Goal: Task Accomplishment & Management: Manage account settings

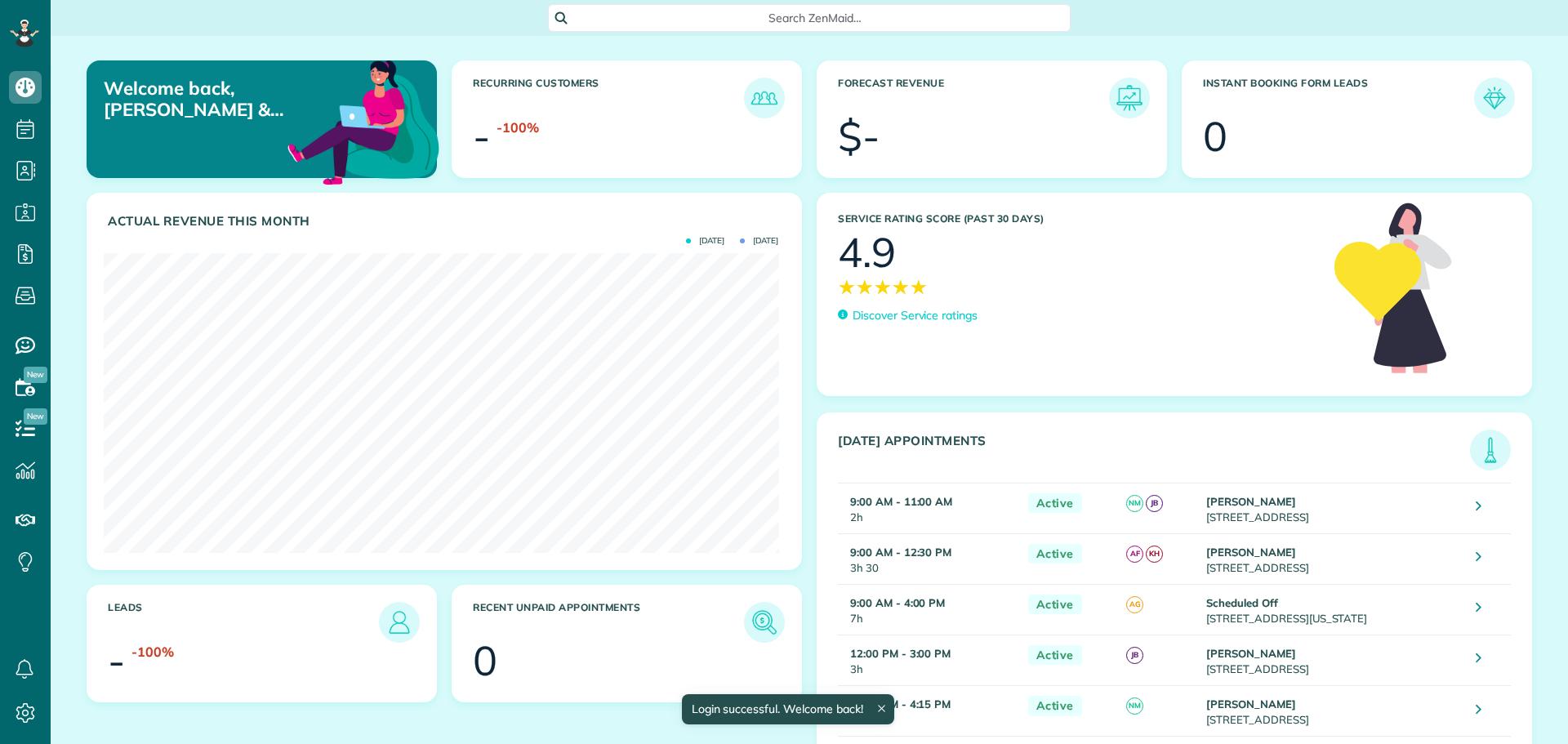
scroll to position [300, 674]
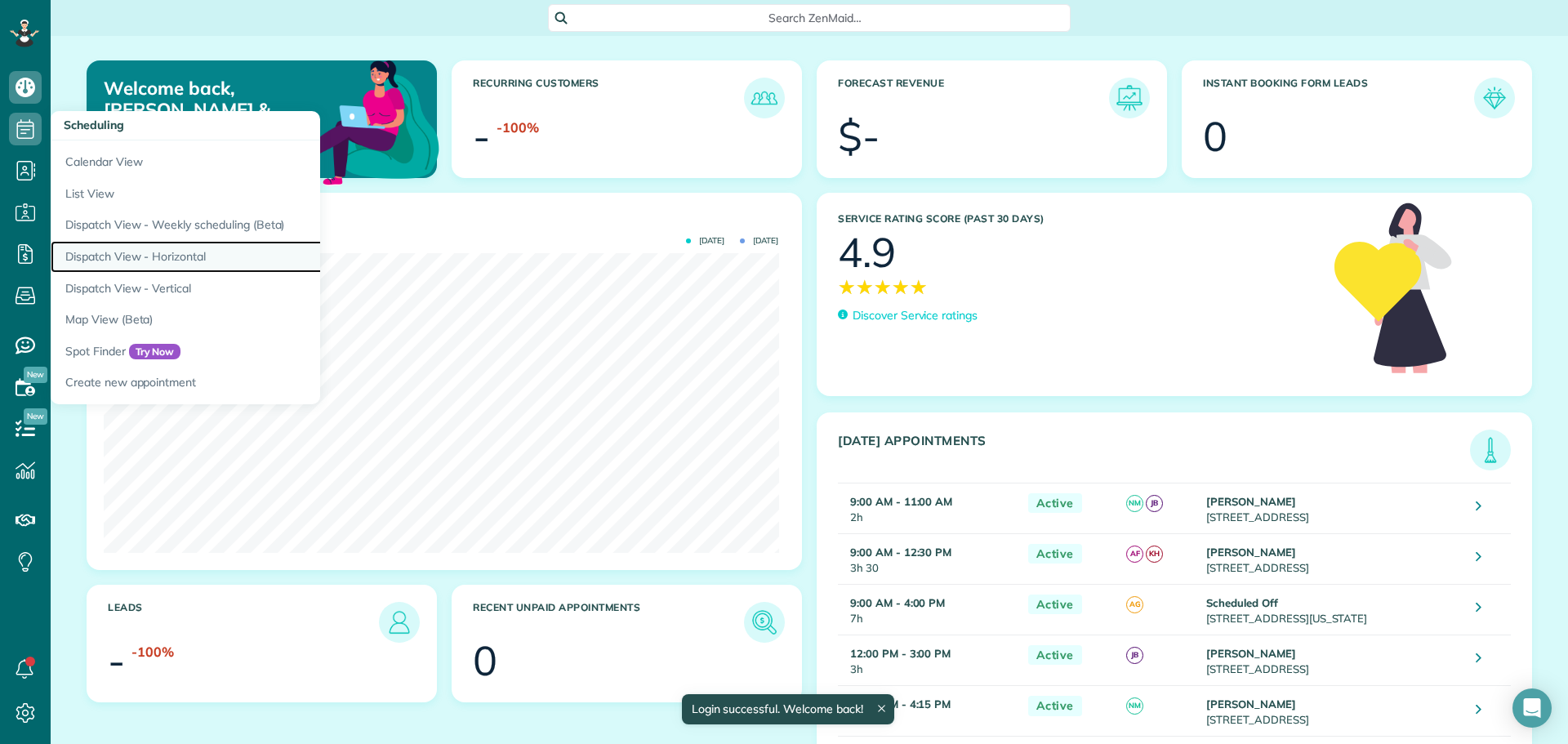
click at [156, 258] on link "Dispatch View - Horizontal" at bounding box center [255, 257] width 409 height 32
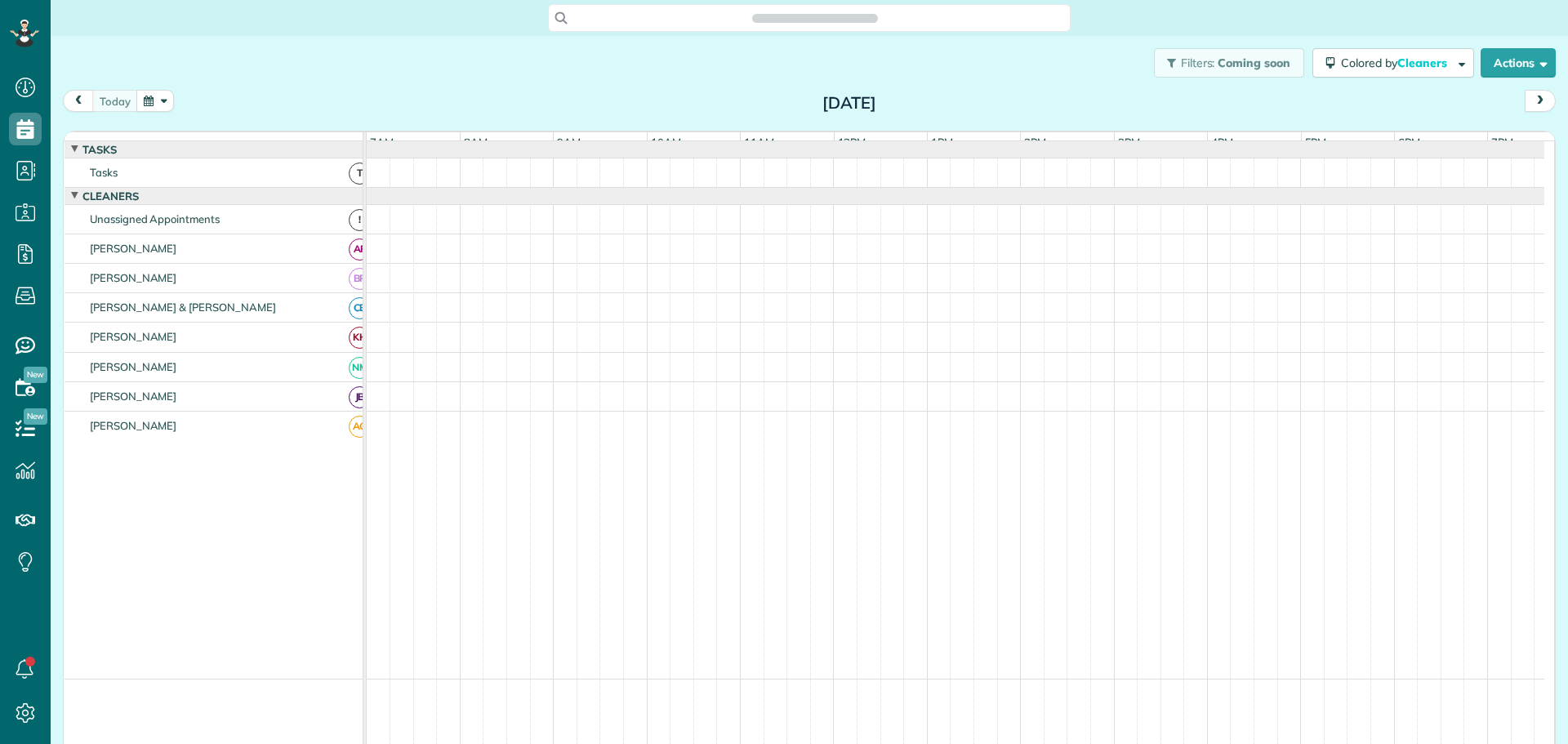
scroll to position [12, 0]
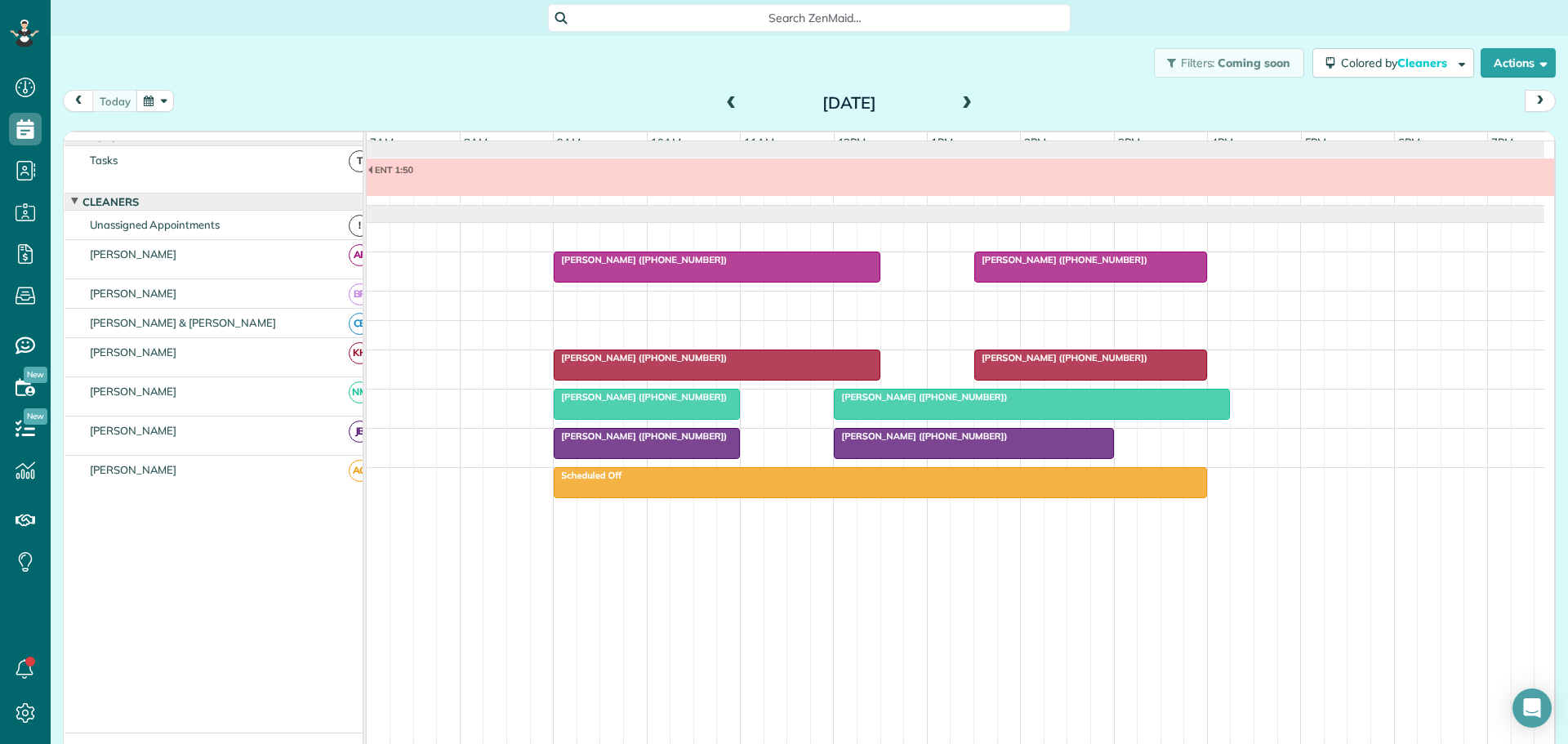
click at [409, 176] on span "ENT 1:50" at bounding box center [390, 170] width 47 height 11
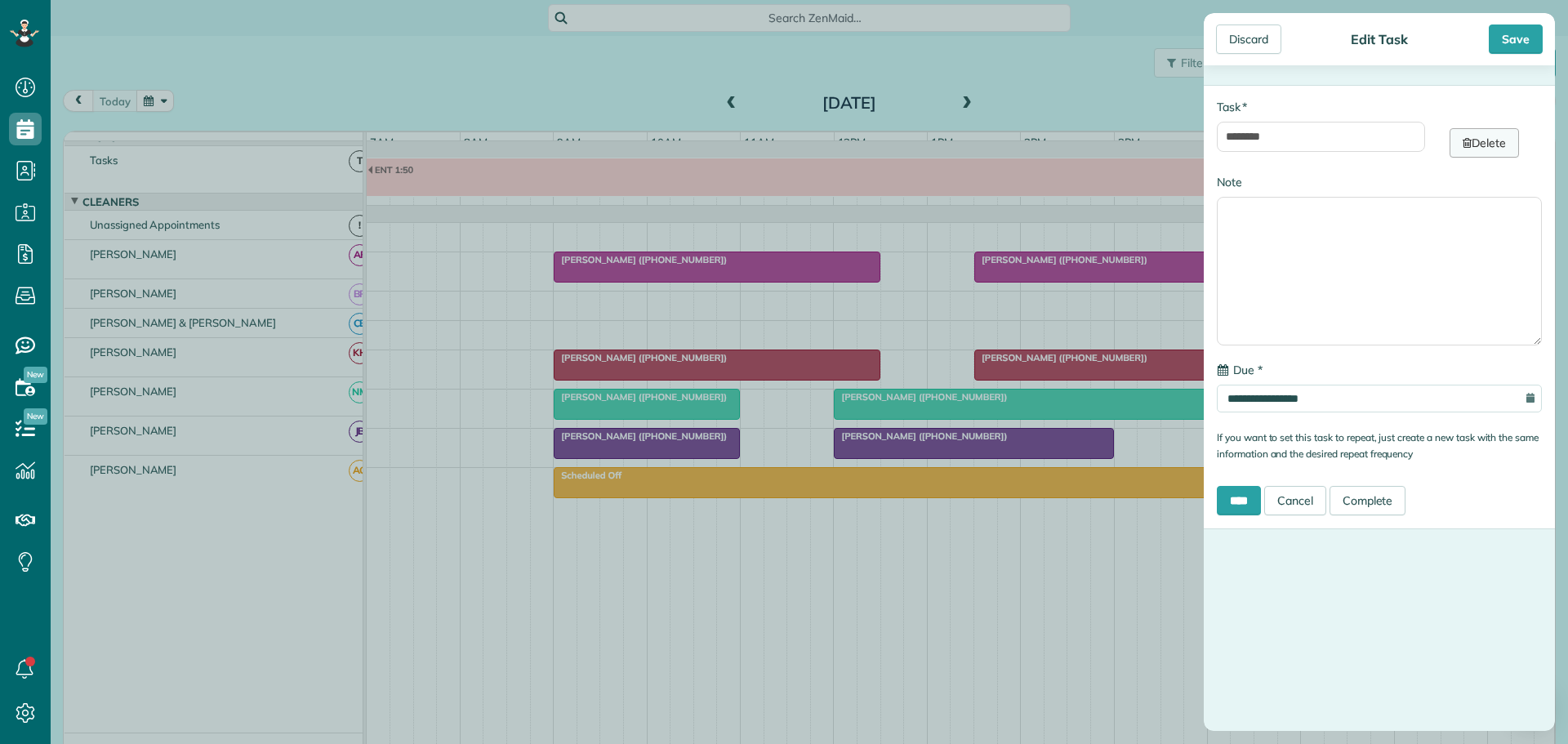
click at [1469, 139] on link "Delete" at bounding box center [1484, 142] width 69 height 29
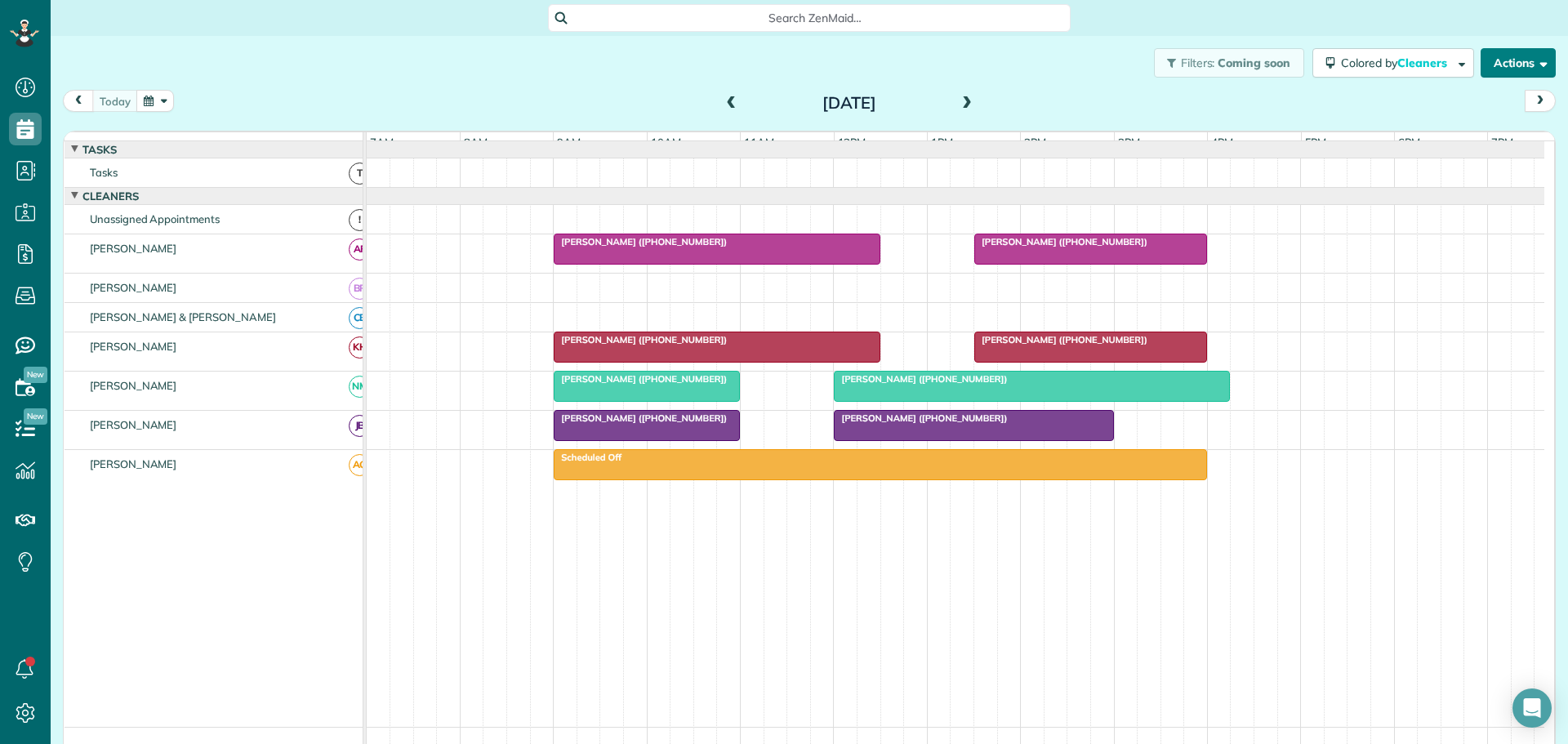
click at [1493, 62] on button "Actions" at bounding box center [1517, 62] width 75 height 29
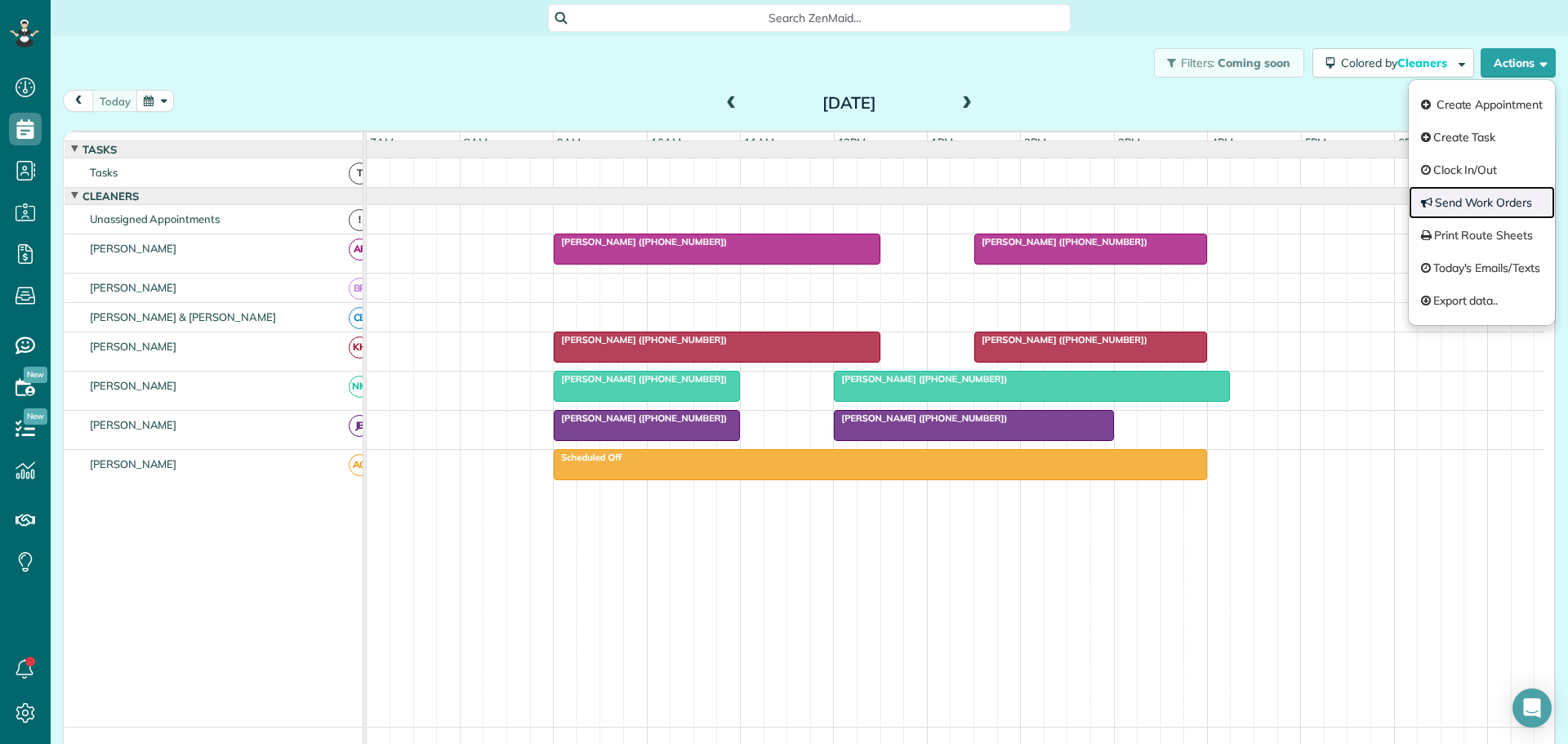
click at [1438, 201] on link "Send Work Orders" at bounding box center [1482, 202] width 146 height 33
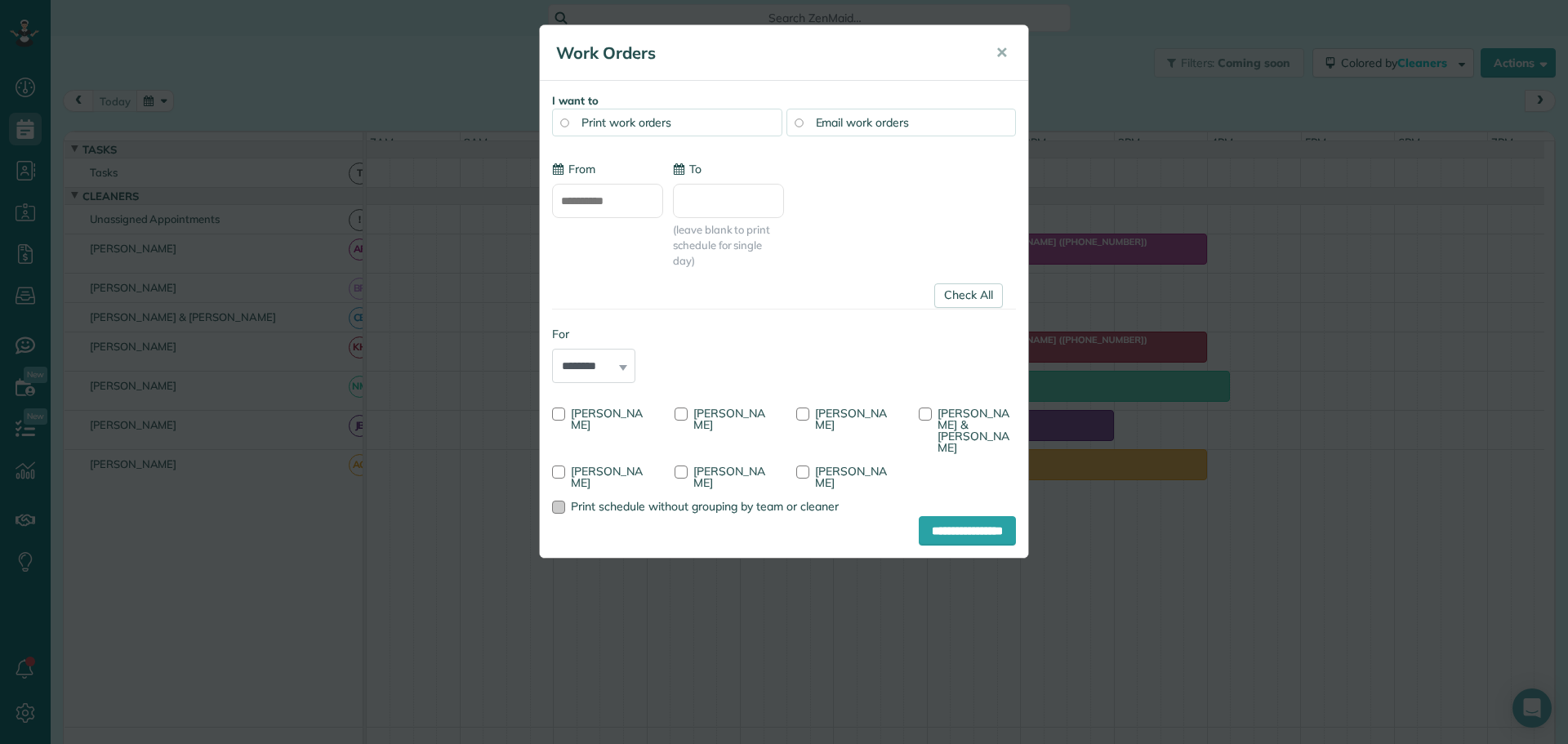
type input "**********"
click at [687, 409] on label "Ashley Green" at bounding box center [722, 419] width 98 height 23
click at [683, 414] on div at bounding box center [680, 414] width 13 height 13
click at [804, 412] on div at bounding box center [802, 414] width 13 height 13
click at [928, 411] on div at bounding box center [925, 414] width 13 height 13
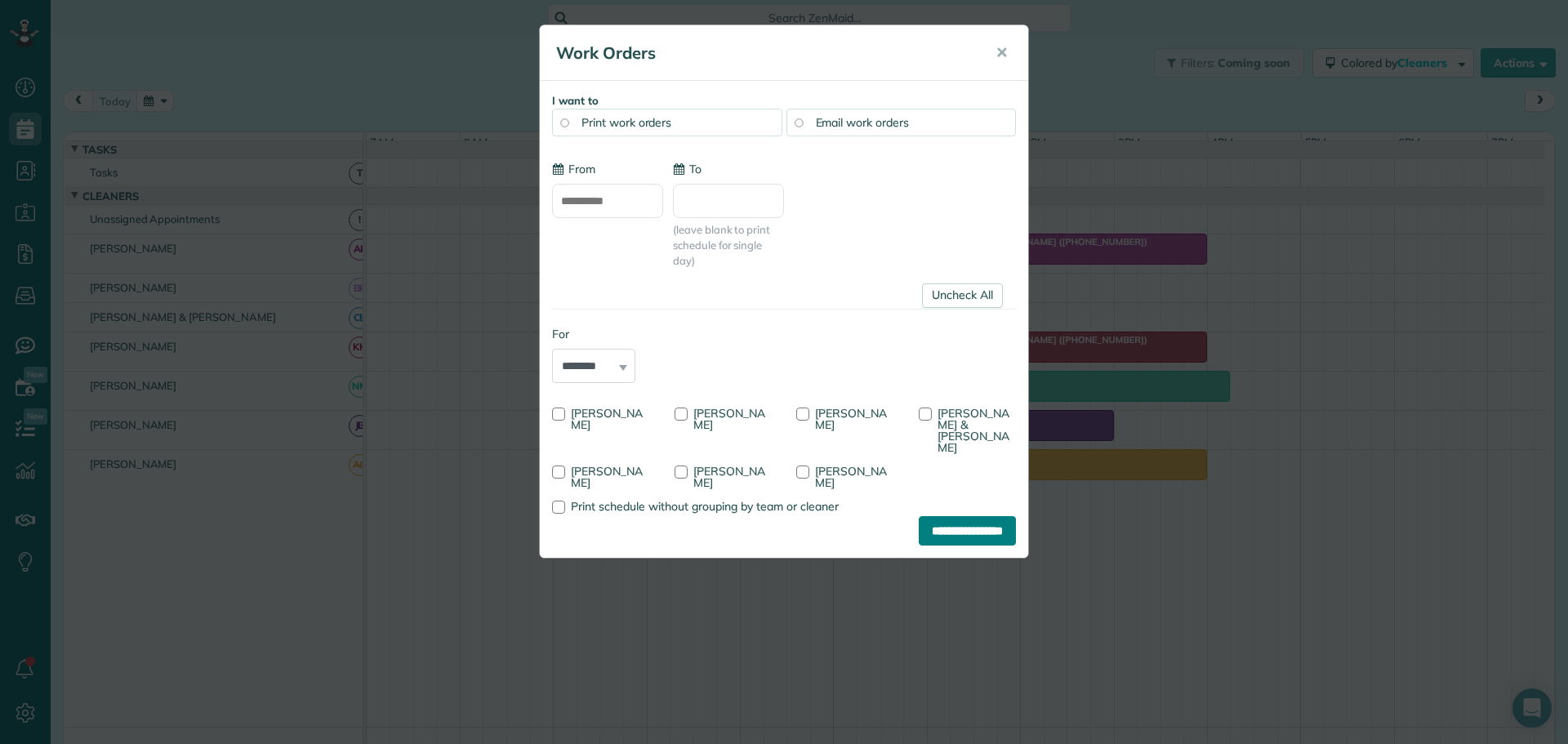
click at [947, 516] on input "**********" at bounding box center [967, 530] width 98 height 29
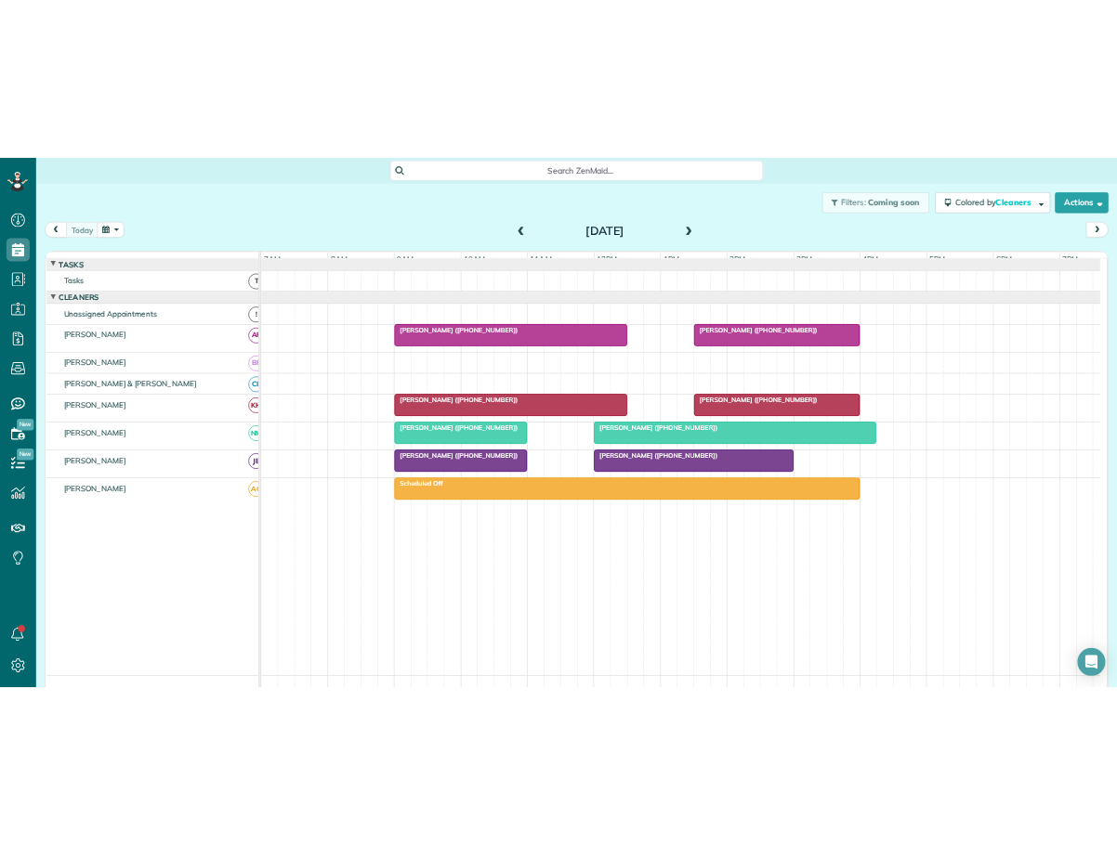
scroll to position [845, 58]
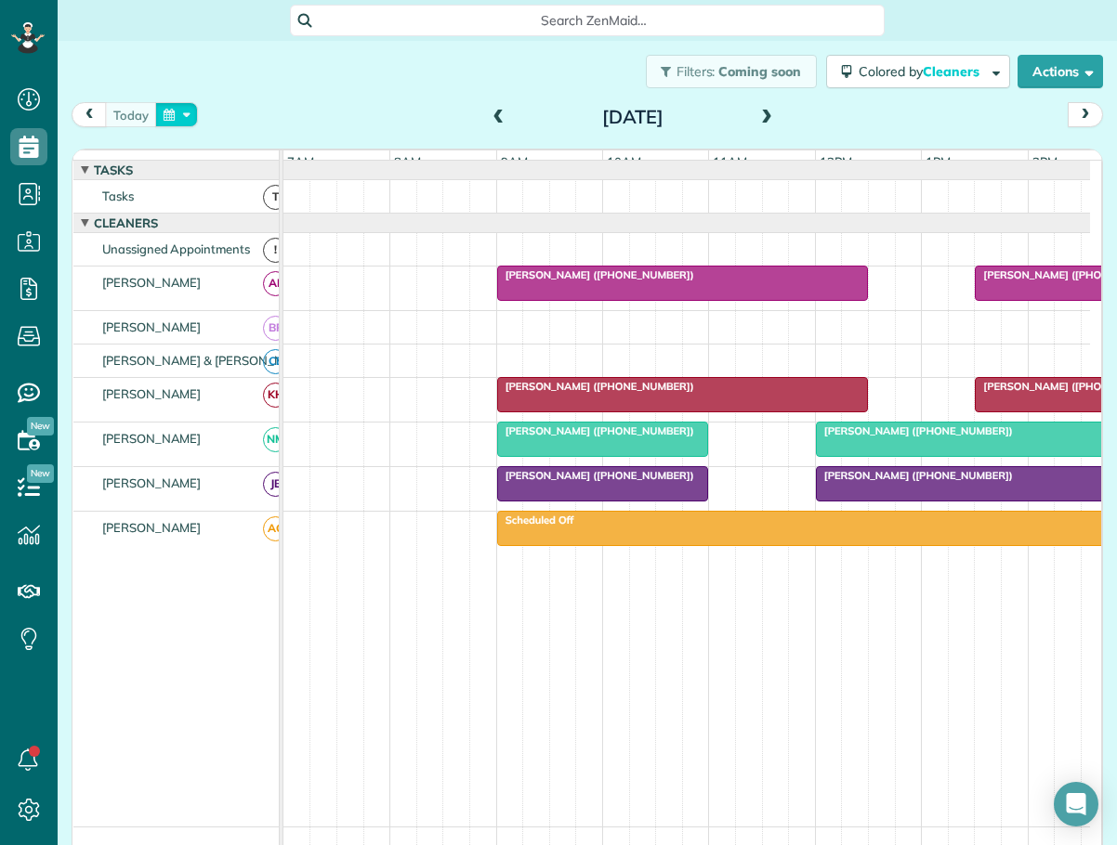
click at [187, 112] on button "button" at bounding box center [176, 114] width 43 height 25
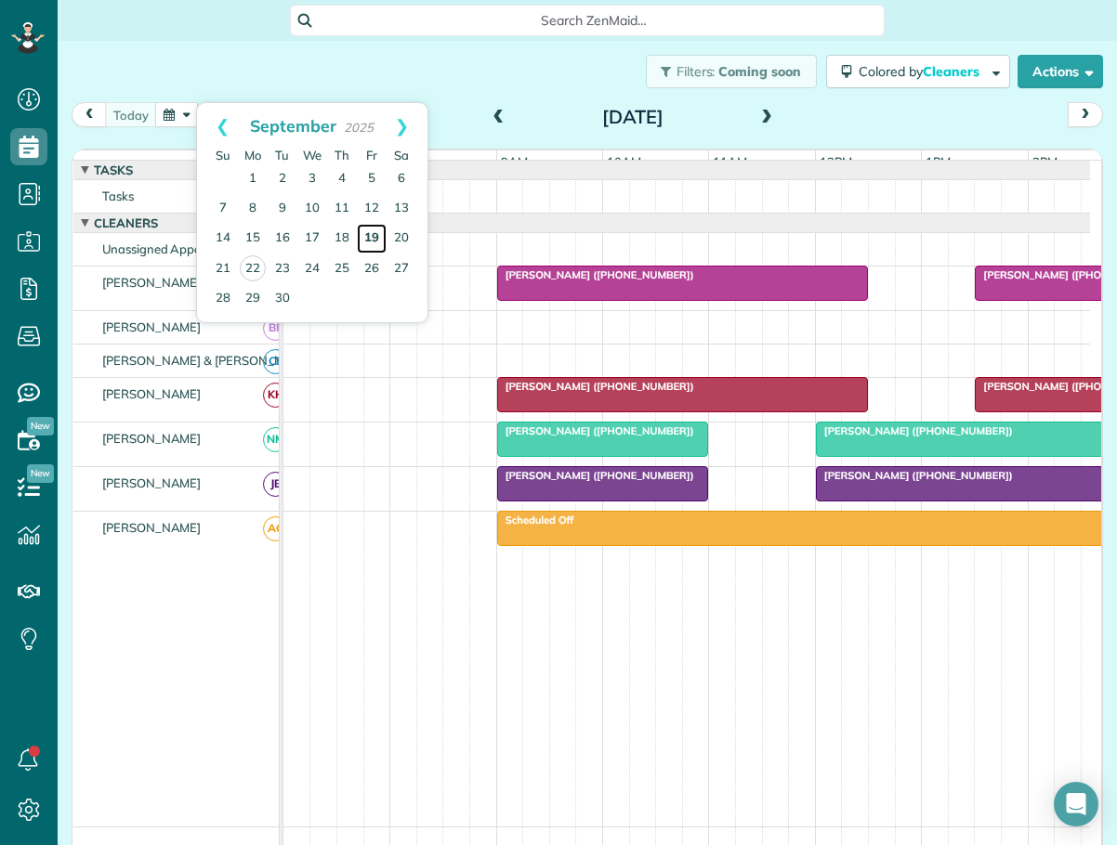
click at [372, 237] on link "19" at bounding box center [372, 239] width 30 height 30
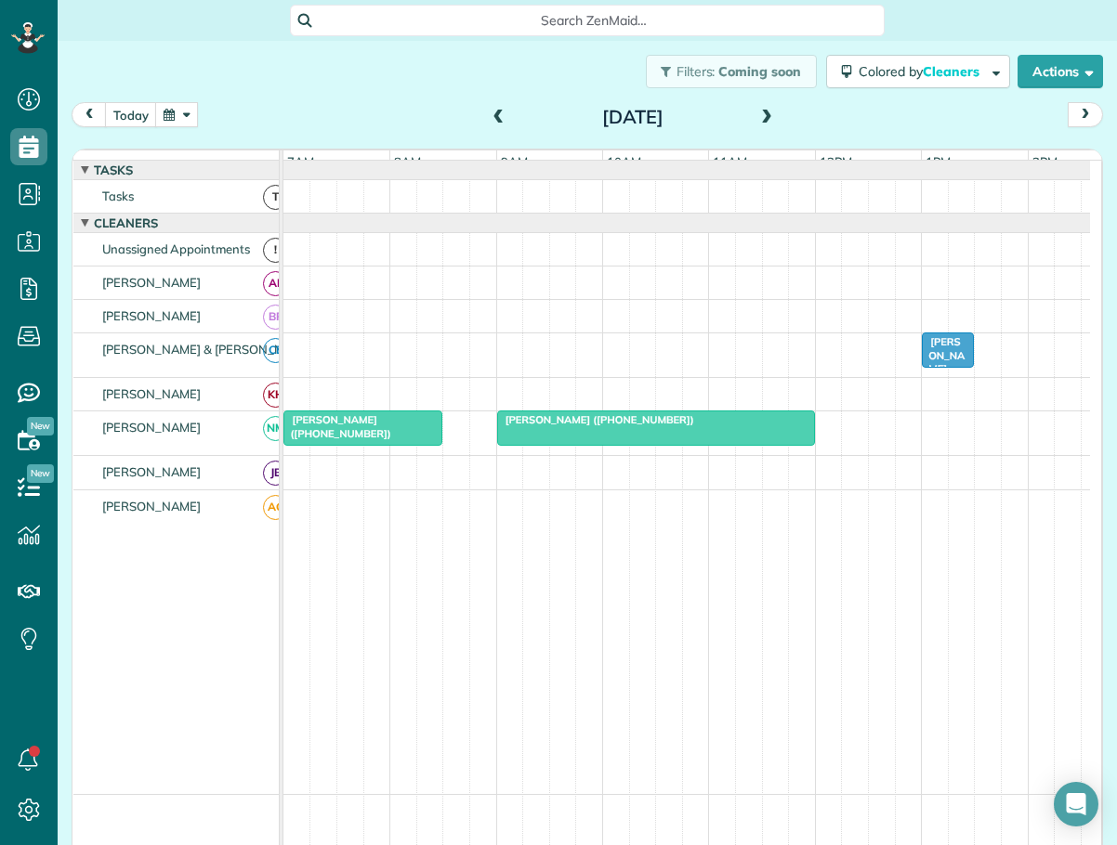
click at [358, 430] on div "Alison Neely (+19196070563)" at bounding box center [363, 426] width 148 height 27
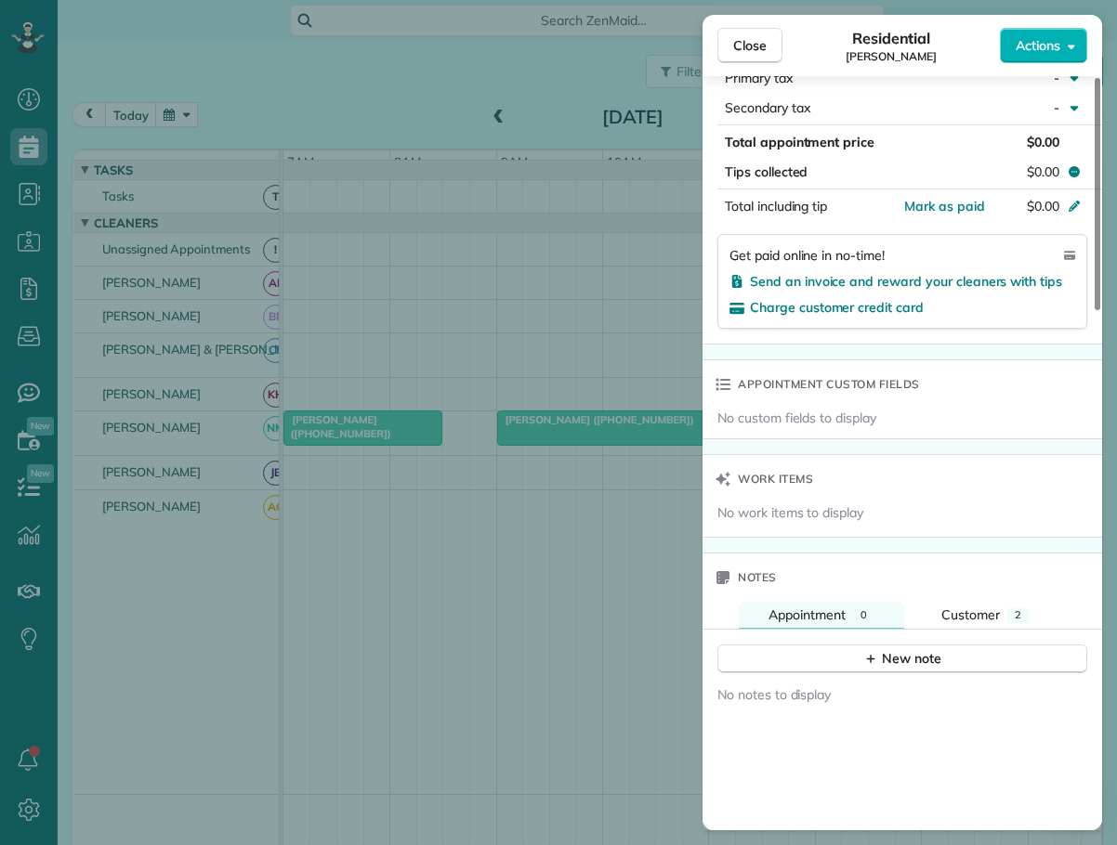
scroll to position [1211, 0]
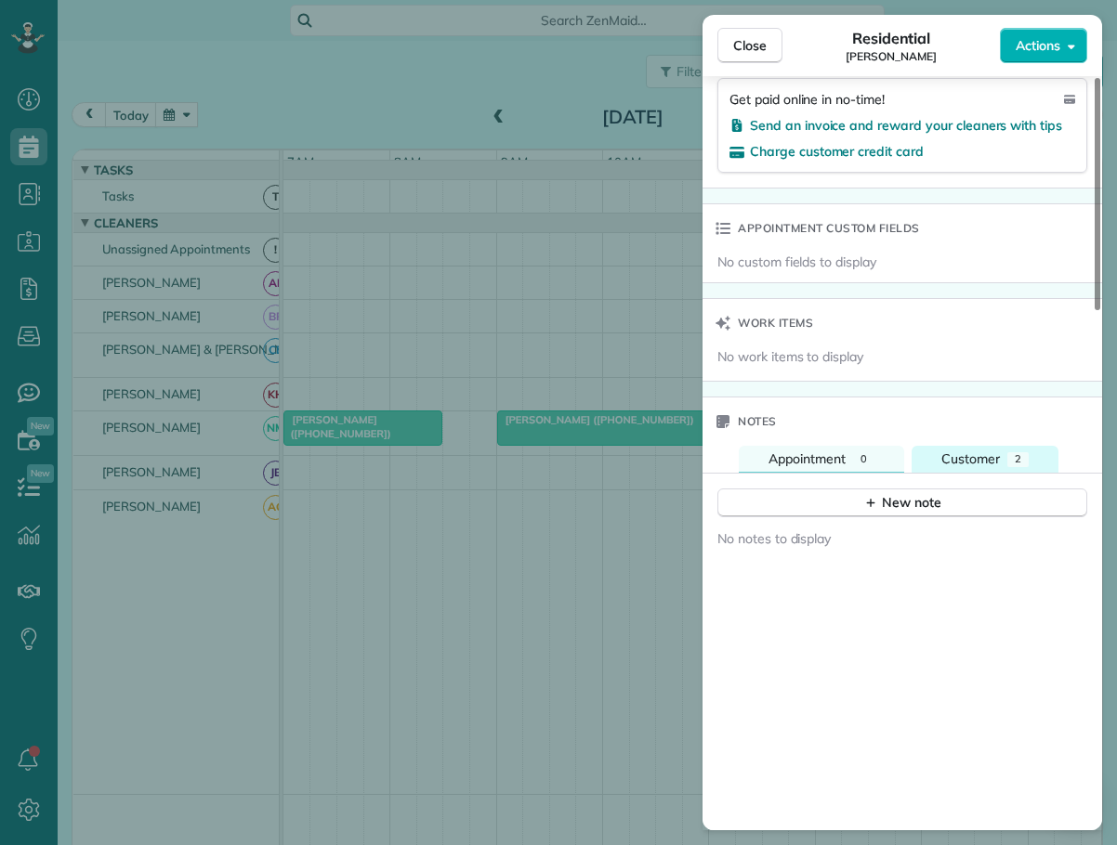
click at [976, 457] on span "Customer" at bounding box center [970, 459] width 59 height 17
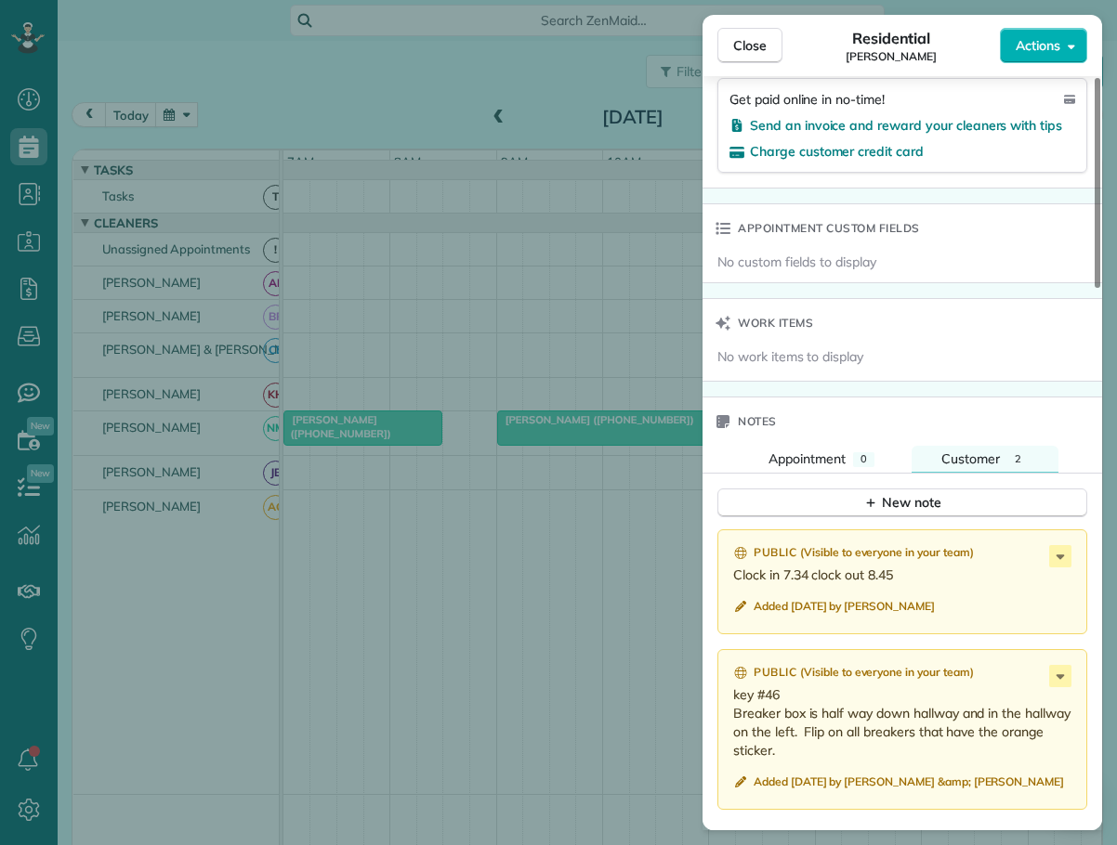
scroll to position [1396, 0]
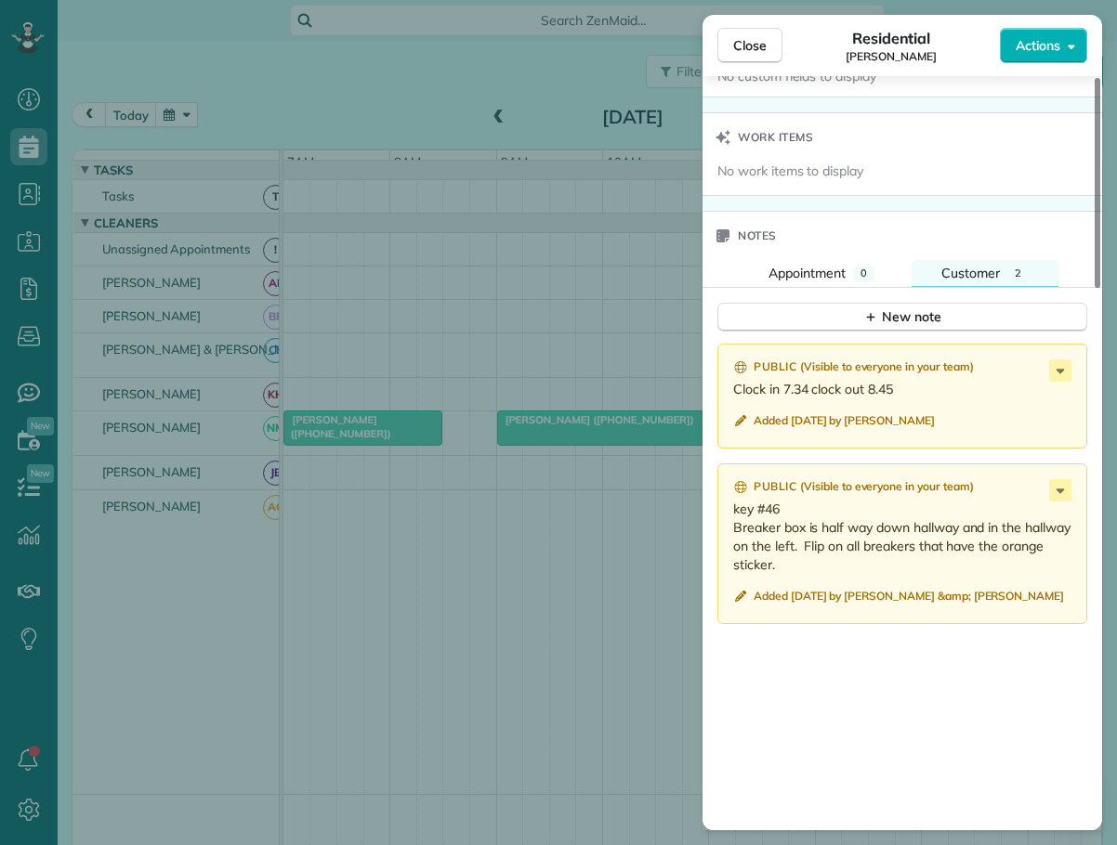
drag, startPoint x: 753, startPoint y: 51, endPoint x: 722, endPoint y: 177, distance: 129.3
click at [753, 54] on span "Close" at bounding box center [749, 45] width 33 height 19
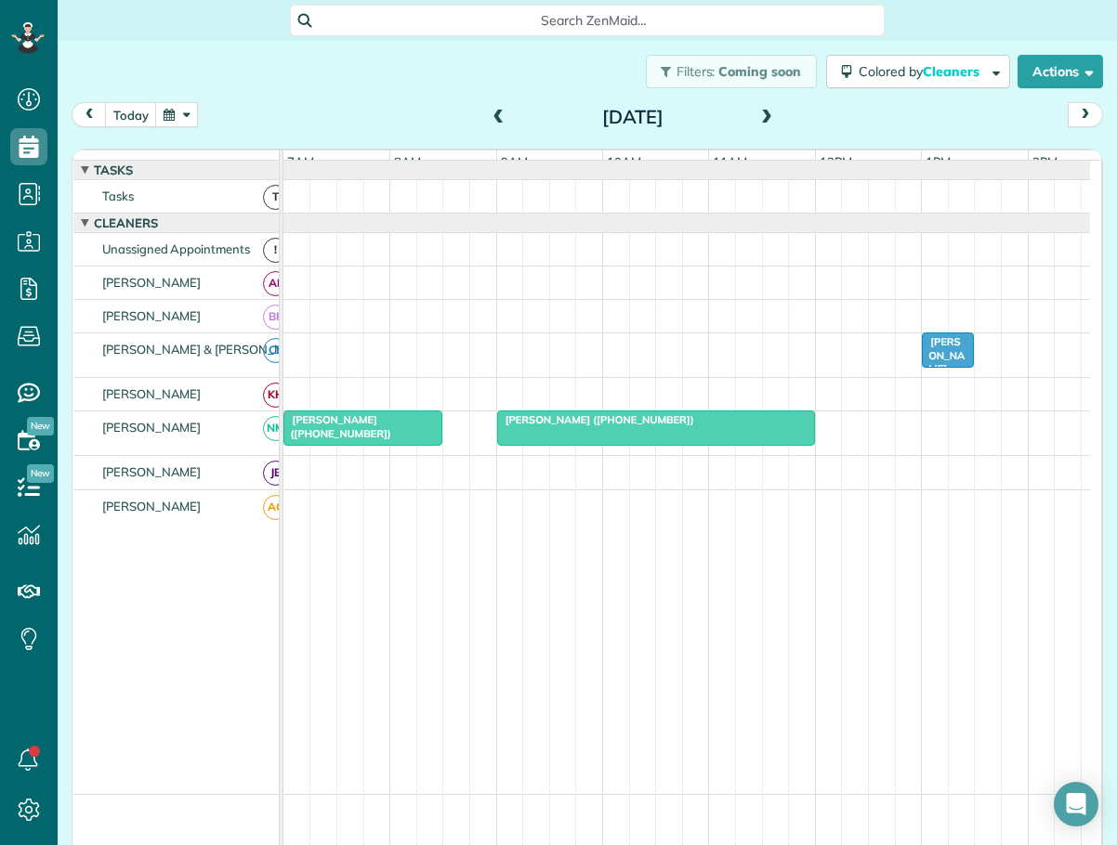
click at [635, 426] on span "Torre Hinnant (+18287291939)" at bounding box center [595, 419] width 199 height 13
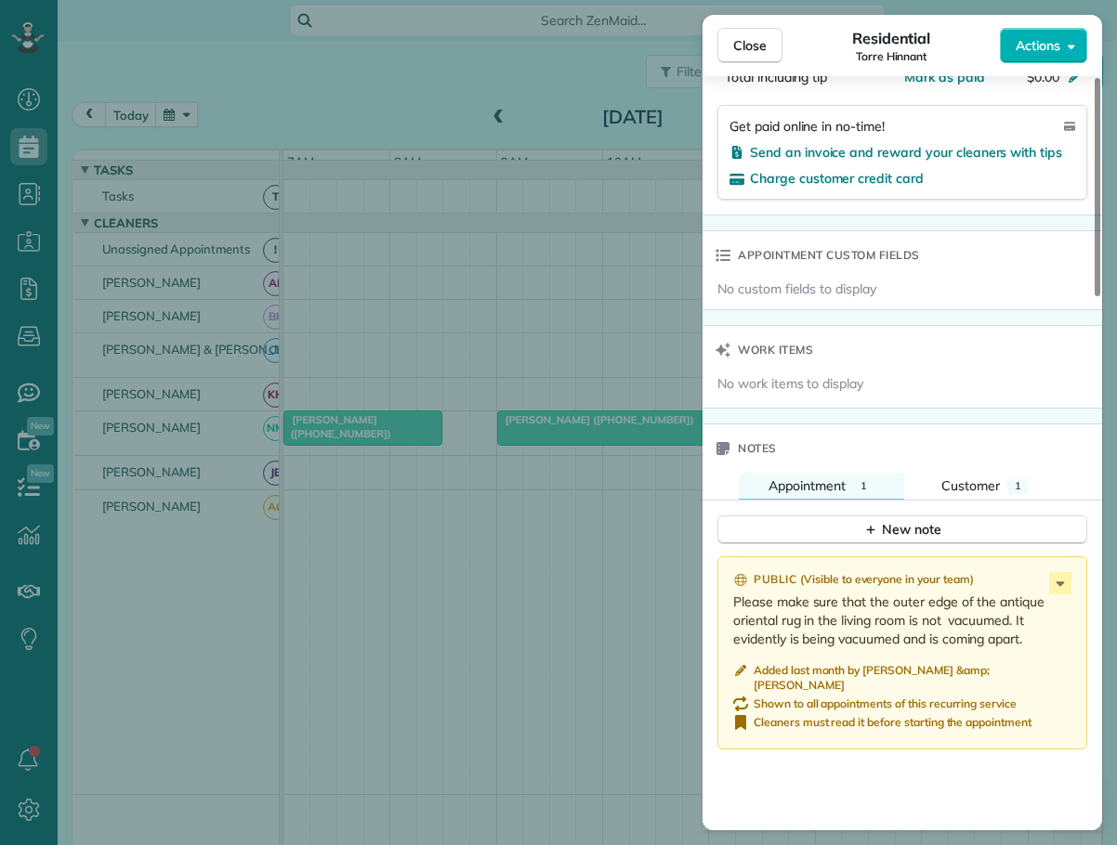
scroll to position [1208, 0]
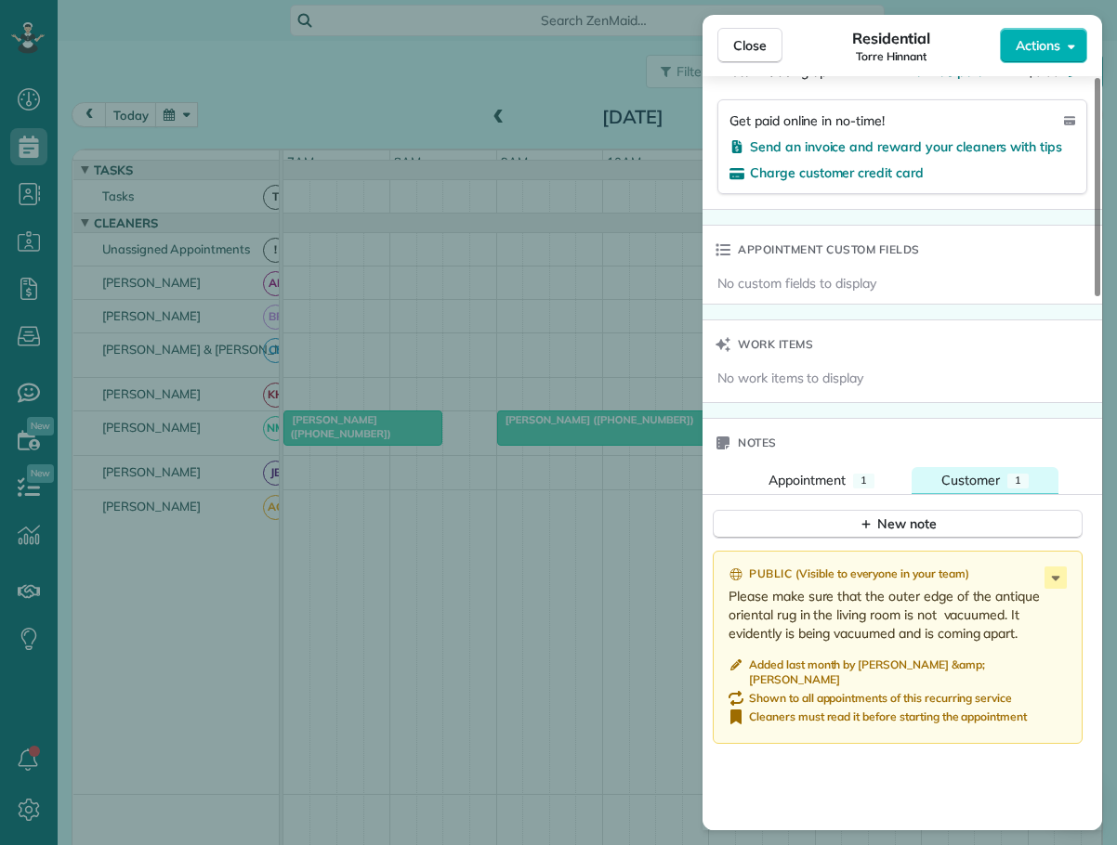
click at [962, 467] on button "Customer 1" at bounding box center [984, 480] width 147 height 27
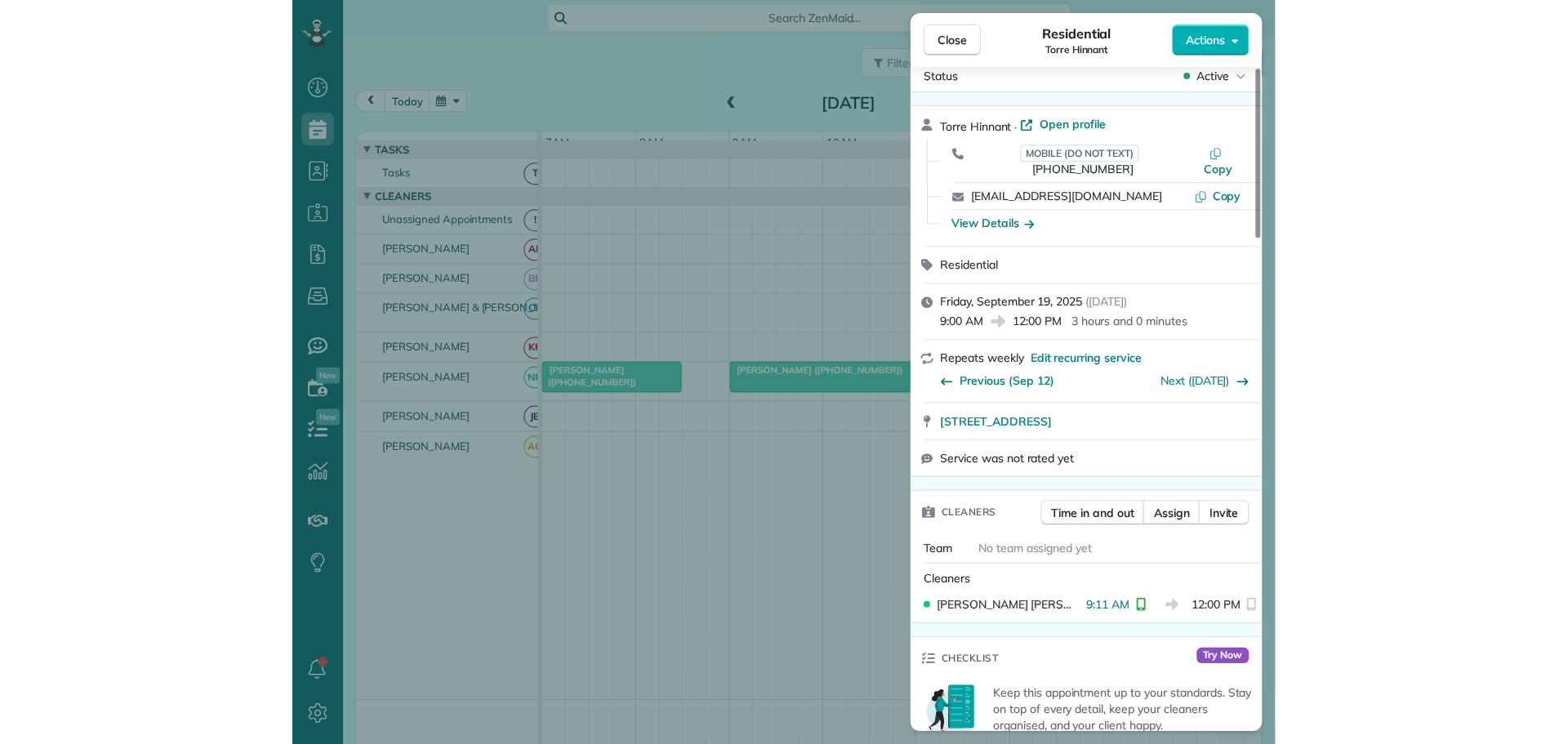
scroll to position [0, 0]
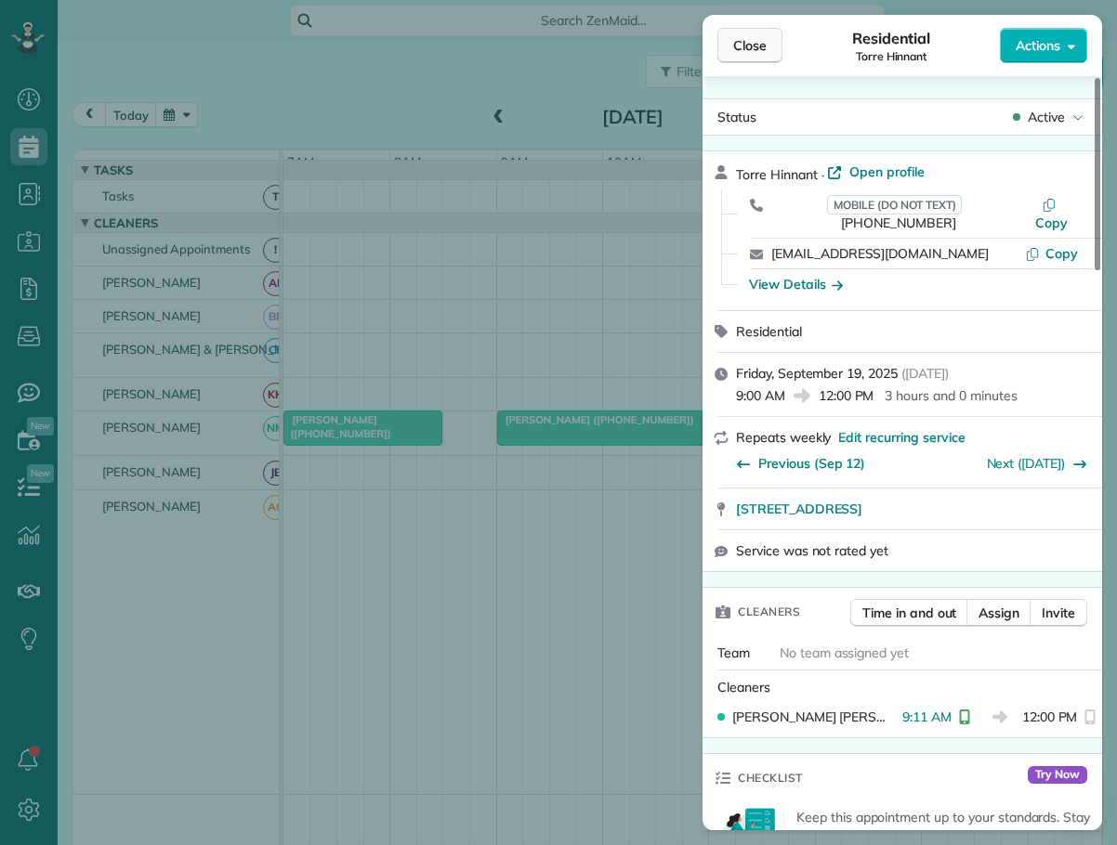
click at [757, 54] on span "Close" at bounding box center [749, 45] width 33 height 19
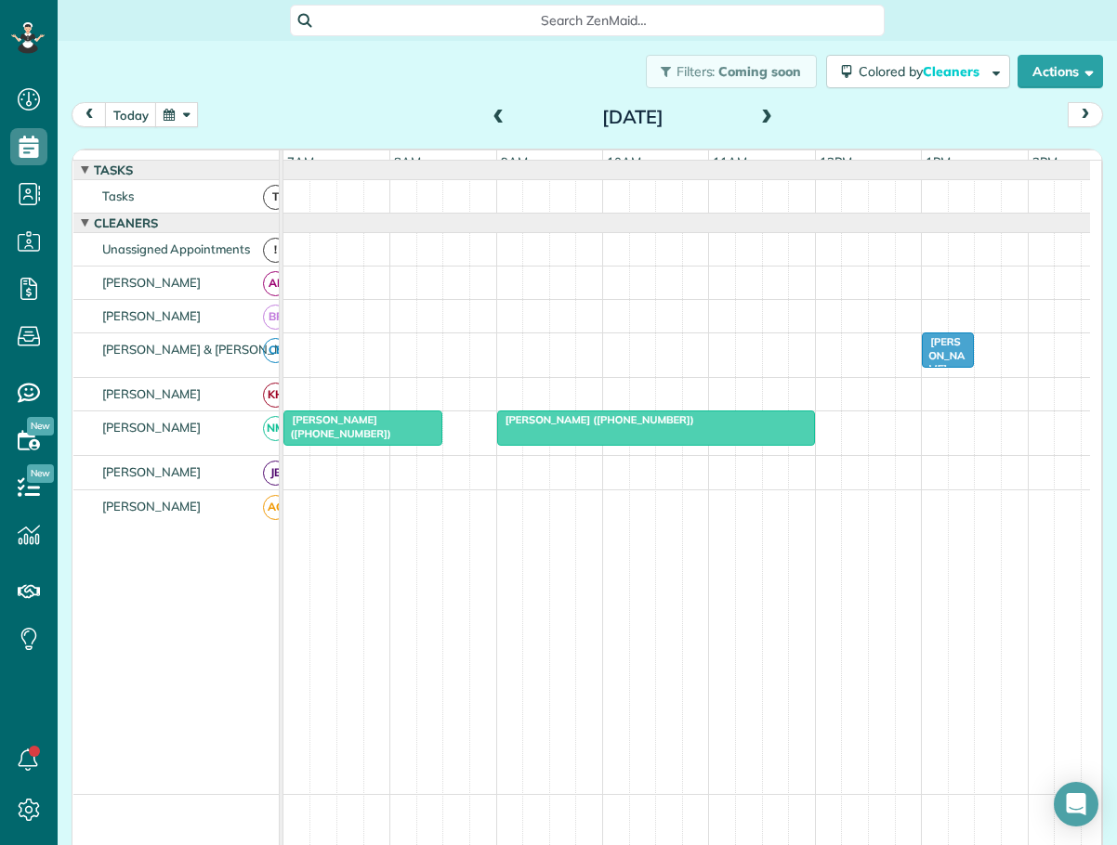
click at [756, 119] on span at bounding box center [766, 118] width 20 height 17
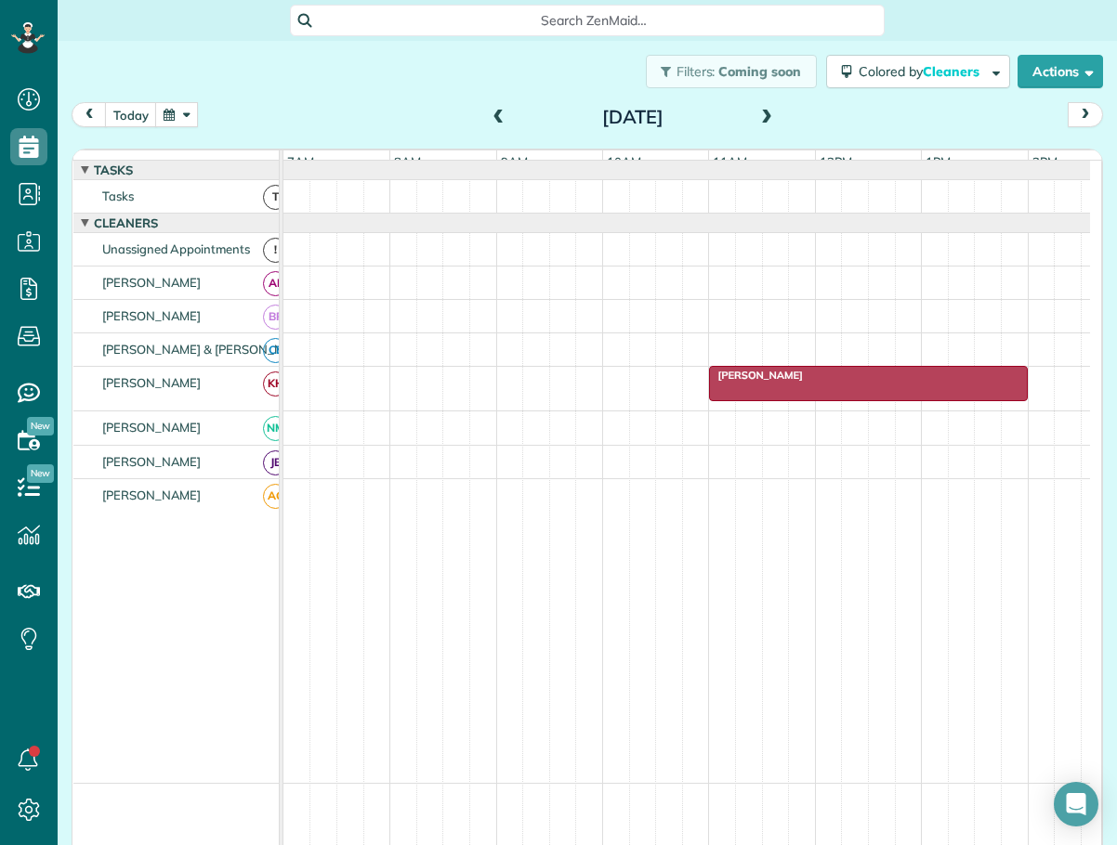
click at [757, 382] on div "Liz Sims" at bounding box center [867, 375] width 307 height 13
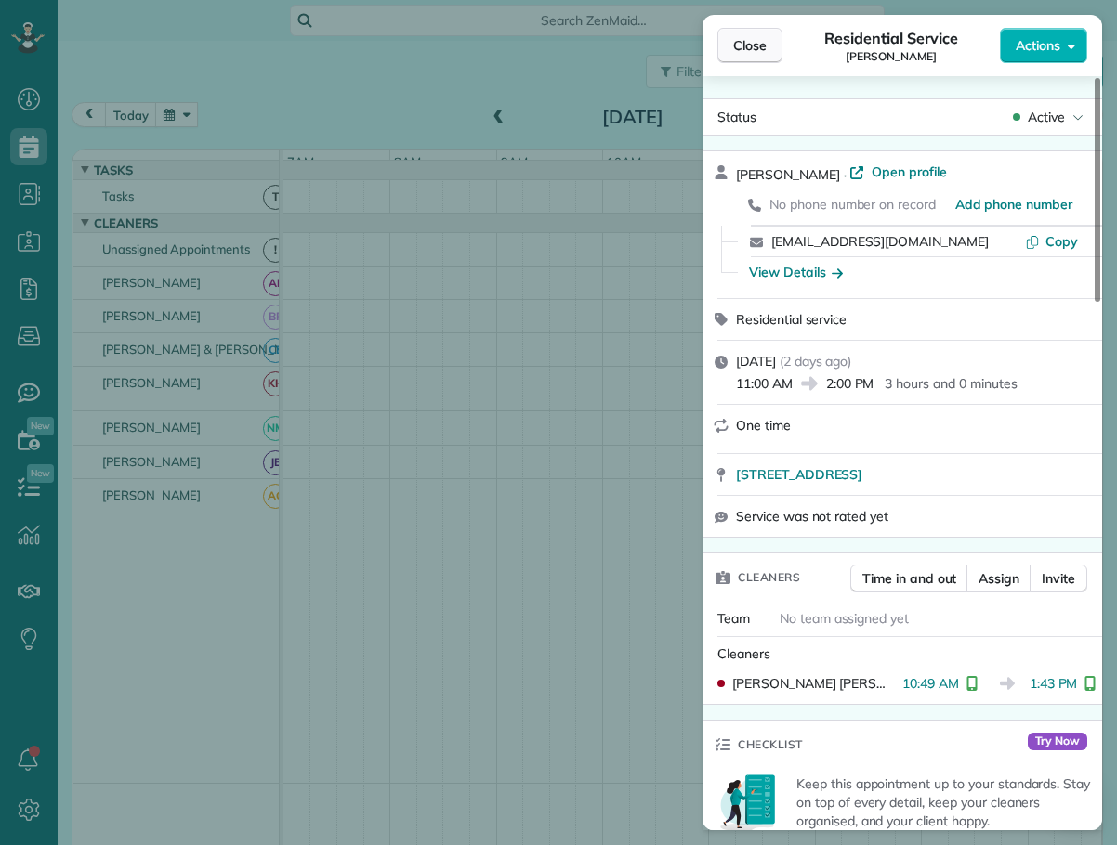
click at [761, 41] on span "Close" at bounding box center [749, 45] width 33 height 19
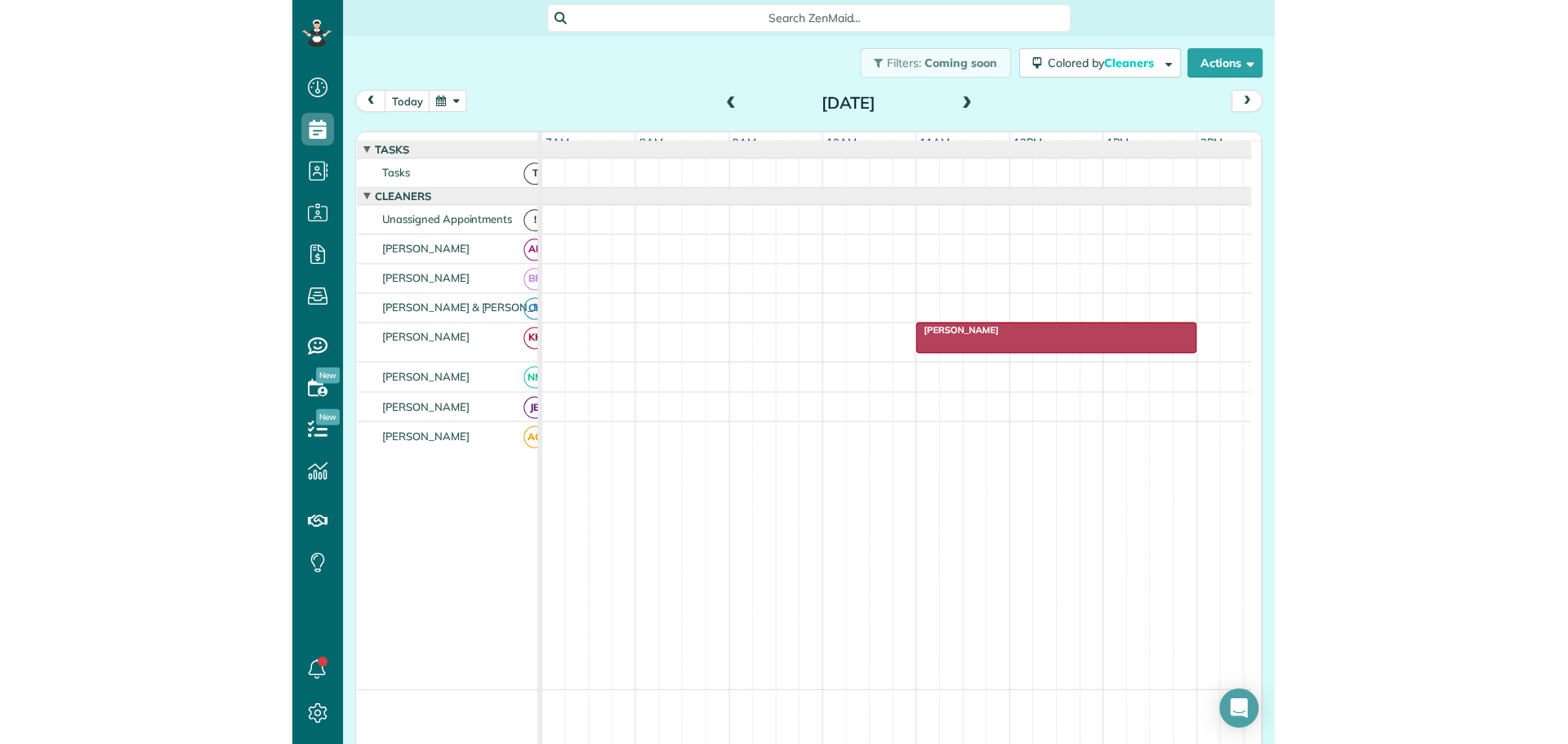
scroll to position [744, 51]
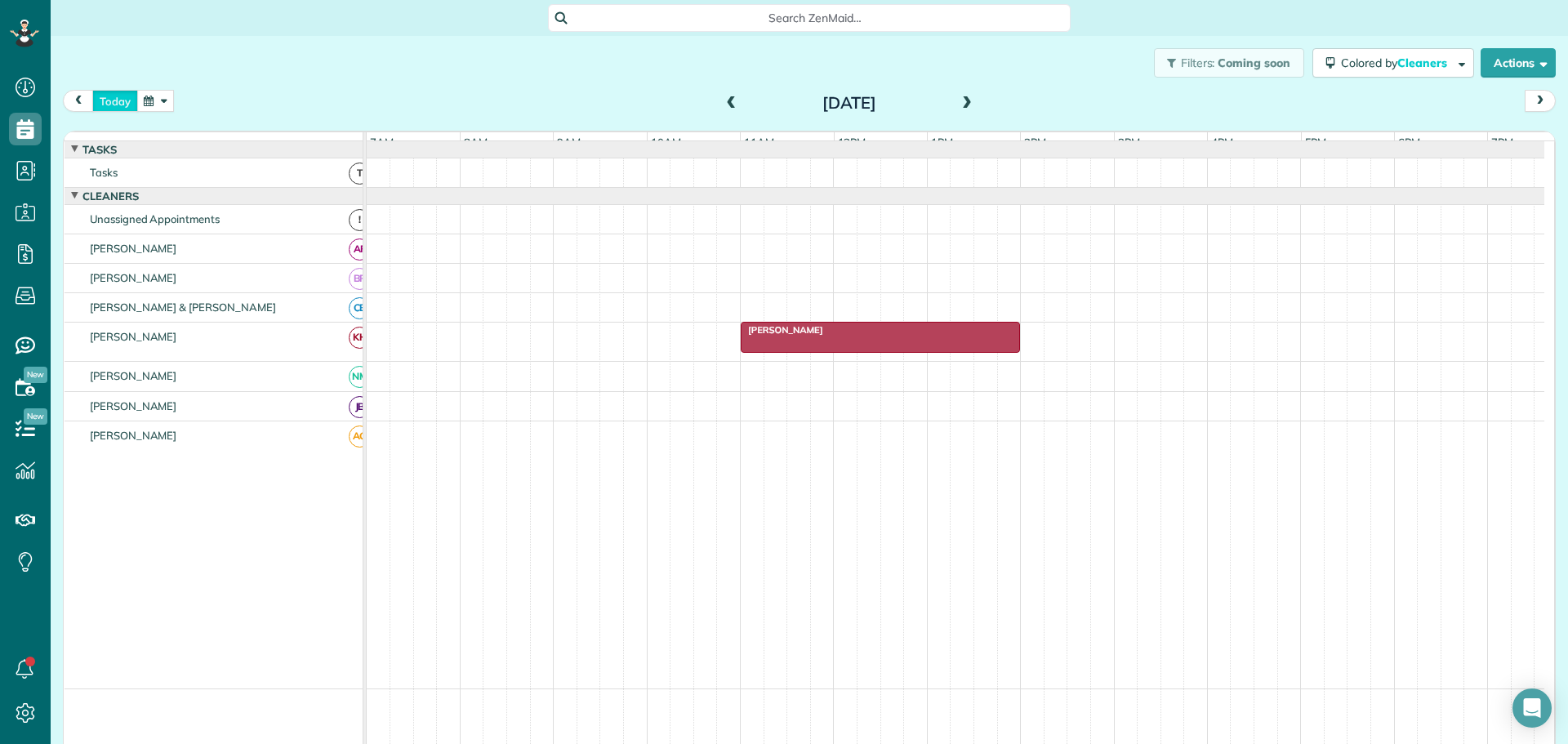
click at [120, 95] on button "today" at bounding box center [115, 100] width 46 height 22
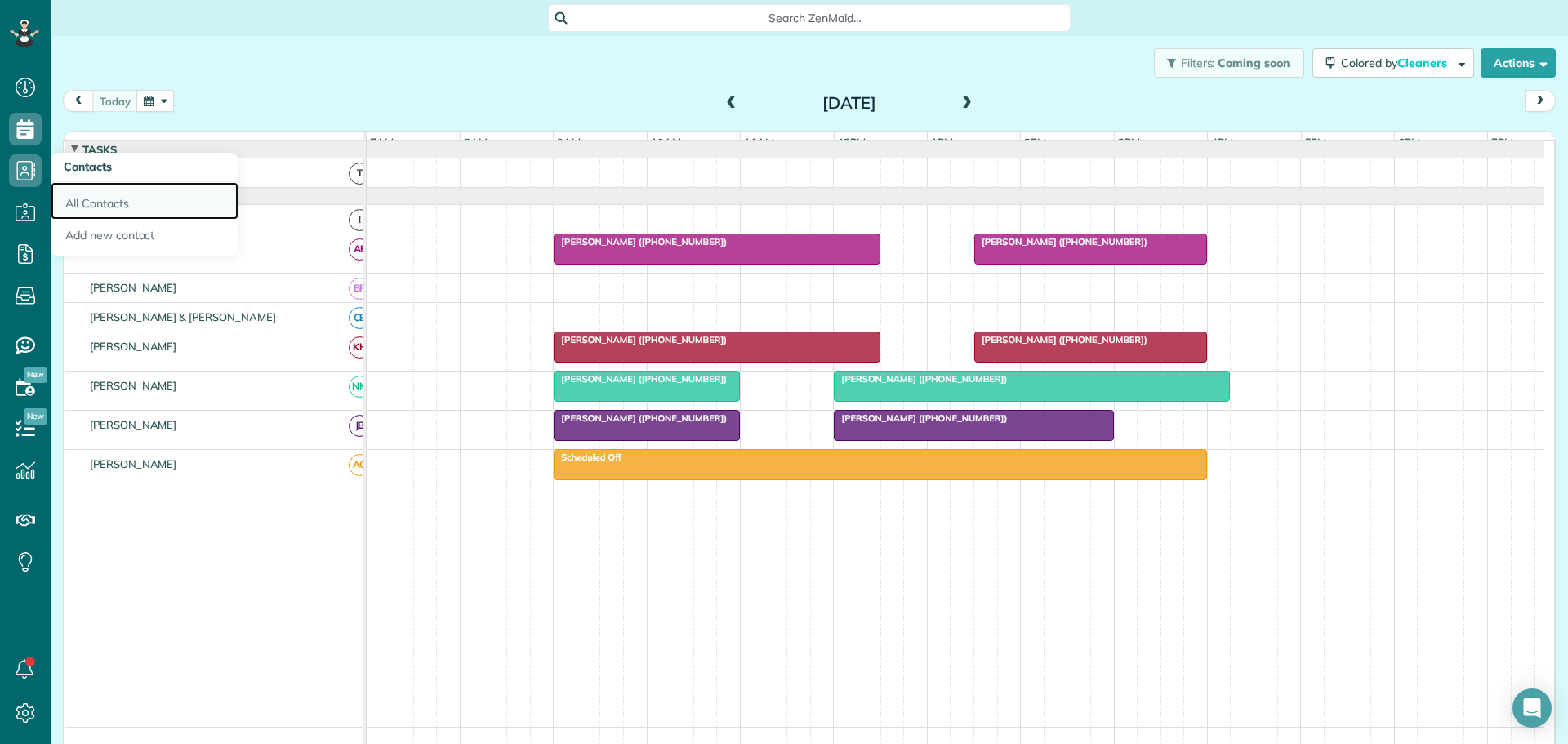
click at [89, 197] on link "All Contacts" at bounding box center [145, 201] width 188 height 38
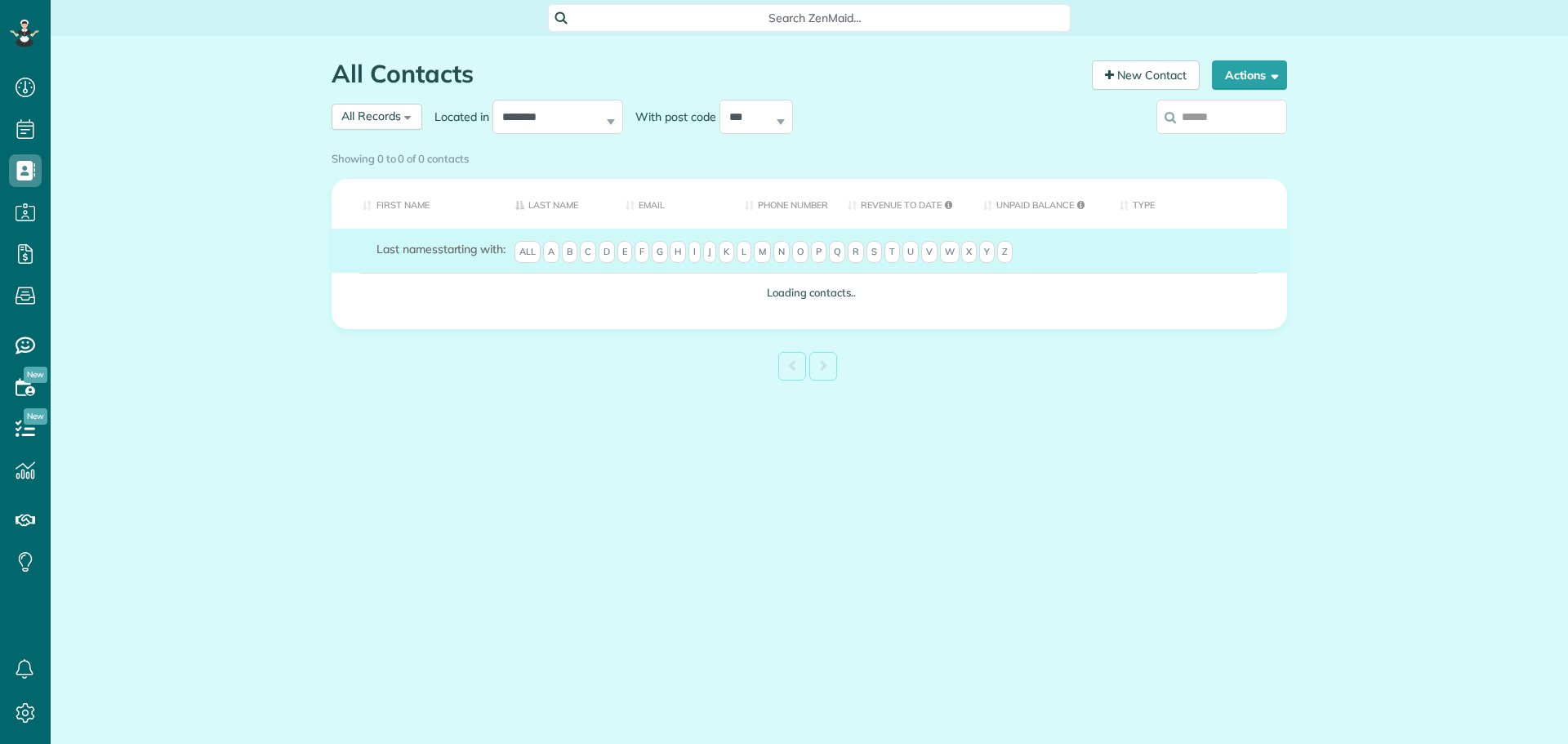
scroll to position [7, 7]
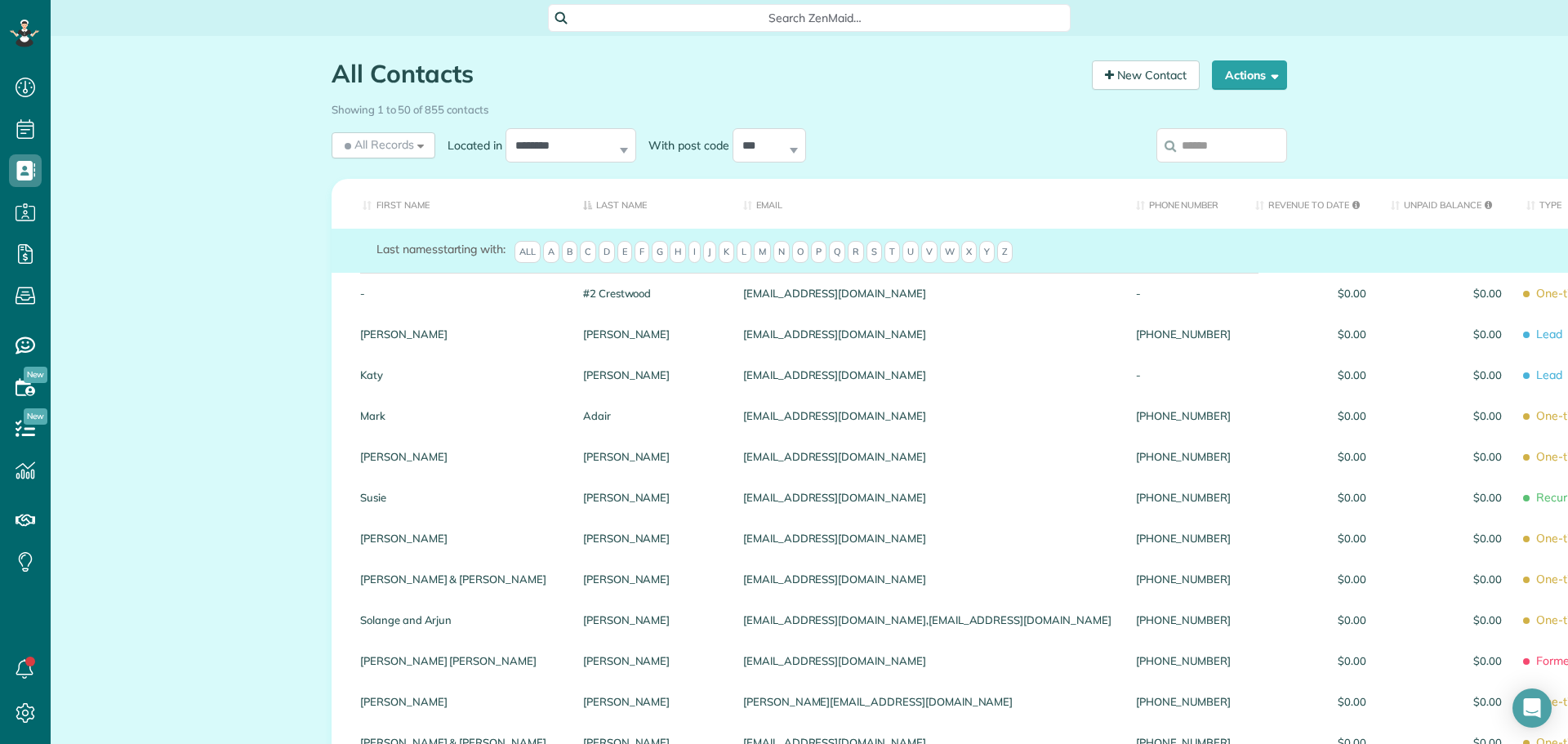
click at [1212, 141] on input "search" at bounding box center [1222, 145] width 131 height 34
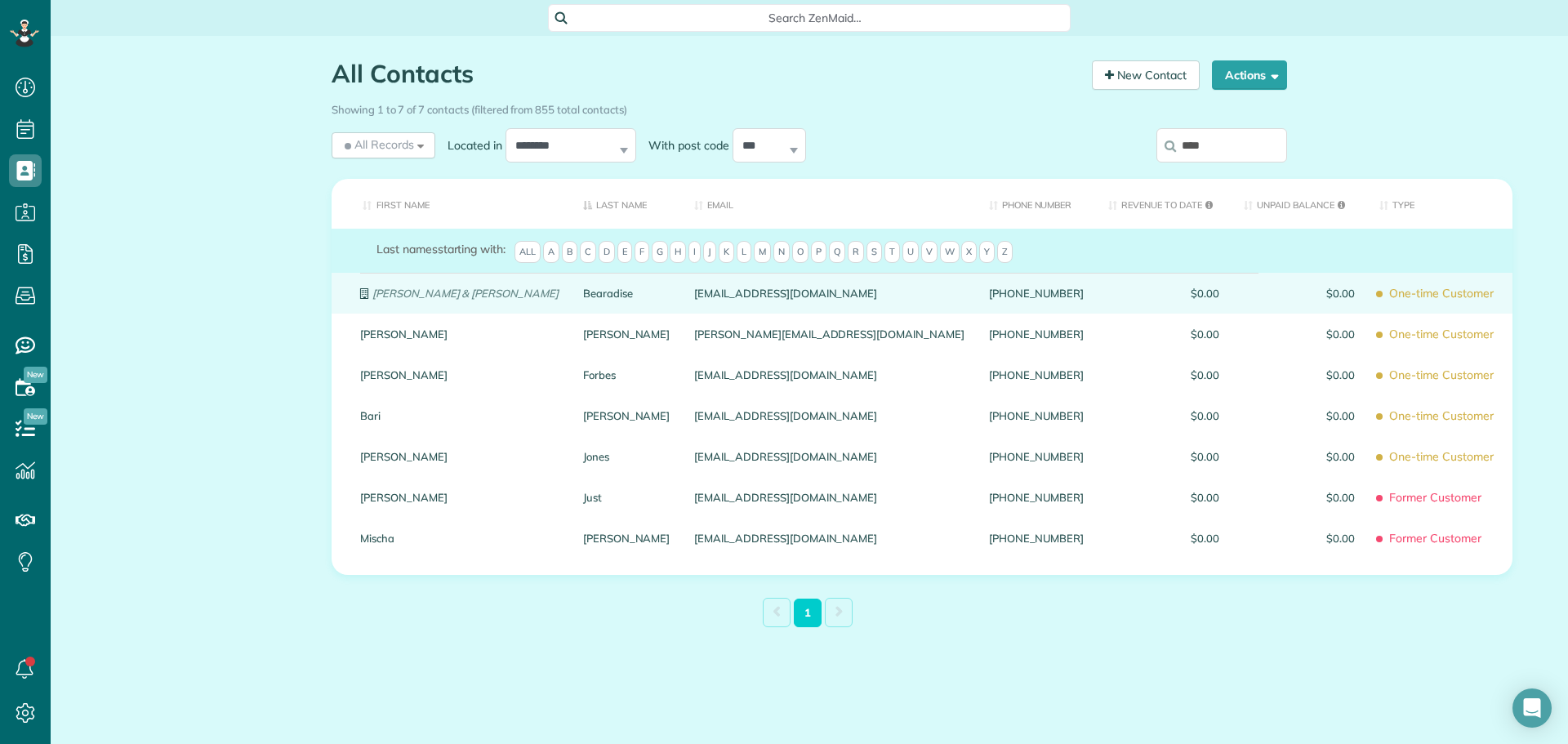
type input "****"
click at [583, 299] on link "Bearadise" at bounding box center [626, 293] width 87 height 11
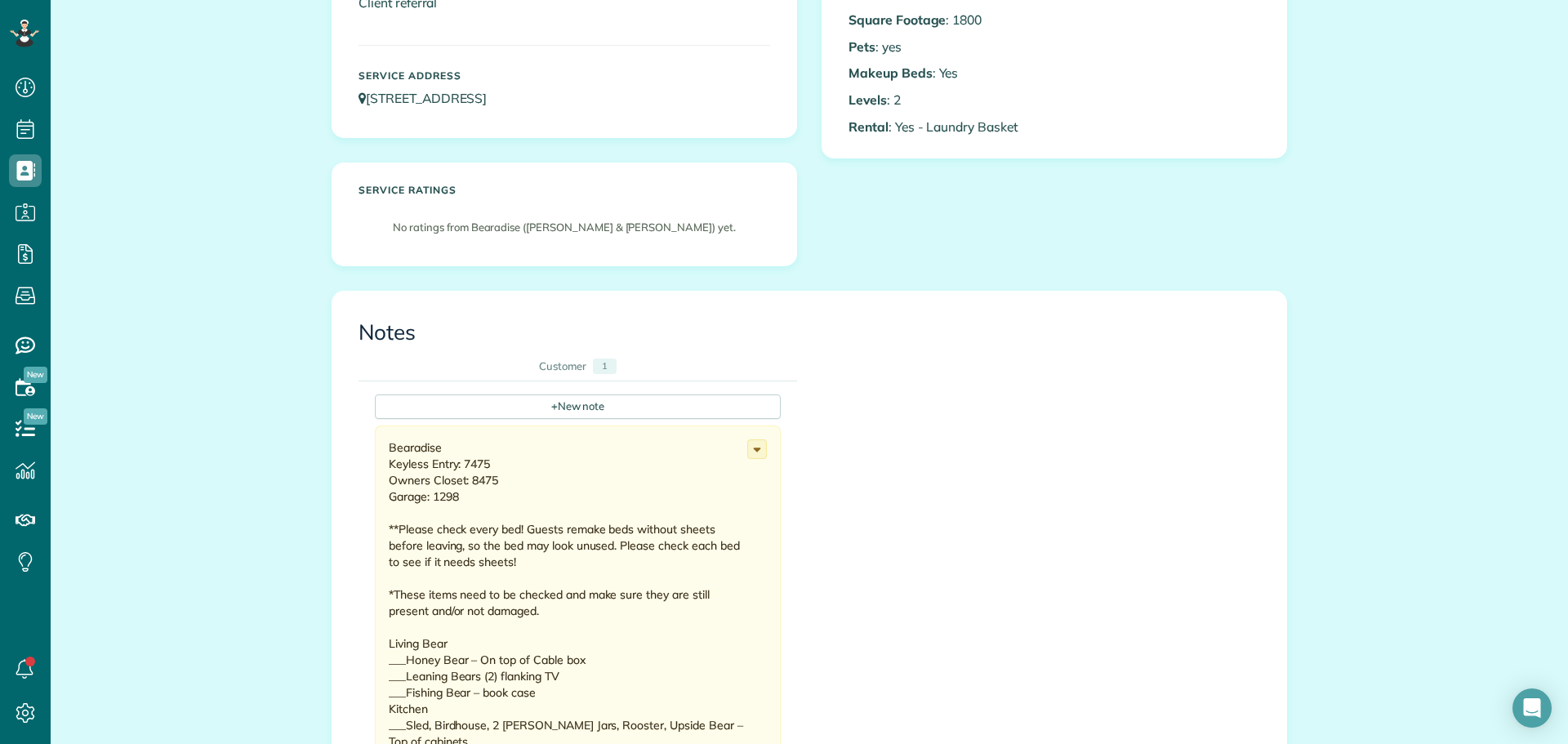
scroll to position [409, 0]
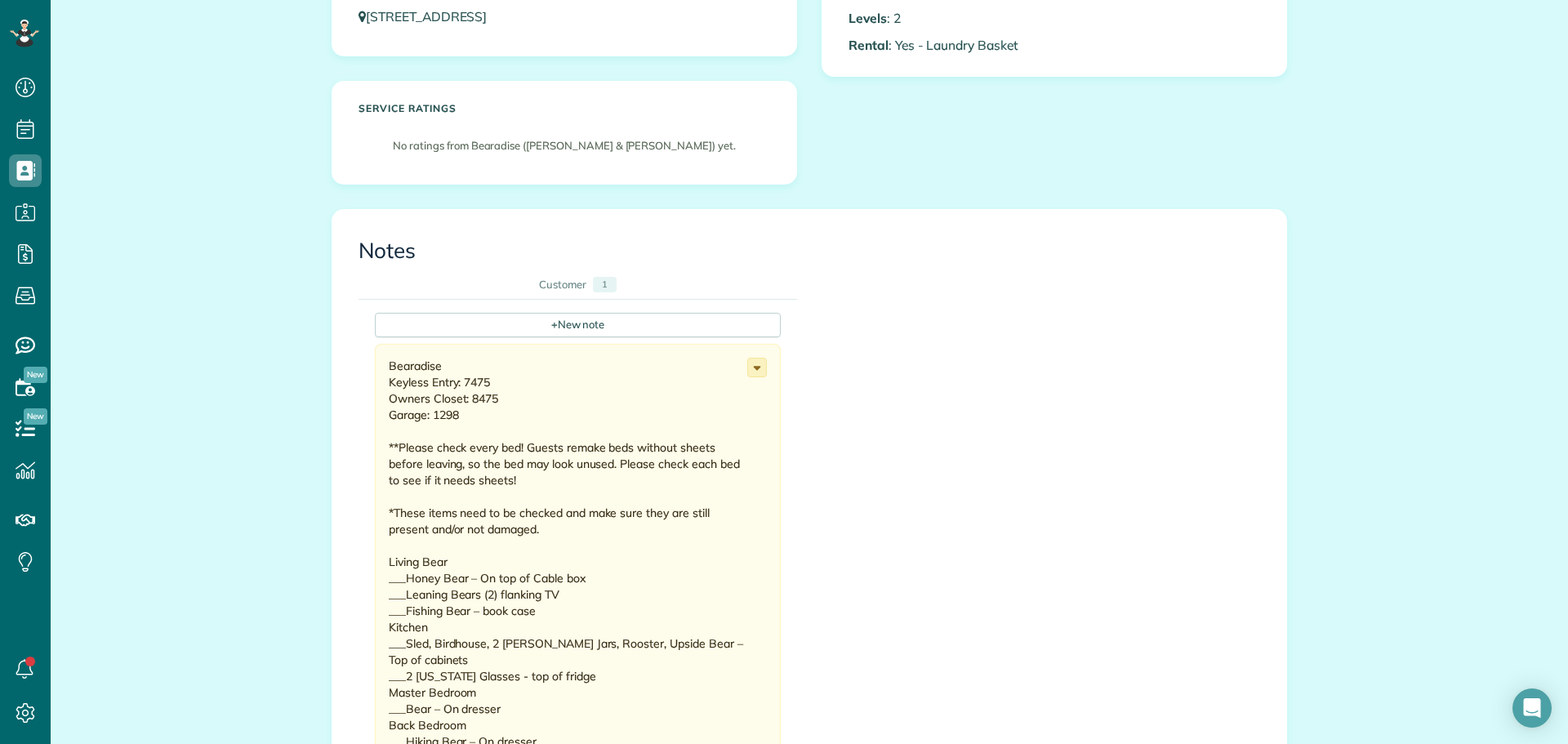
click at [751, 363] on icon at bounding box center [757, 368] width 18 height 18
click at [682, 432] on span "Edit note" at bounding box center [685, 431] width 47 height 11
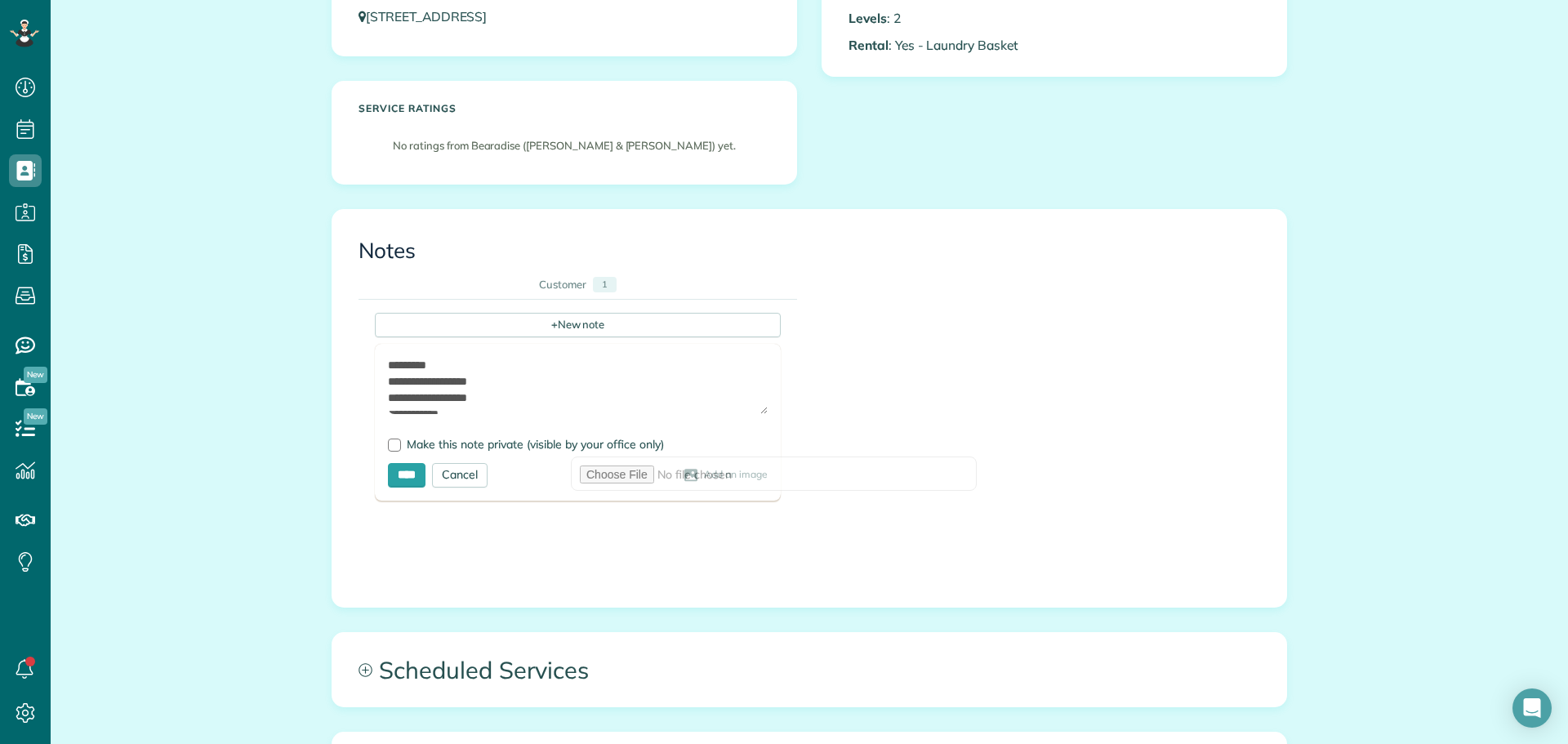
click at [459, 378] on textarea at bounding box center [577, 385] width 380 height 57
type textarea "**********"
click at [403, 465] on input "****" at bounding box center [406, 476] width 38 height 25
type input "**********"
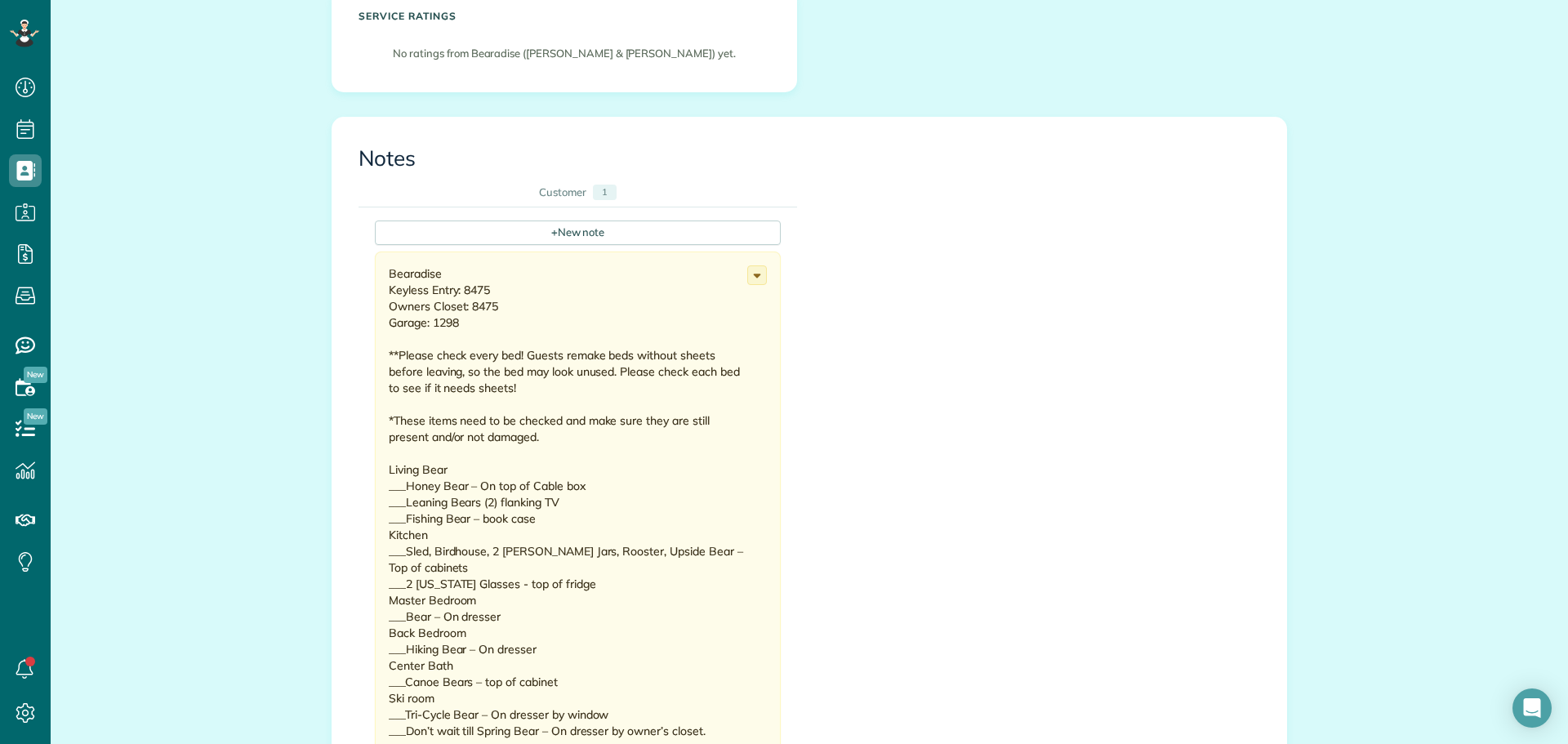
scroll to position [490, 0]
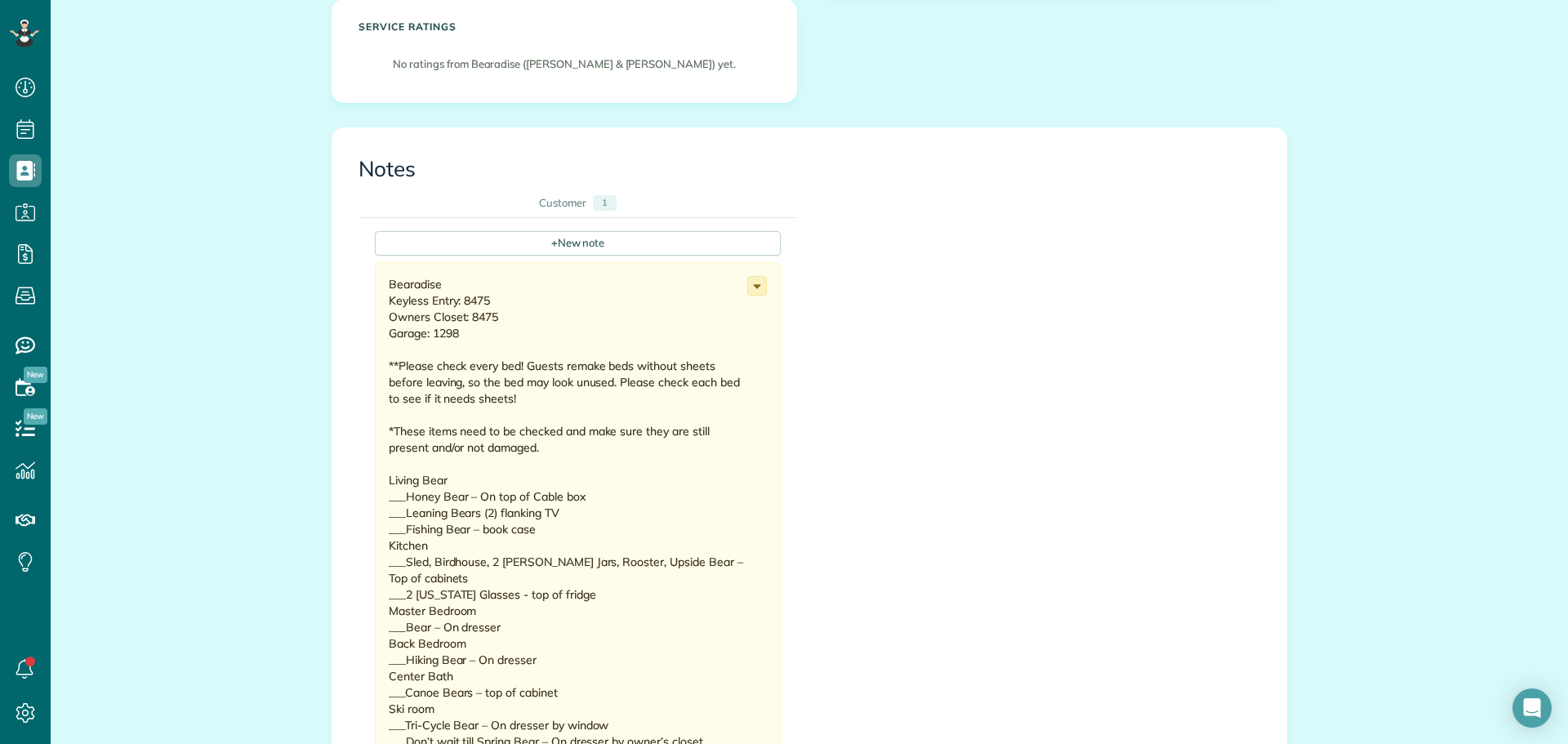
click at [756, 281] on icon at bounding box center [757, 286] width 18 height 18
click at [673, 345] on span "Edit note" at bounding box center [685, 349] width 47 height 11
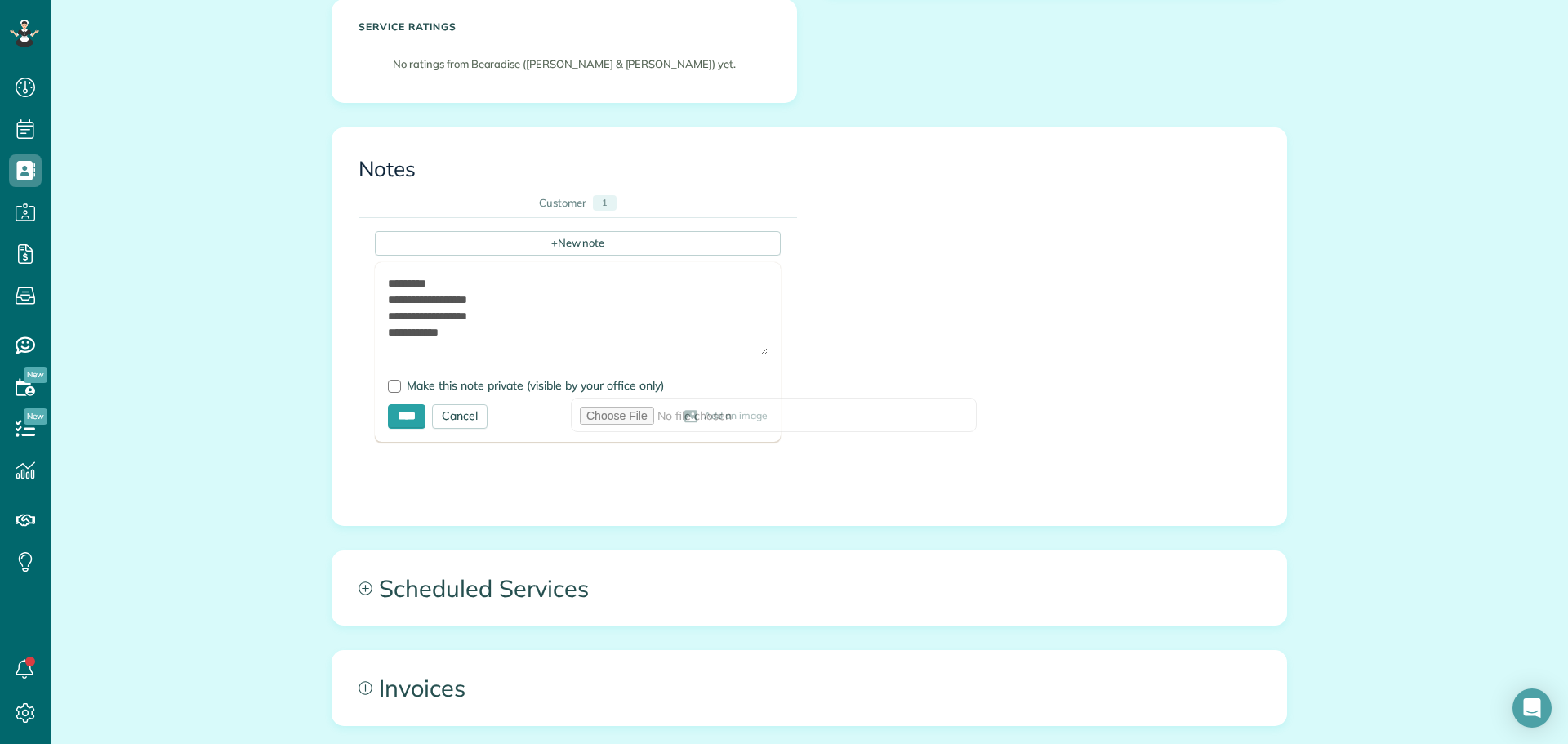
drag, startPoint x: 759, startPoint y: 331, endPoint x: 501, endPoint y: 331, distance: 258.0
click at [753, 352] on textarea at bounding box center [577, 315] width 380 height 80
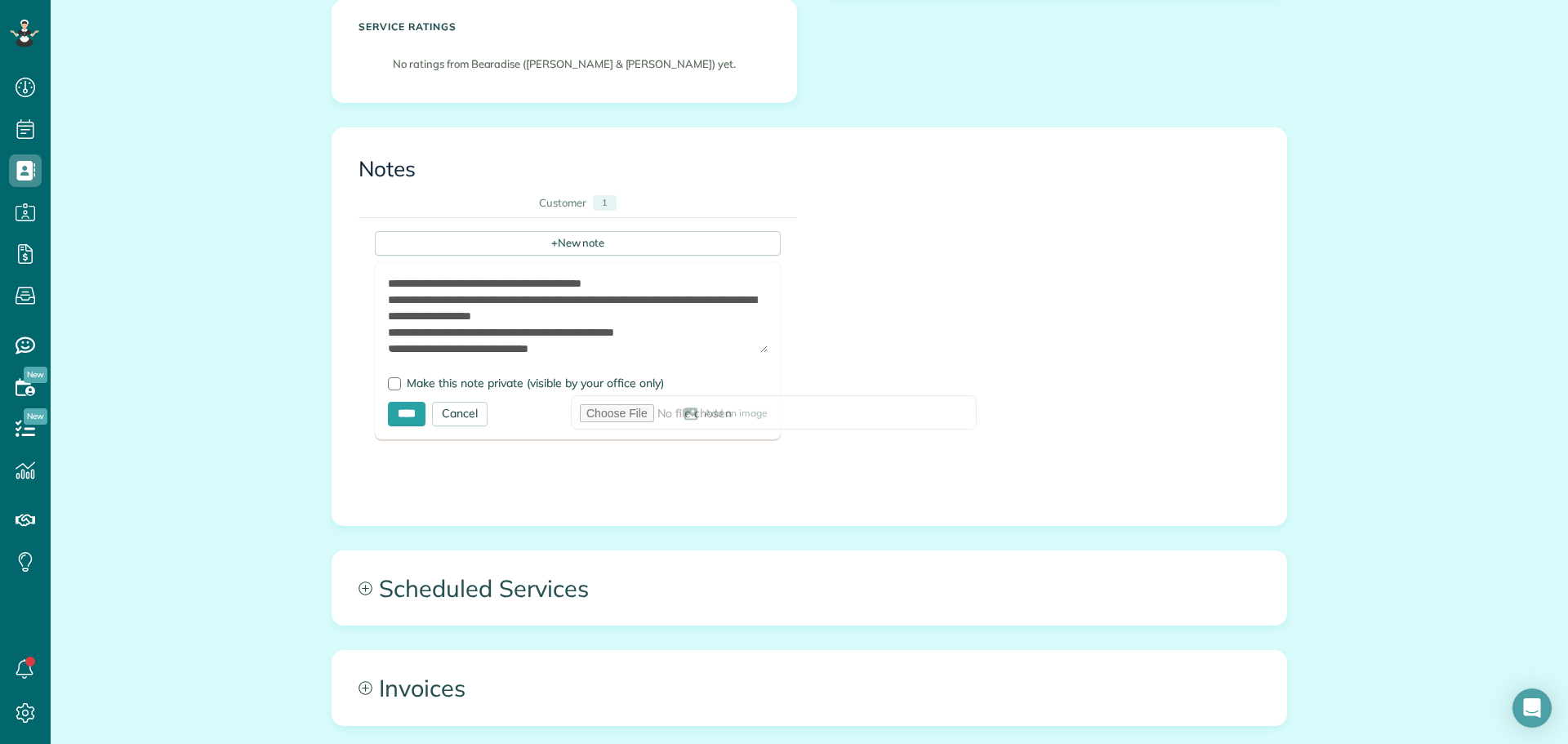
scroll to position [805, 0]
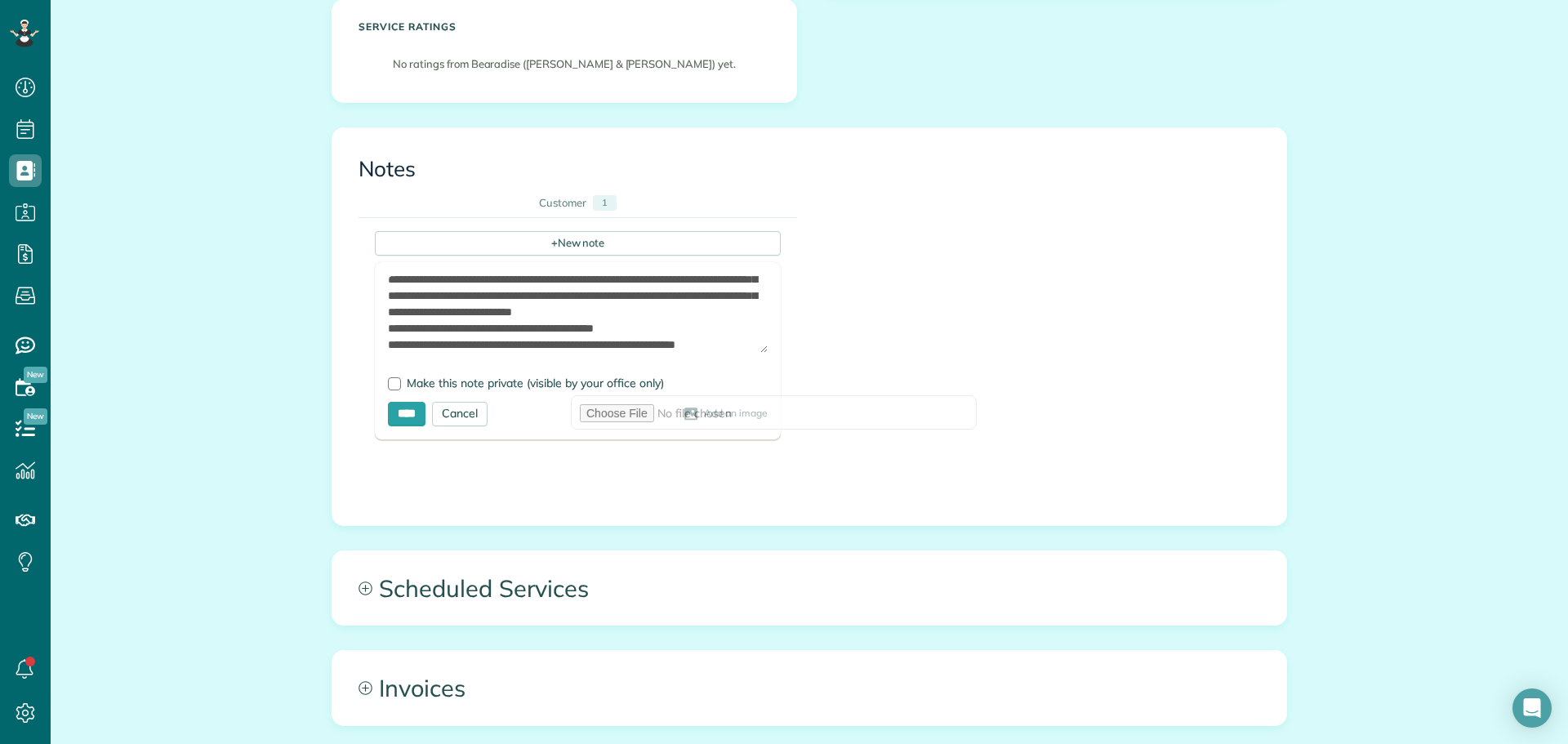
drag, startPoint x: 655, startPoint y: 327, endPoint x: 400, endPoint y: 331, distance: 255.0
click at [400, 331] on textarea at bounding box center [577, 314] width 380 height 77
type textarea "**********"
click at [401, 406] on input "****" at bounding box center [406, 414] width 38 height 25
type input "**********"
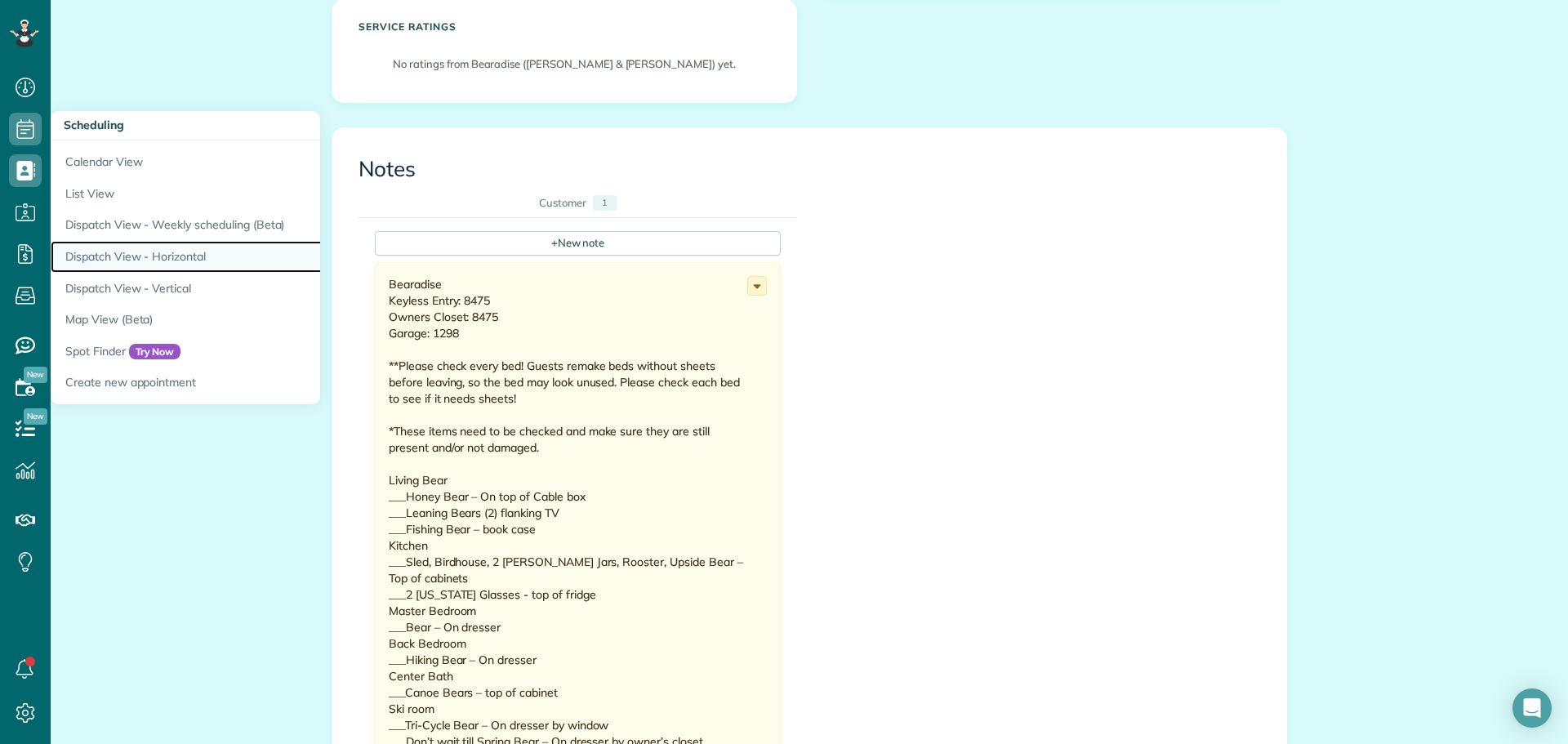
click at [151, 251] on link "Dispatch View - Horizontal" at bounding box center [255, 257] width 409 height 32
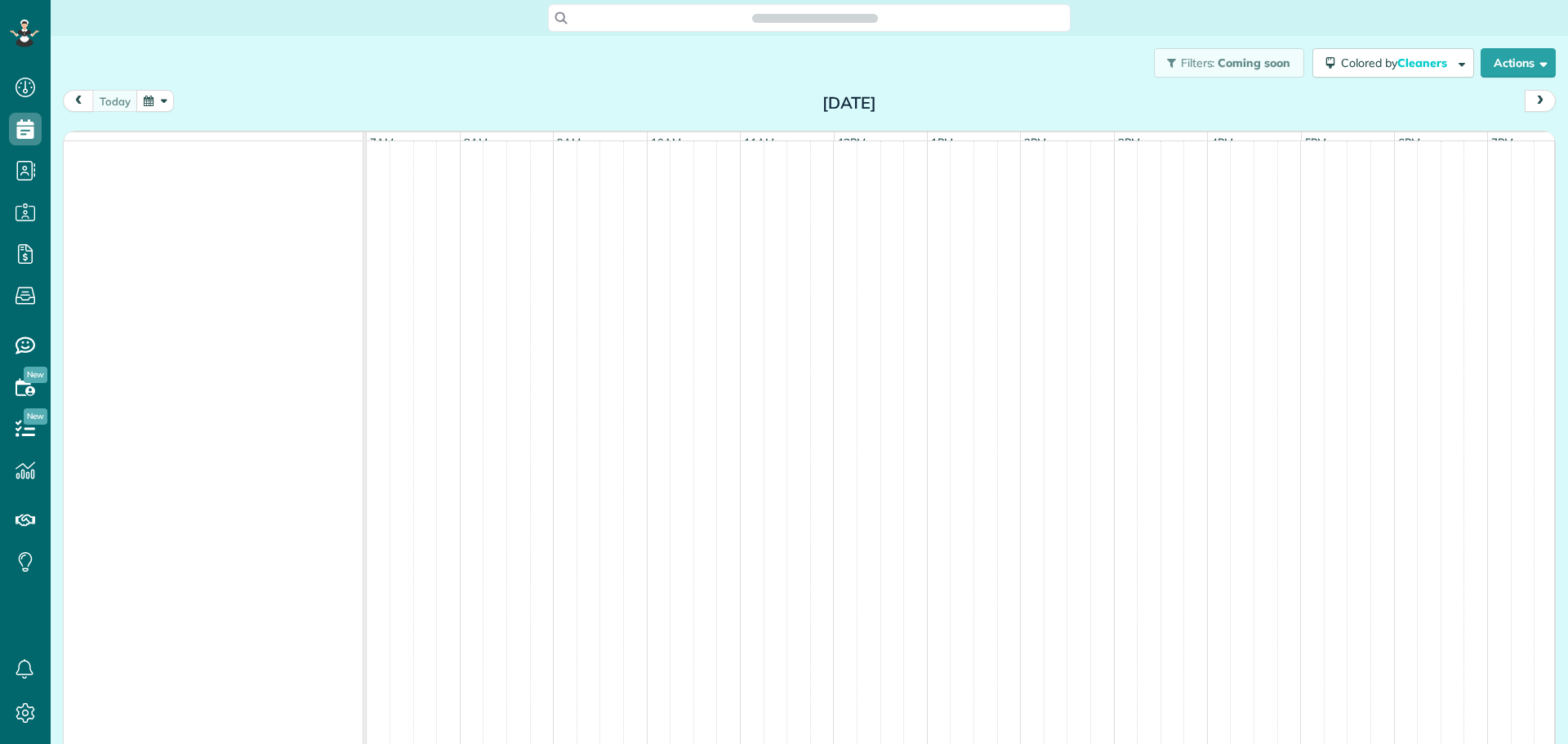
scroll to position [7, 7]
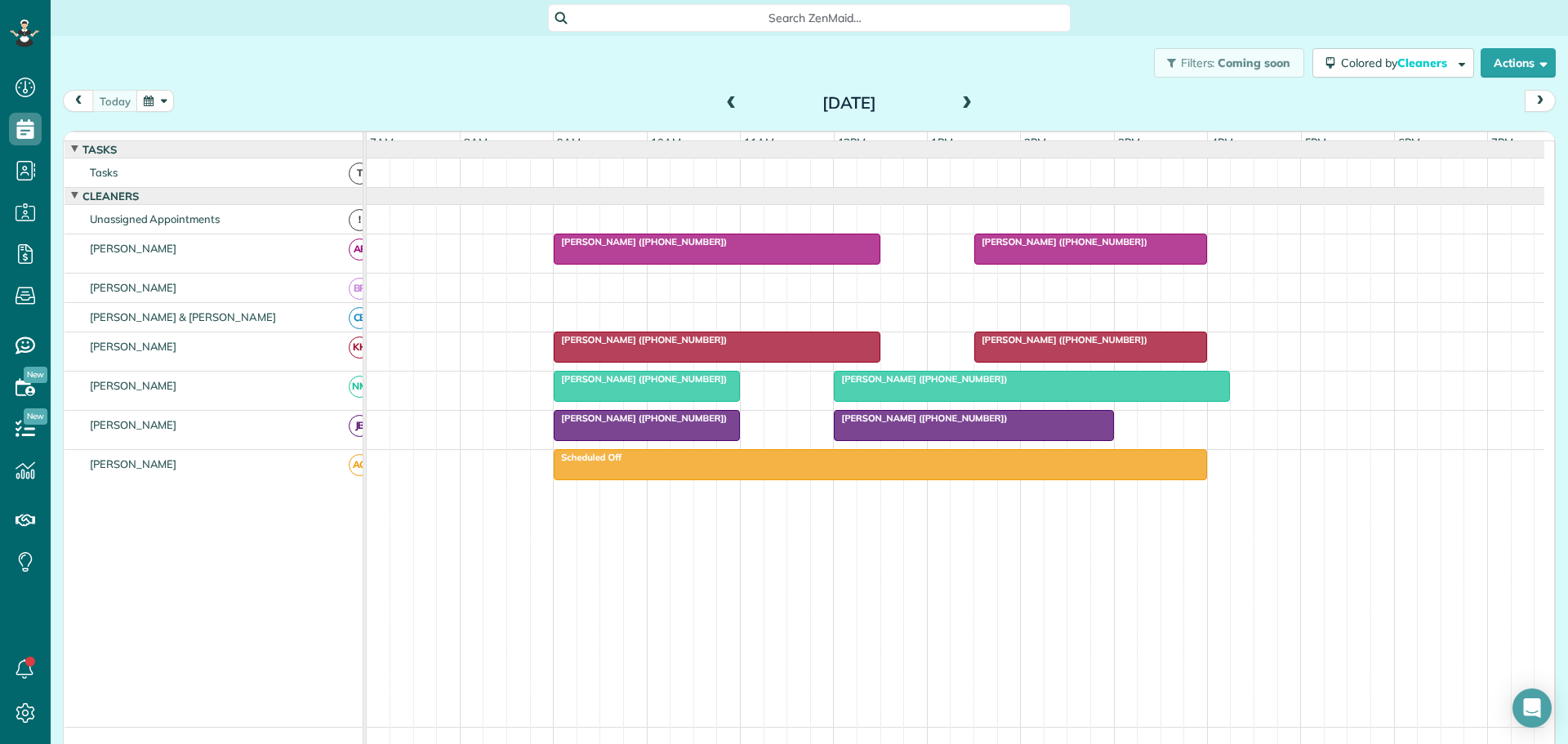
click at [155, 101] on button "button" at bounding box center [155, 100] width 38 height 22
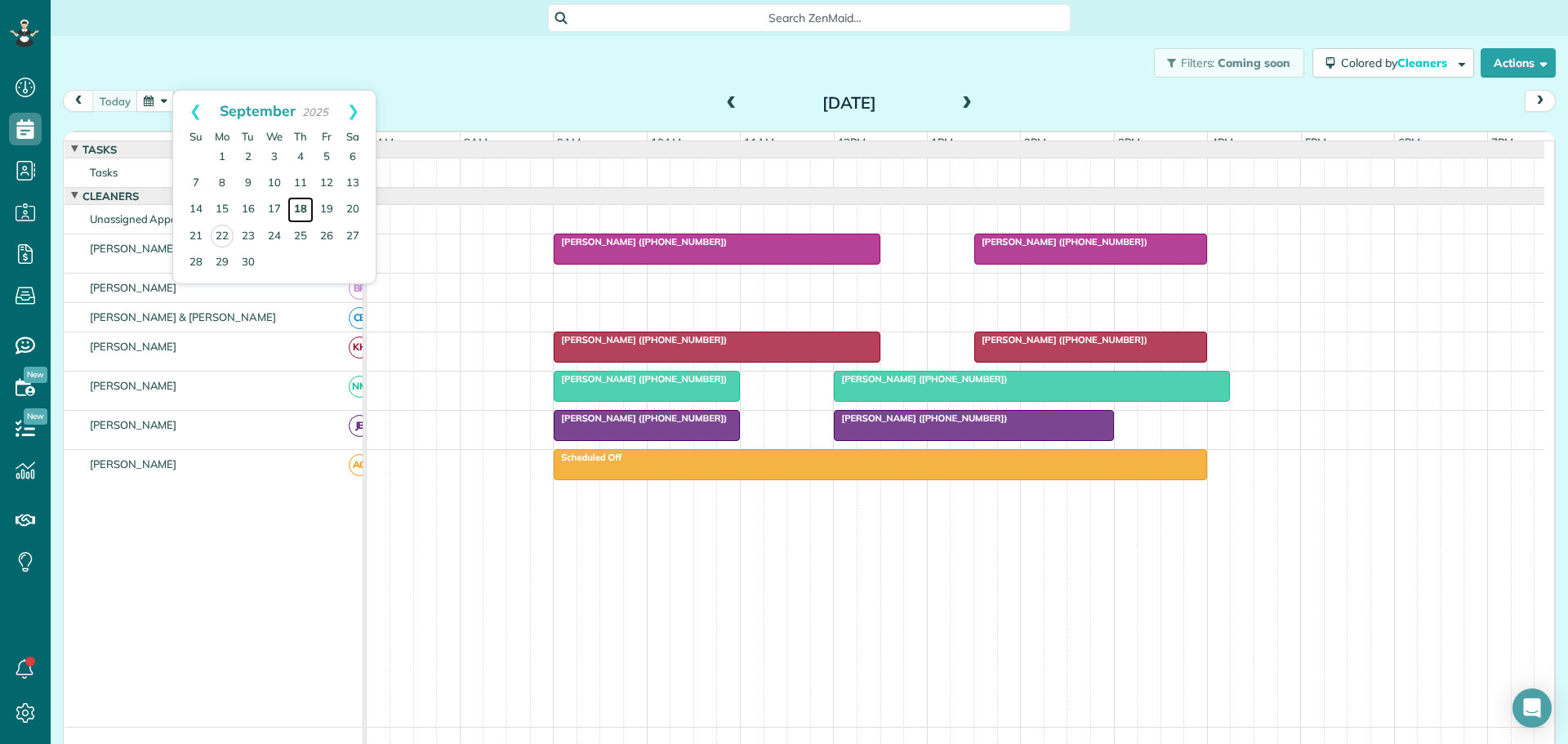
click at [303, 201] on link "18" at bounding box center [301, 210] width 26 height 26
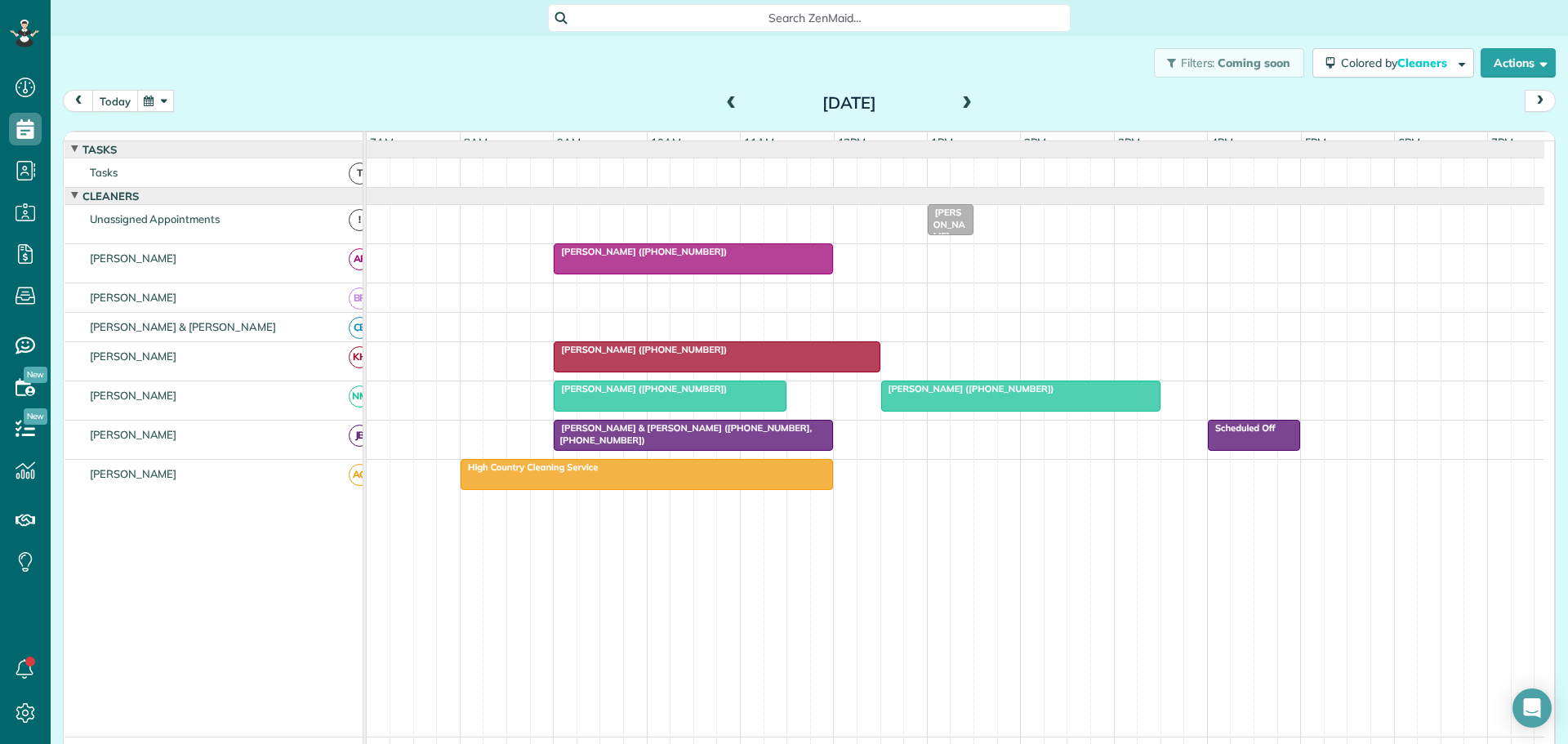
click at [107, 103] on button "today" at bounding box center [115, 100] width 46 height 22
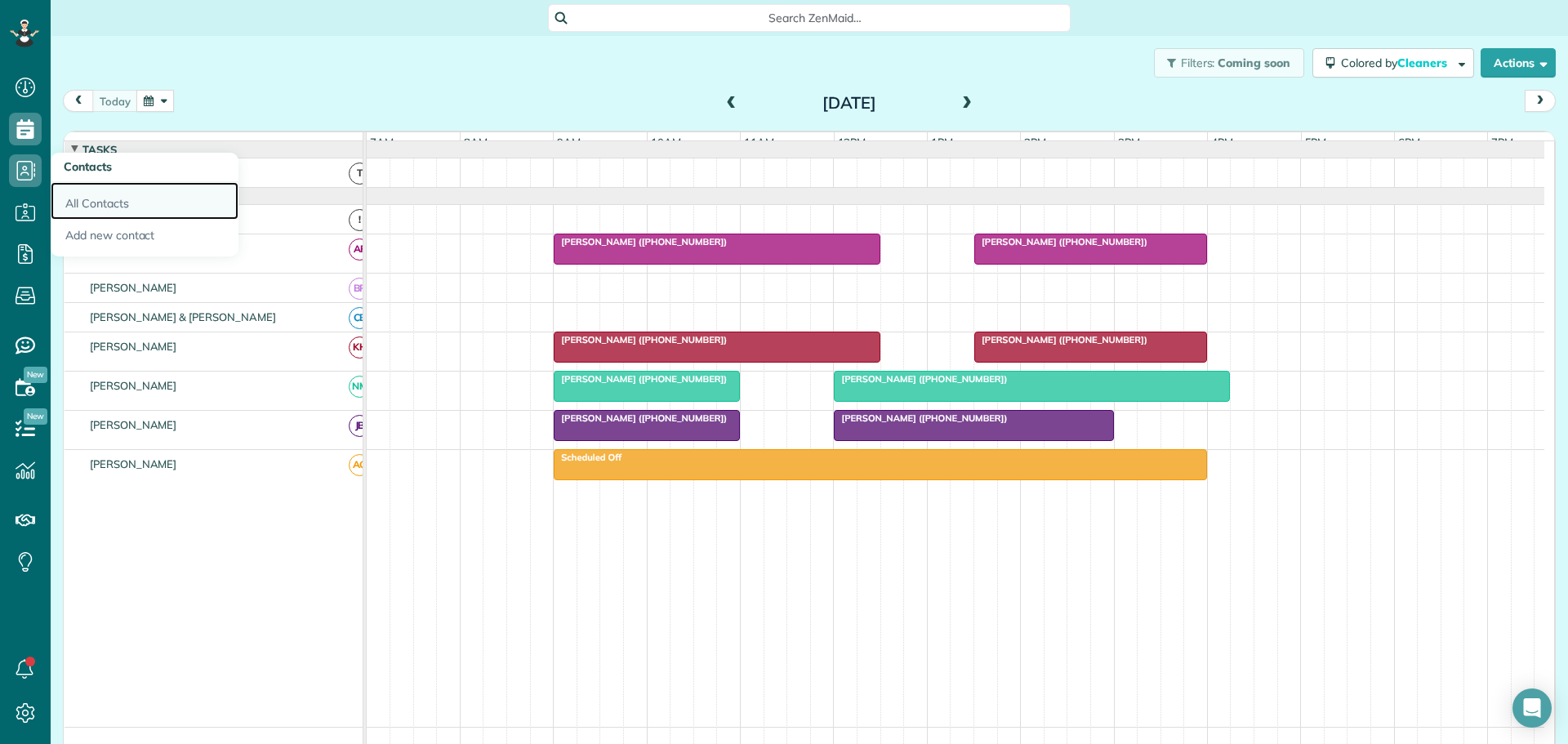
click at [114, 201] on link "All Contacts" at bounding box center [145, 201] width 188 height 38
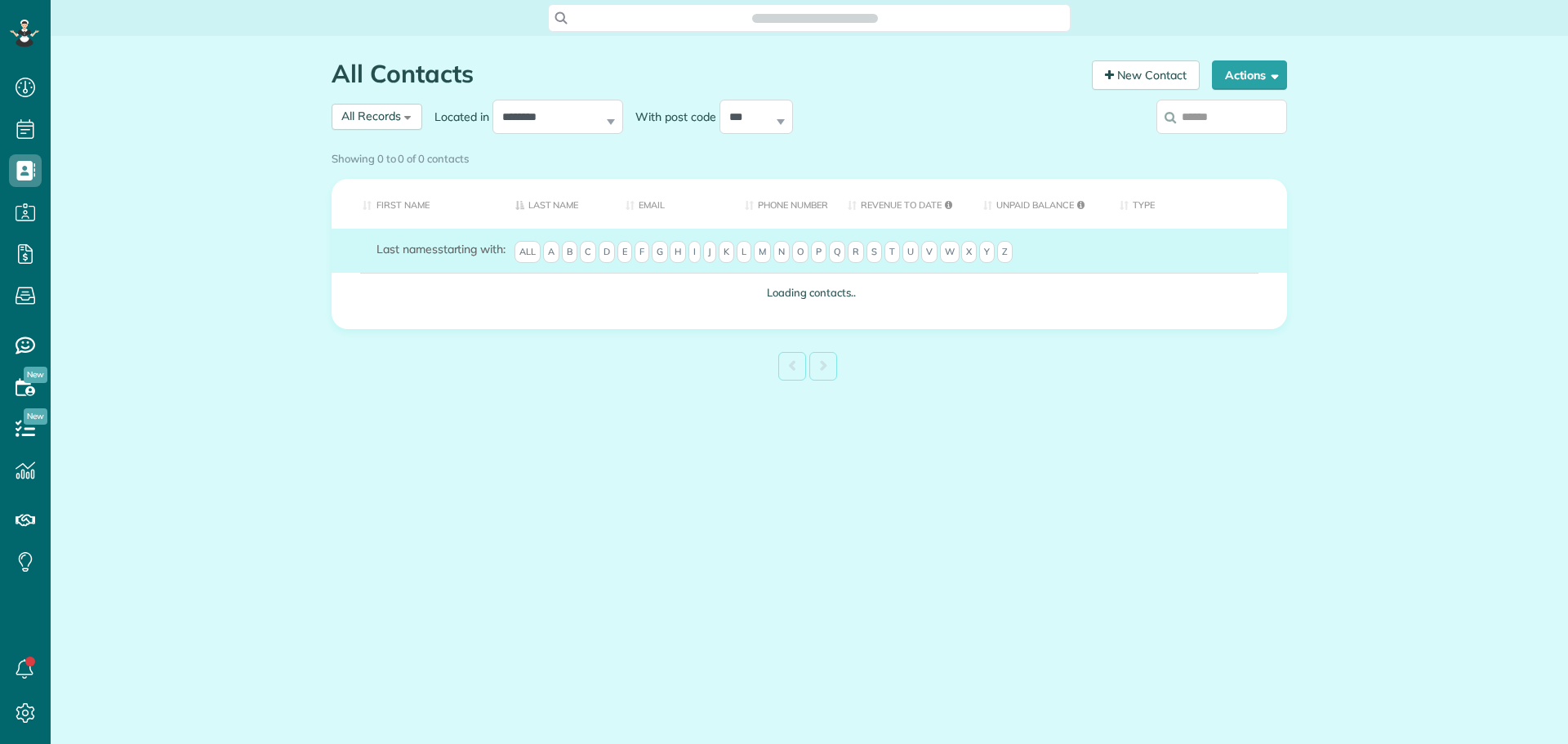
scroll to position [7, 7]
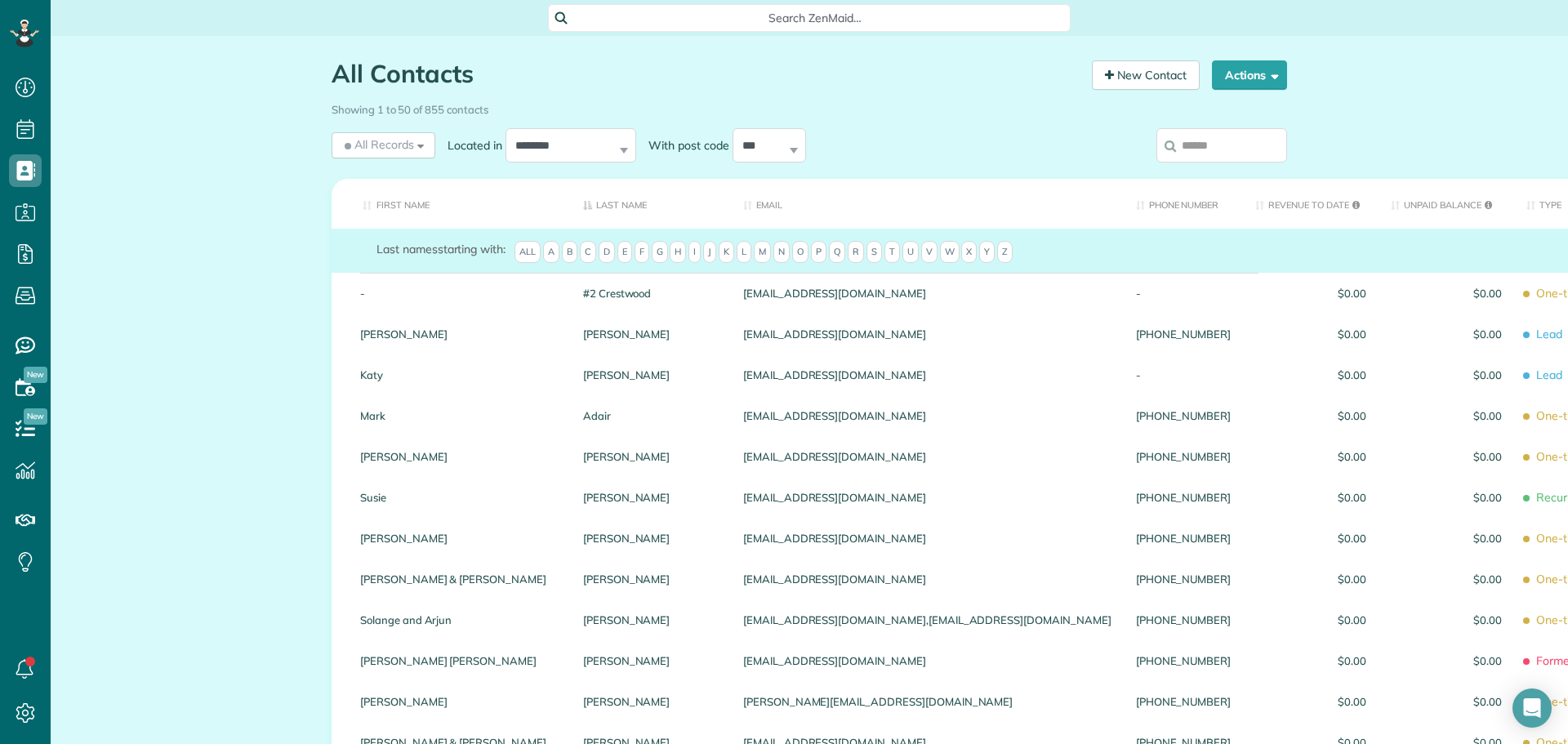
click at [1194, 147] on input "search" at bounding box center [1222, 145] width 131 height 34
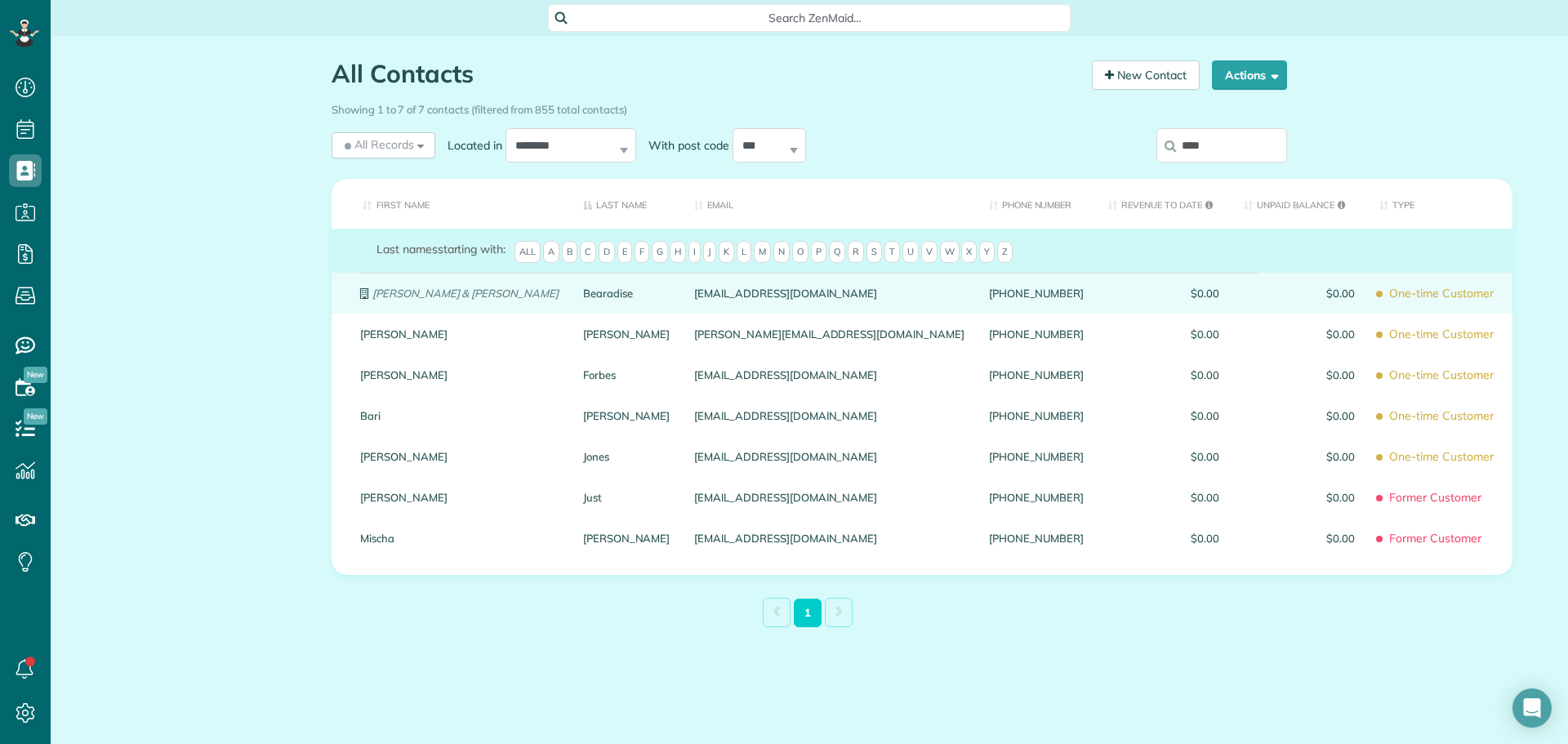
type input "****"
click at [481, 300] on em "Jason Mccraw & Zuni Johnson" at bounding box center [466, 293] width 186 height 13
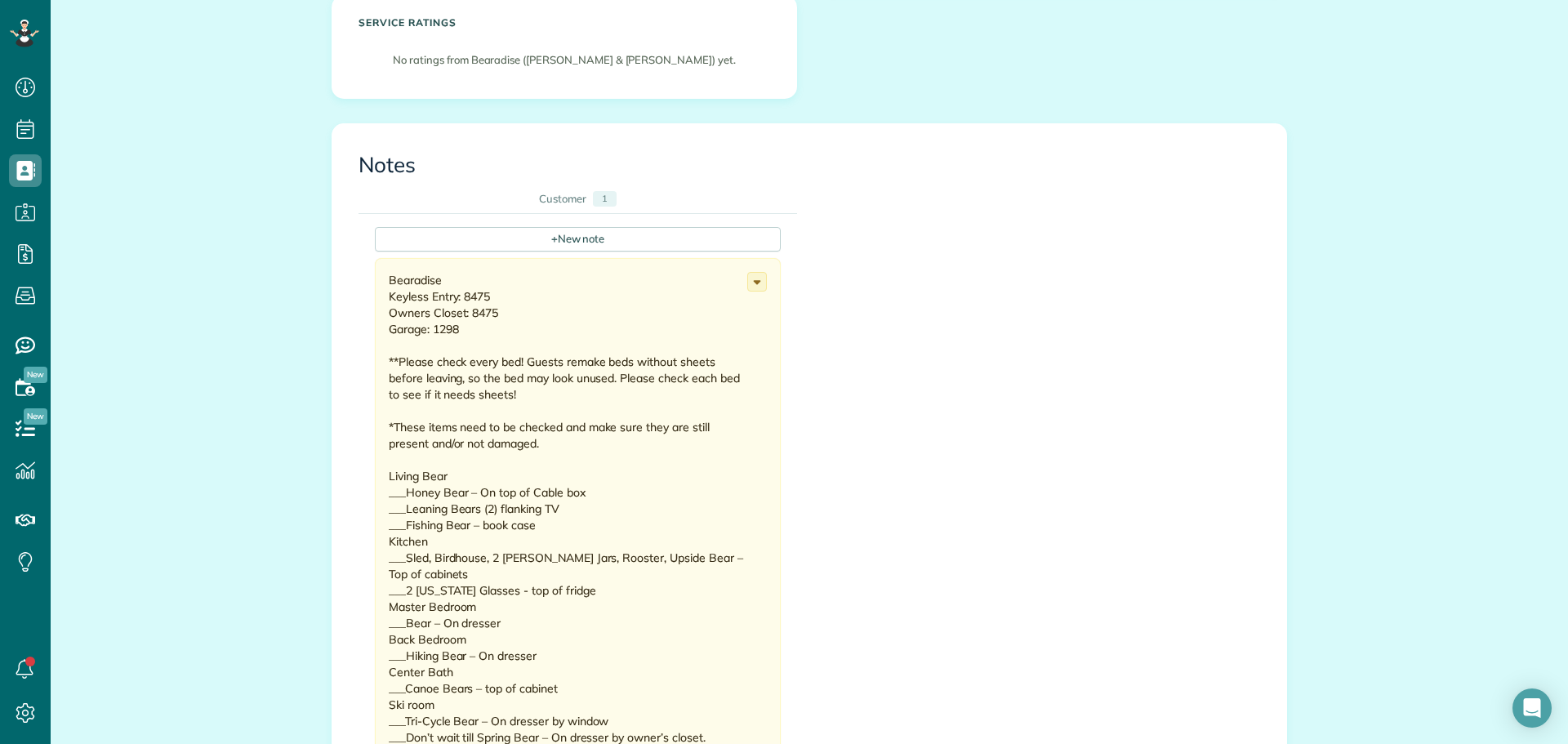
scroll to position [490, 0]
click at [748, 284] on icon at bounding box center [757, 286] width 18 height 18
click at [690, 345] on span "Edit note" at bounding box center [685, 349] width 47 height 11
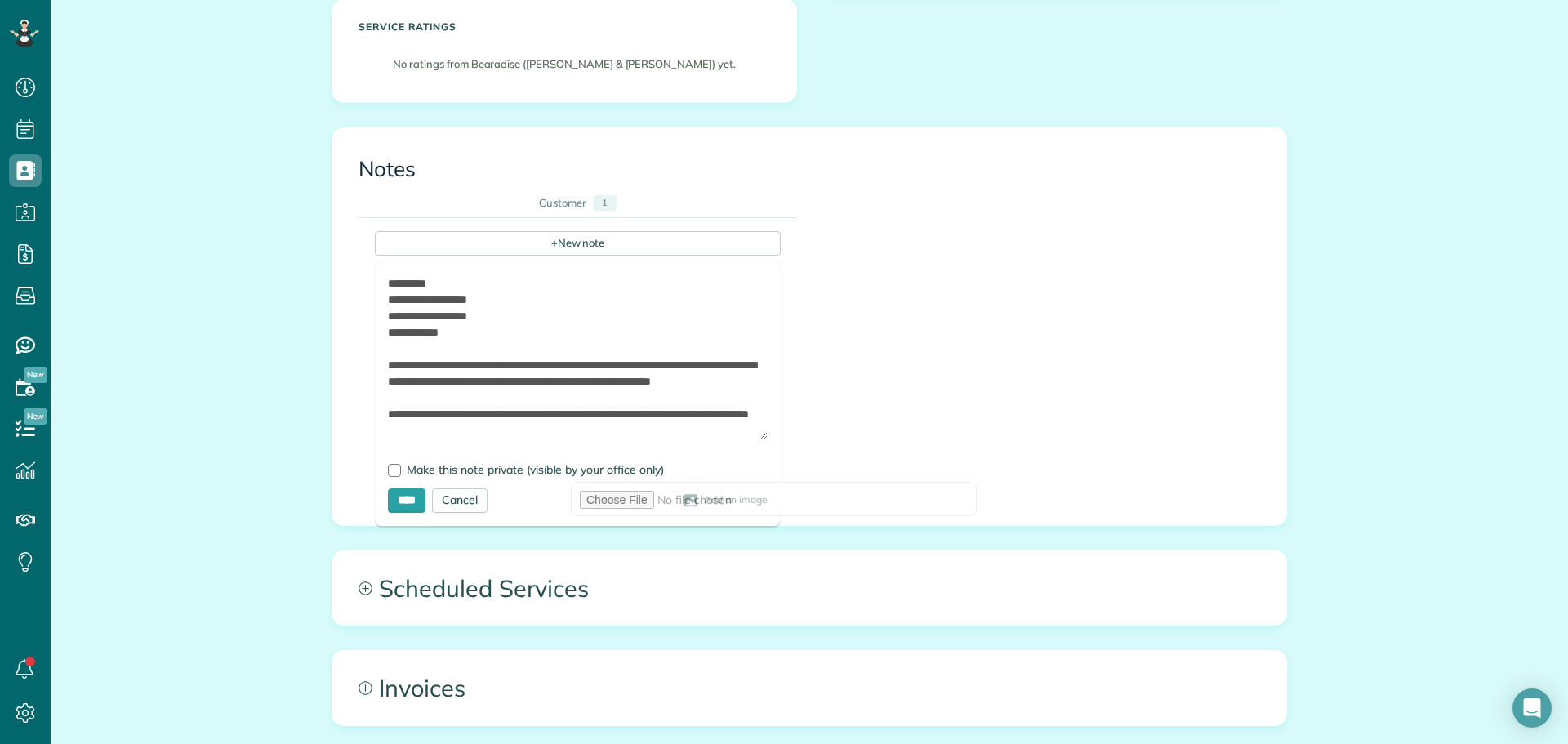
drag, startPoint x: 753, startPoint y: 331, endPoint x: 750, endPoint y: 438, distance: 107.0
click at [750, 438] on textarea at bounding box center [577, 357] width 380 height 164
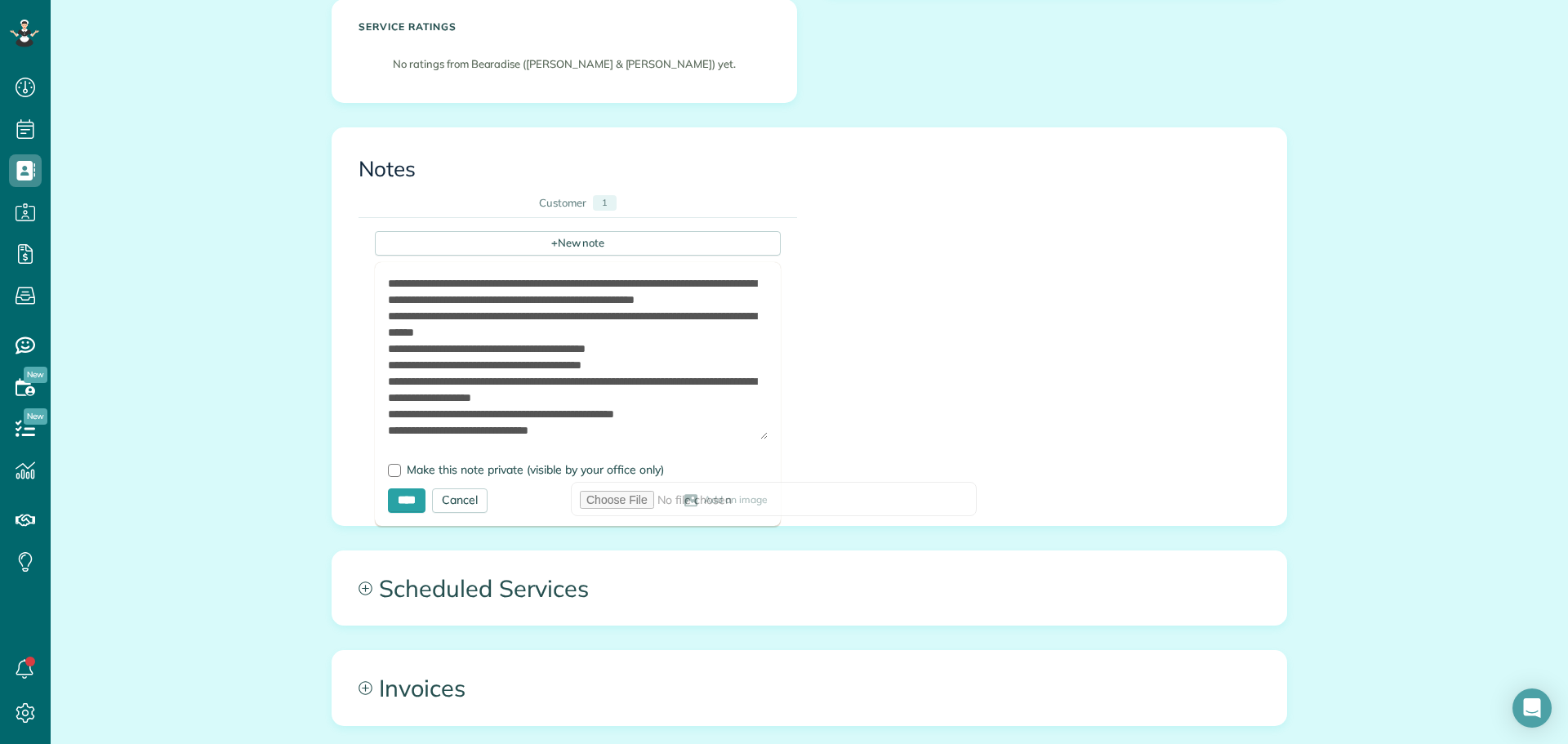
click at [495, 382] on textarea at bounding box center [577, 357] width 380 height 164
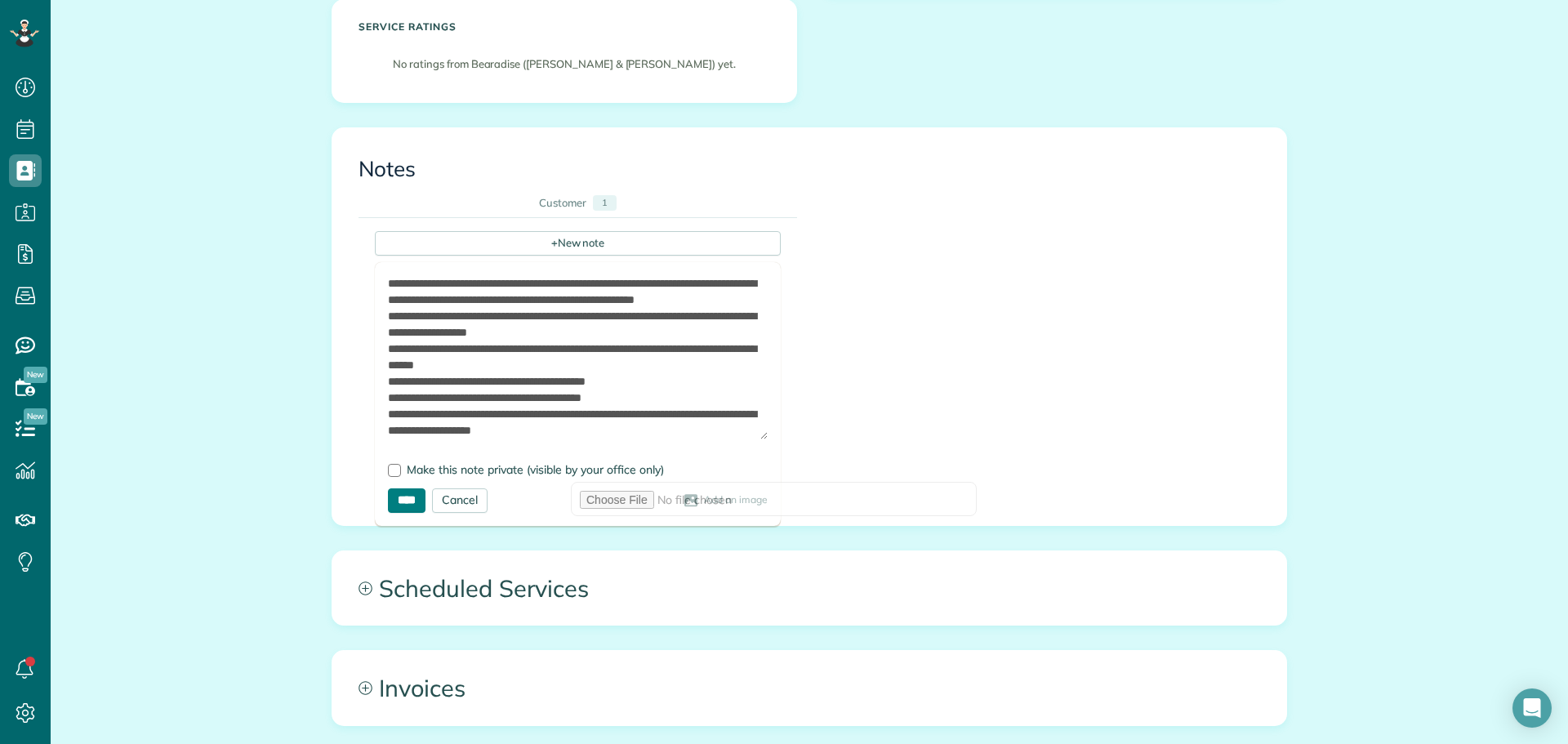
type textarea "**********"
click at [396, 495] on input "****" at bounding box center [406, 501] width 38 height 25
type input "**********"
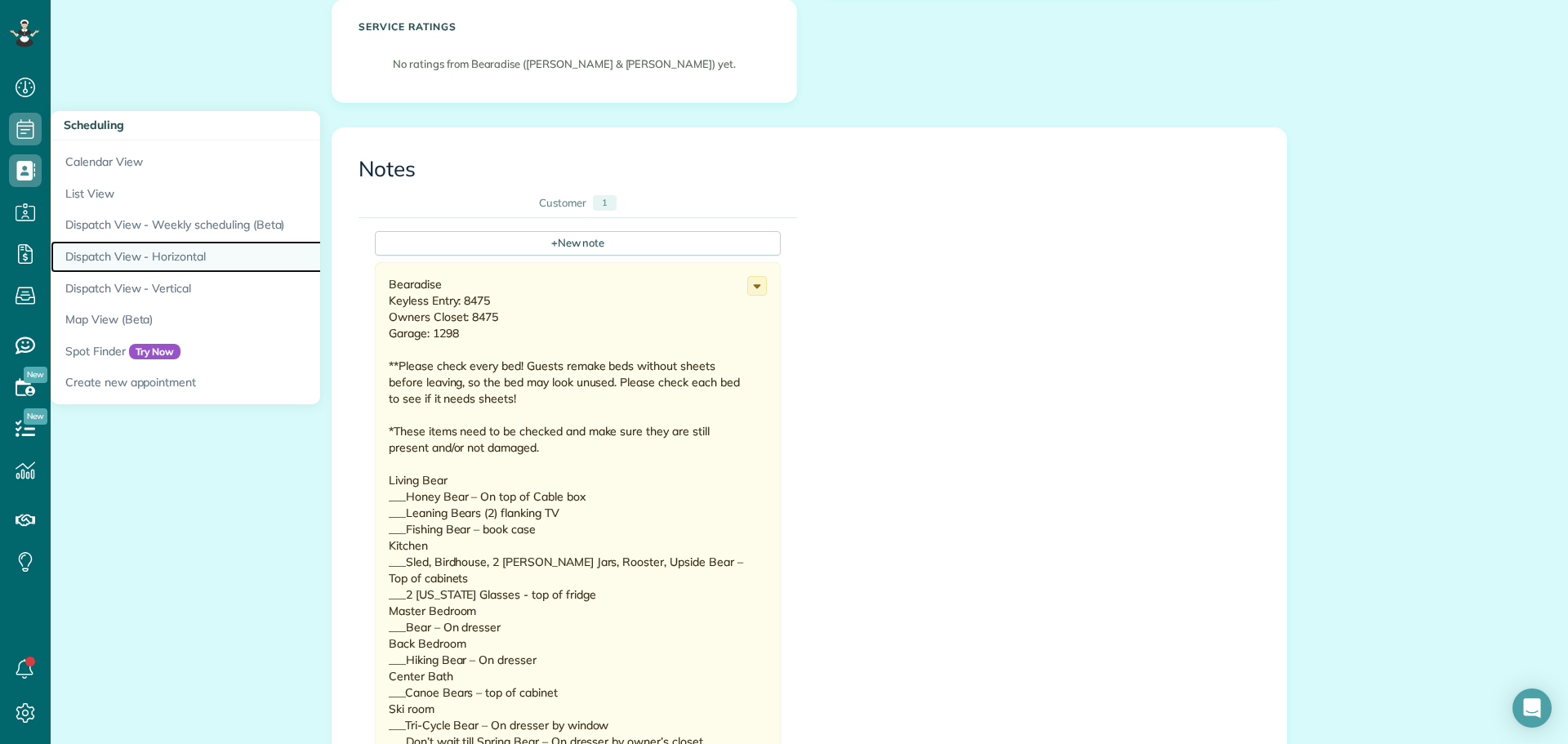
click at [178, 249] on link "Dispatch View - Horizontal" at bounding box center [255, 257] width 409 height 32
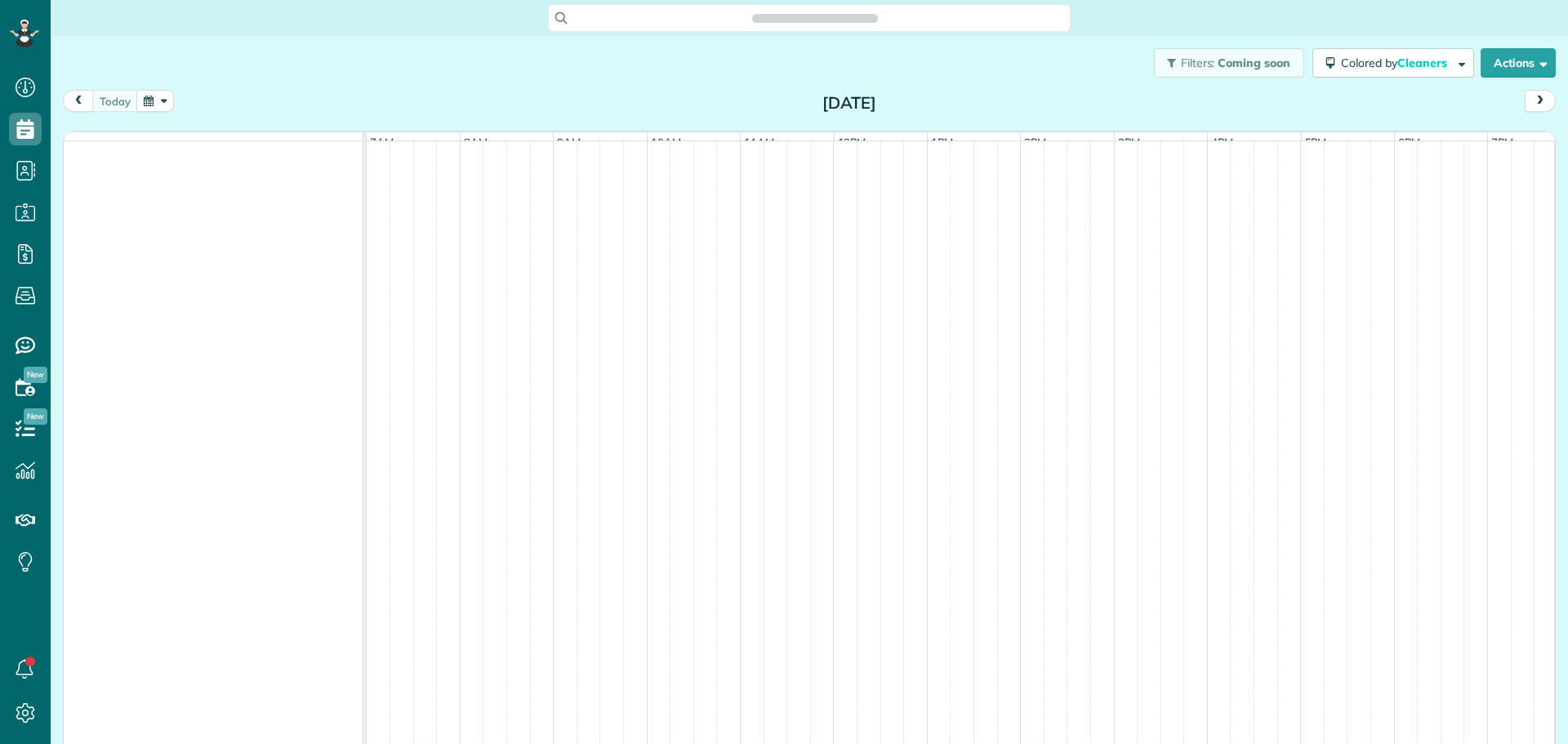
scroll to position [7, 7]
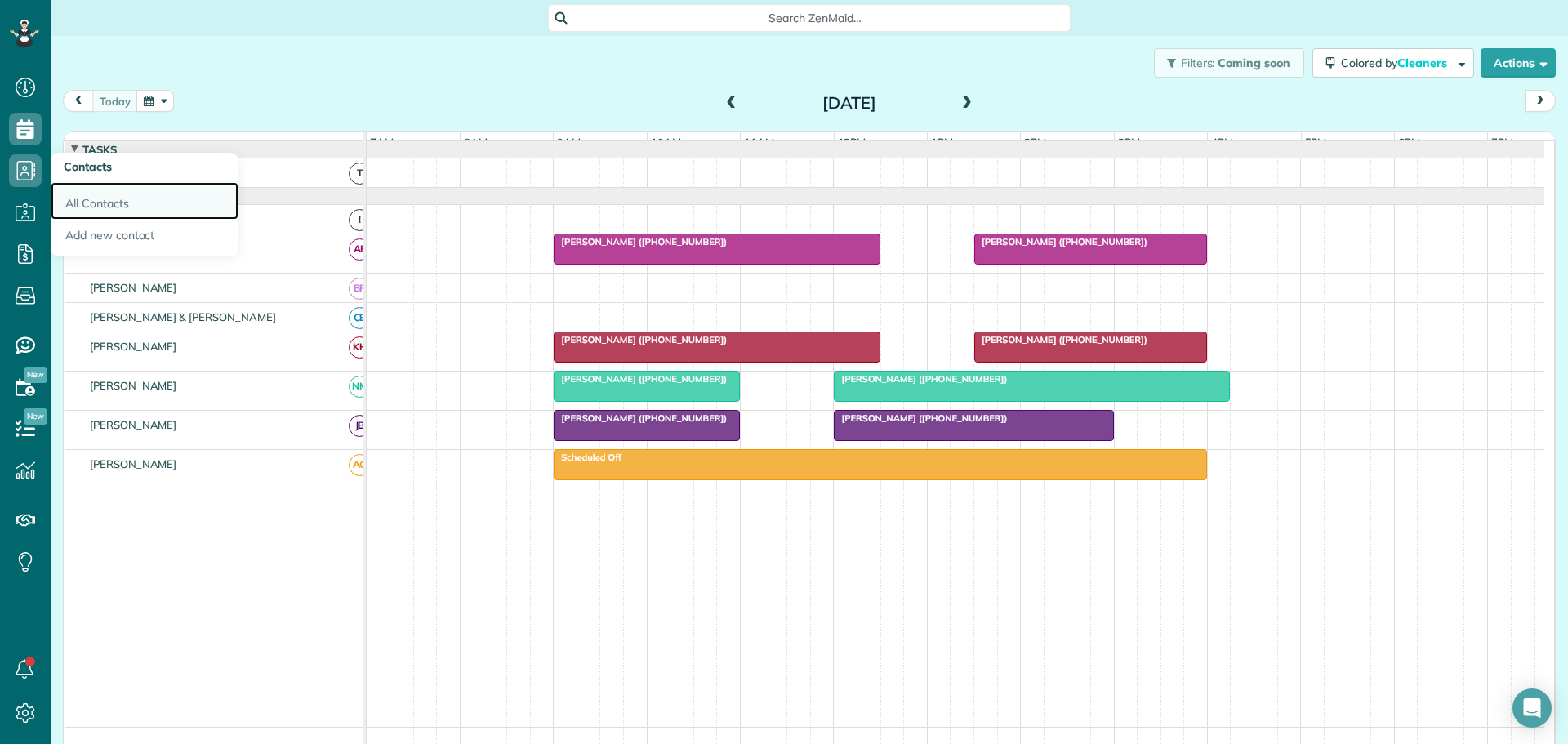
click at [74, 196] on link "All Contacts" at bounding box center [145, 201] width 188 height 38
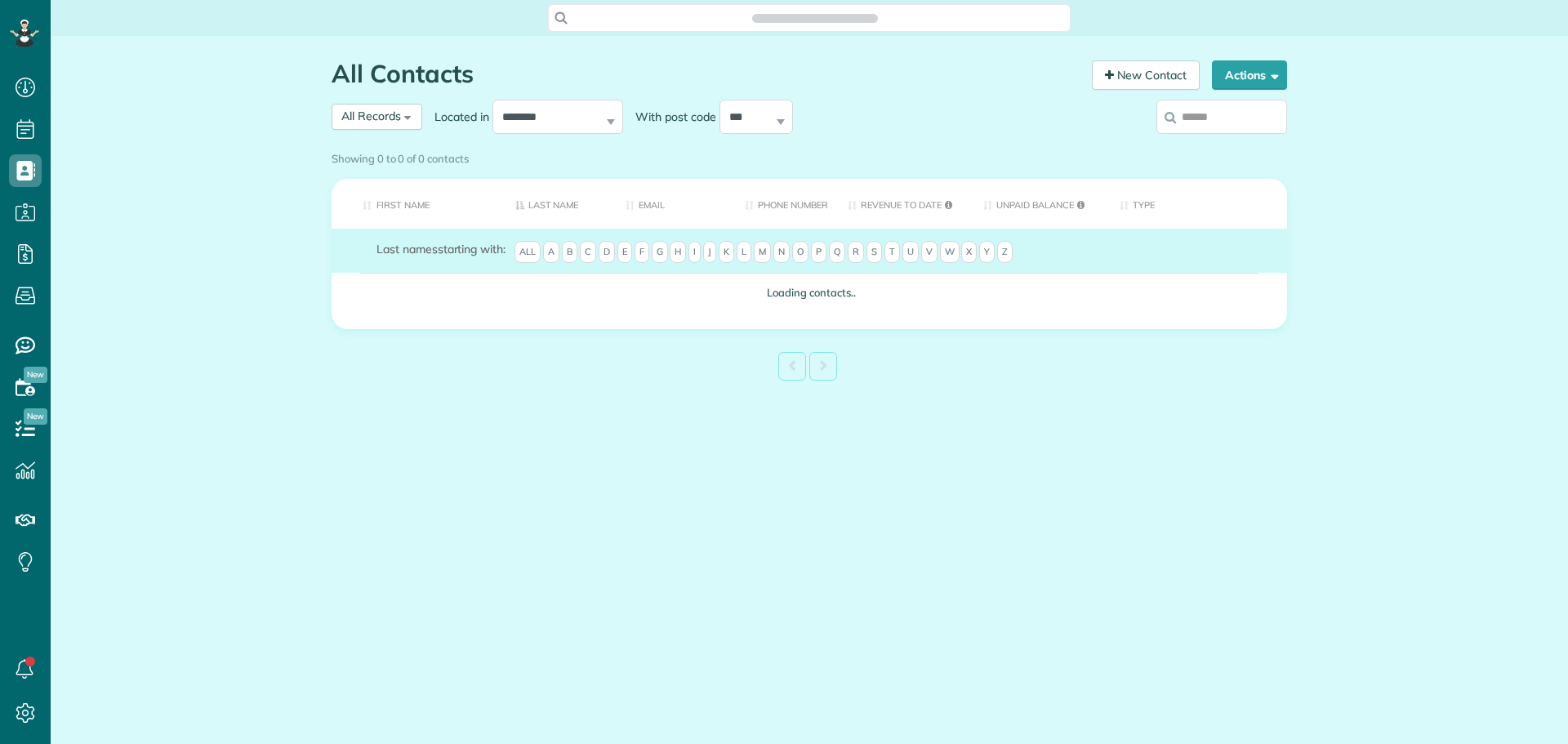
scroll to position [7, 7]
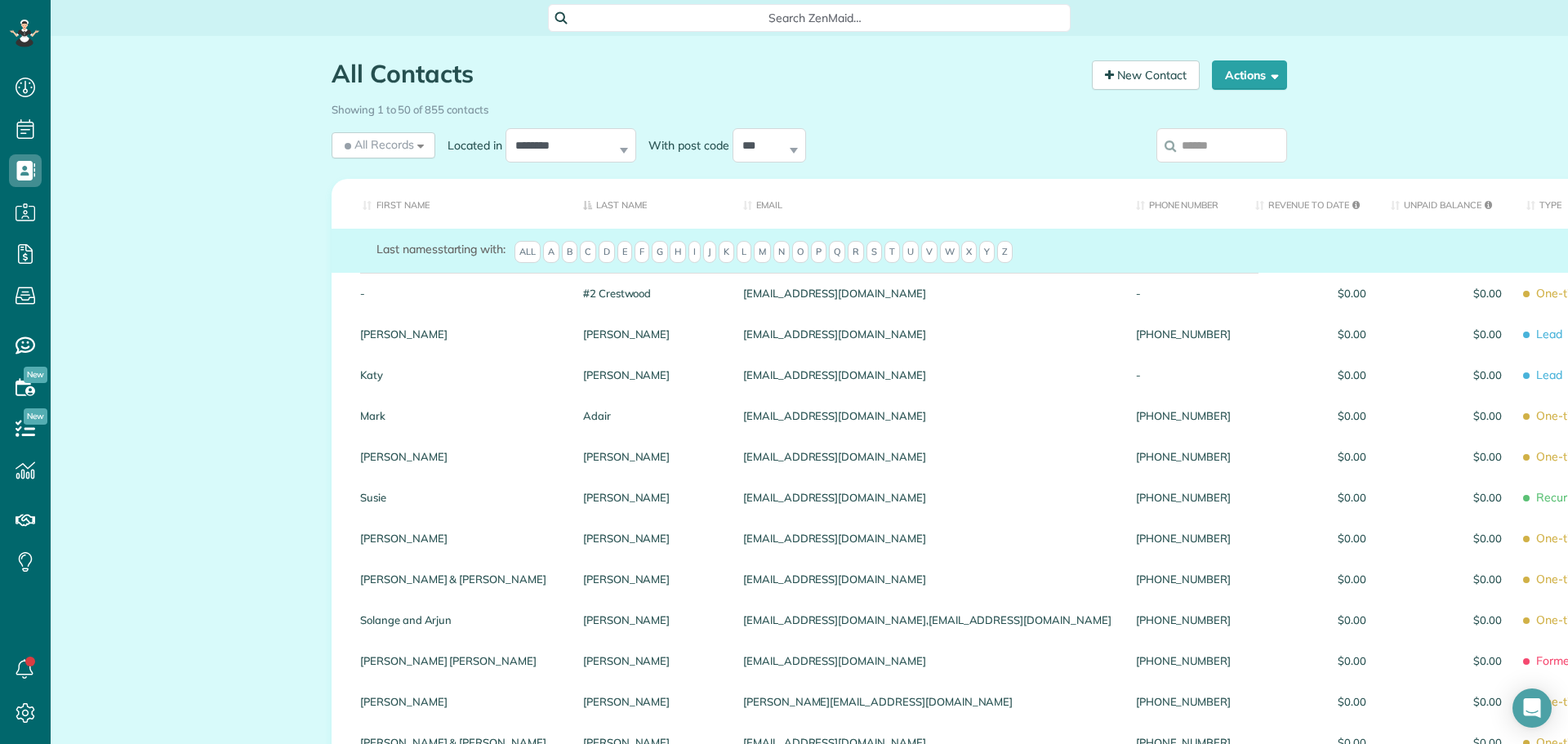
click at [1208, 146] on input "search" at bounding box center [1222, 145] width 131 height 34
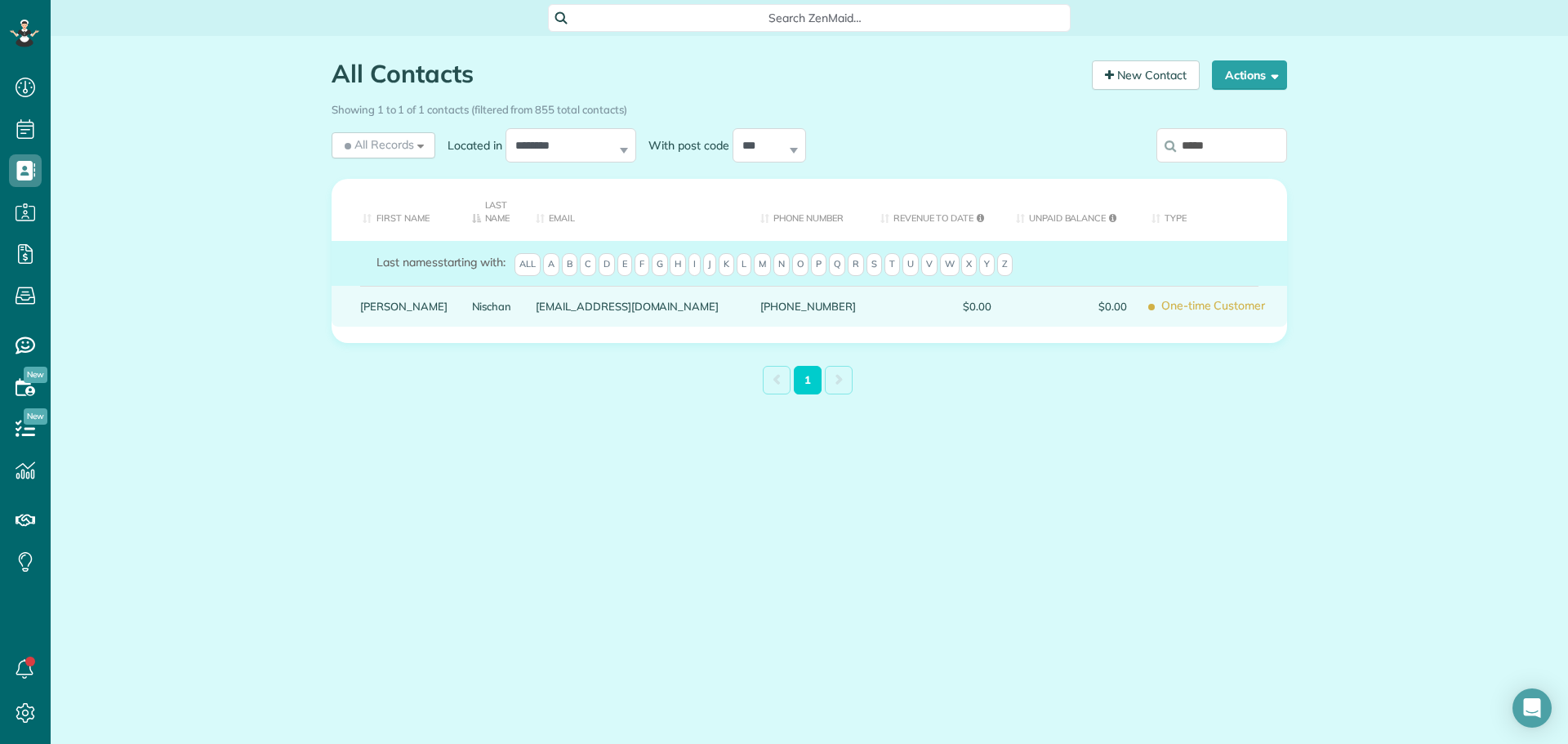
type input "*****"
click at [378, 304] on link "Leisha" at bounding box center [403, 306] width 87 height 11
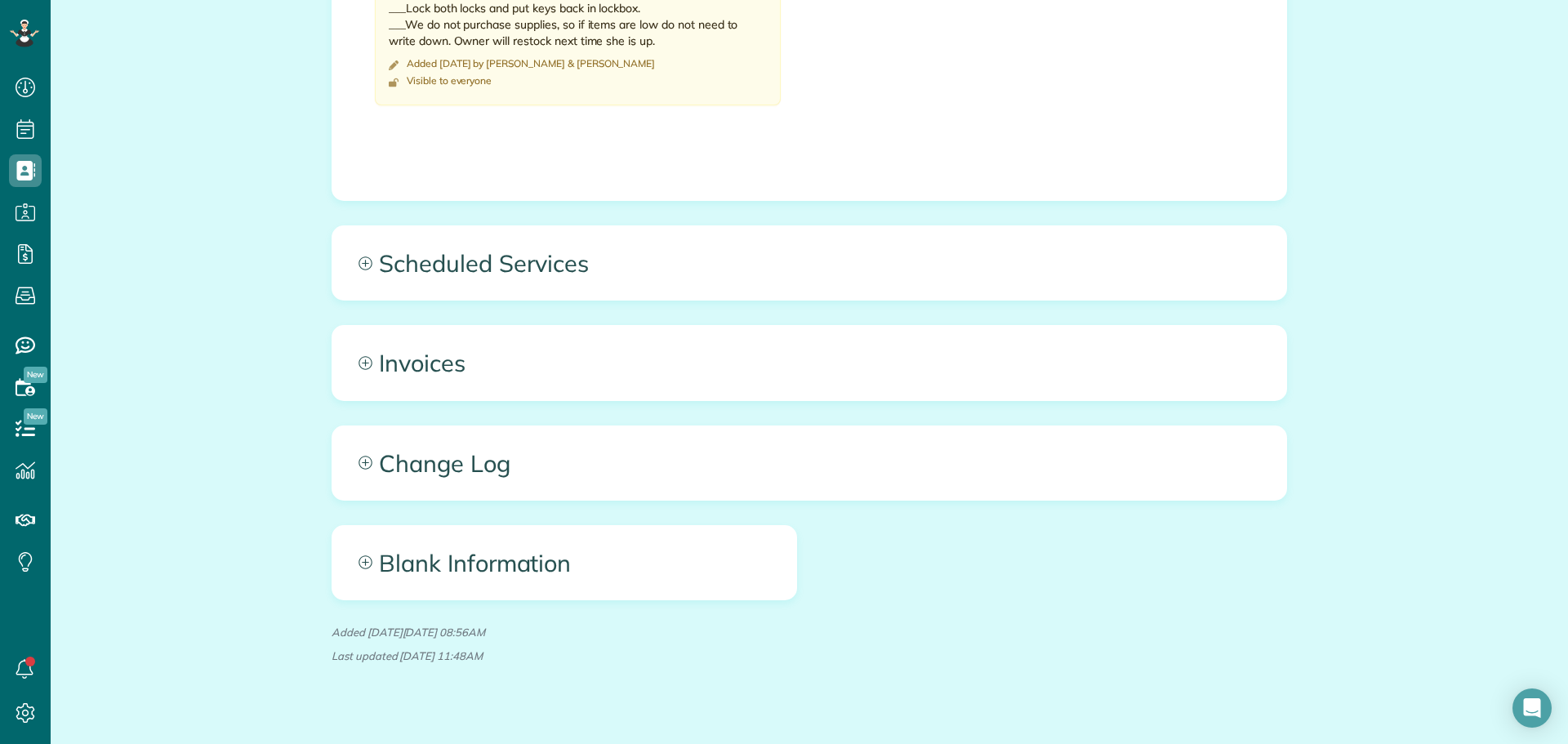
scroll to position [1062, 0]
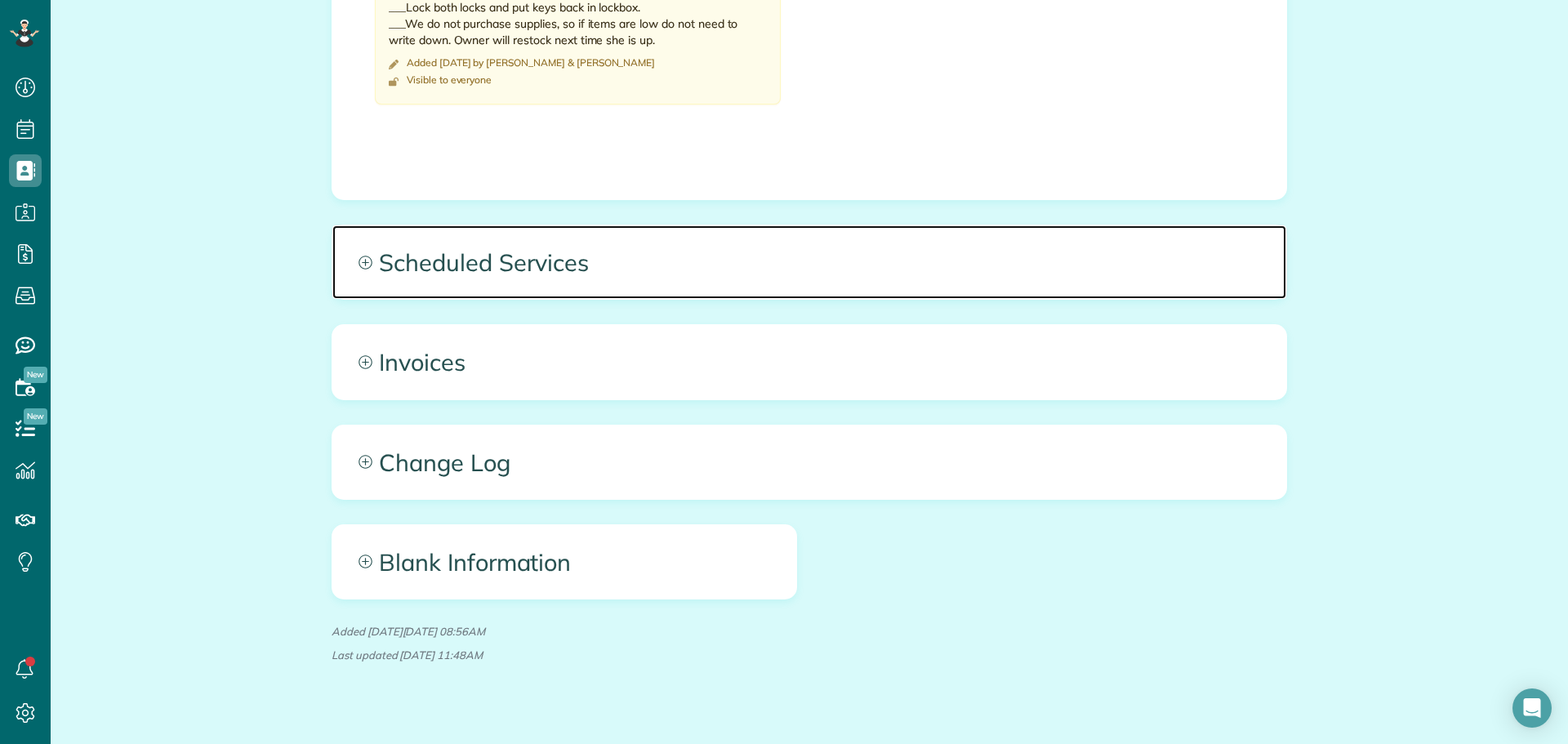
click at [482, 259] on span "Scheduled Services" at bounding box center [809, 262] width 954 height 74
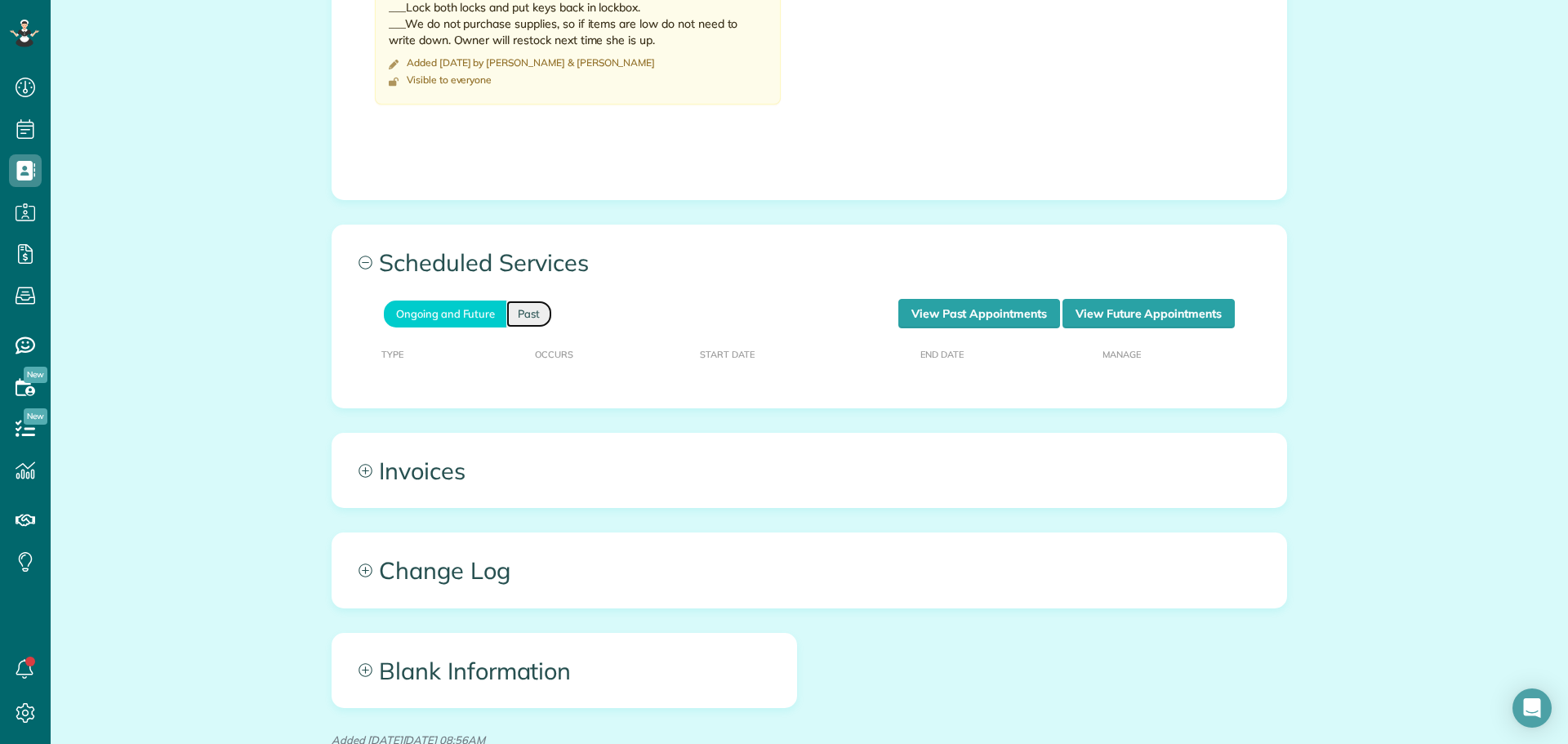
click at [523, 313] on link "Past" at bounding box center [529, 314] width 46 height 27
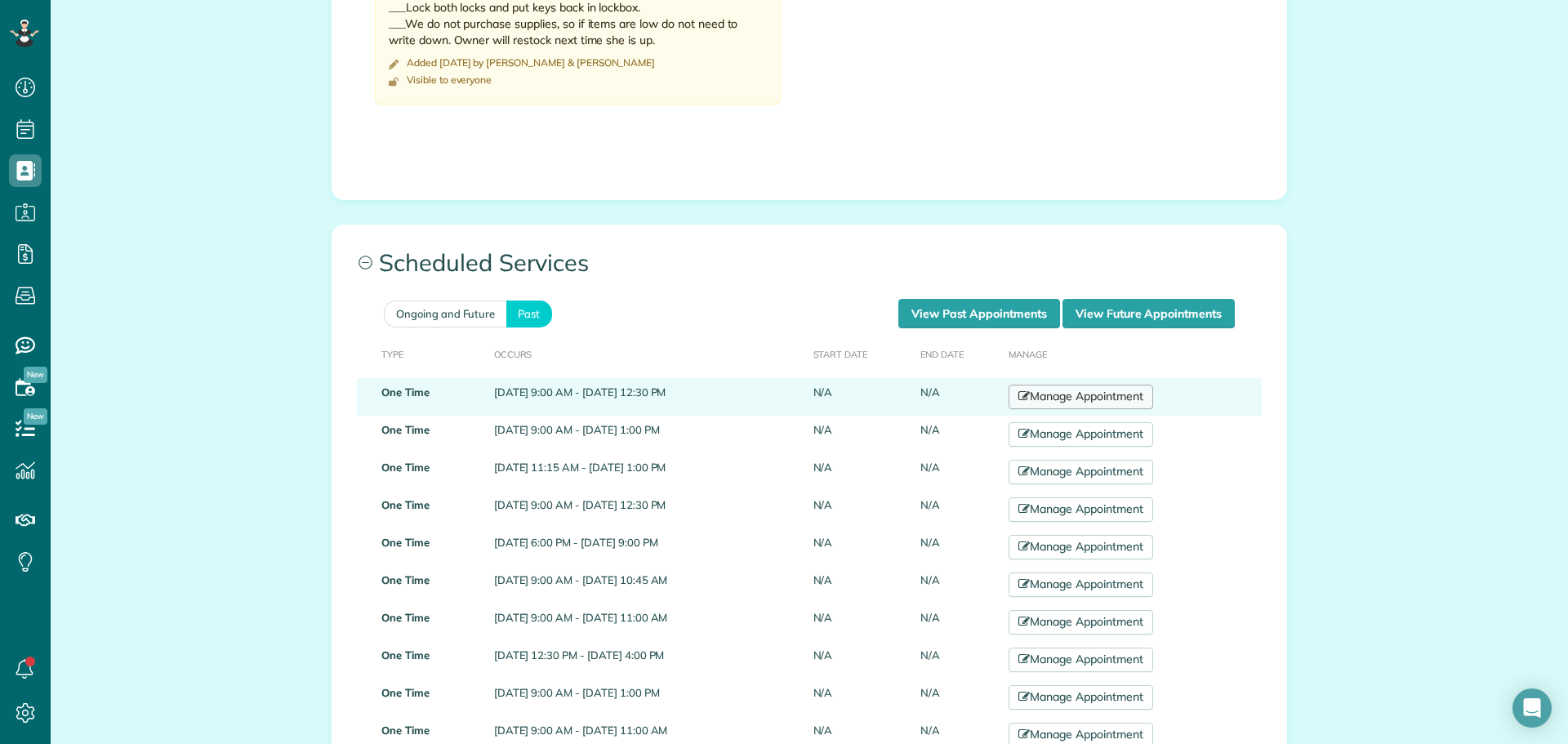
click at [1107, 390] on link "Manage Appointment" at bounding box center [1080, 398] width 144 height 25
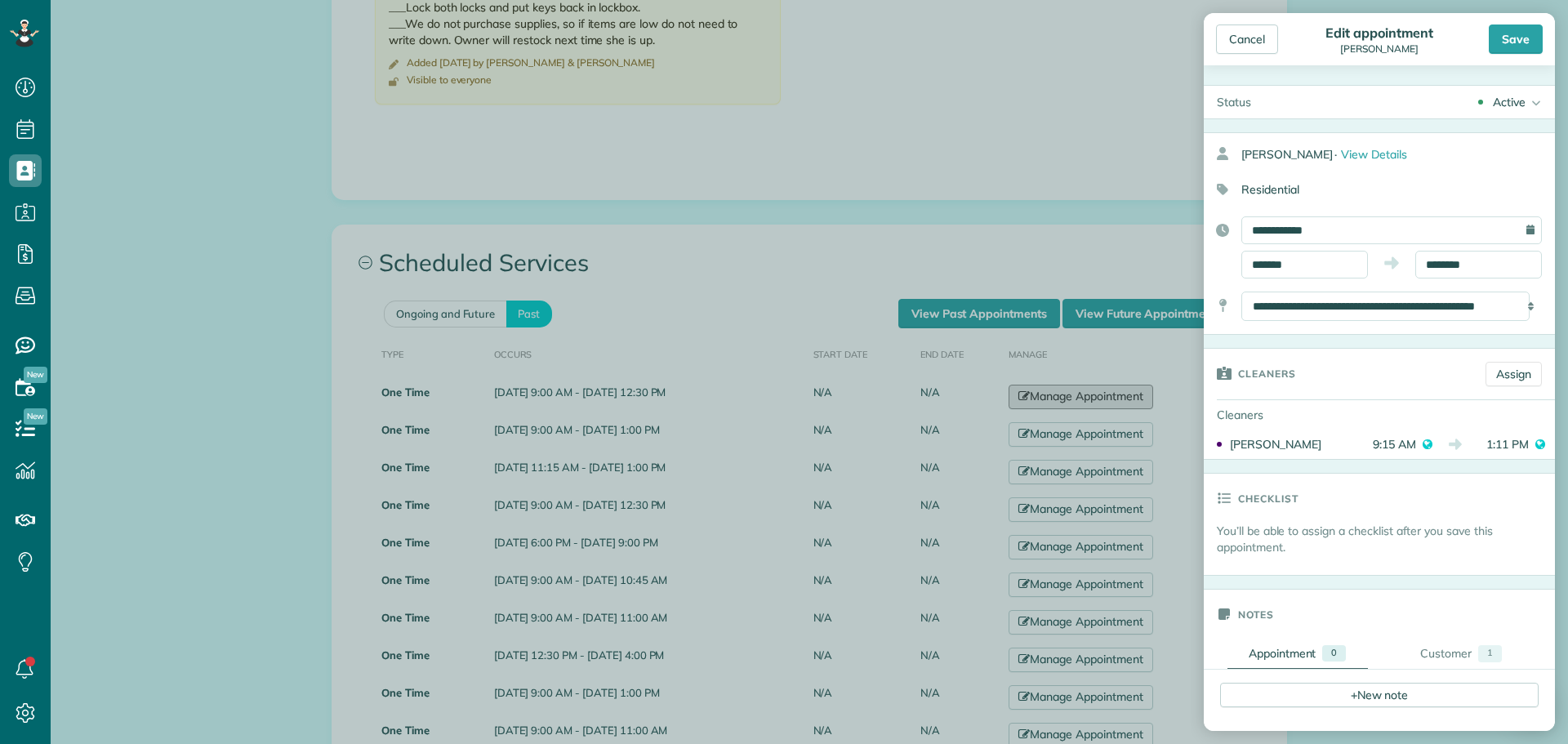
click at [1031, 46] on body "Dashboard Scheduling Calendar View List View" at bounding box center [784, 372] width 1568 height 744
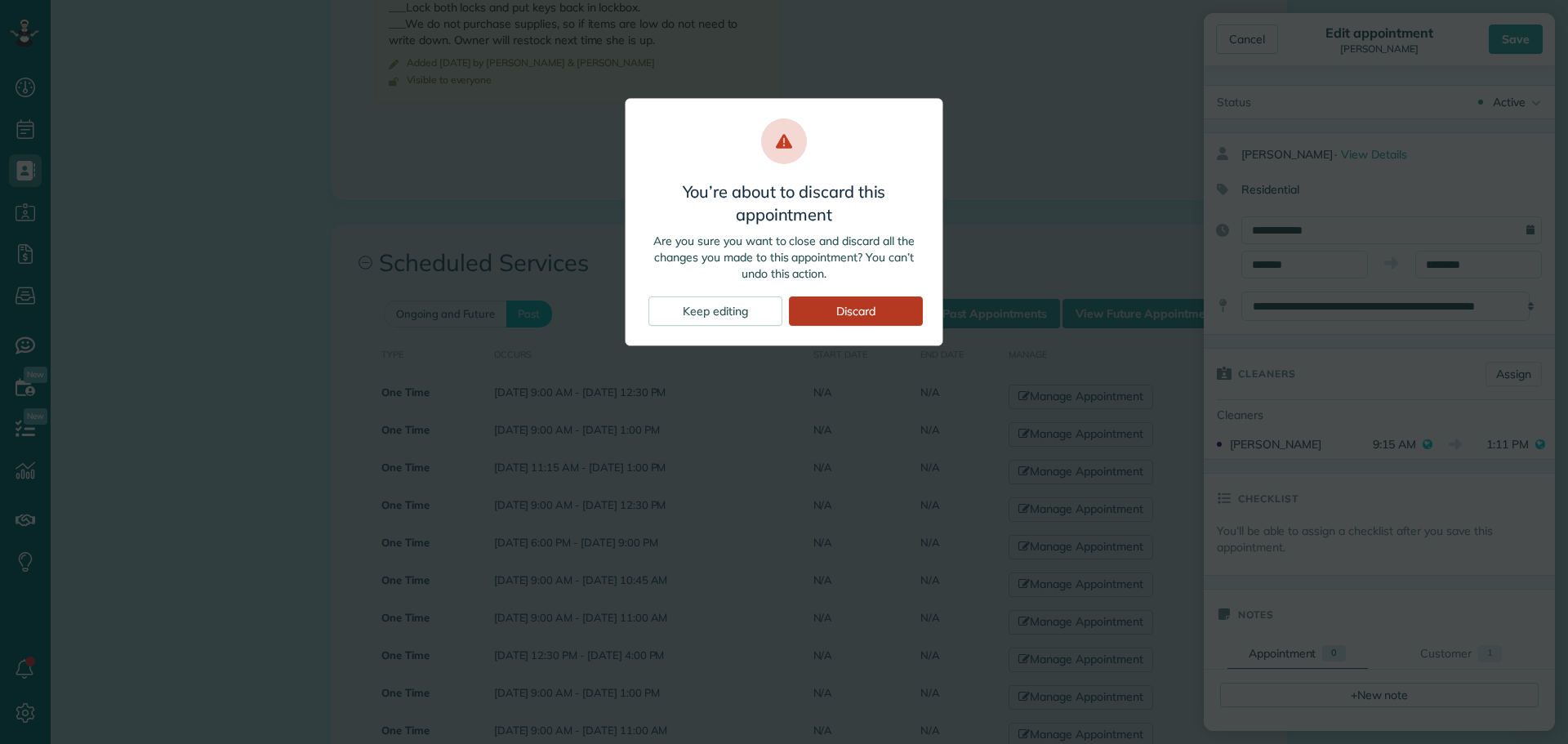
click at [866, 312] on div "Discard" at bounding box center [855, 310] width 134 height 29
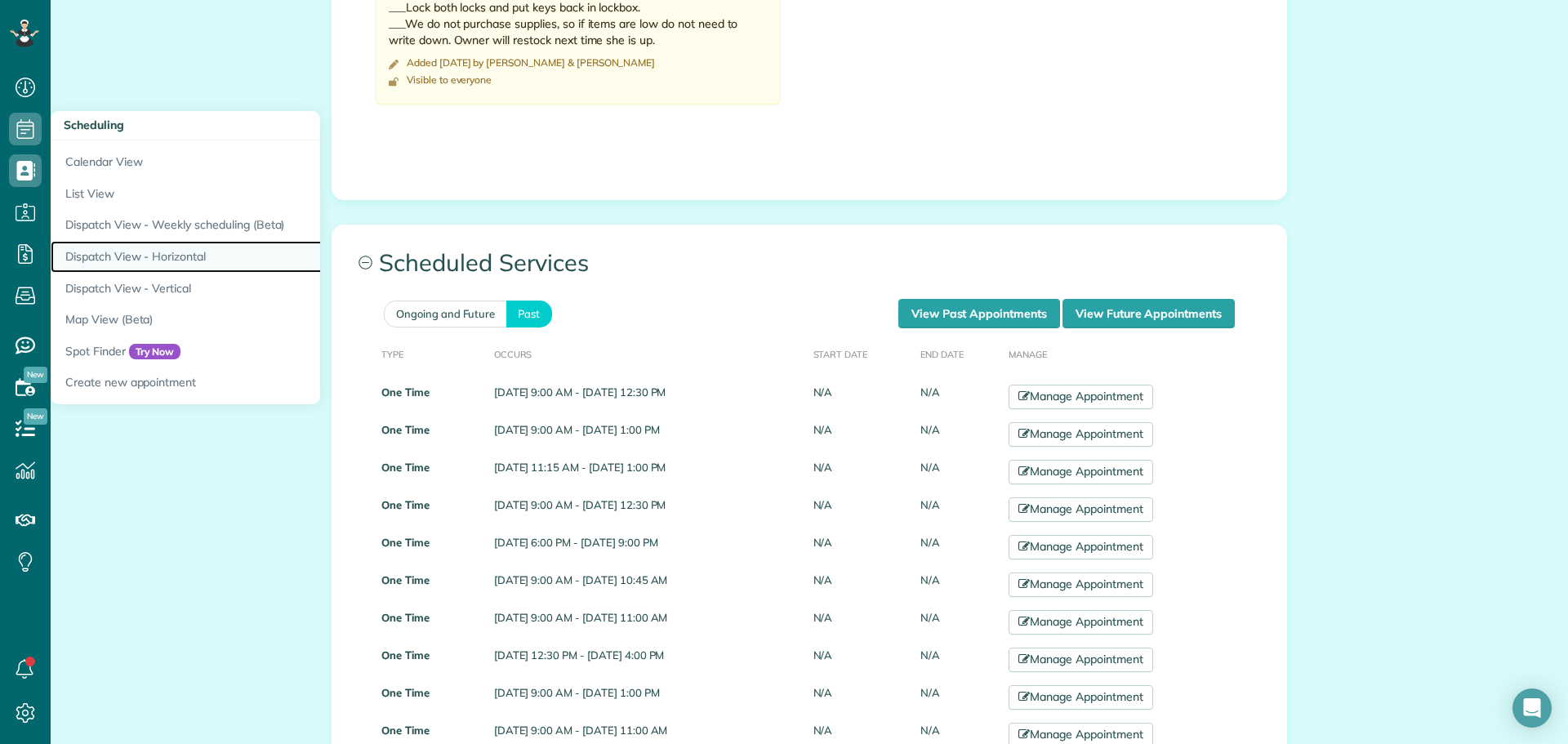
click at [161, 248] on link "Dispatch View - Horizontal" at bounding box center [255, 257] width 409 height 32
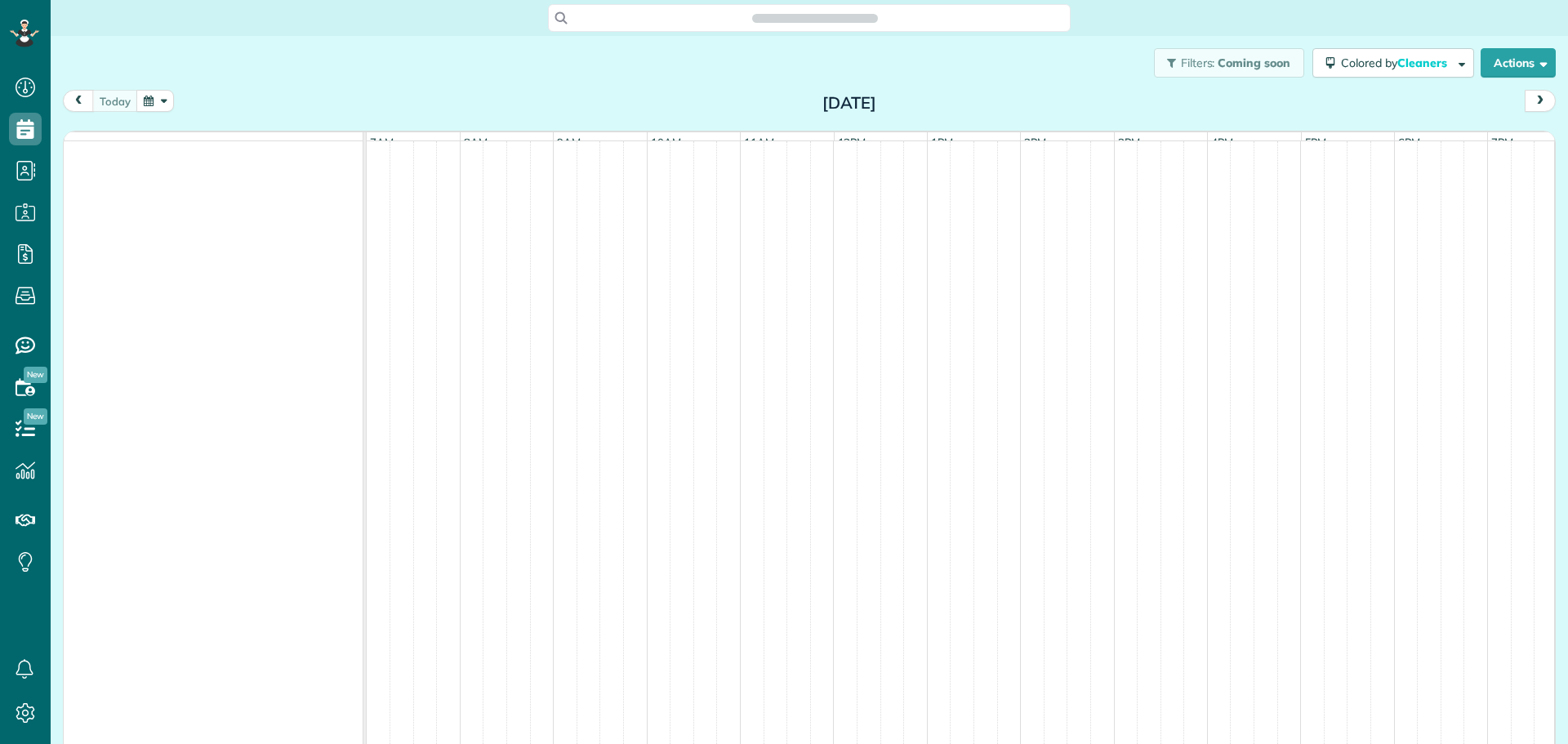
scroll to position [7, 7]
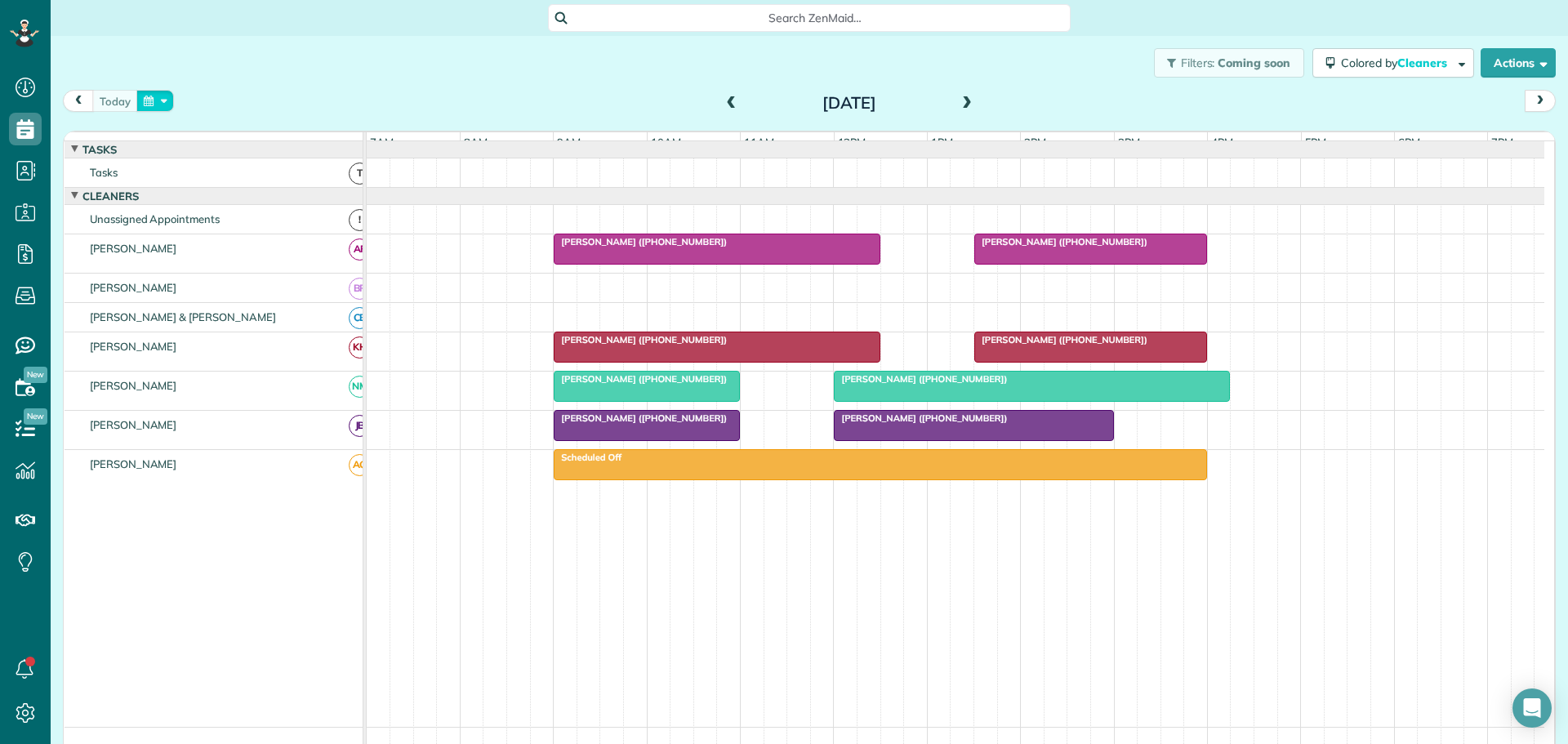
click at [165, 97] on button "button" at bounding box center [155, 100] width 38 height 22
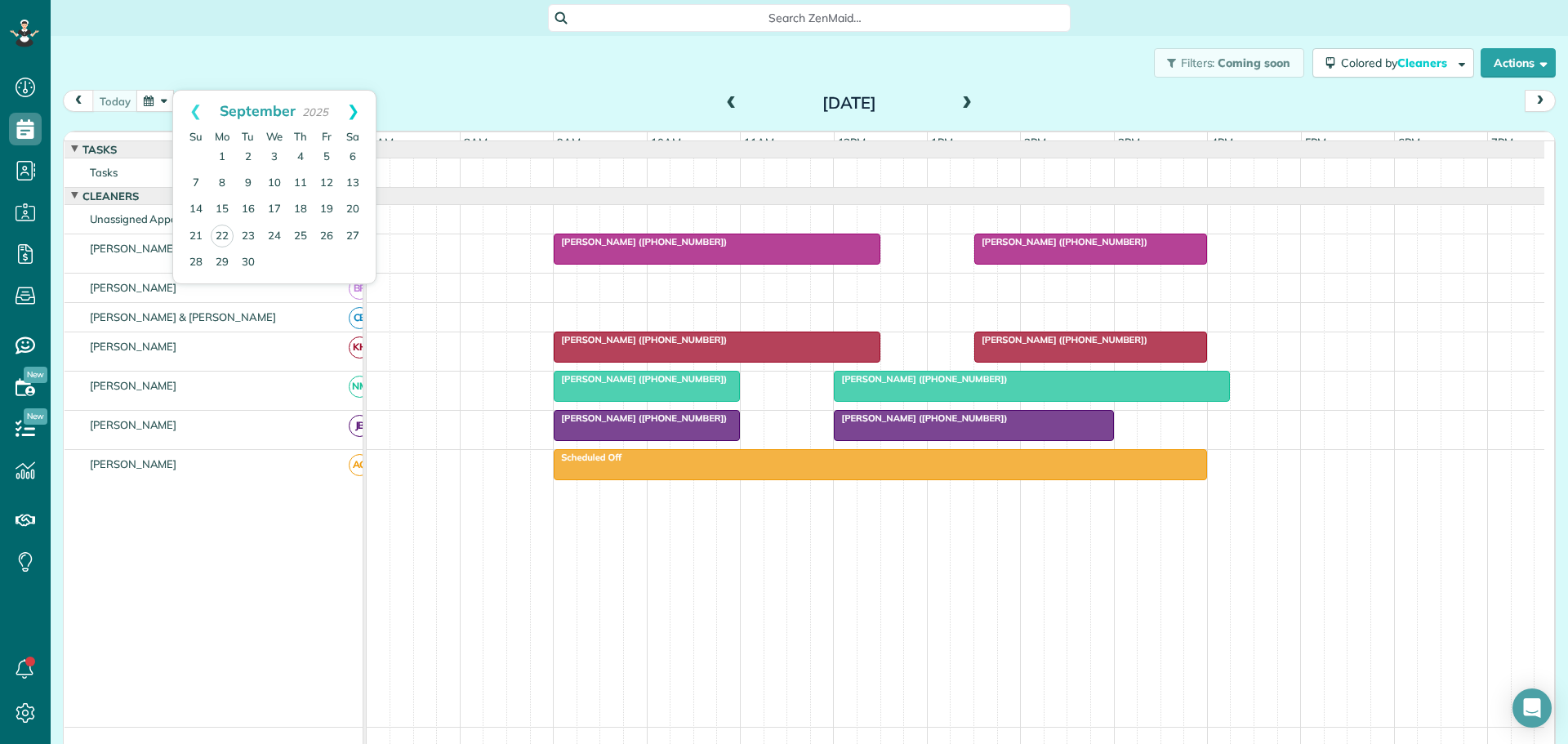
click at [357, 106] on link "Next" at bounding box center [352, 111] width 45 height 40
click at [298, 230] on link "20" at bounding box center [301, 237] width 26 height 26
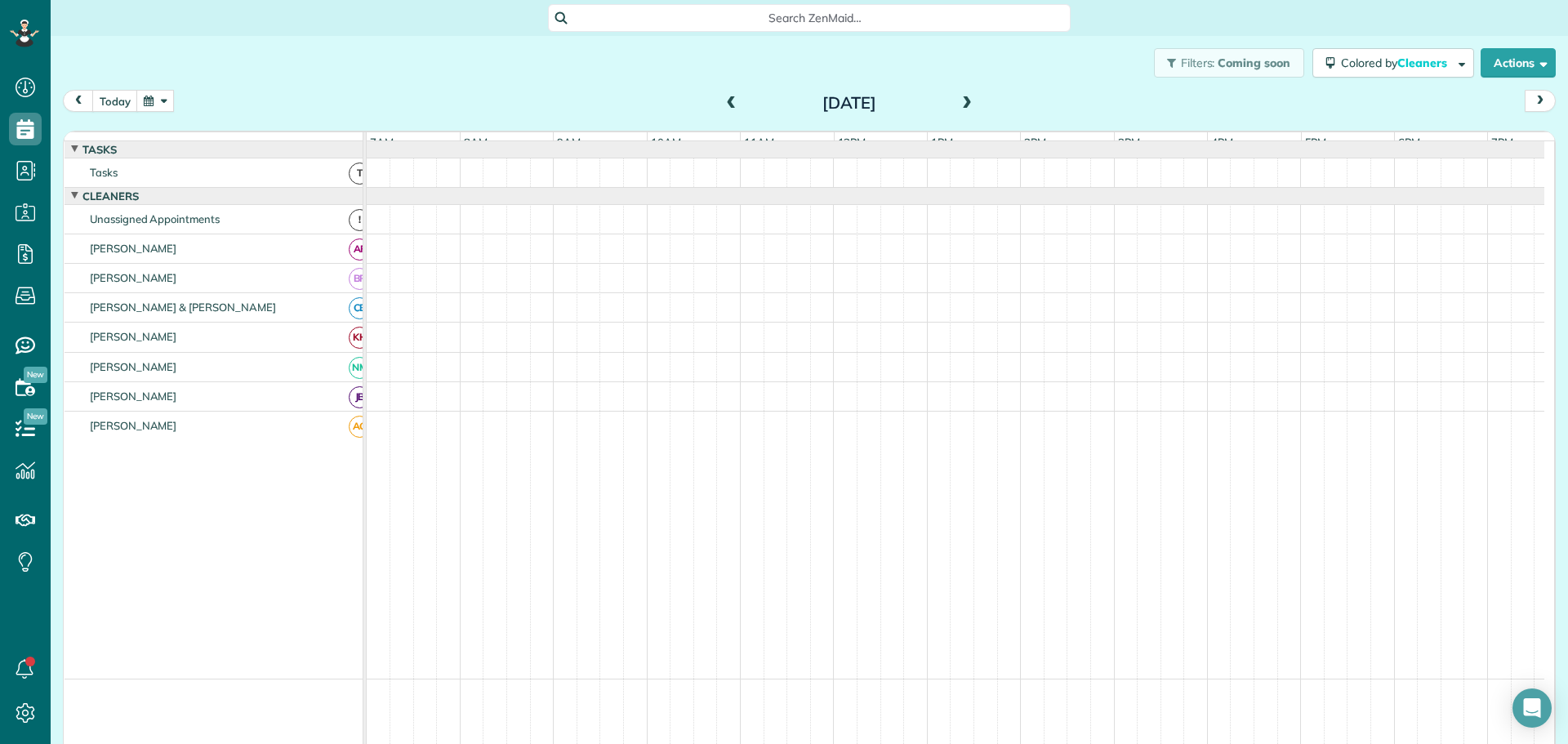
scroll to position [12, 0]
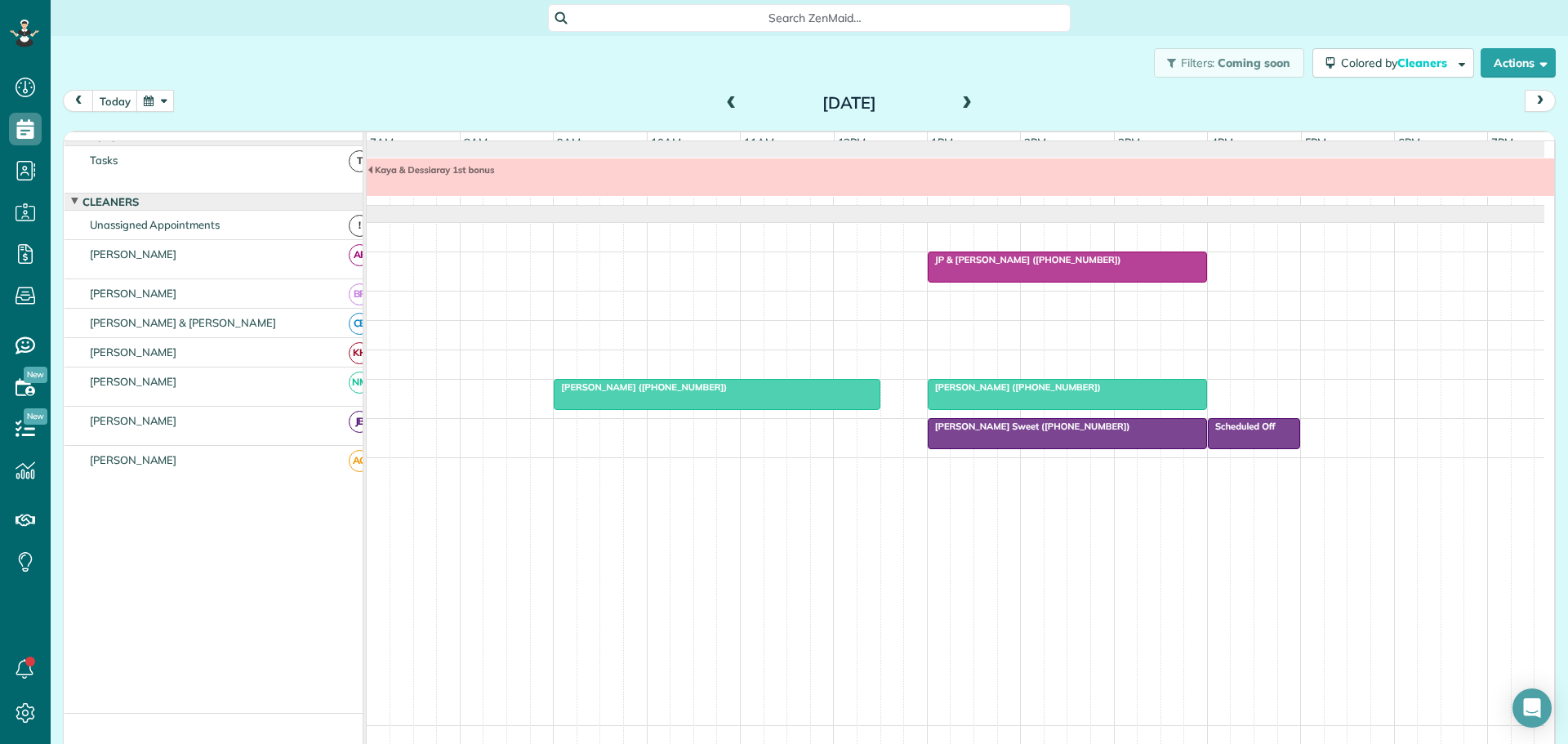
click at [501, 176] on div "Kaya & Dessiaray 1st bonus" at bounding box center [1114, 170] width 1492 height 11
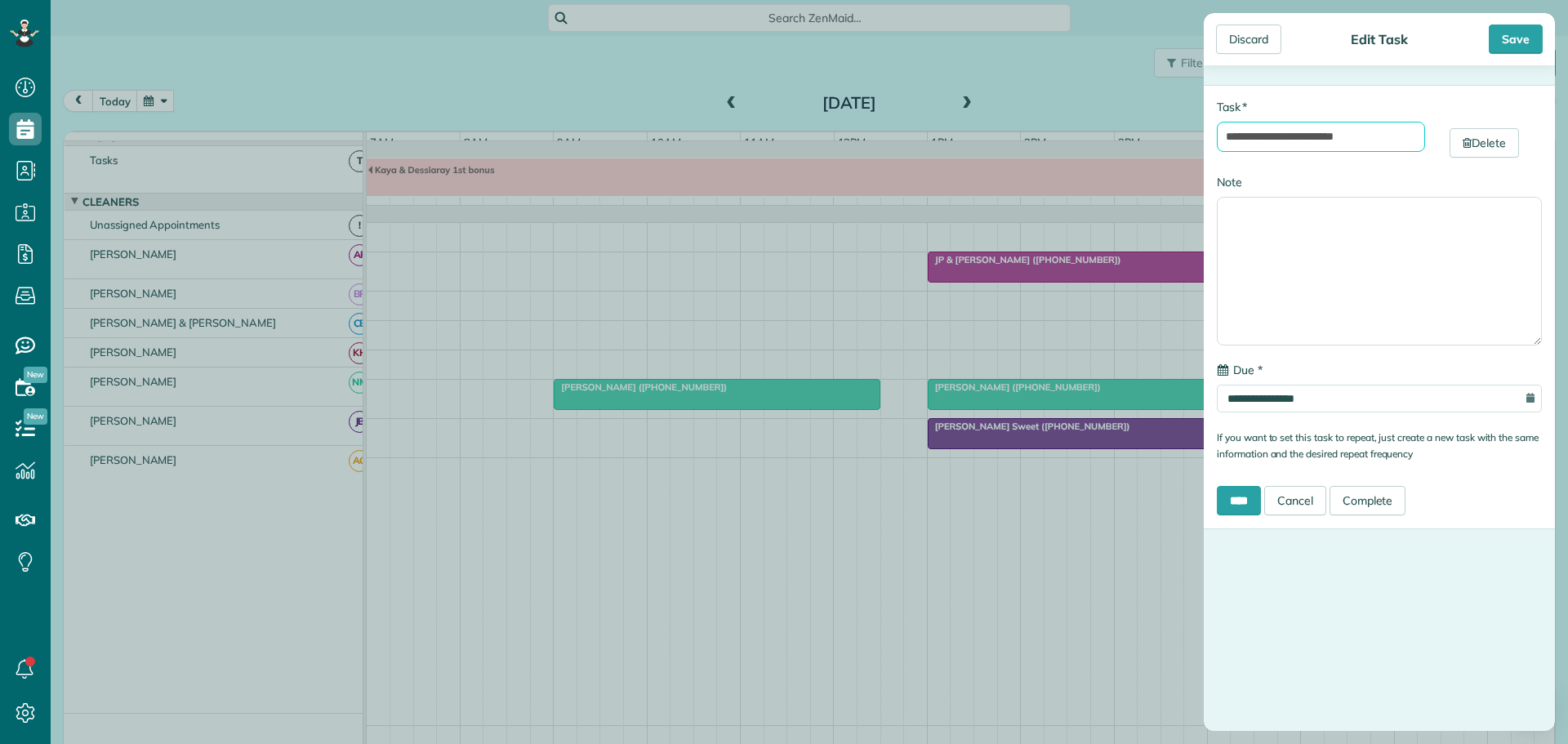
drag, startPoint x: 1257, startPoint y: 136, endPoint x: 1298, endPoint y: 147, distance: 42.4
click at [1320, 136] on input "**********" at bounding box center [1320, 136] width 208 height 30
type input "**********"
click at [1238, 492] on input "****" at bounding box center [1238, 500] width 44 height 29
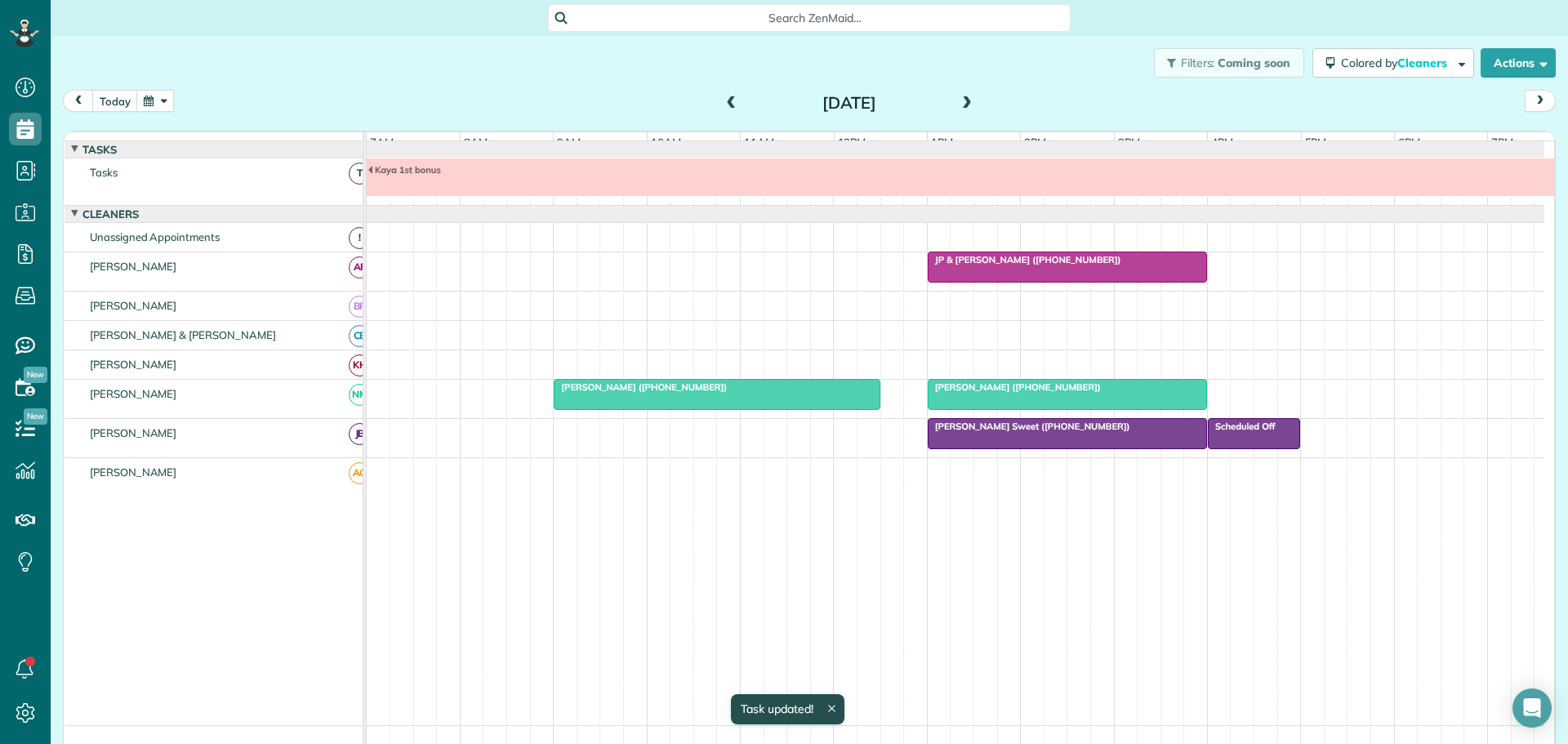
click at [990, 393] on span "Kathy Trotter (+17045642112)" at bounding box center [1014, 387] width 175 height 11
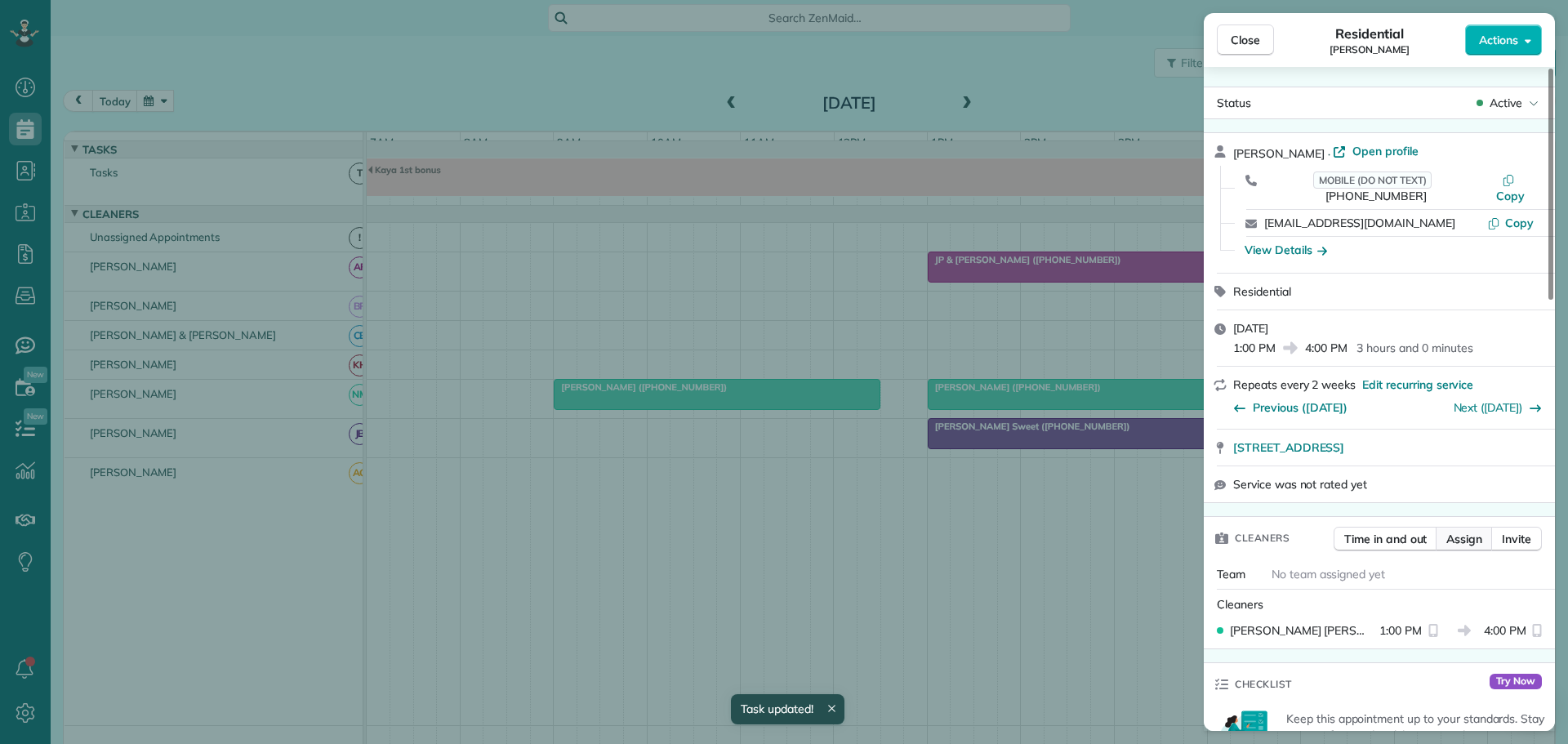
click at [1466, 531] on span "Assign" at bounding box center [1463, 539] width 36 height 17
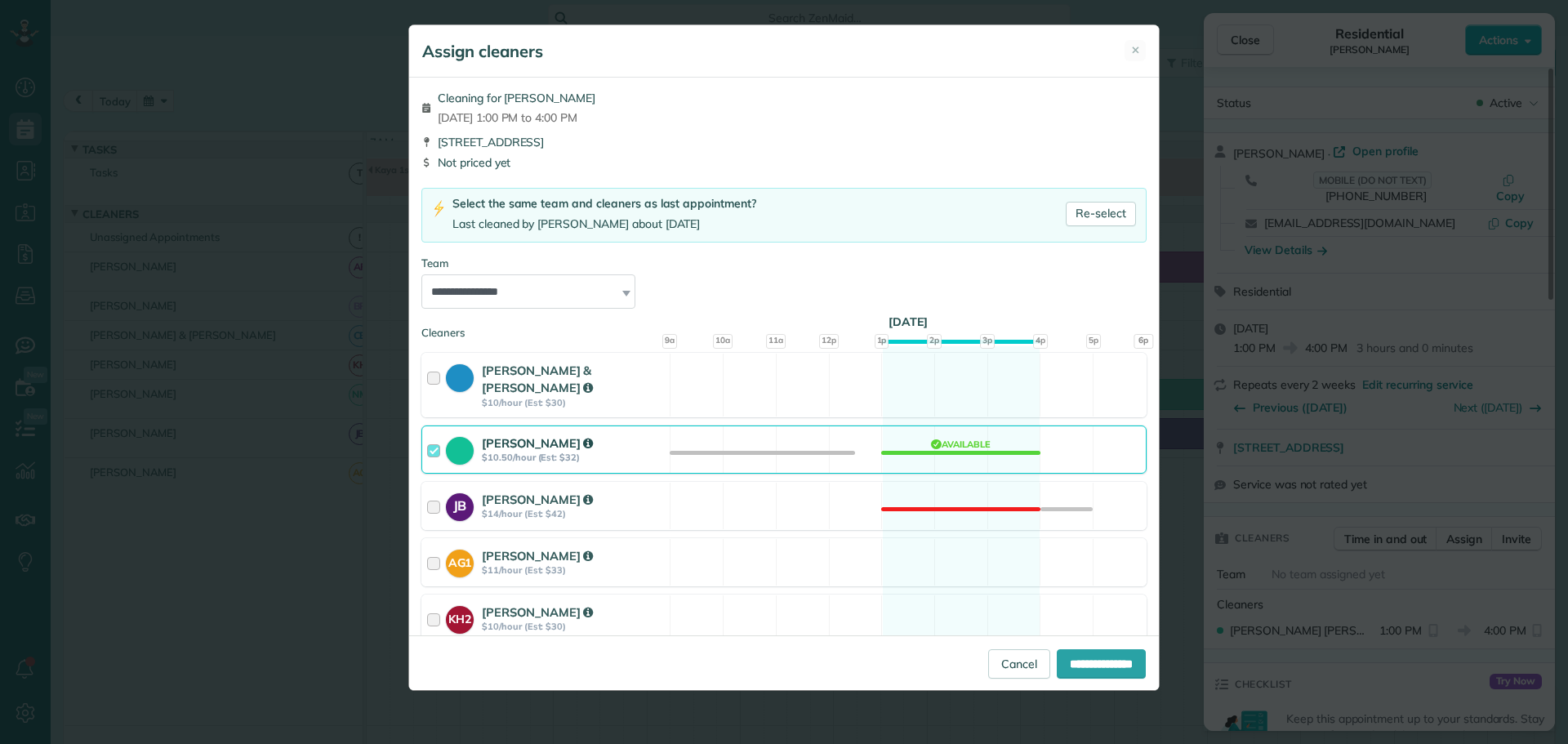
click at [439, 434] on div at bounding box center [436, 449] width 18 height 30
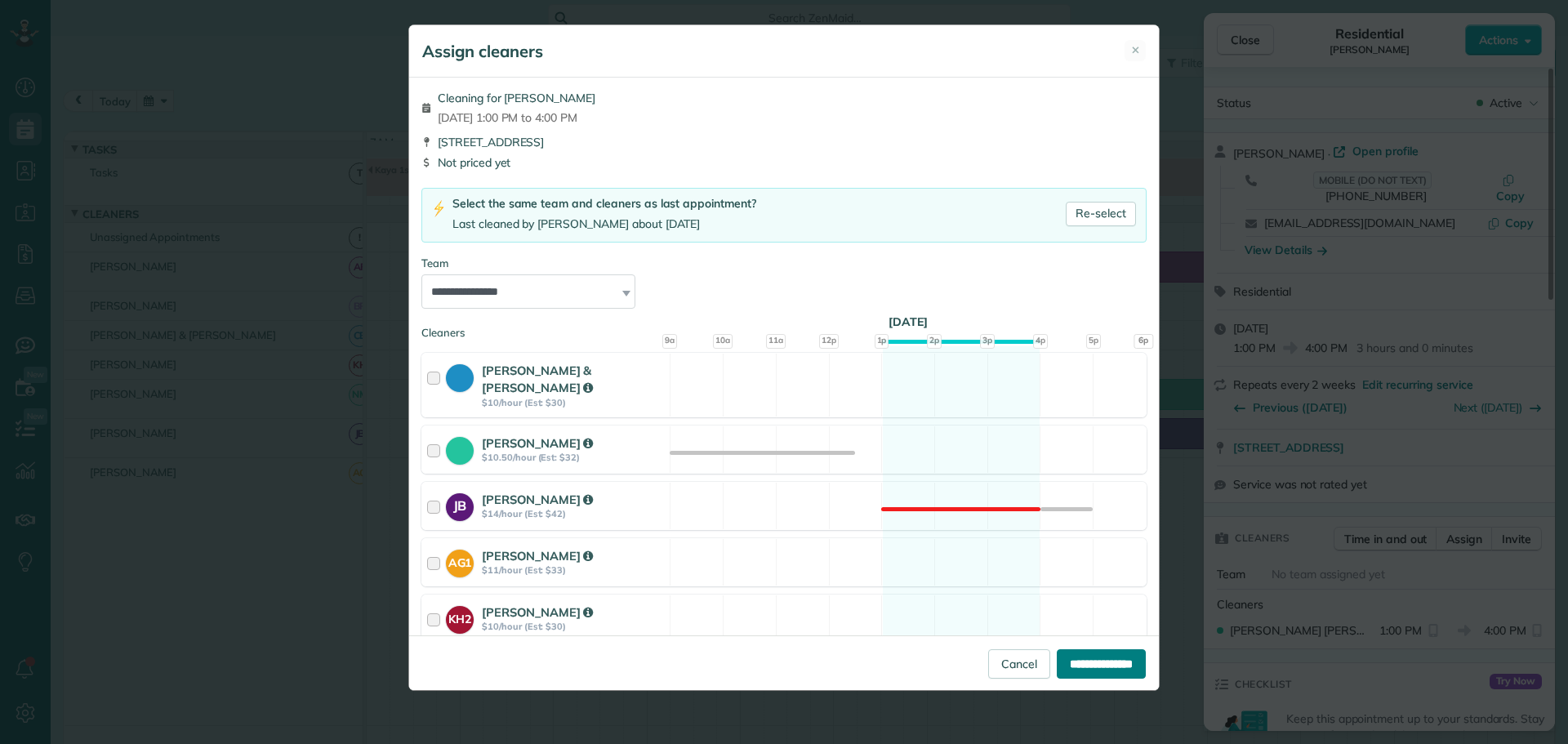
click at [1079, 658] on input "**********" at bounding box center [1100, 664] width 89 height 29
type input "**********"
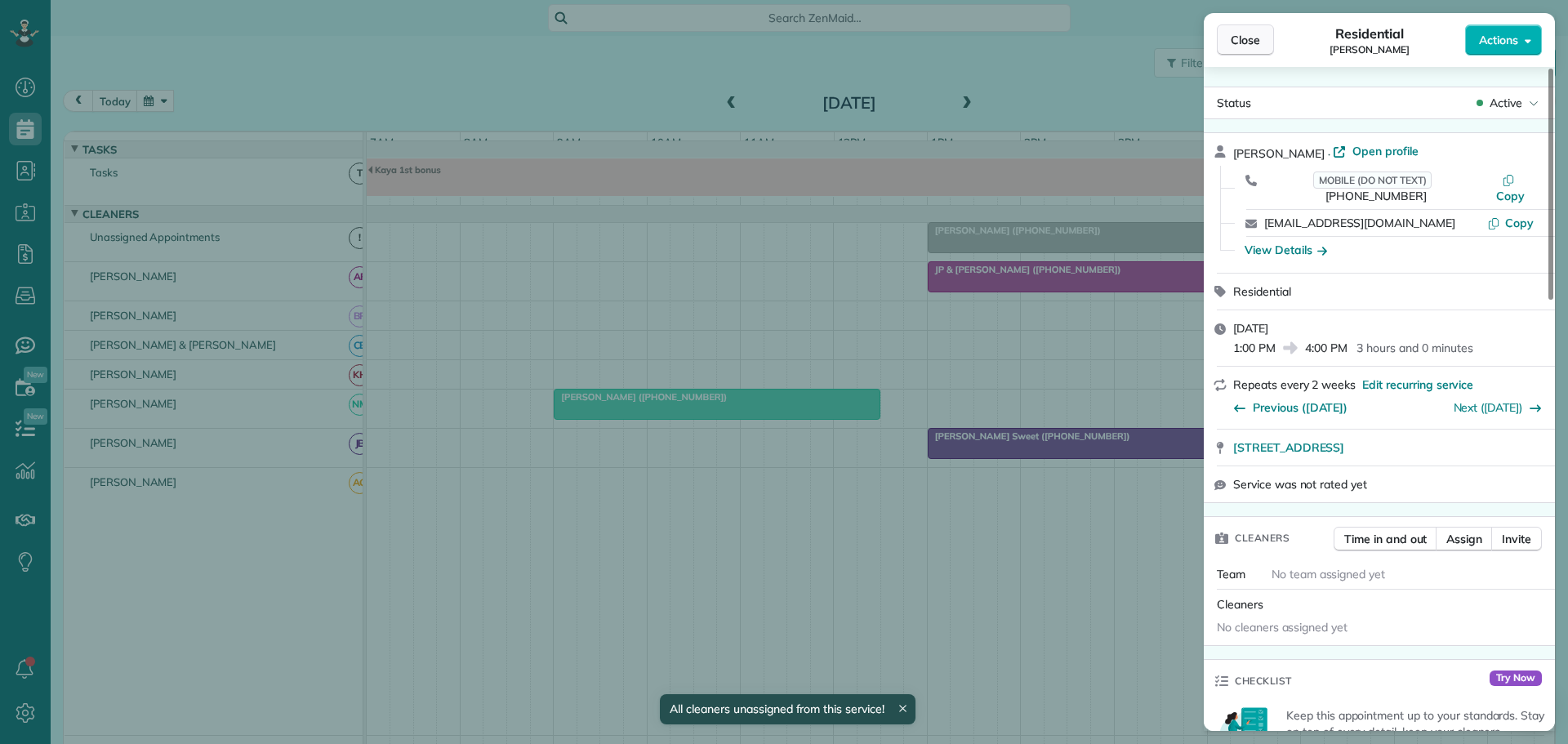
drag, startPoint x: 1250, startPoint y: 36, endPoint x: 1224, endPoint y: 40, distance: 26.3
click at [1249, 36] on span "Close" at bounding box center [1245, 40] width 29 height 17
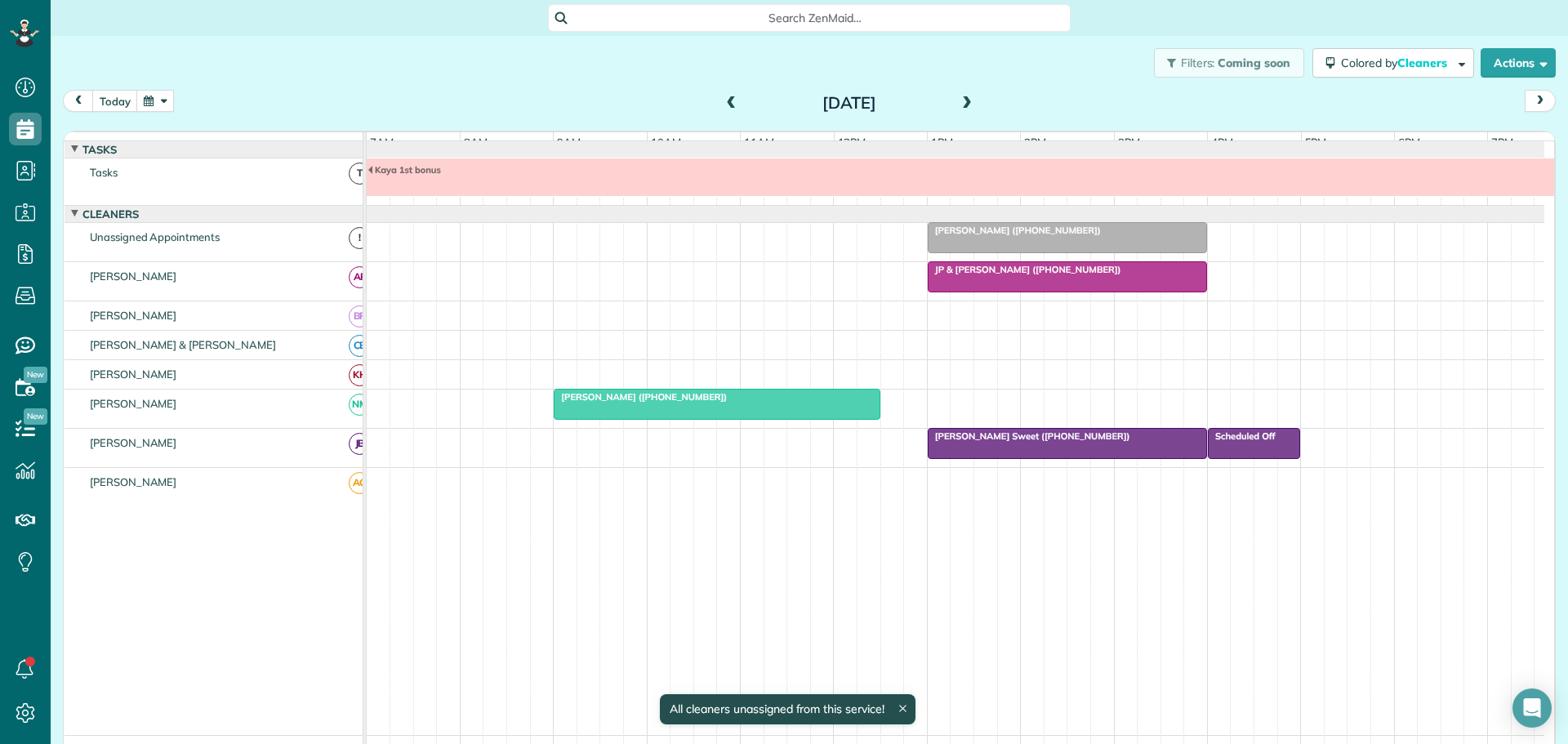
click at [158, 98] on button "button" at bounding box center [155, 100] width 38 height 22
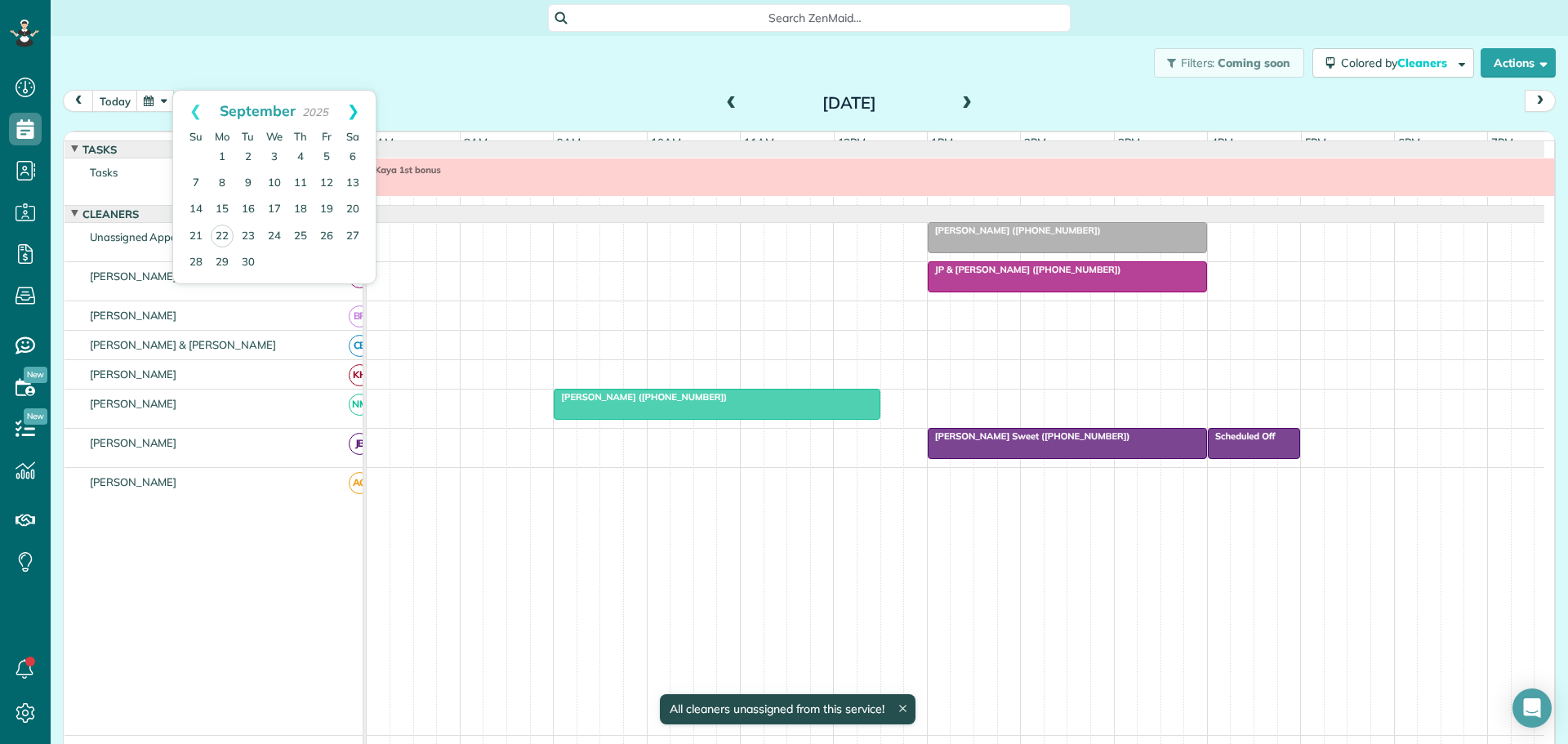
click at [352, 105] on link "Next" at bounding box center [352, 111] width 45 height 40
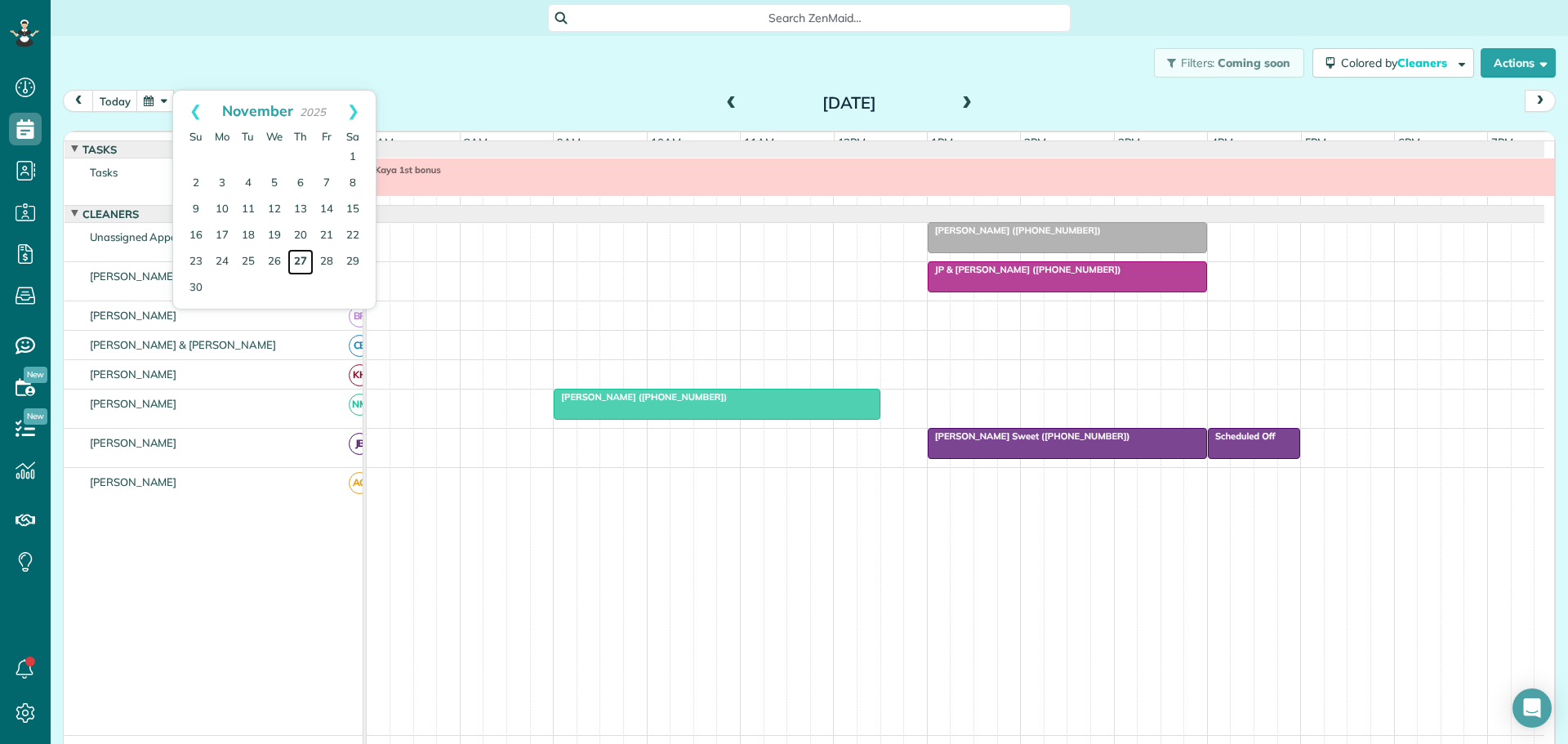
click at [301, 258] on link "27" at bounding box center [301, 262] width 26 height 26
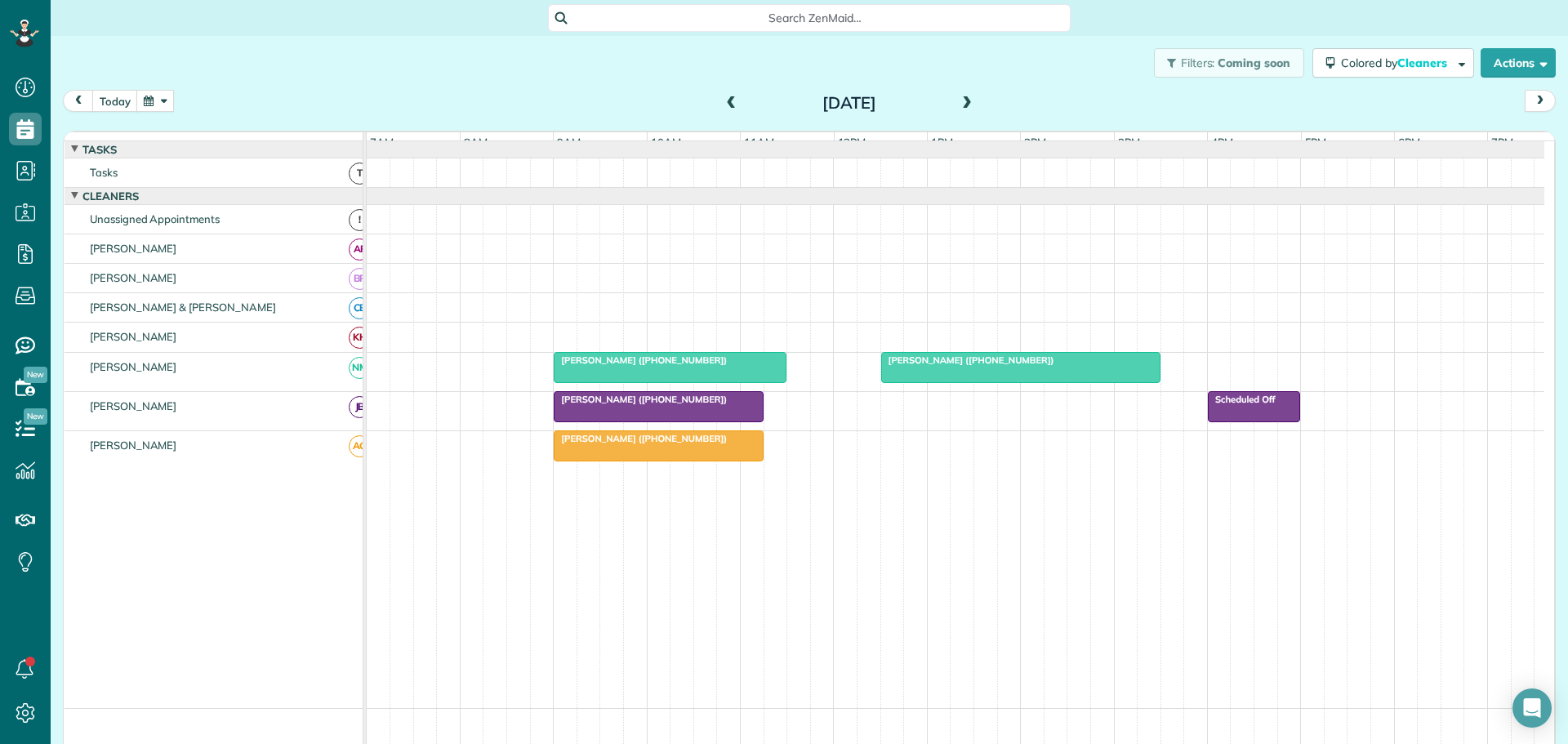
click at [655, 366] on span "Teri Vandyke (+18287734074)" at bounding box center [640, 360] width 175 height 11
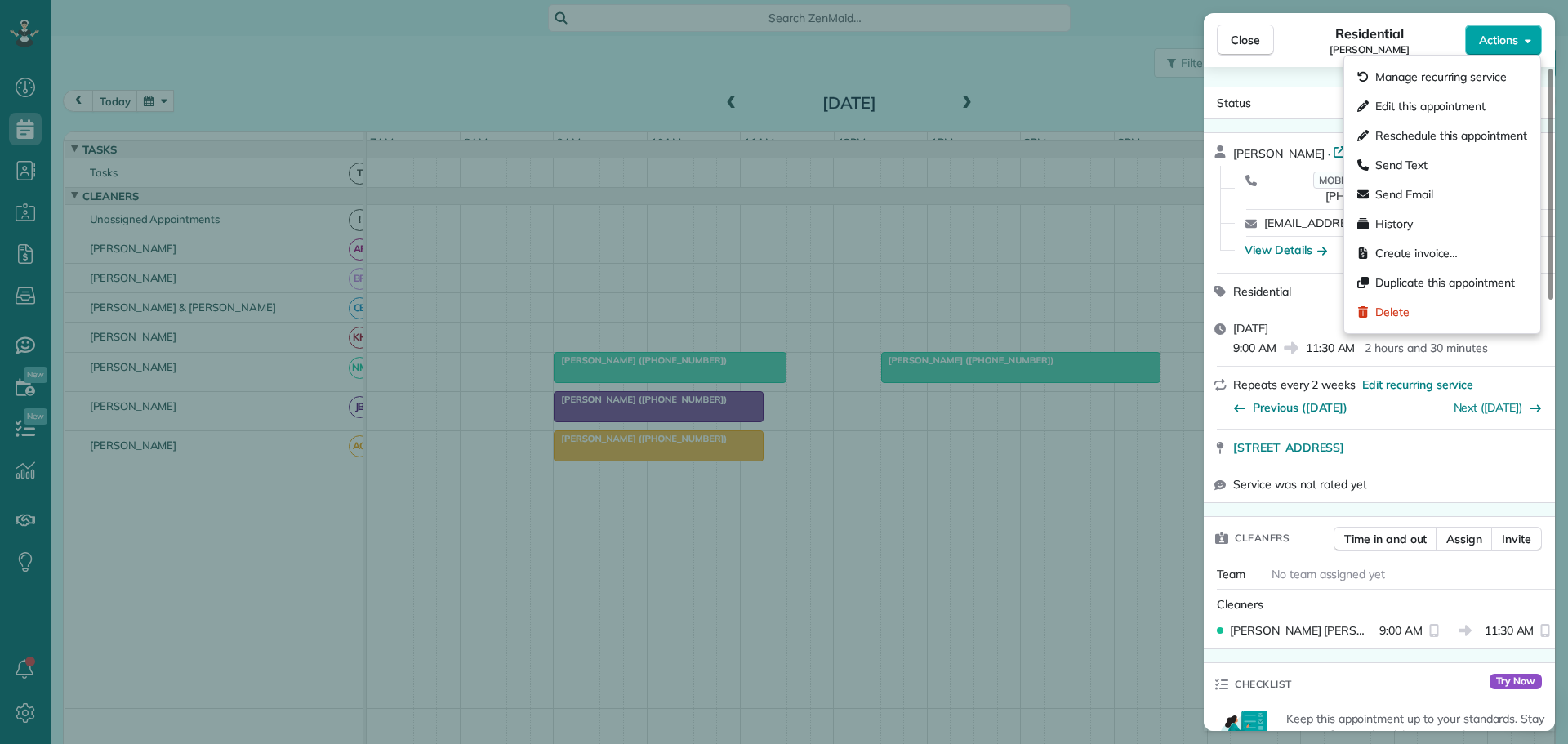
click at [1499, 47] on span "Actions" at bounding box center [1499, 40] width 40 height 17
click at [1414, 106] on span "Edit this appointment" at bounding box center [1430, 106] width 110 height 17
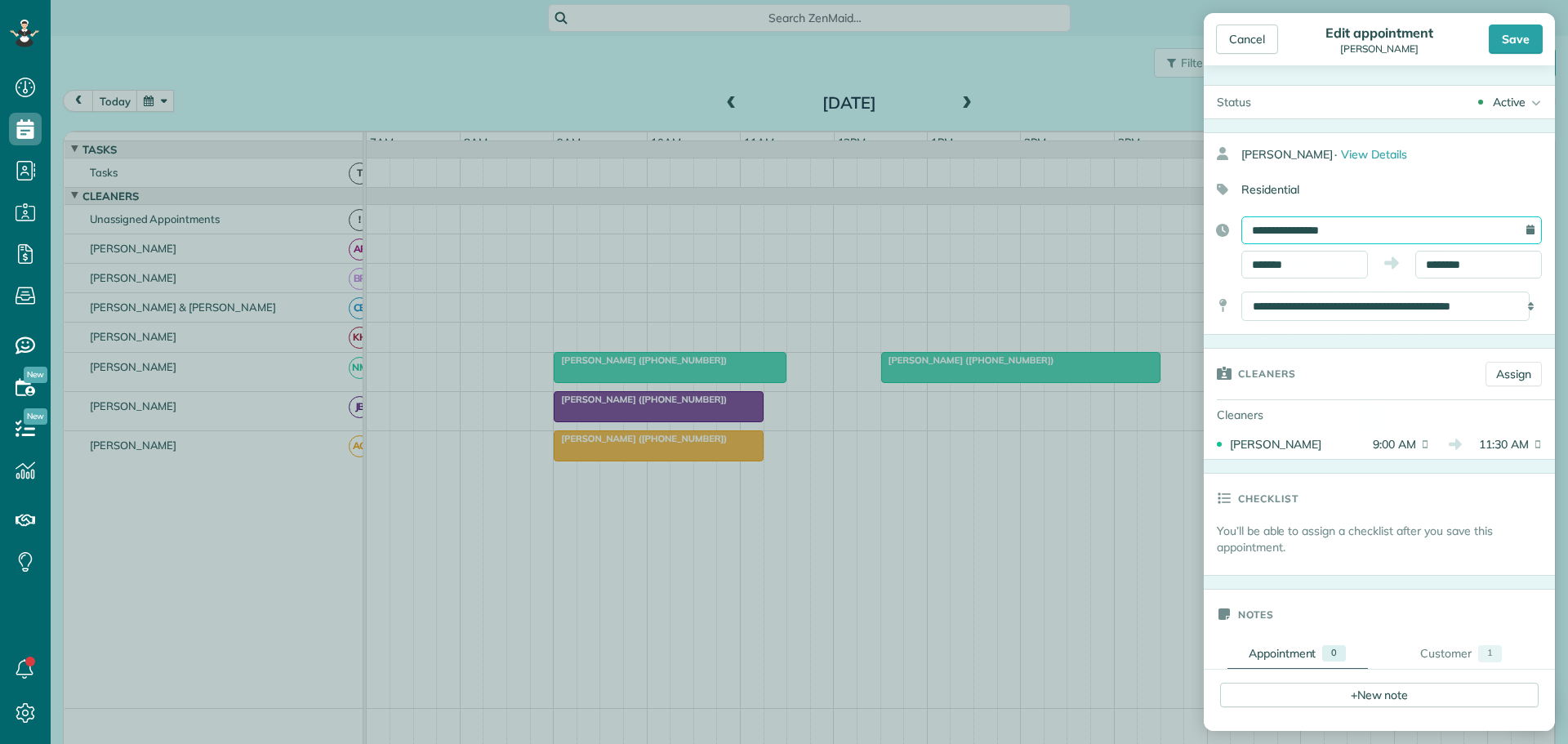
click at [1281, 227] on input "**********" at bounding box center [1391, 230] width 301 height 28
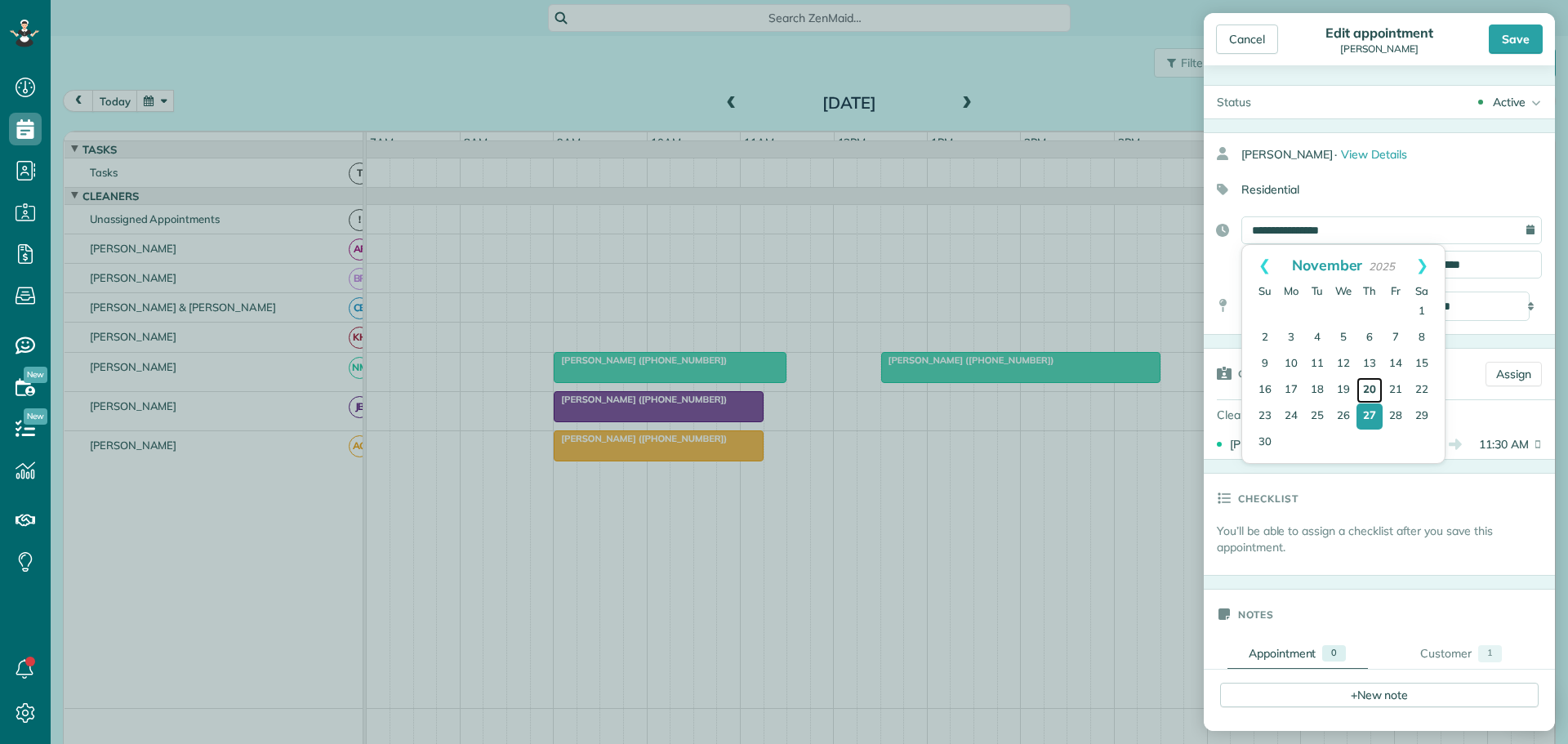
click at [1368, 384] on link "20" at bounding box center [1369, 390] width 26 height 26
type input "**********"
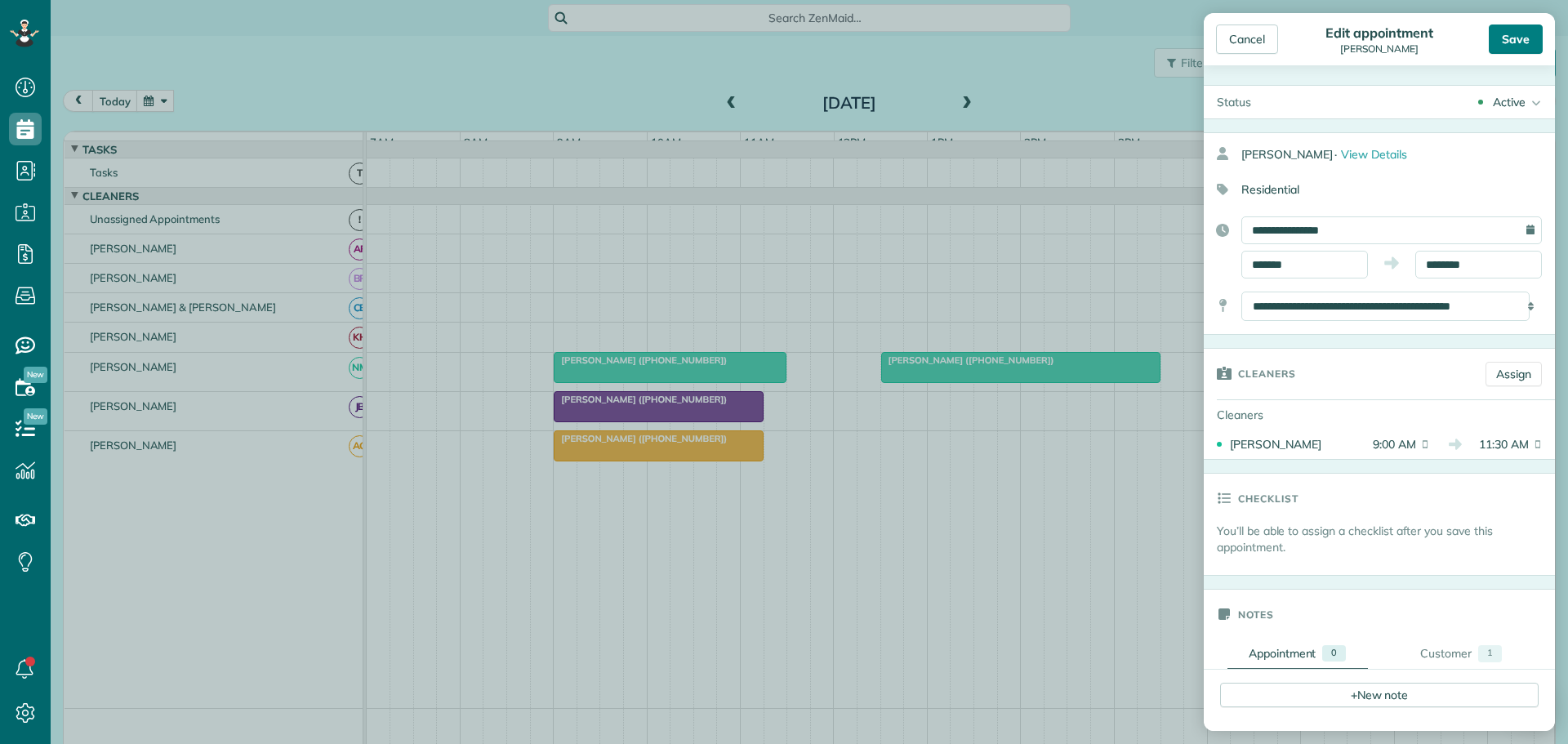
click at [1517, 26] on div "Save" at bounding box center [1515, 39] width 54 height 29
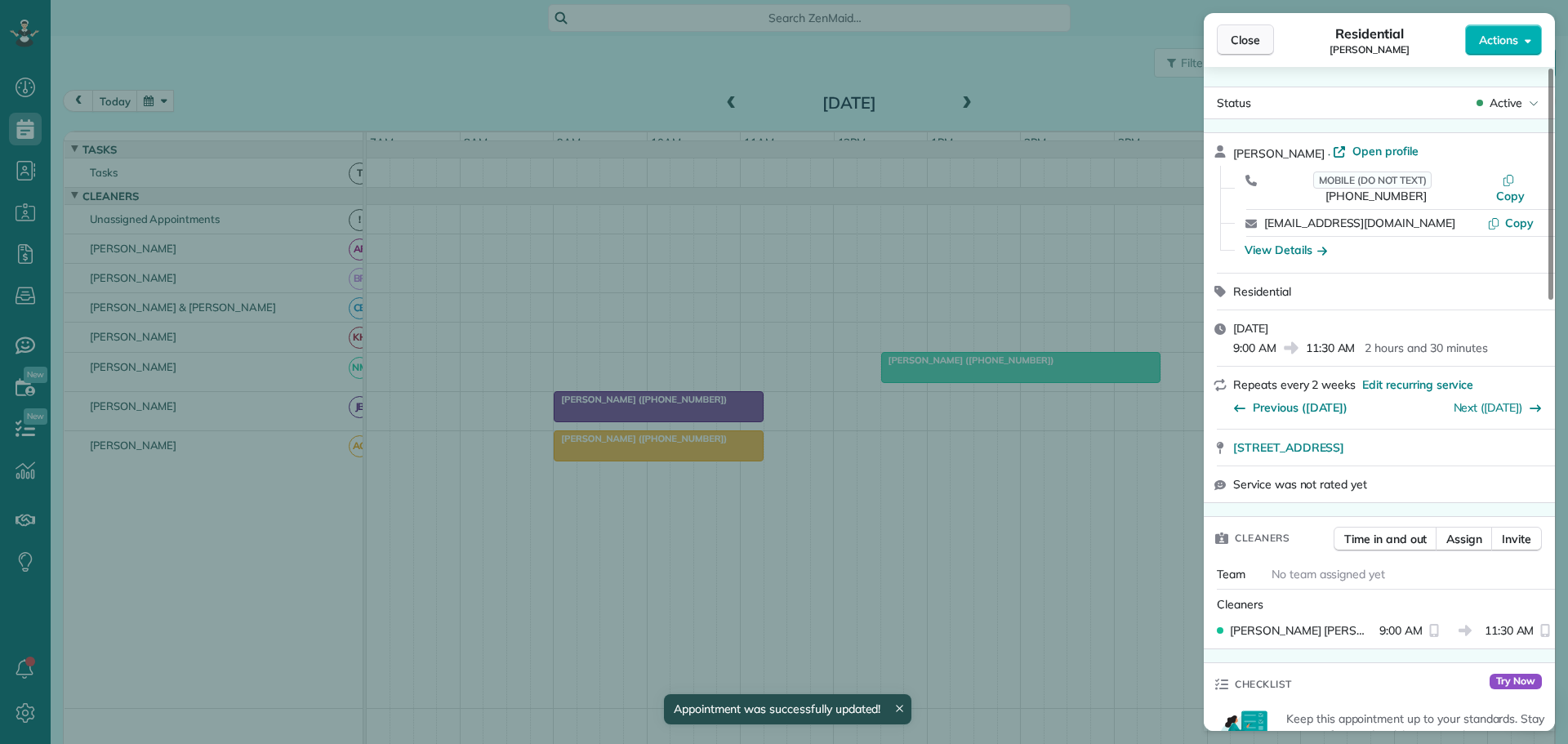
click at [1233, 40] on span "Close" at bounding box center [1245, 40] width 29 height 17
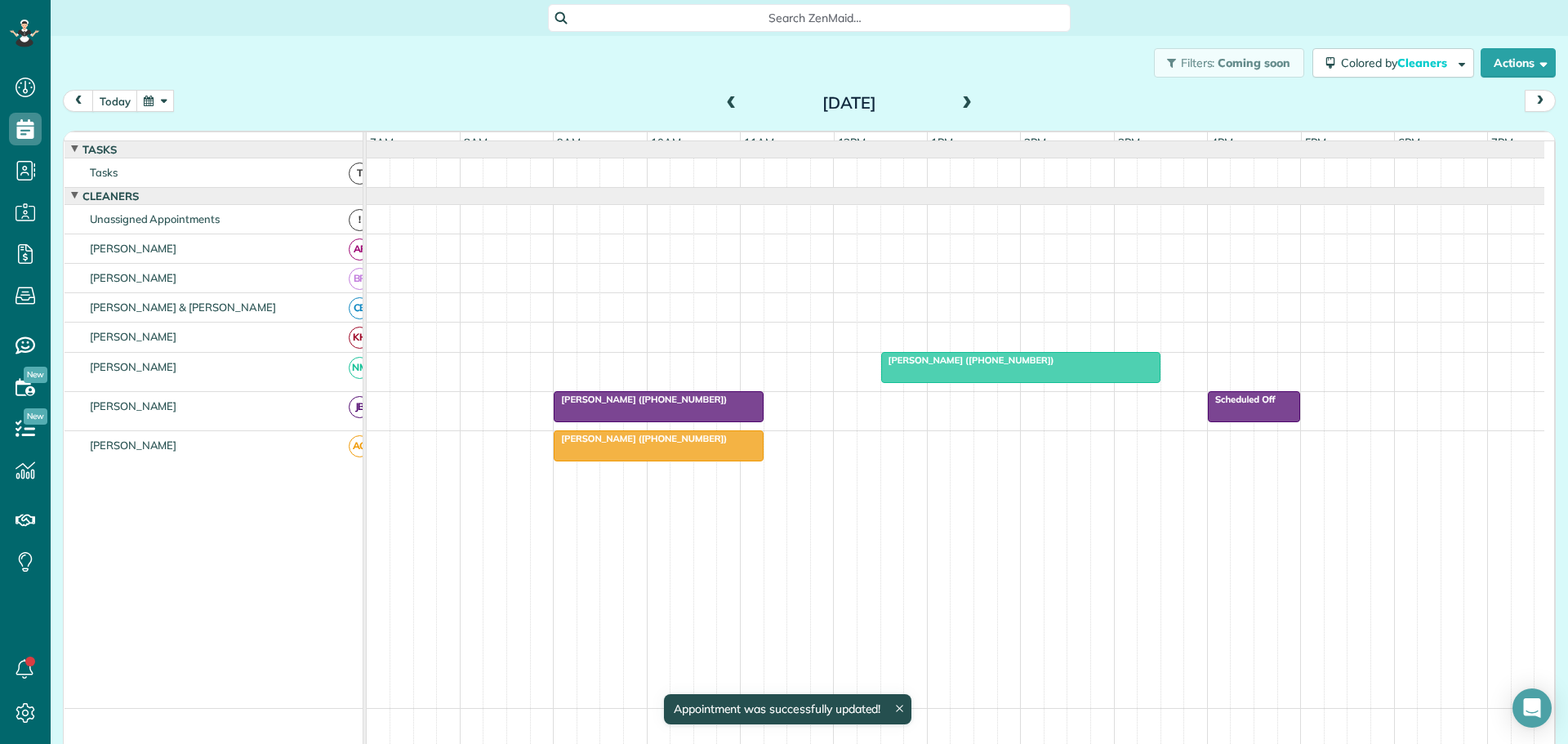
click at [160, 98] on button "button" at bounding box center [155, 100] width 38 height 22
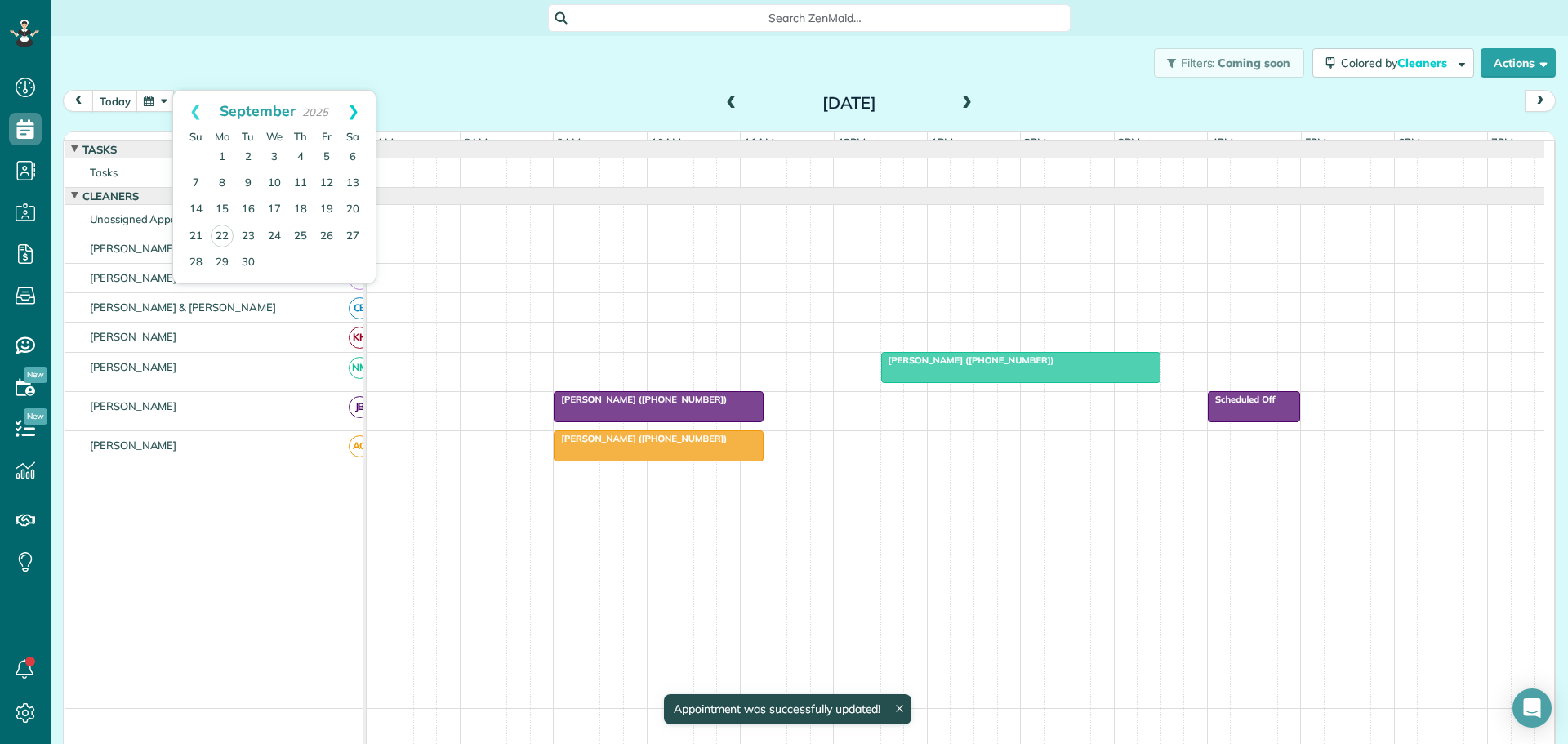
click at [355, 107] on link "Next" at bounding box center [352, 111] width 45 height 40
click at [354, 107] on link "Next" at bounding box center [352, 111] width 45 height 40
click at [299, 238] on link "20" at bounding box center [301, 237] width 26 height 26
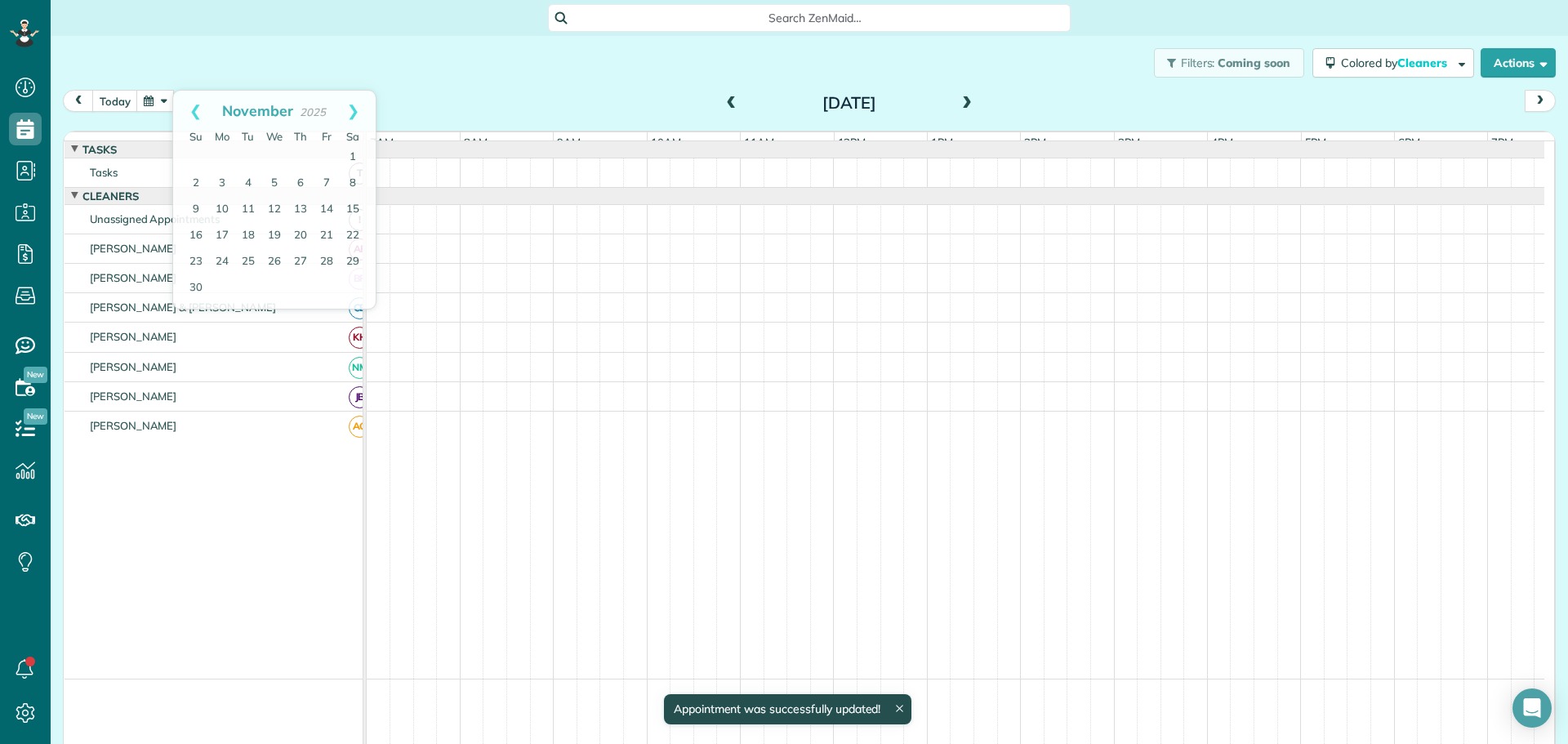
scroll to position [18, 0]
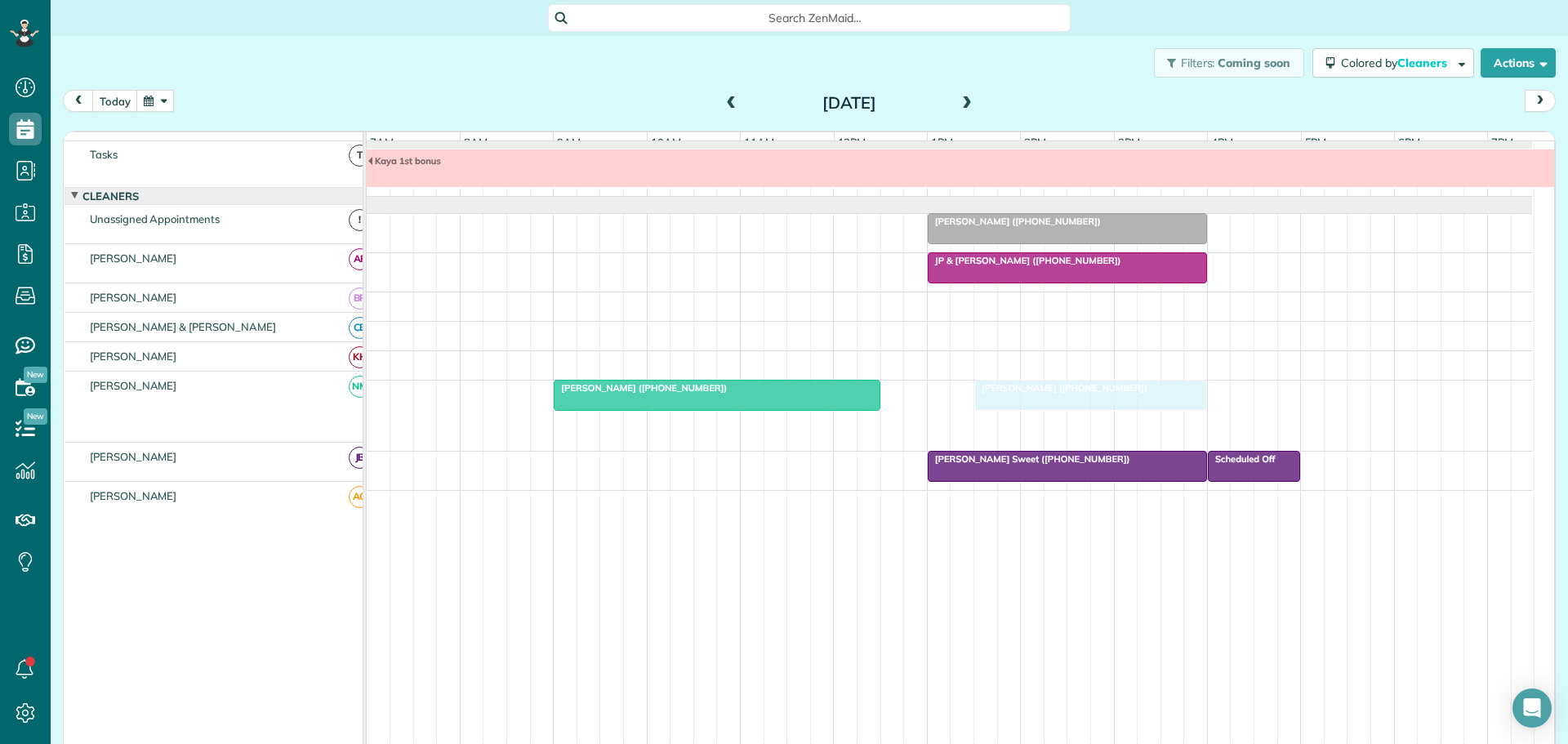
drag, startPoint x: 606, startPoint y: 429, endPoint x: 1017, endPoint y: 396, distance: 412.3
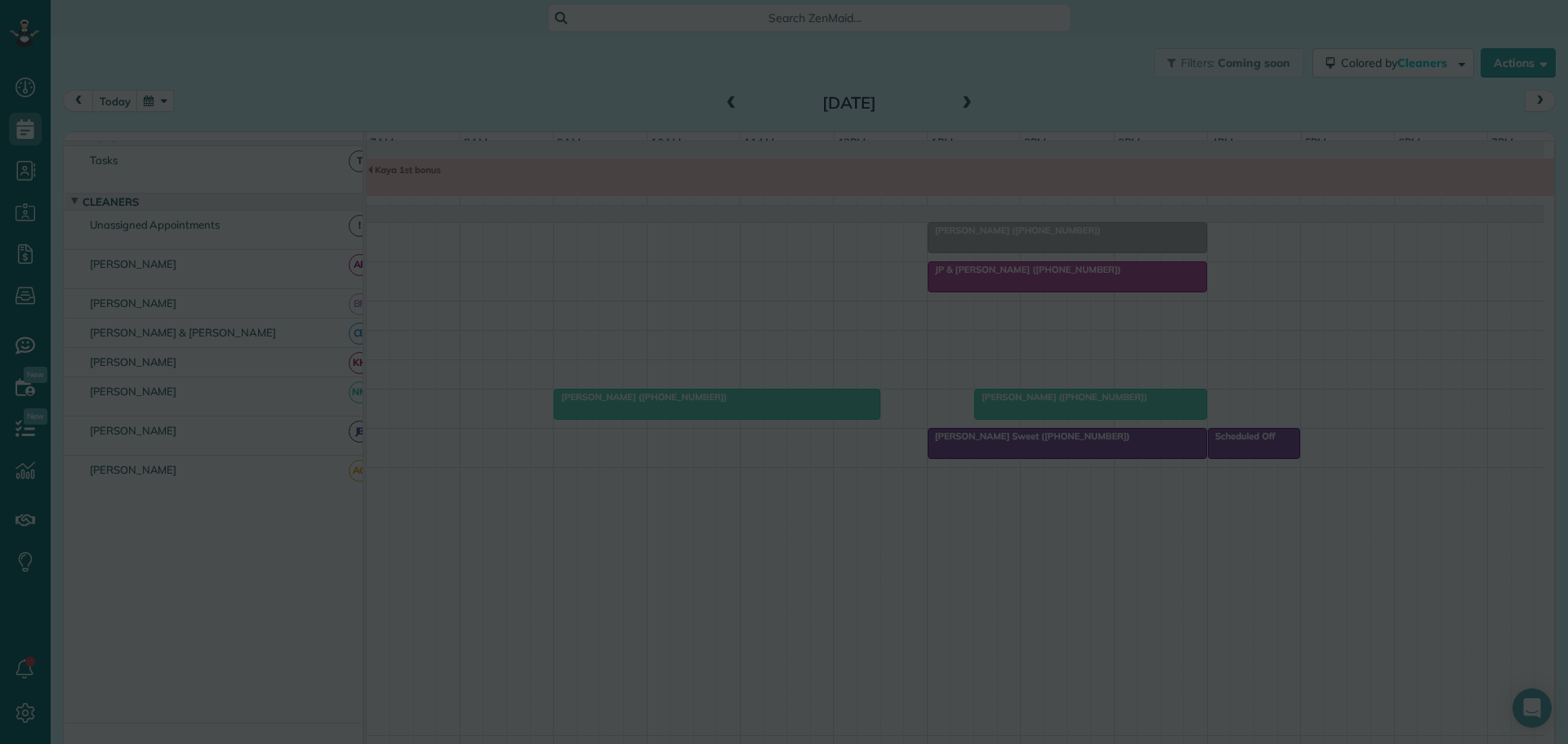
scroll to position [0, 0]
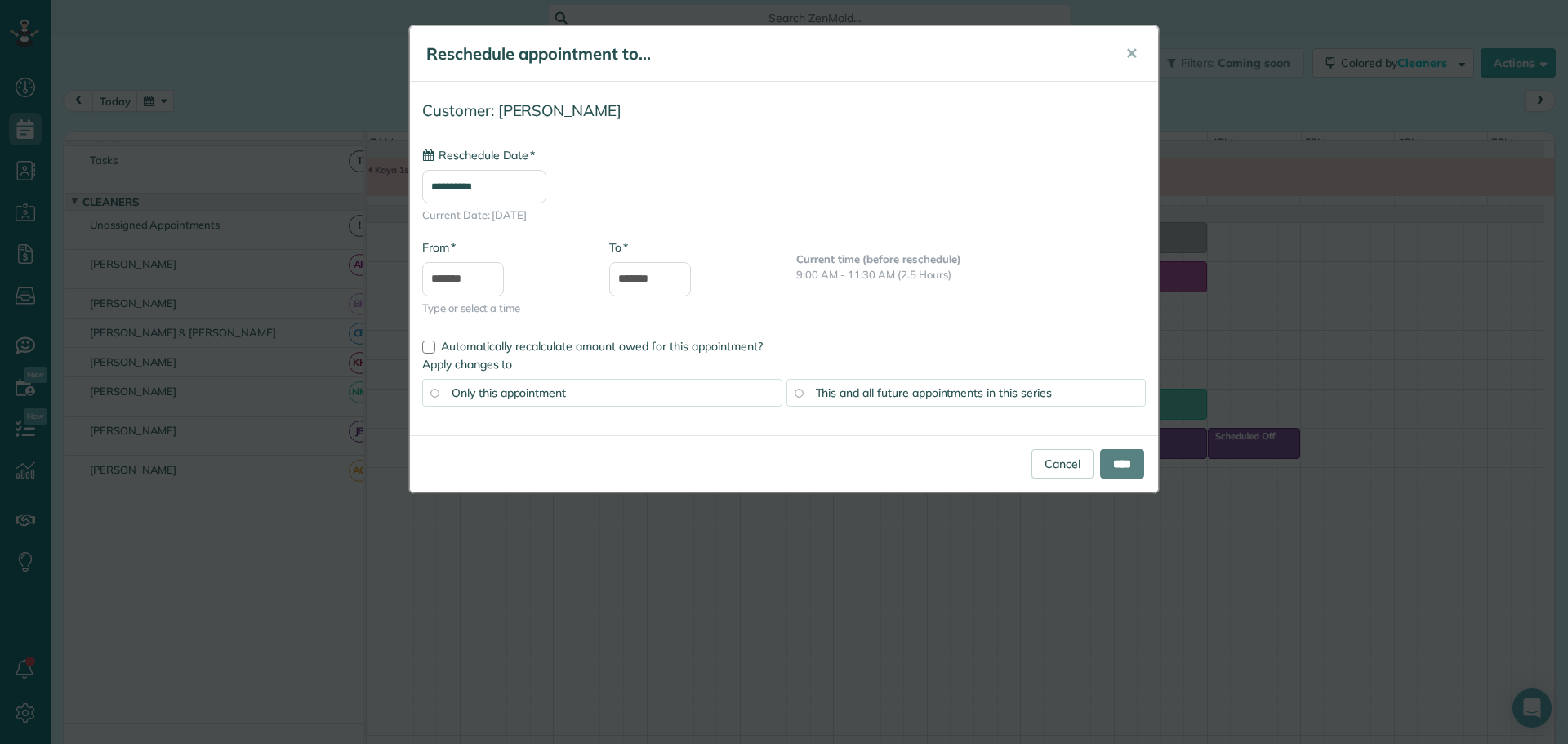
type input "**********"
click at [1120, 456] on input "****" at bounding box center [1122, 463] width 44 height 29
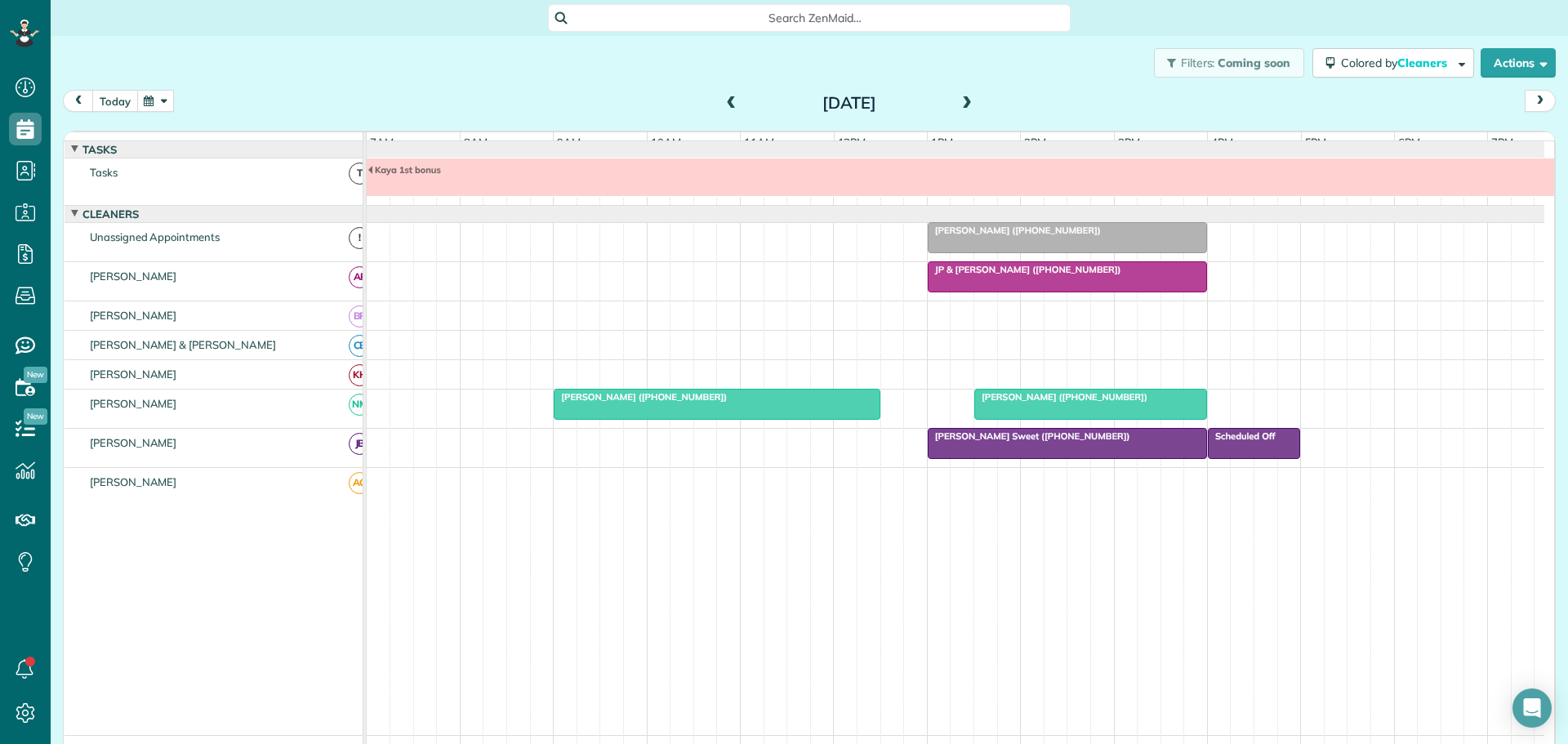
click at [113, 98] on button "today" at bounding box center [115, 100] width 46 height 22
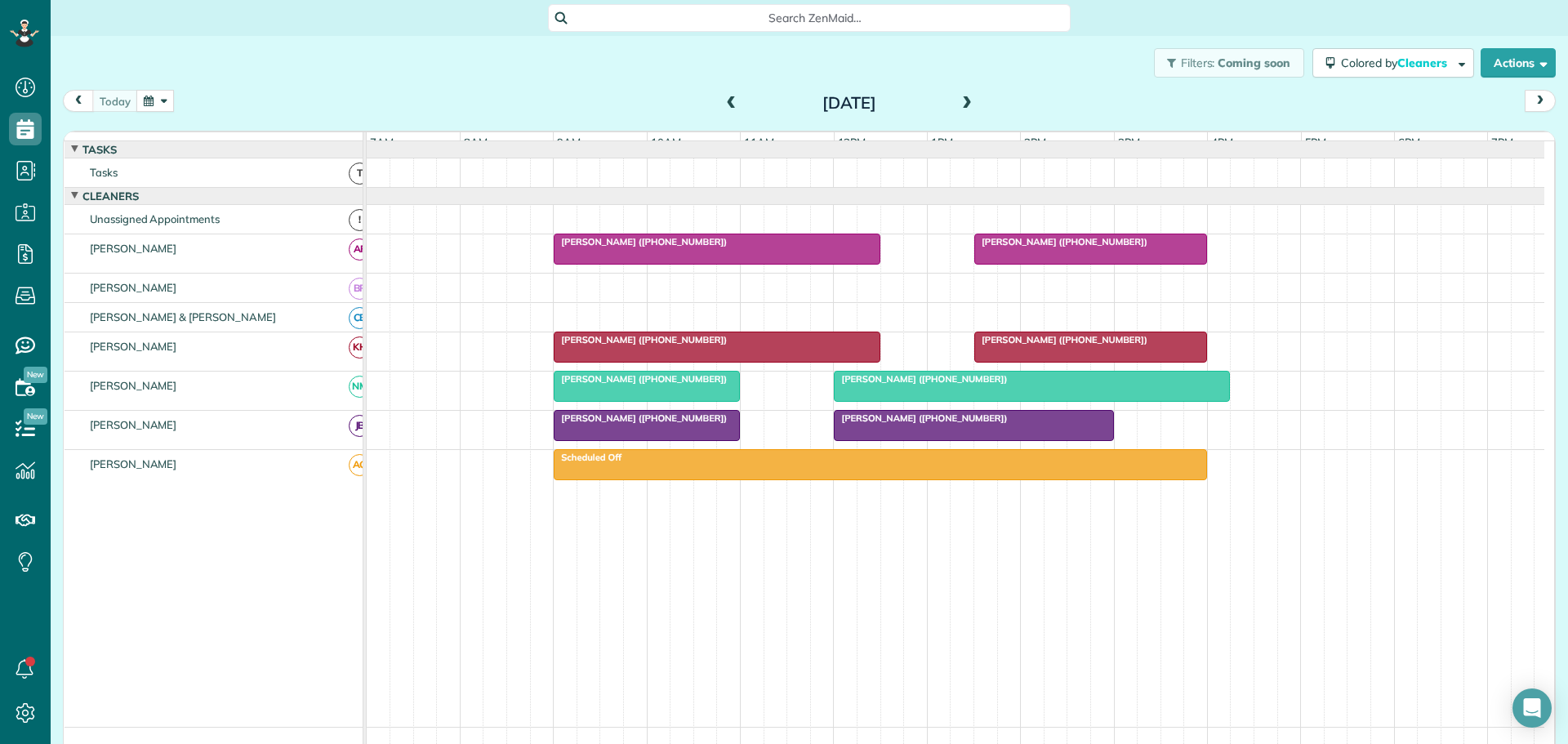
click at [962, 103] on span at bounding box center [967, 104] width 18 height 15
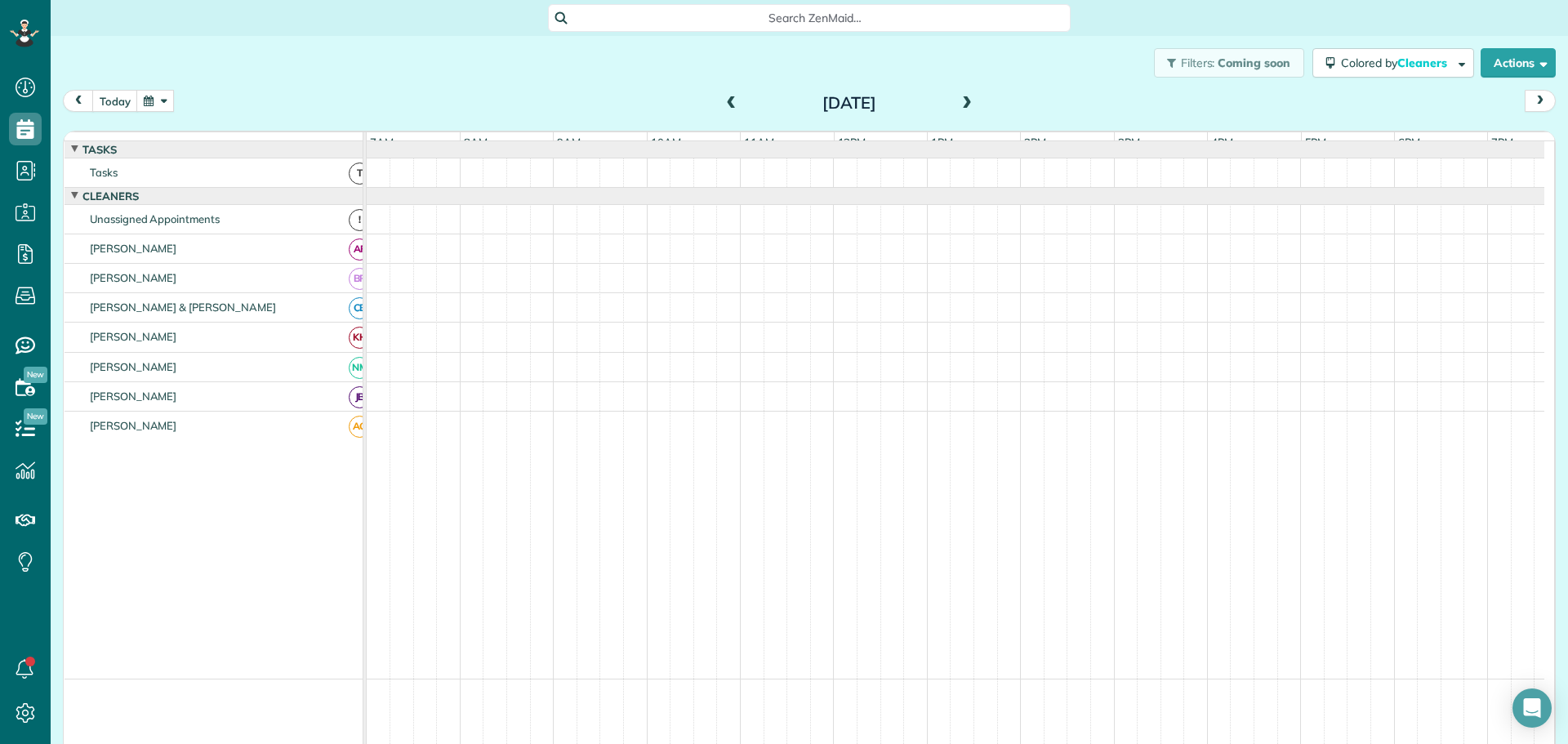
scroll to position [40, 0]
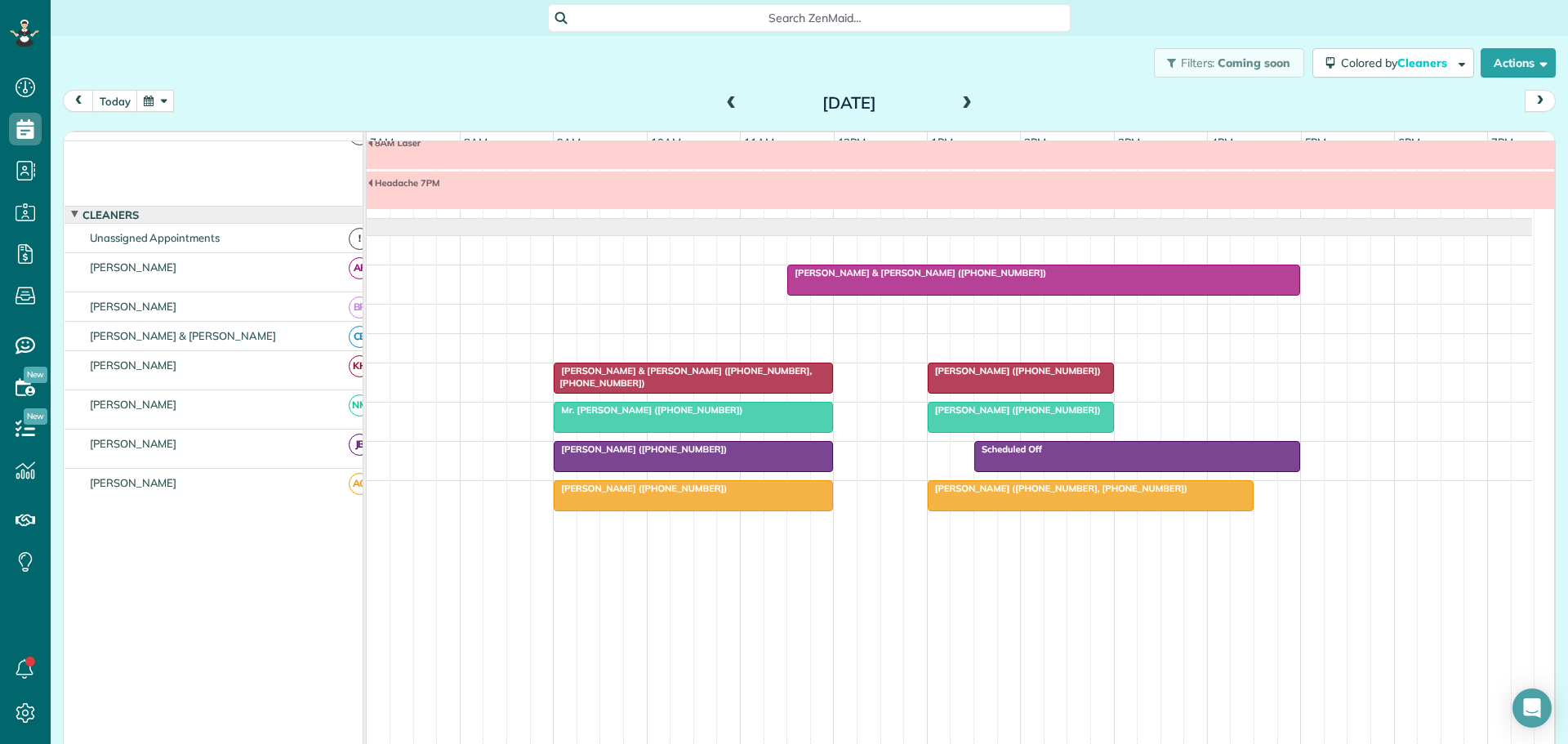
click at [959, 100] on span at bounding box center [967, 104] width 18 height 15
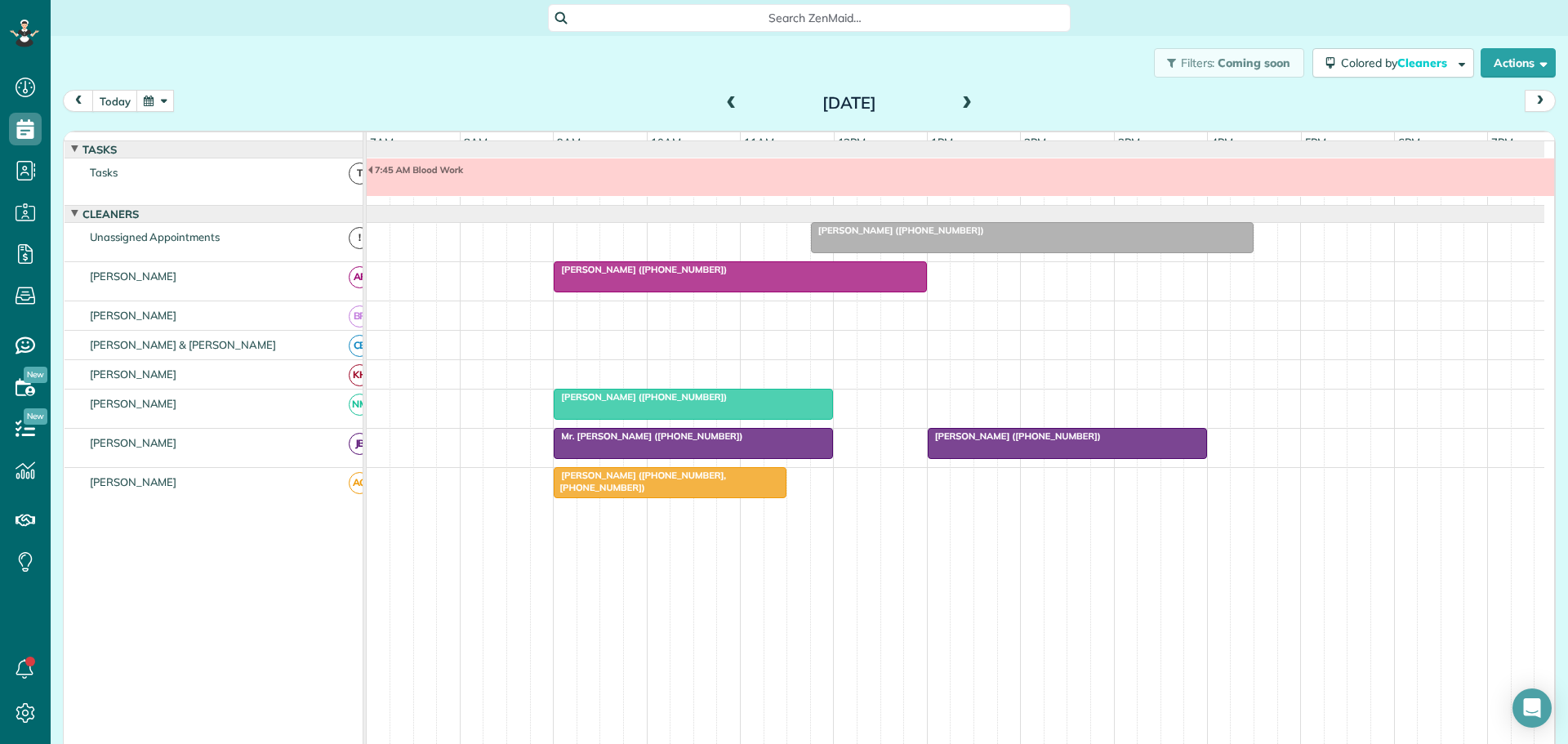
scroll to position [12, 0]
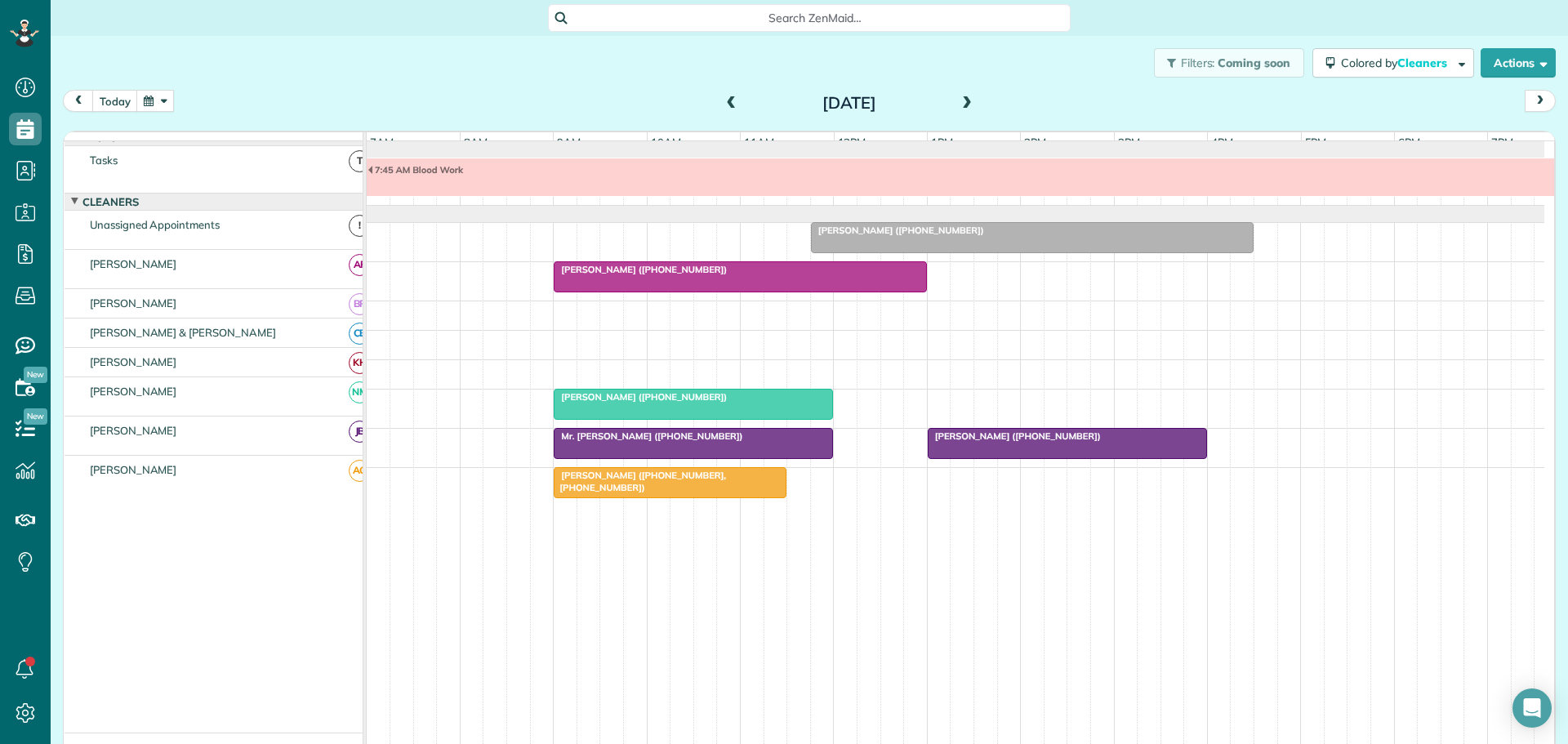
drag, startPoint x: 728, startPoint y: 96, endPoint x: 710, endPoint y: 107, distance: 21.1
click at [727, 97] on span at bounding box center [731, 104] width 18 height 25
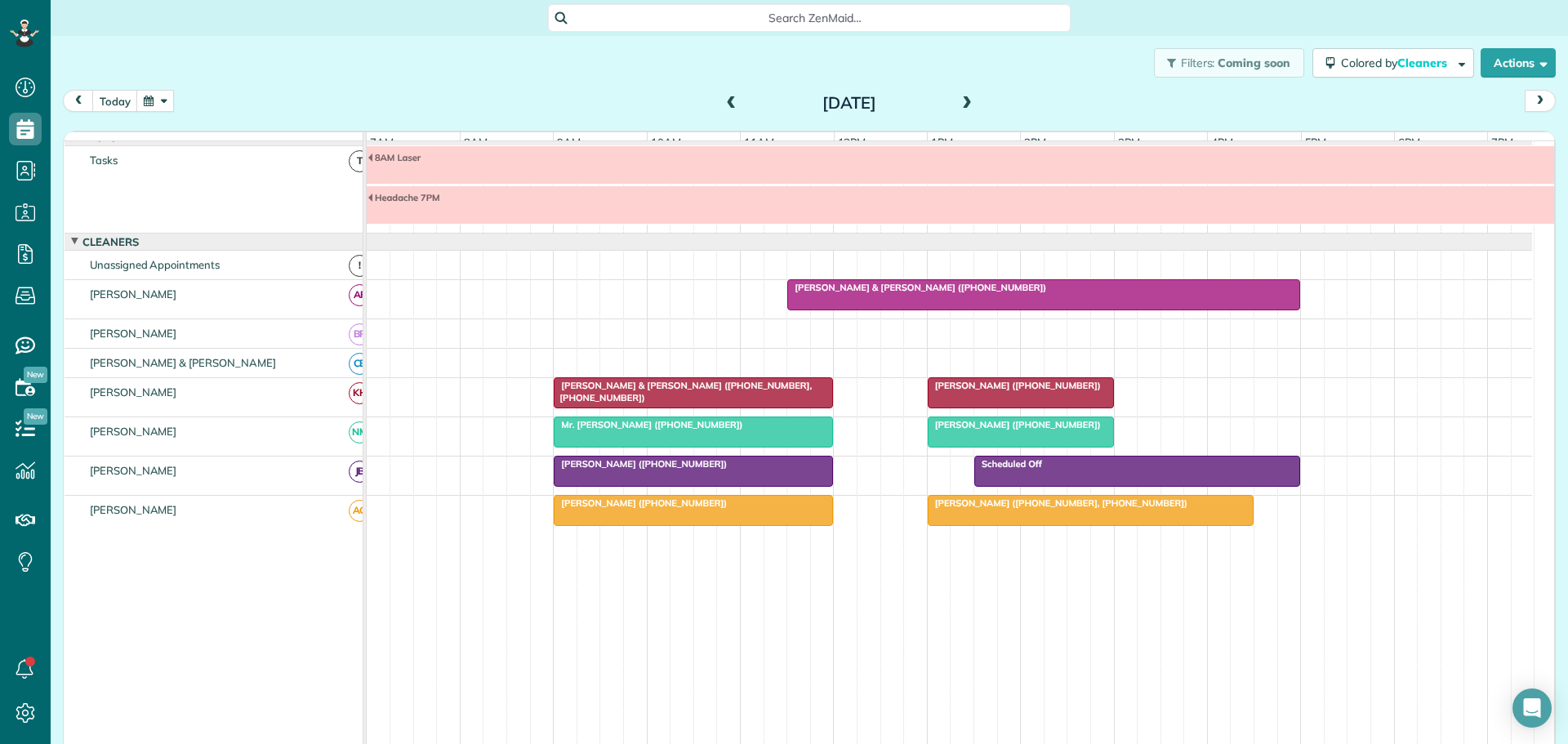
scroll to position [0, 0]
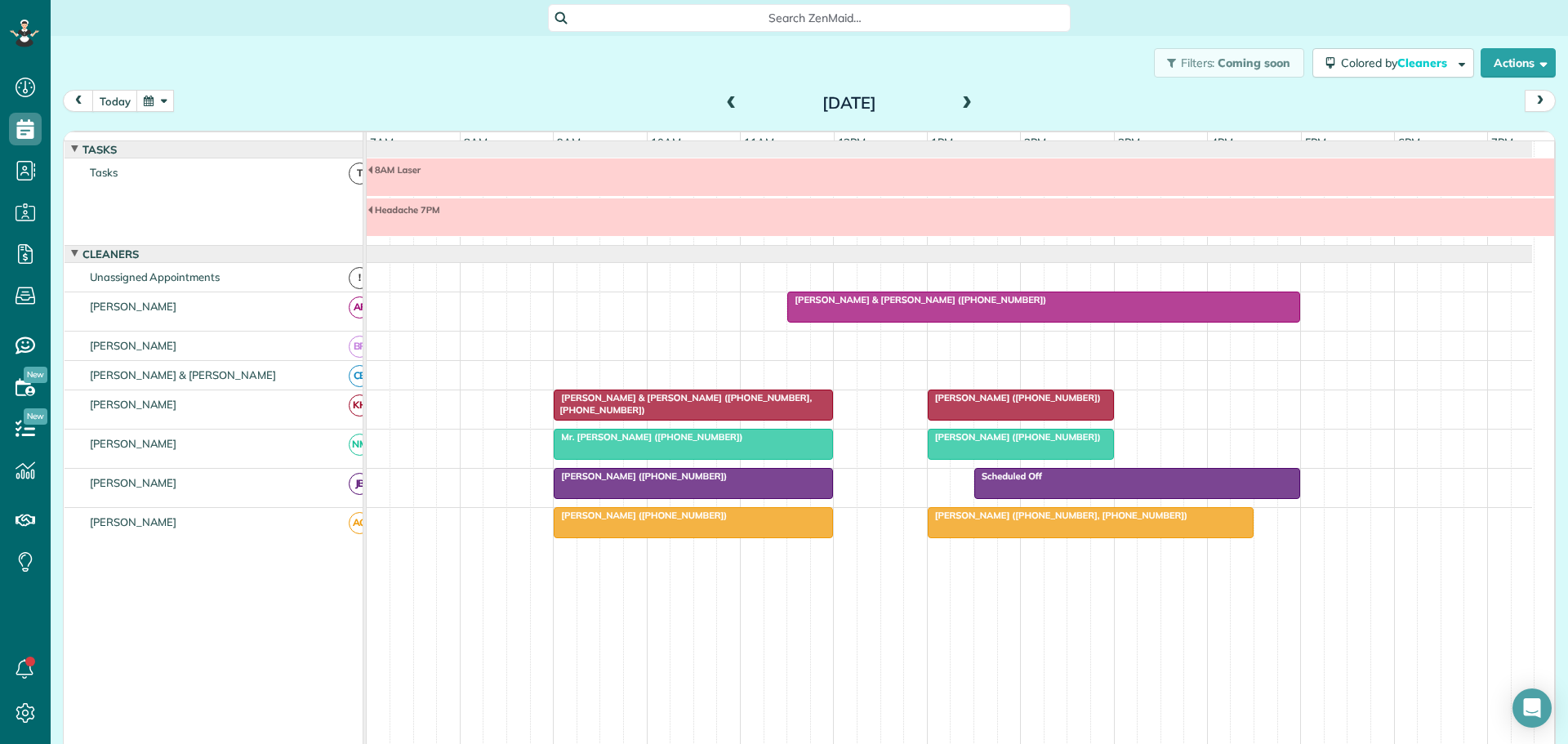
click at [960, 100] on span at bounding box center [967, 104] width 18 height 15
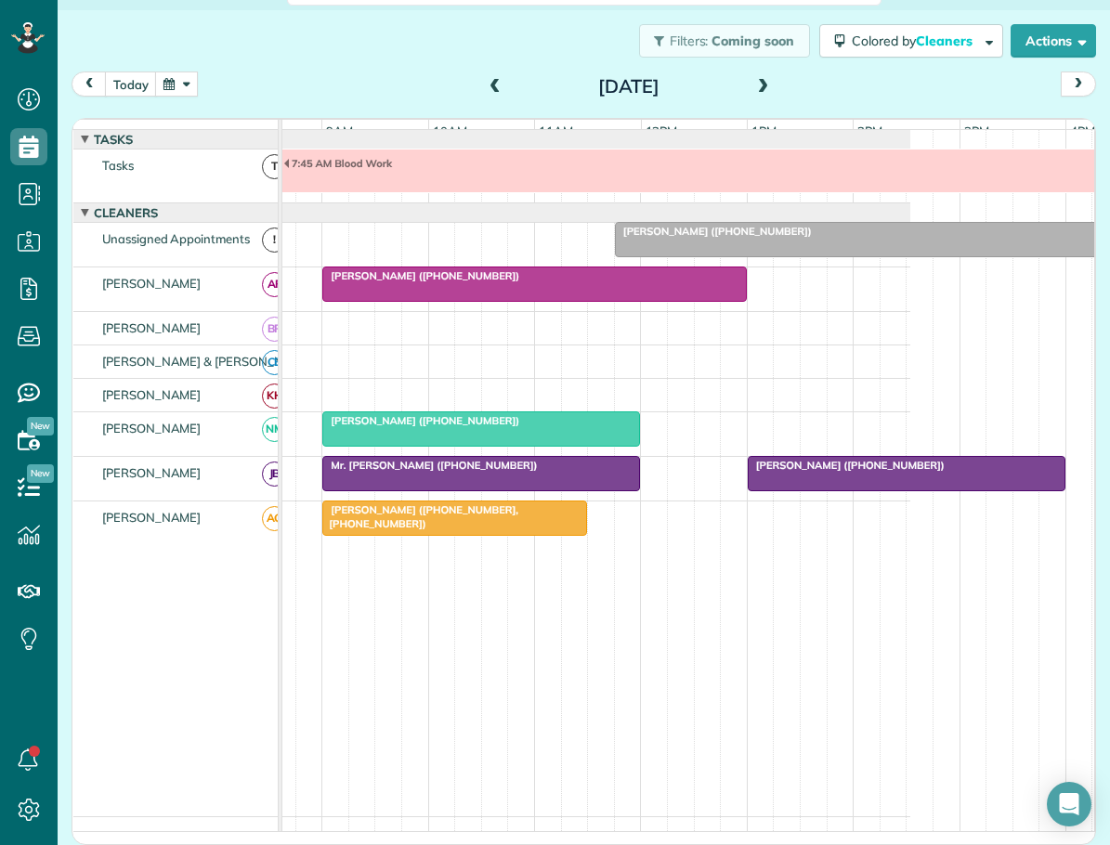
scroll to position [0, 181]
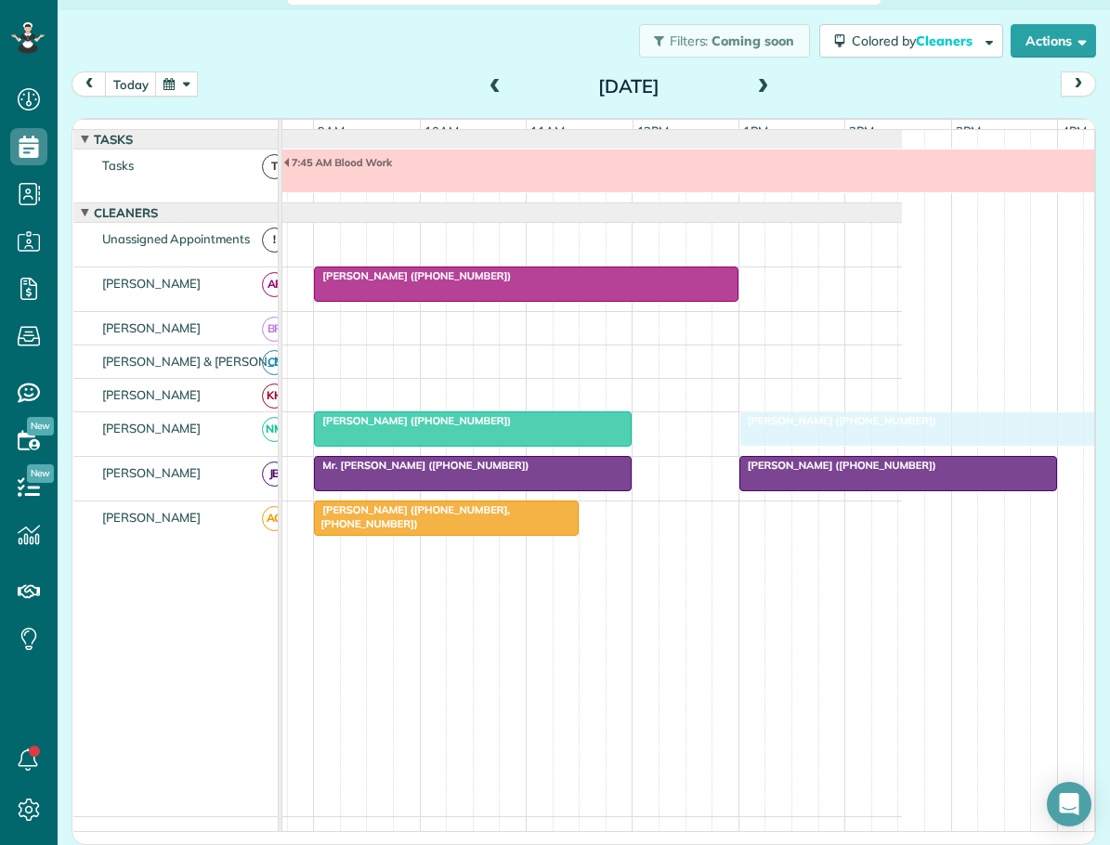
drag, startPoint x: 669, startPoint y: 241, endPoint x: 795, endPoint y: 457, distance: 250.7
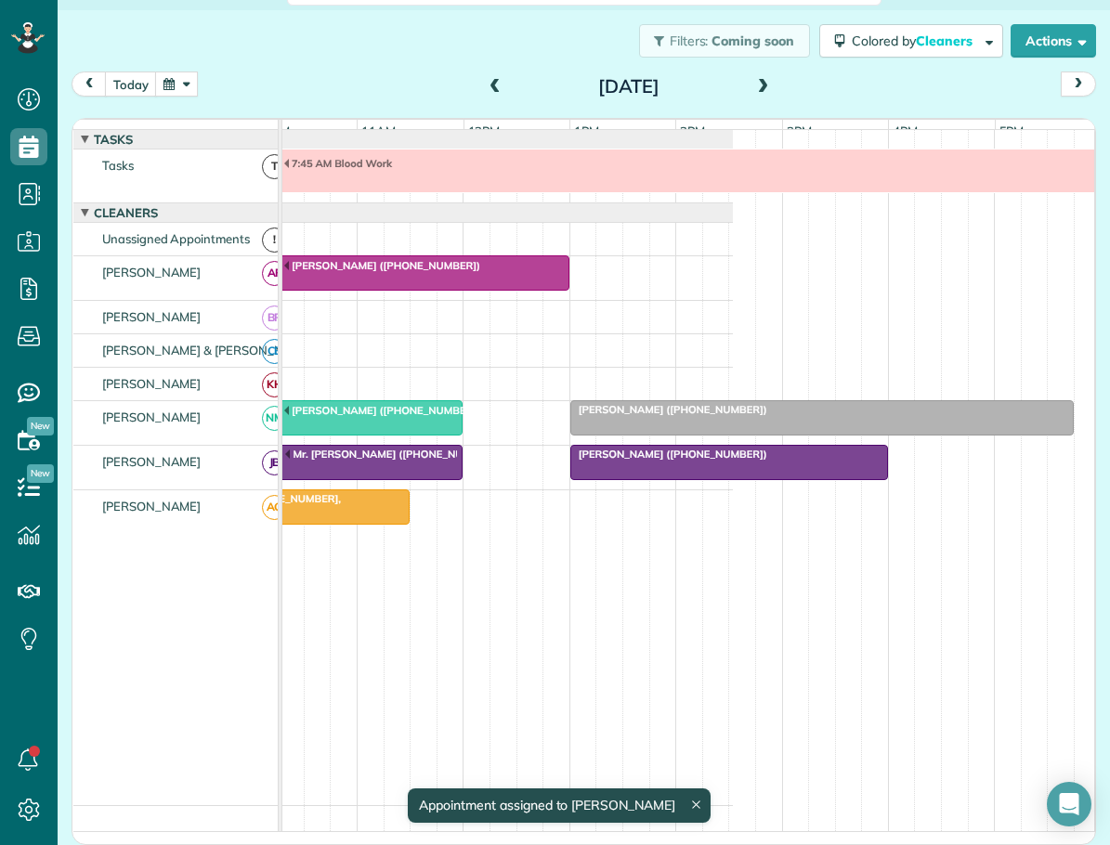
scroll to position [0, 0]
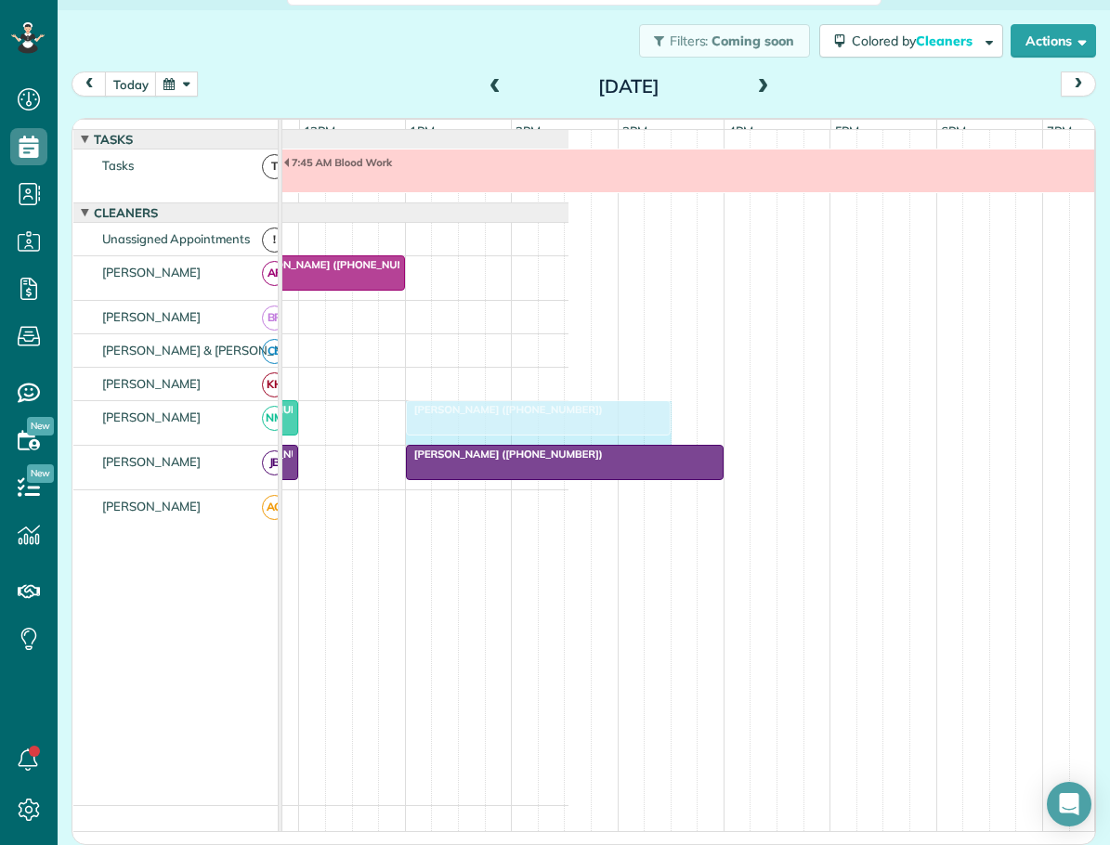
drag, startPoint x: 902, startPoint y: 426, endPoint x: 649, endPoint y: 411, distance: 253.2
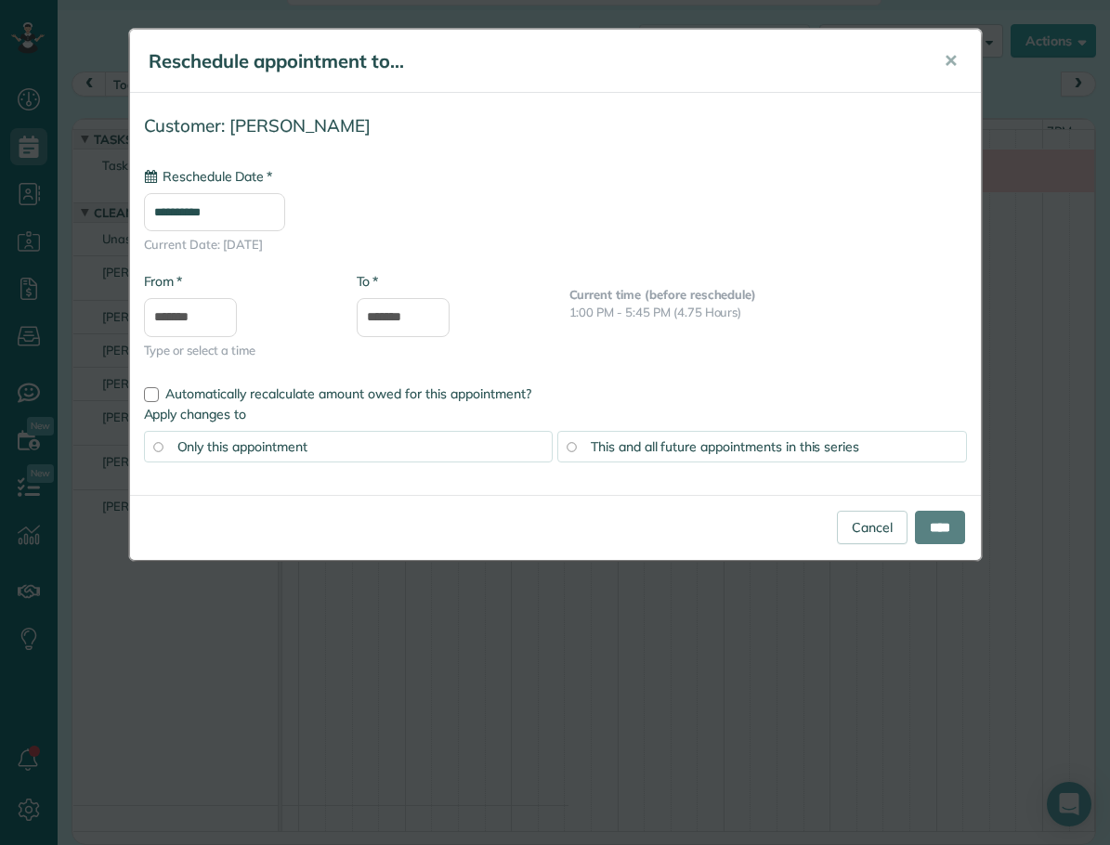
type input "**********"
drag, startPoint x: 927, startPoint y: 526, endPoint x: 877, endPoint y: 524, distance: 50.2
click at [927, 526] on input "****" at bounding box center [940, 527] width 50 height 33
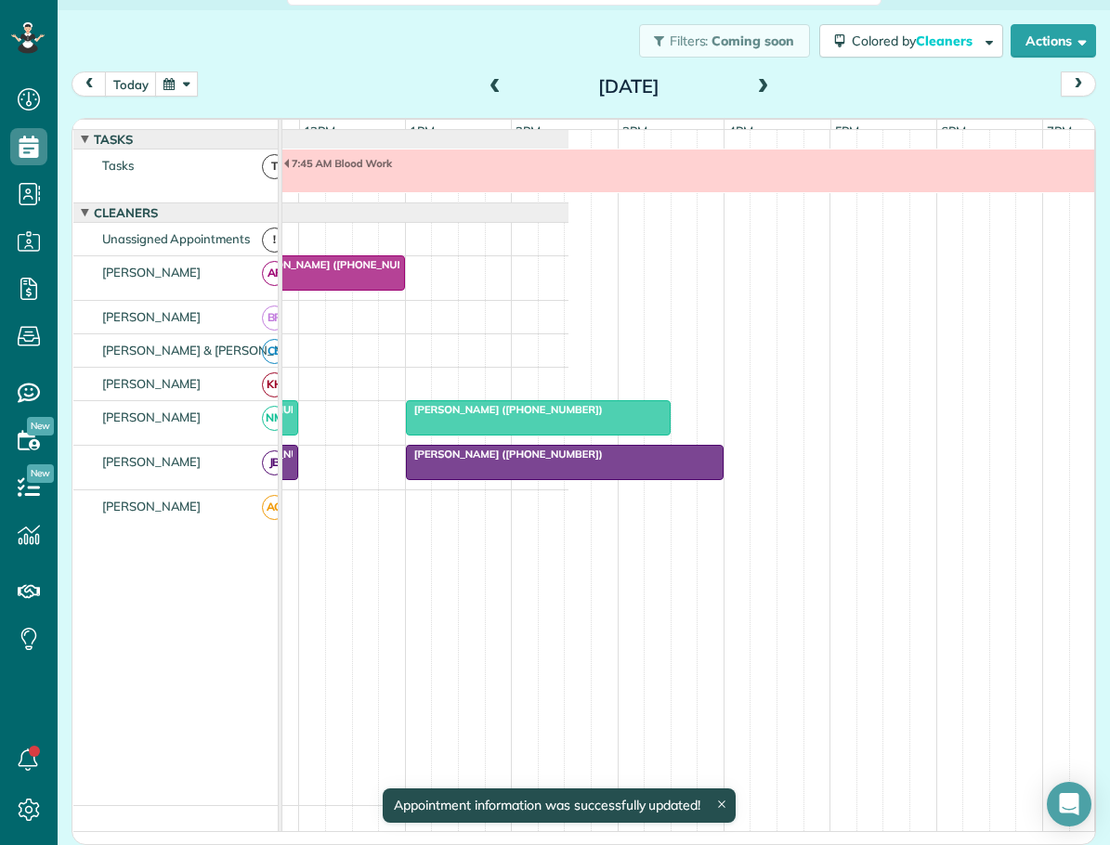
click at [491, 416] on span "Pam Vinson (+19102008011)" at bounding box center [504, 409] width 199 height 13
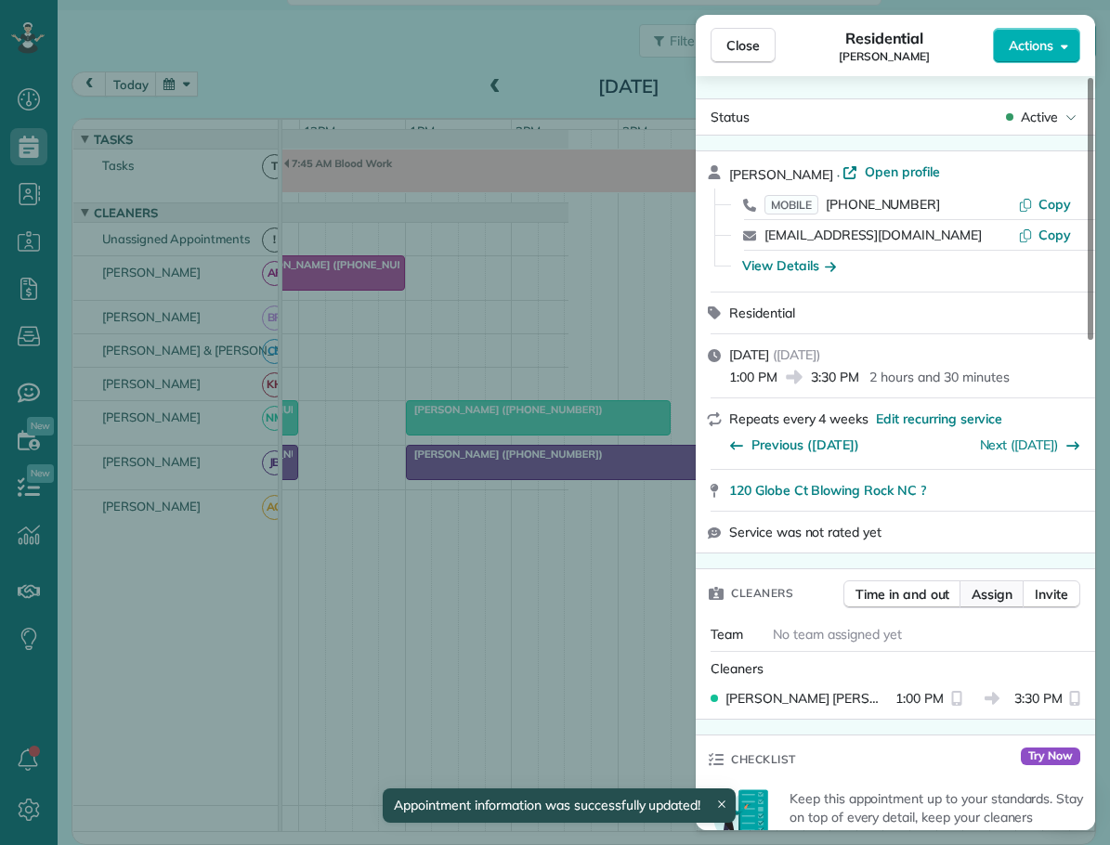
click at [982, 593] on span "Assign" at bounding box center [992, 594] width 41 height 19
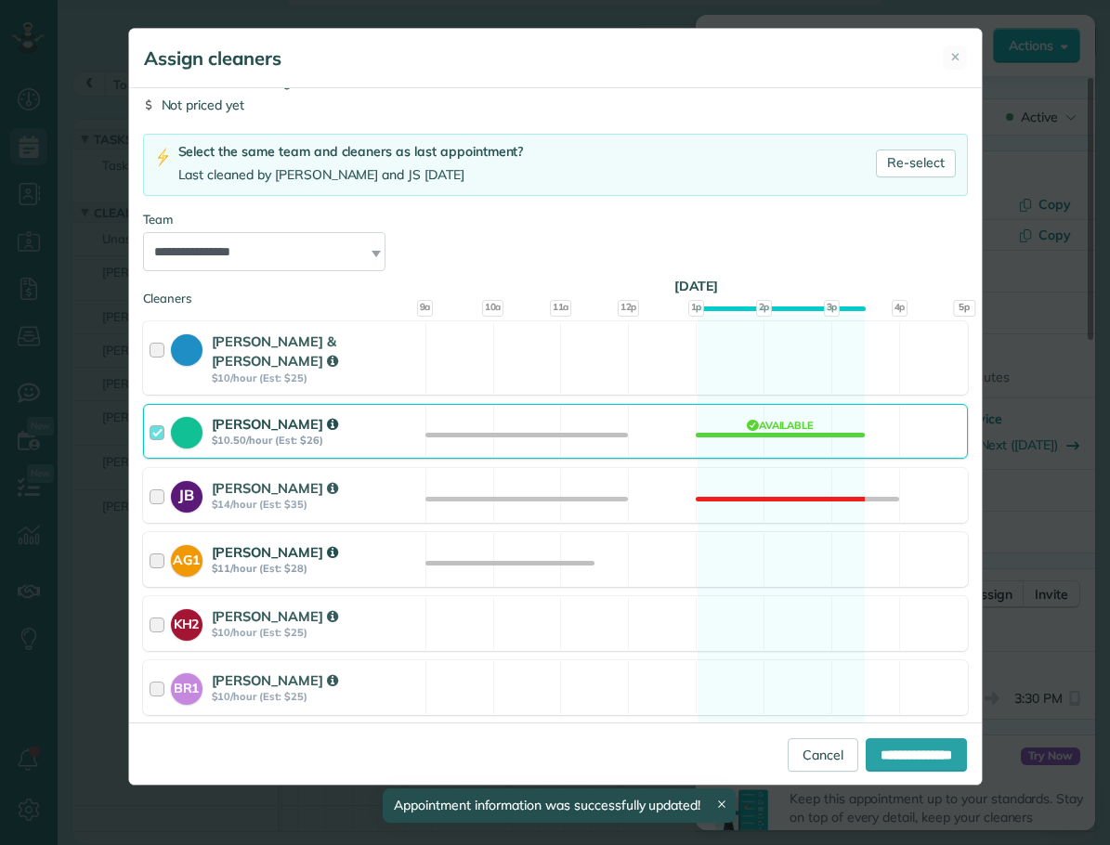
scroll to position [186, 0]
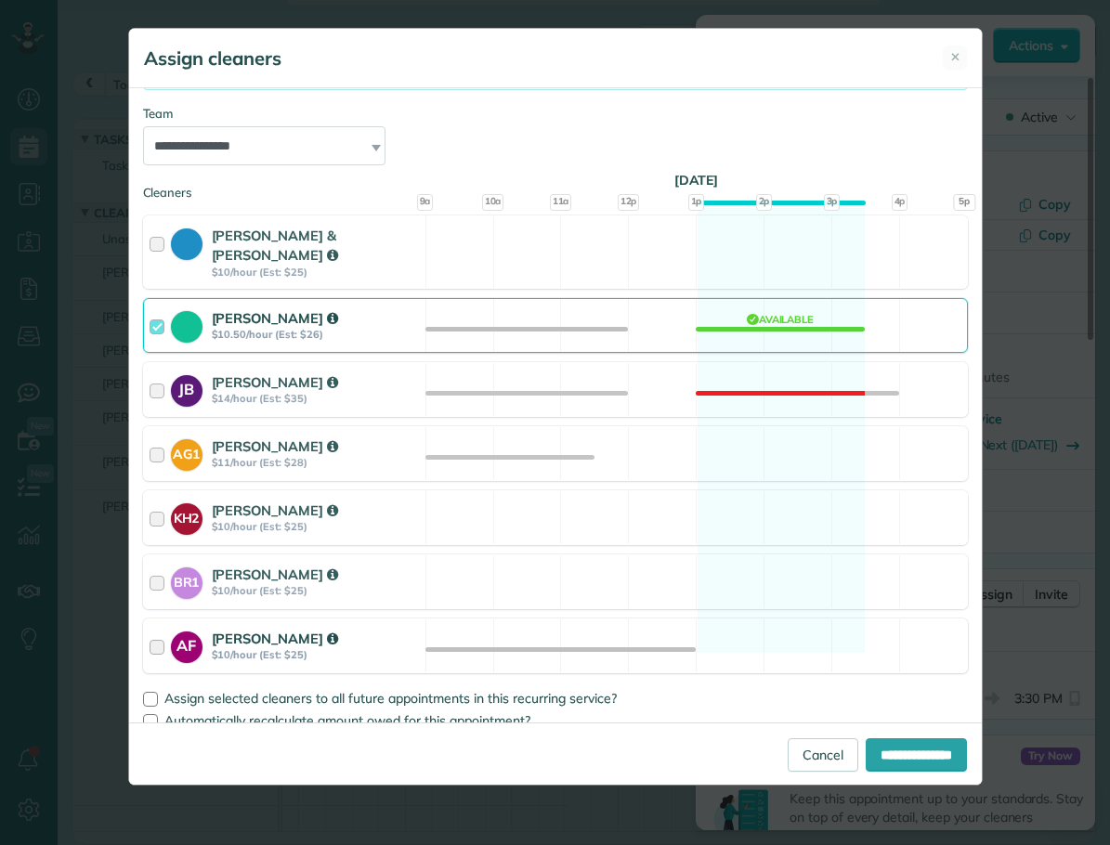
click at [155, 629] on div at bounding box center [160, 646] width 21 height 34
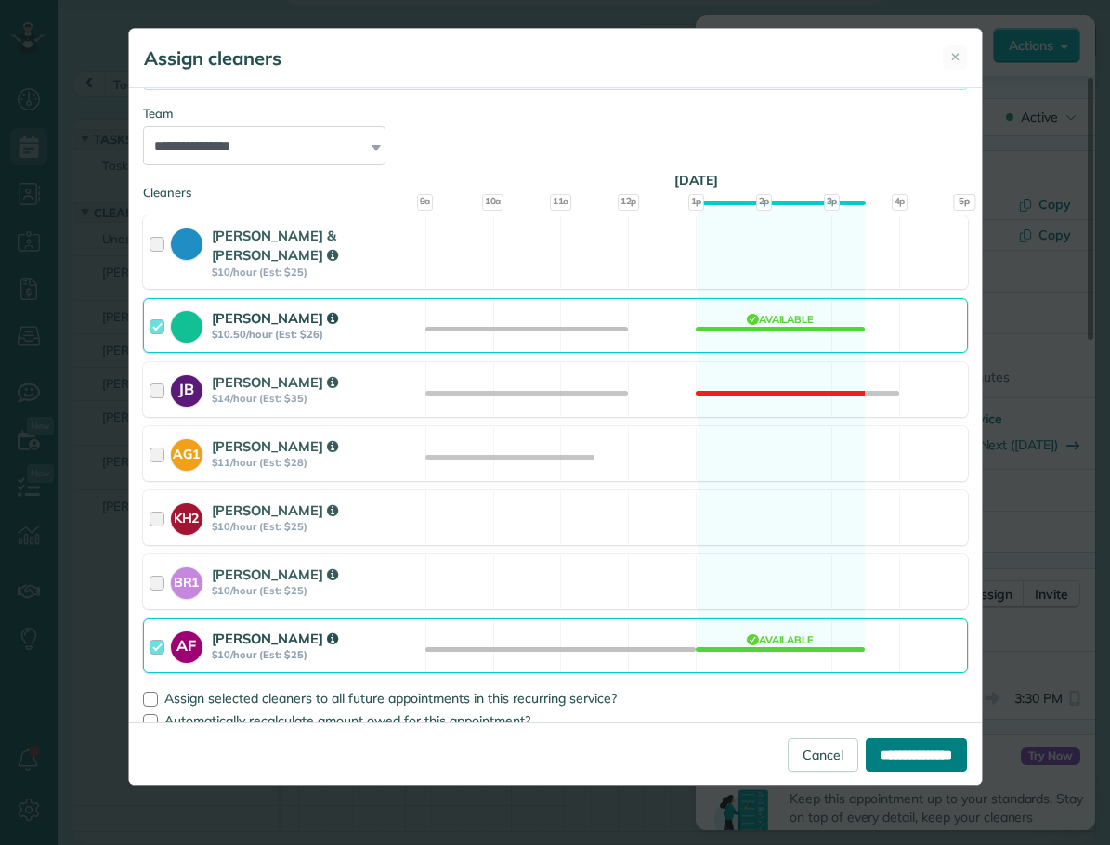
click at [889, 747] on input "**********" at bounding box center [916, 755] width 101 height 33
type input "**********"
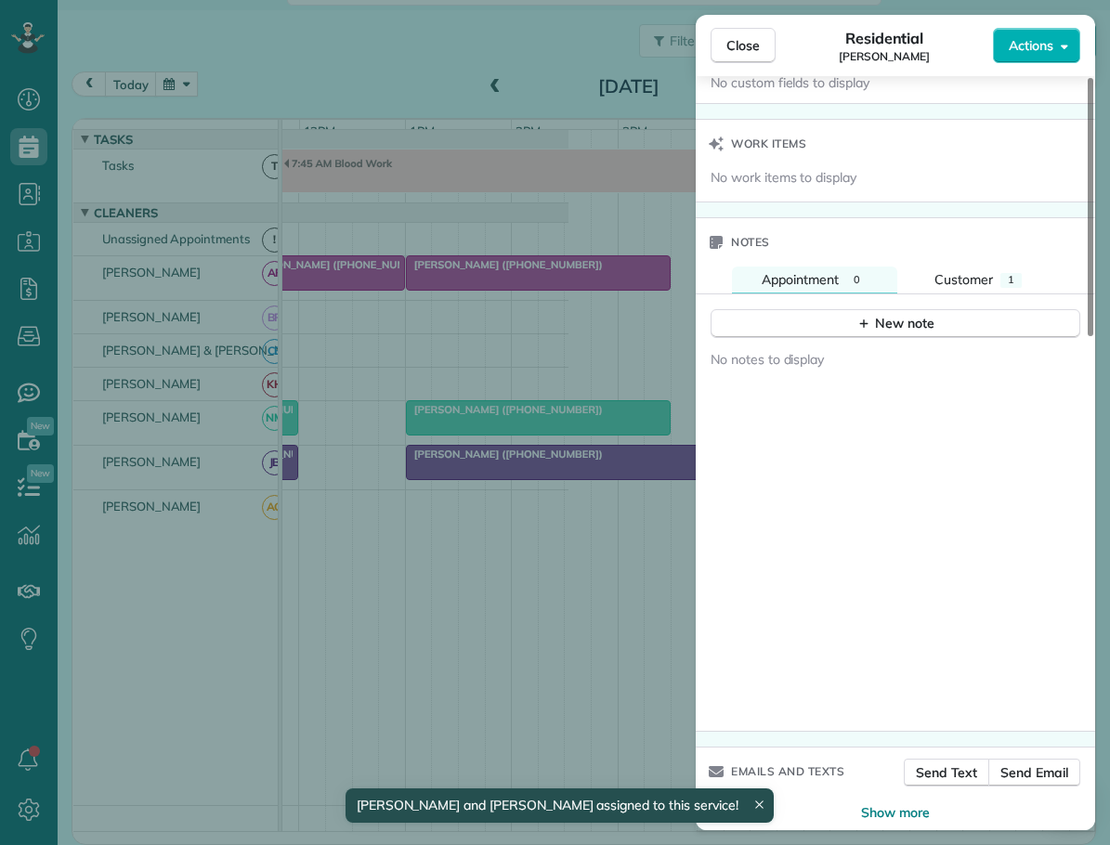
scroll to position [1442, 0]
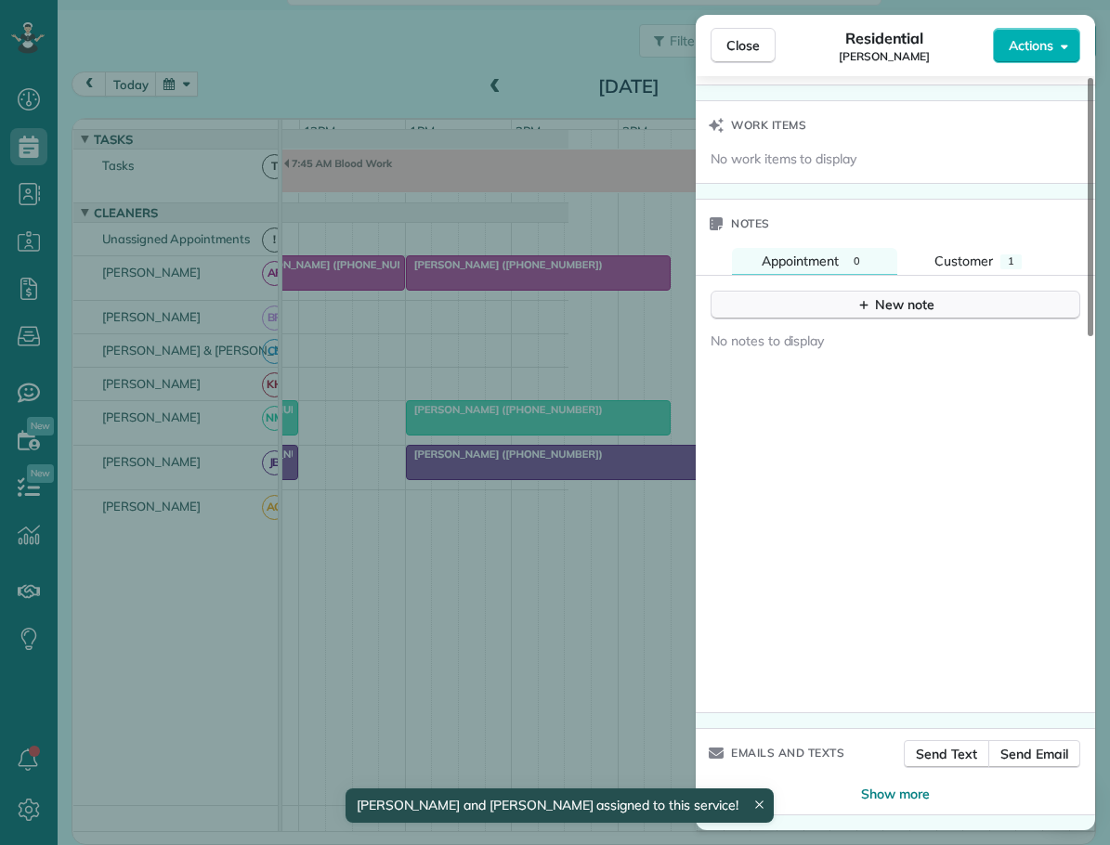
click at [894, 296] on div "New note" at bounding box center [896, 305] width 78 height 20
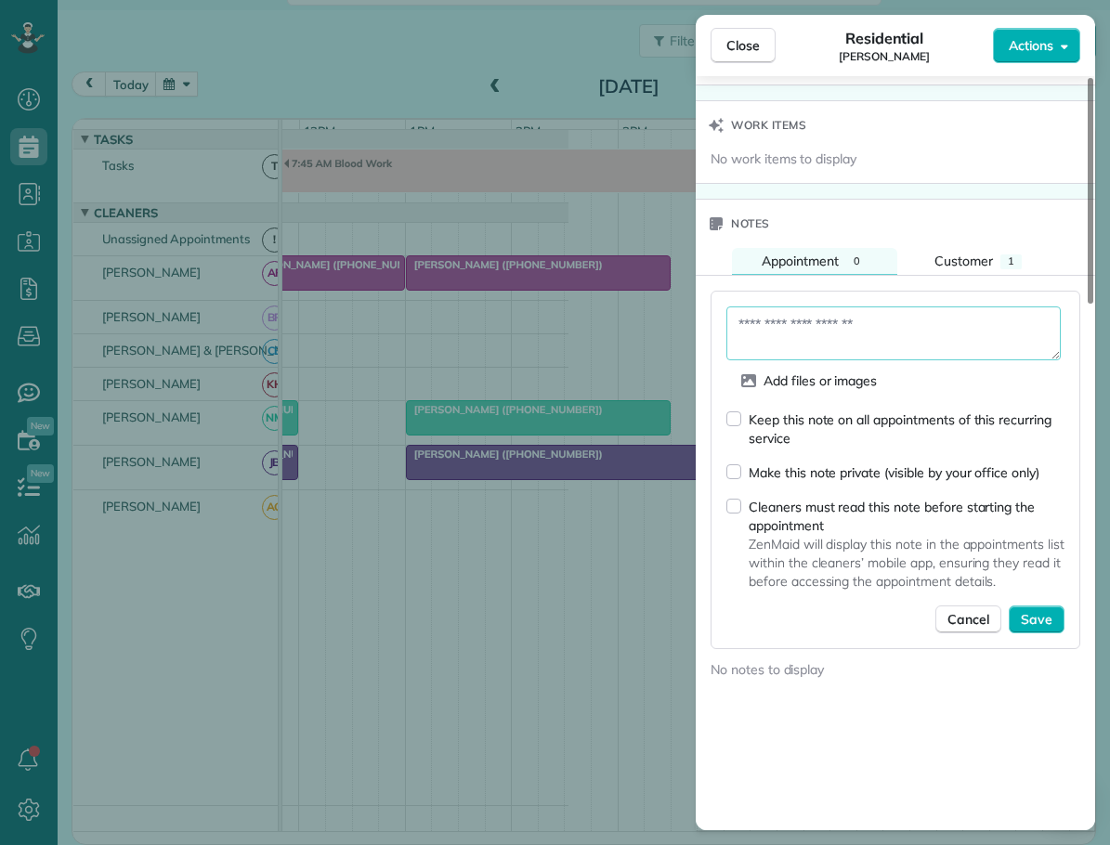
click at [759, 326] on textarea at bounding box center [894, 334] width 334 height 54
type textarea "**********"
click at [1042, 621] on span "Save" at bounding box center [1037, 619] width 32 height 19
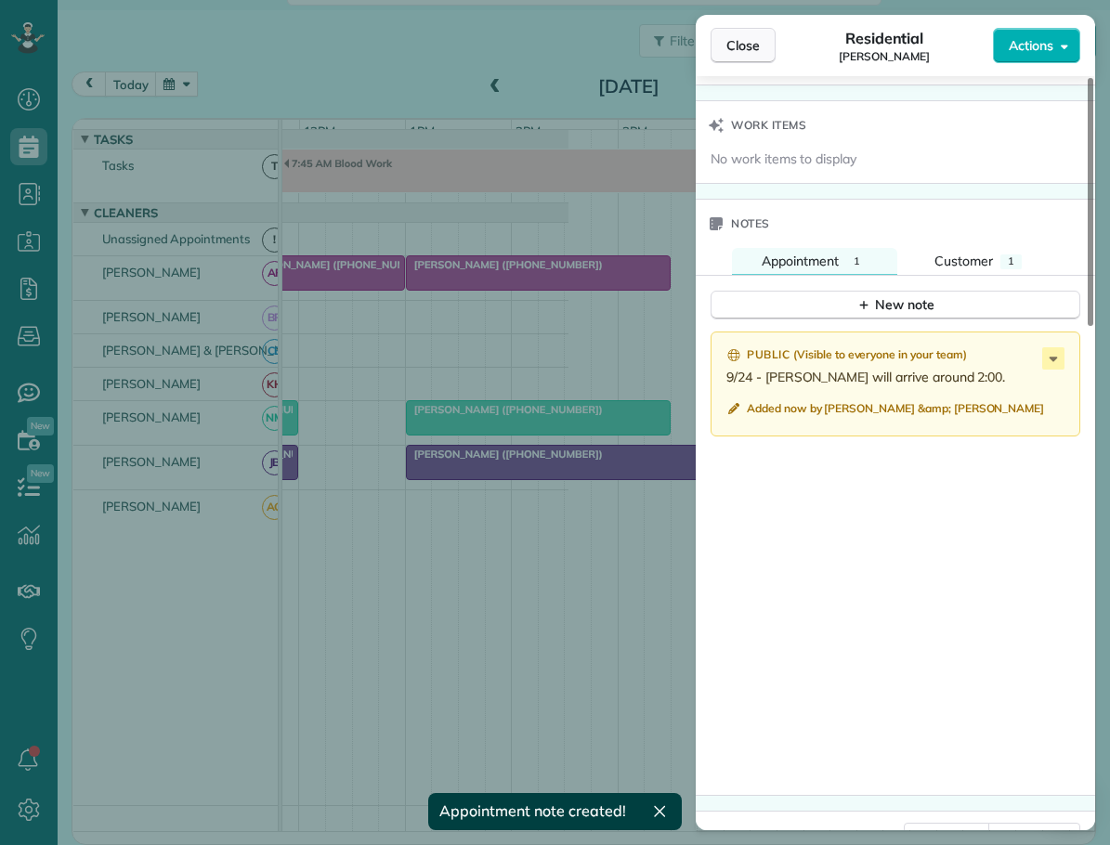
click at [749, 40] on span "Close" at bounding box center [743, 45] width 33 height 19
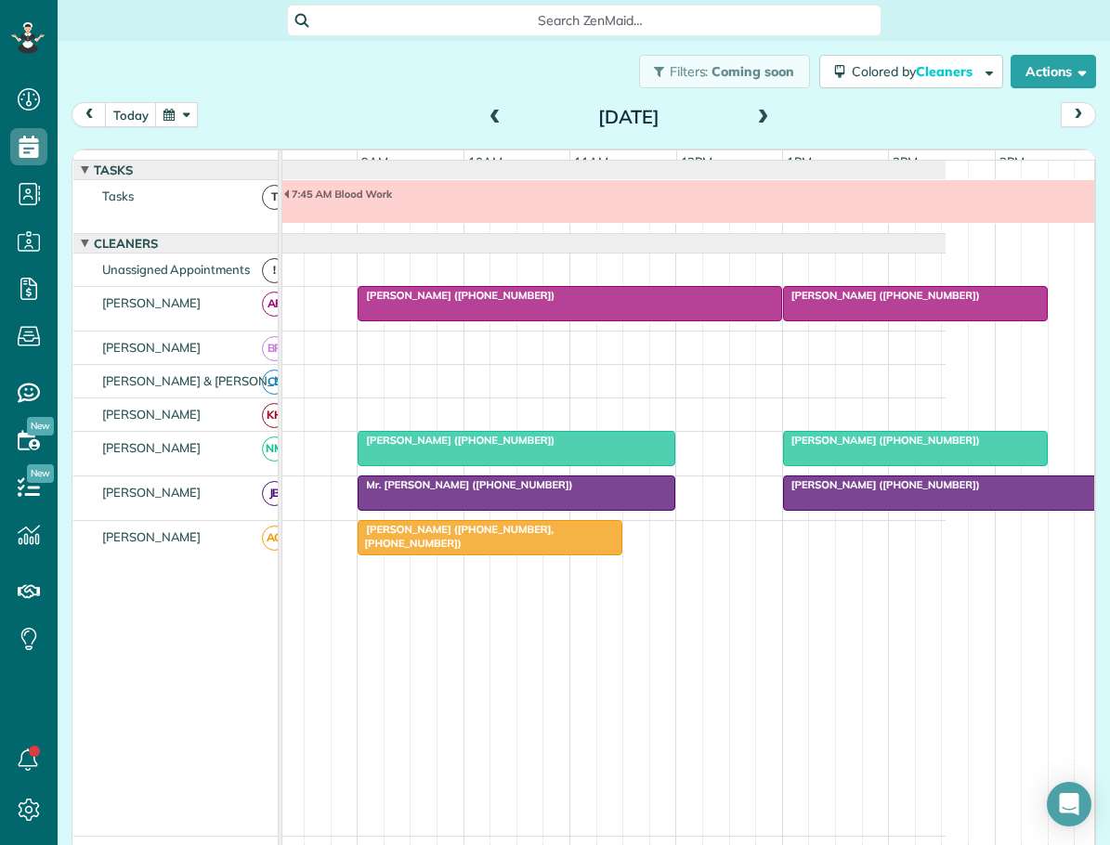
click at [756, 112] on span at bounding box center [763, 118] width 20 height 17
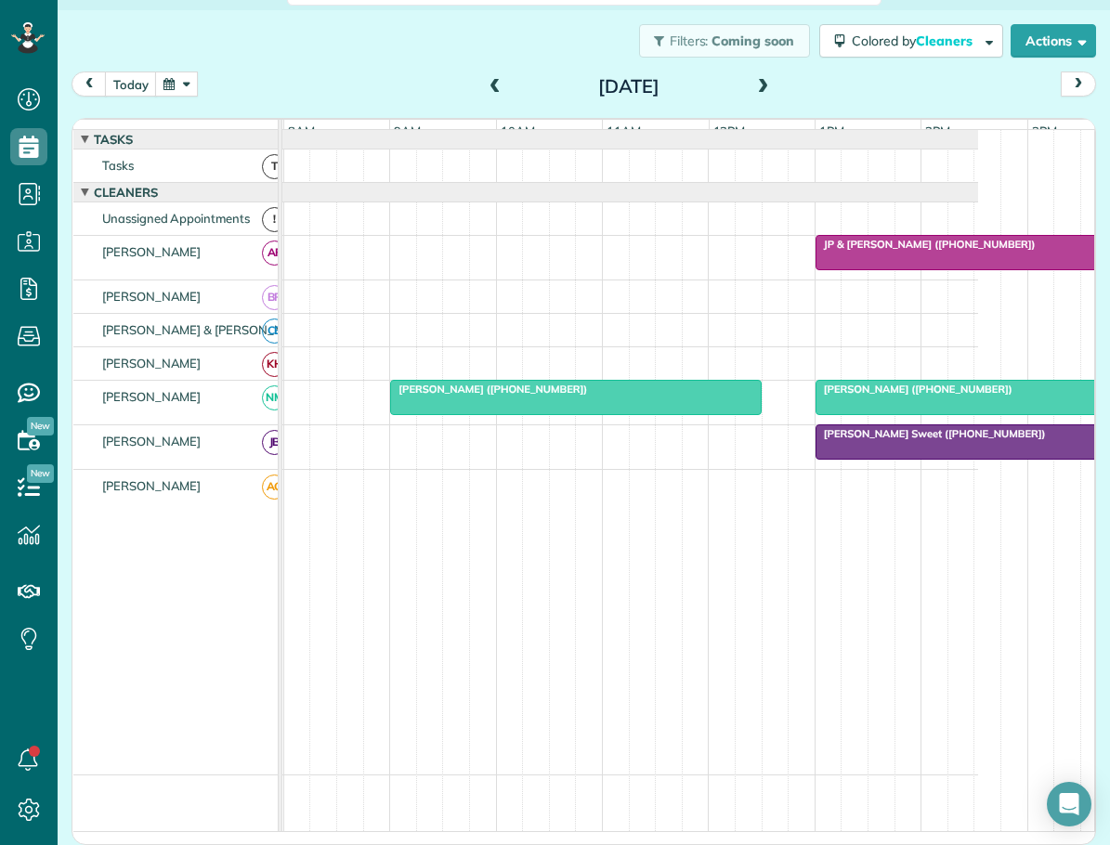
scroll to position [0, 140]
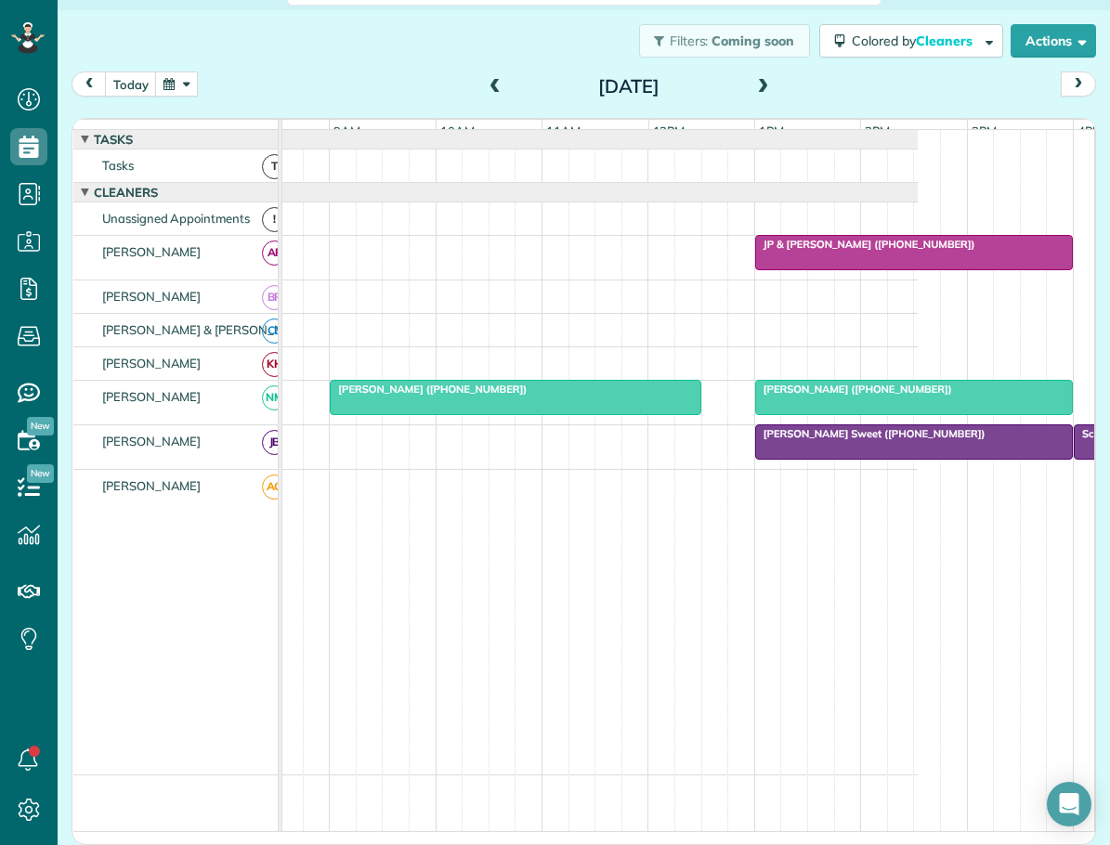
click at [491, 84] on span at bounding box center [495, 87] width 20 height 17
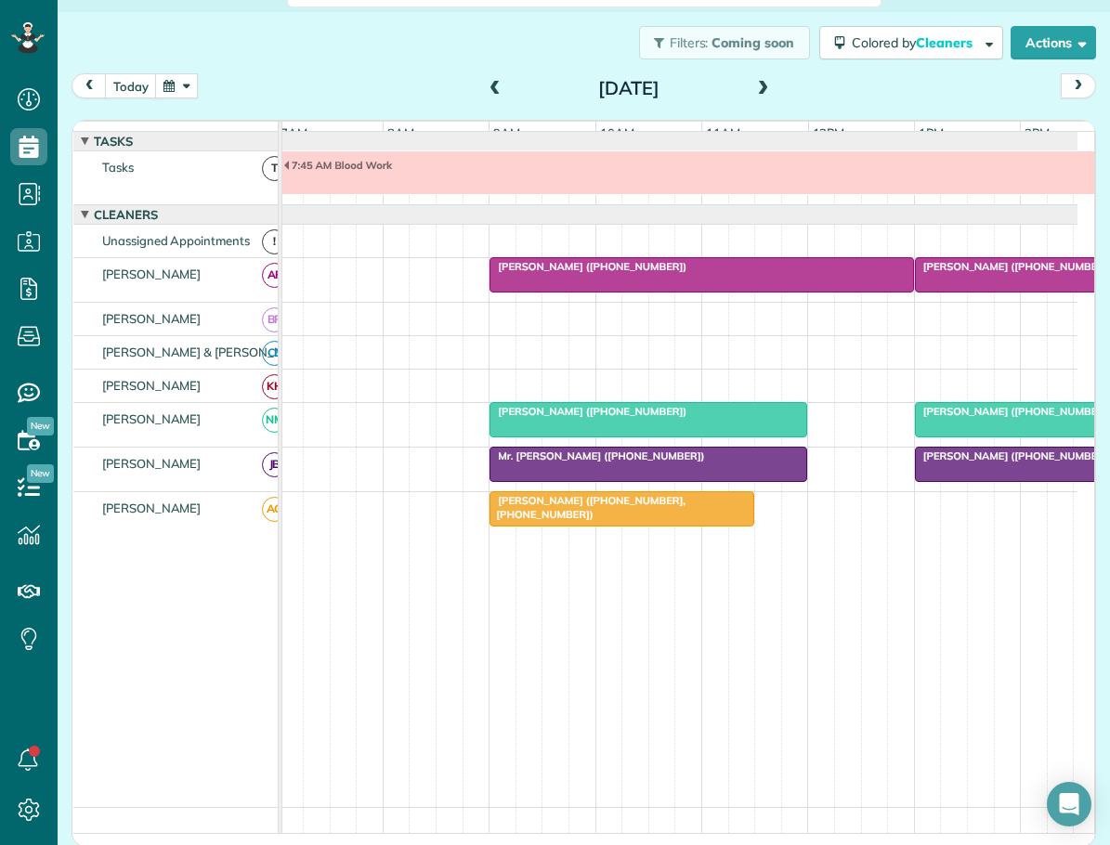
scroll to position [0, 107]
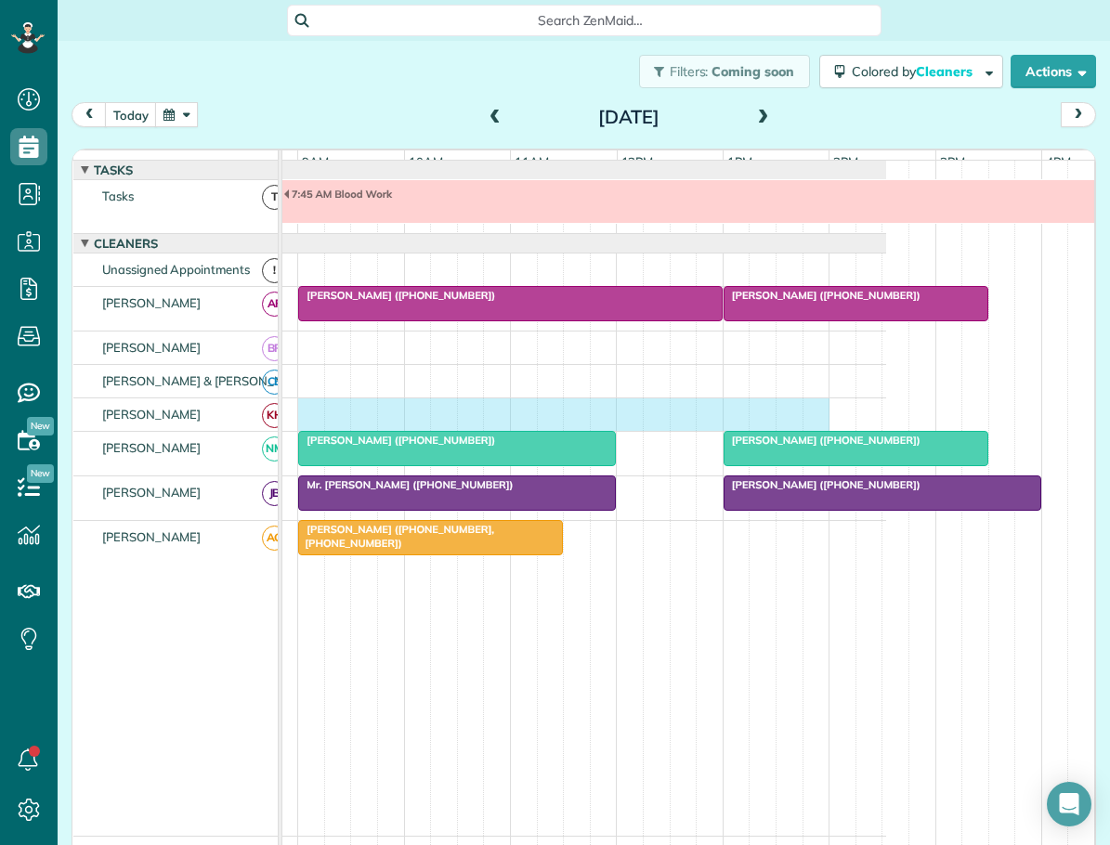
drag, startPoint x: 303, startPoint y: 418, endPoint x: 821, endPoint y: 433, distance: 518.6
click at [821, 431] on div at bounding box center [485, 415] width 801 height 33
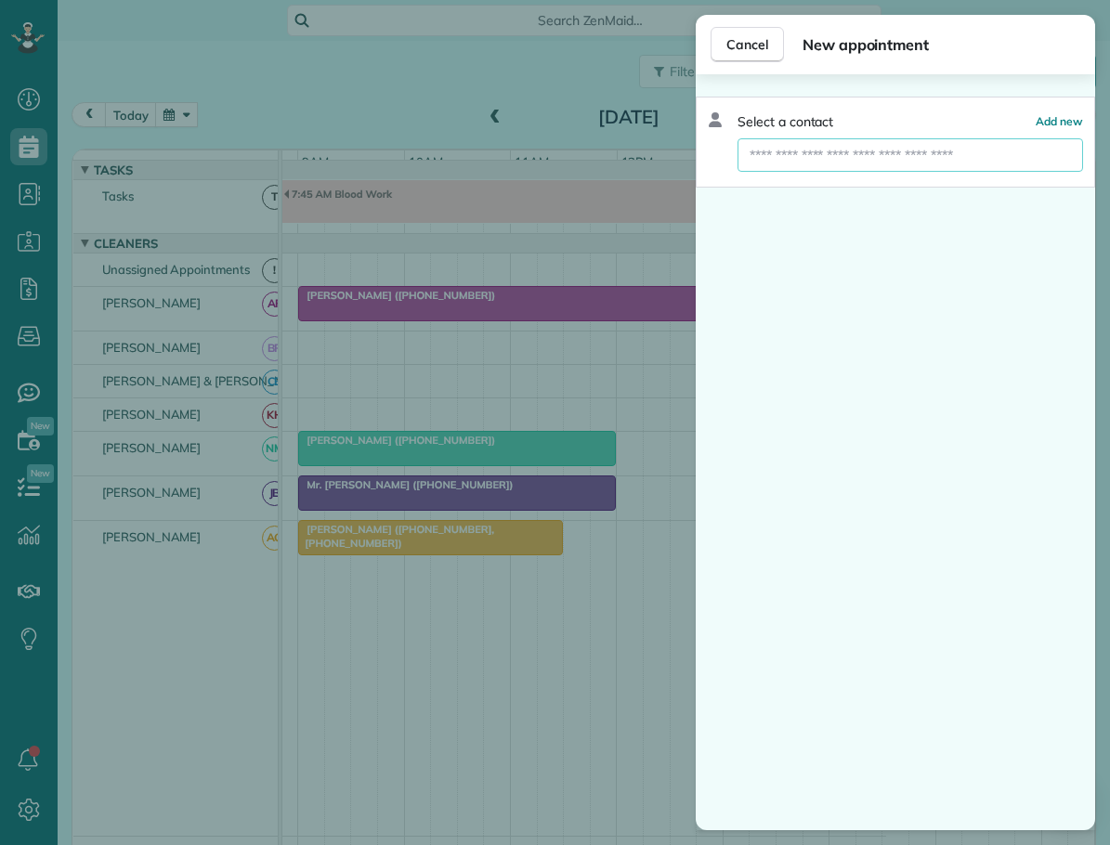
click at [836, 151] on input "text" at bounding box center [911, 154] width 346 height 33
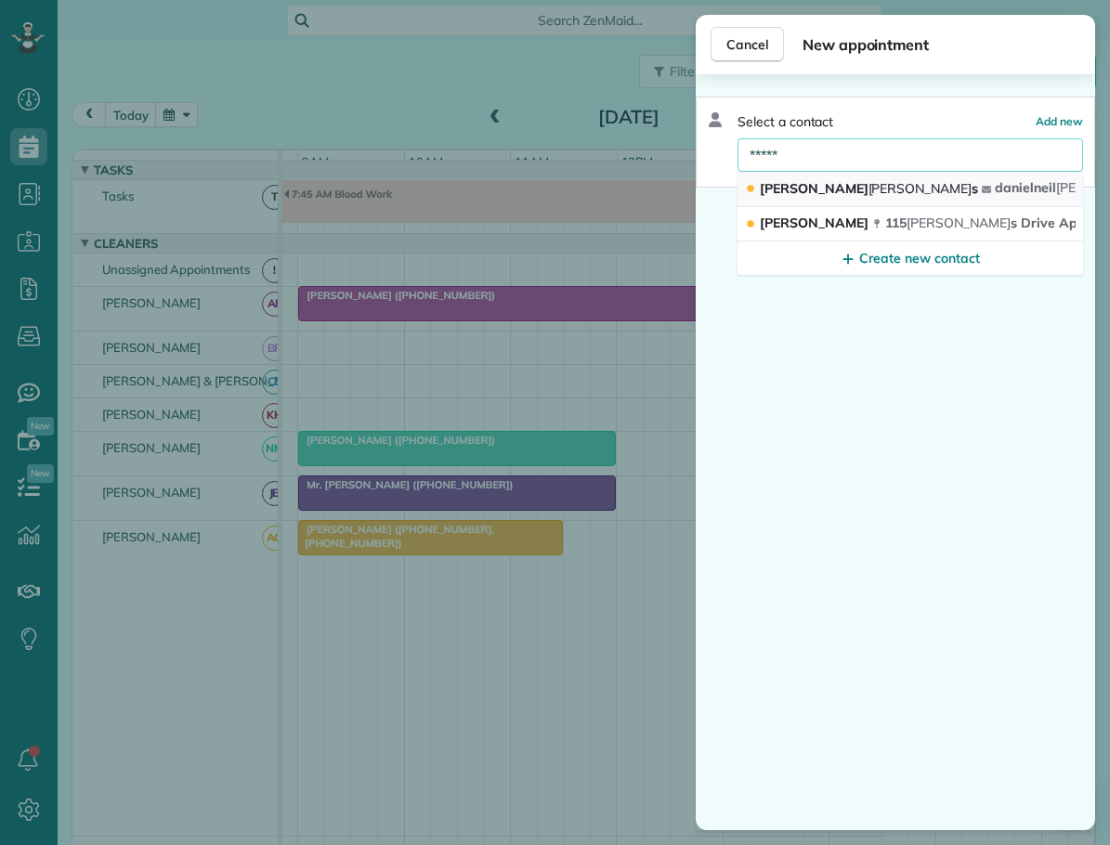
type input "*****"
click at [869, 187] on span "Roger" at bounding box center [921, 188] width 104 height 17
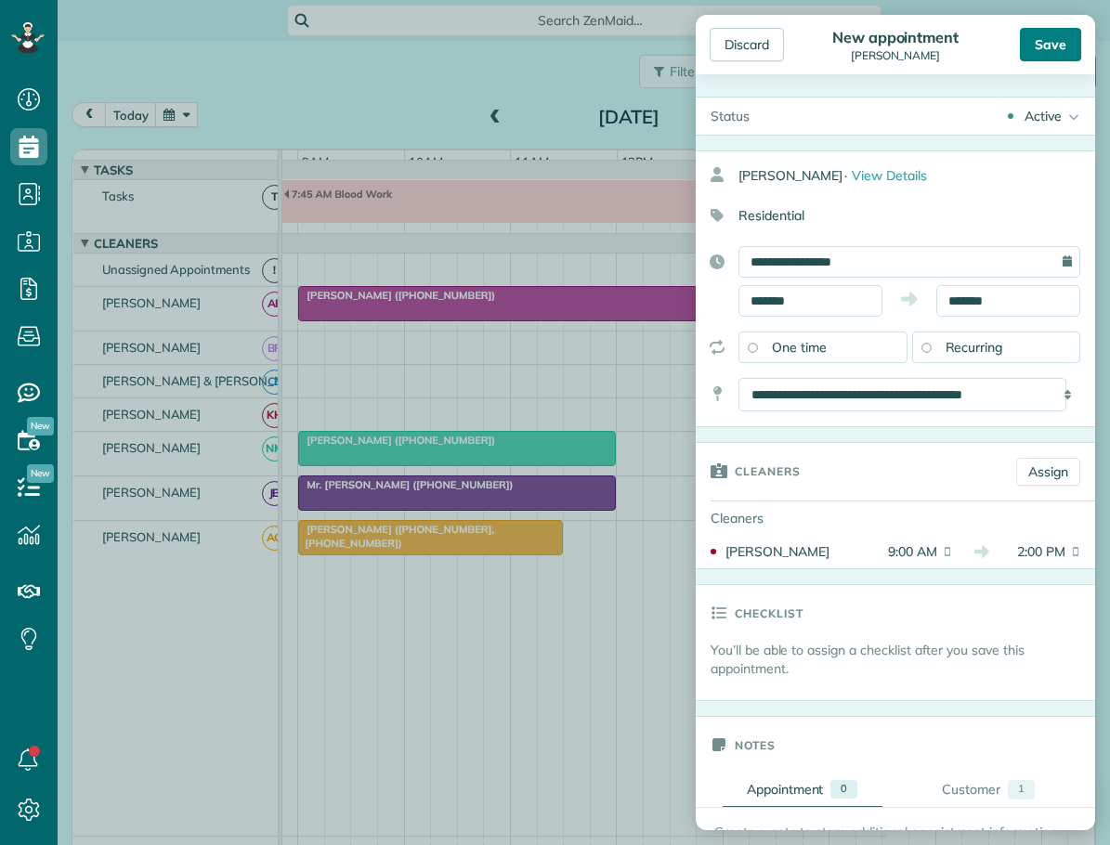
click at [1052, 40] on div "Save" at bounding box center [1050, 44] width 61 height 33
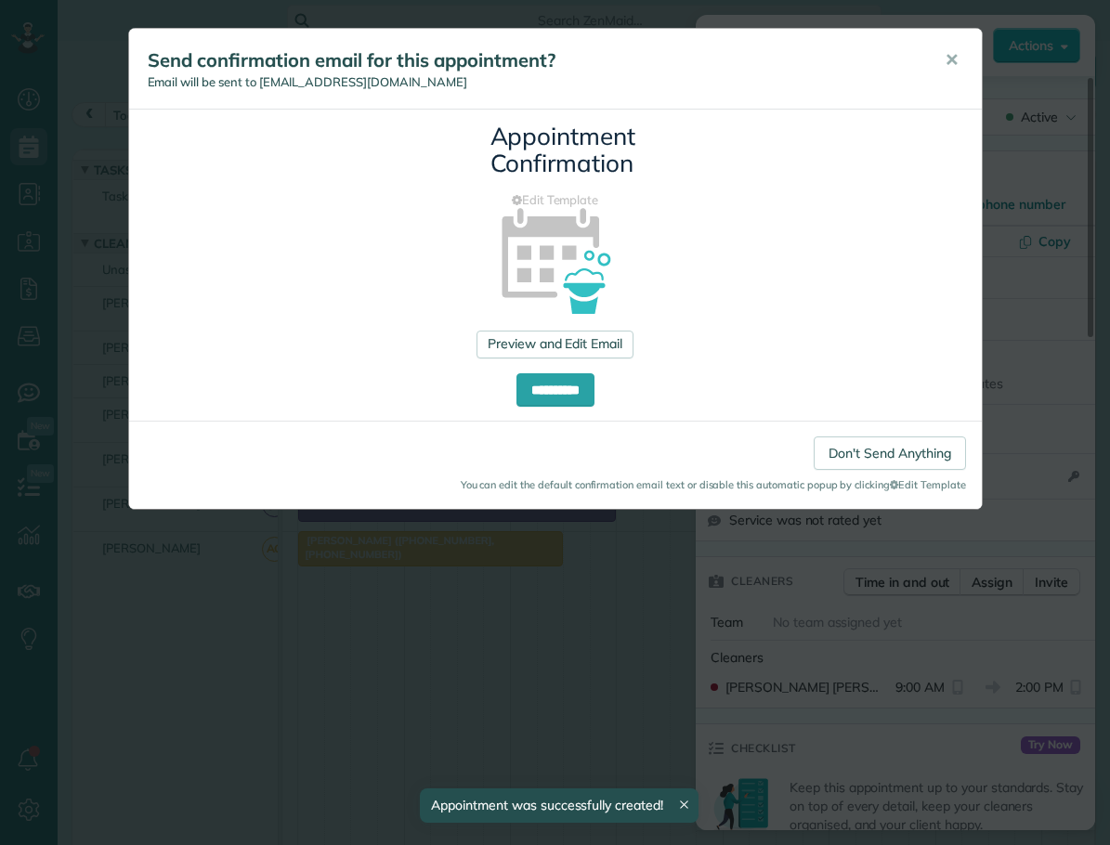
click at [948, 58] on span "✕" at bounding box center [952, 59] width 14 height 21
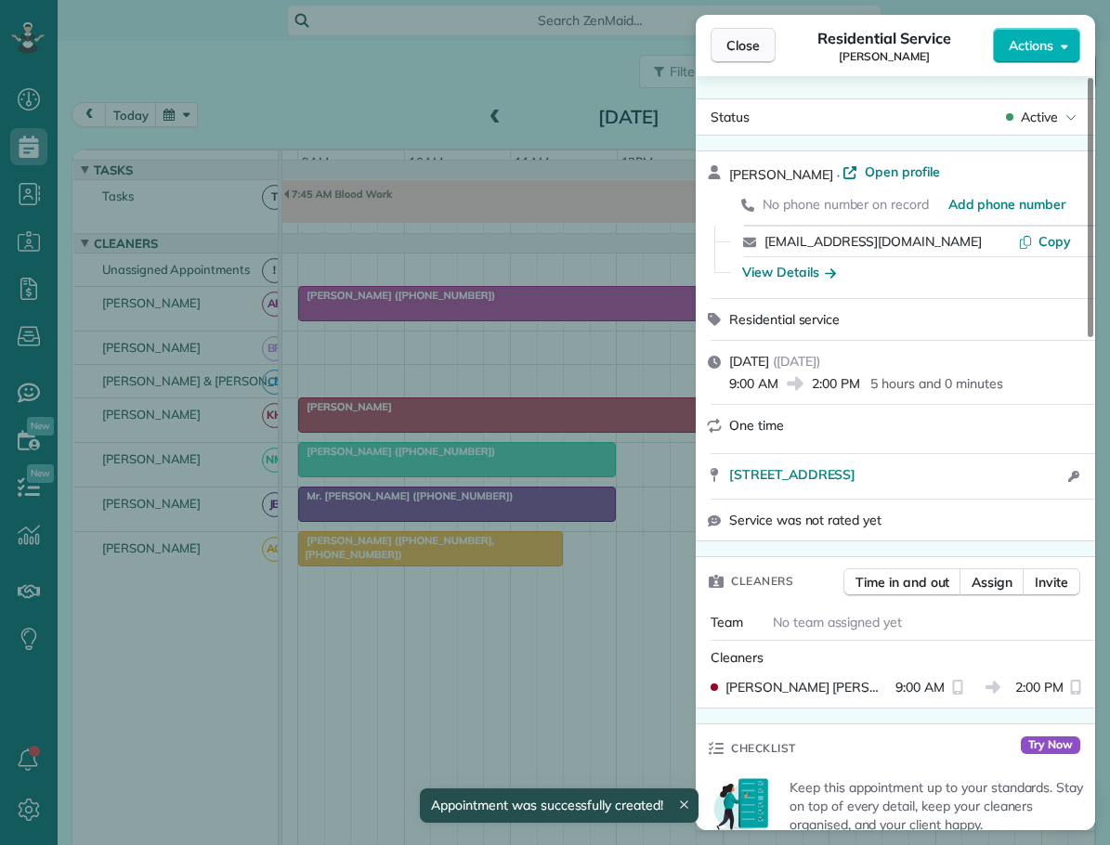
click at [737, 45] on span "Close" at bounding box center [743, 45] width 33 height 19
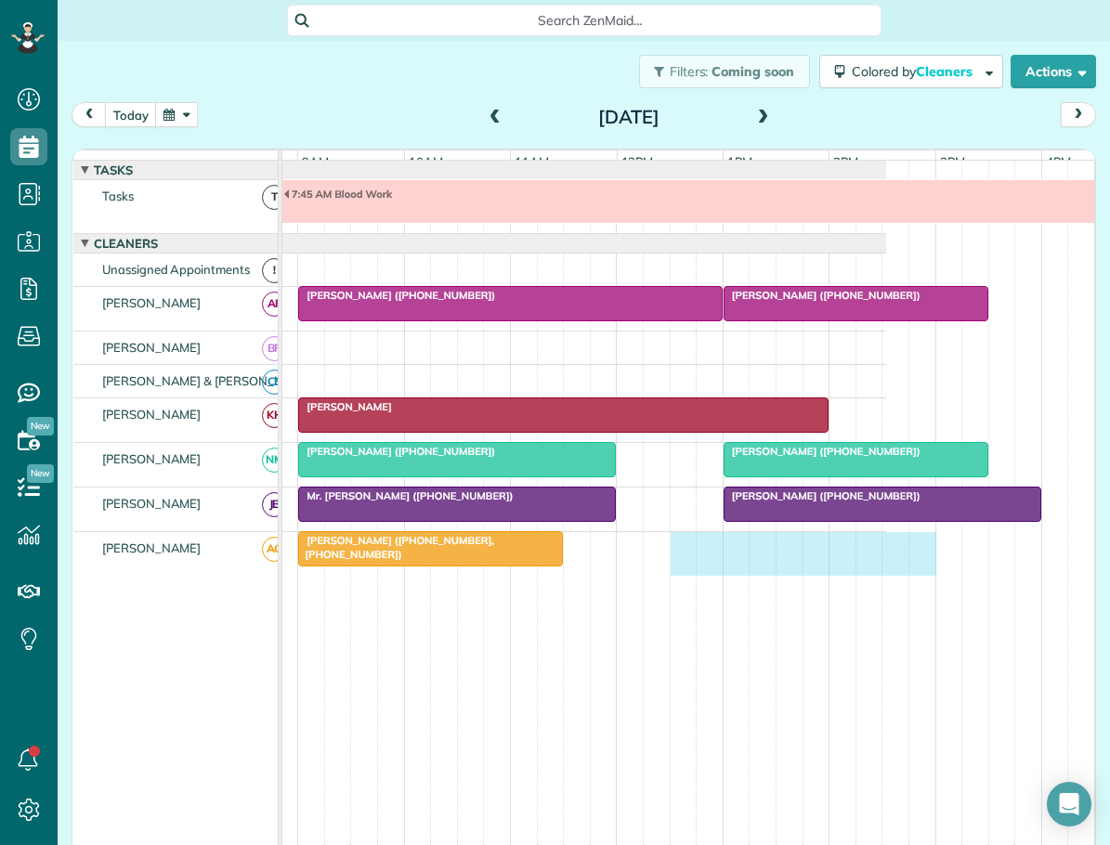
drag, startPoint x: 674, startPoint y: 553, endPoint x: 912, endPoint y: 568, distance: 239.2
click at [886, 568] on div "Katherine Holder (+18282656147, +18282640277)" at bounding box center [485, 554] width 801 height 44
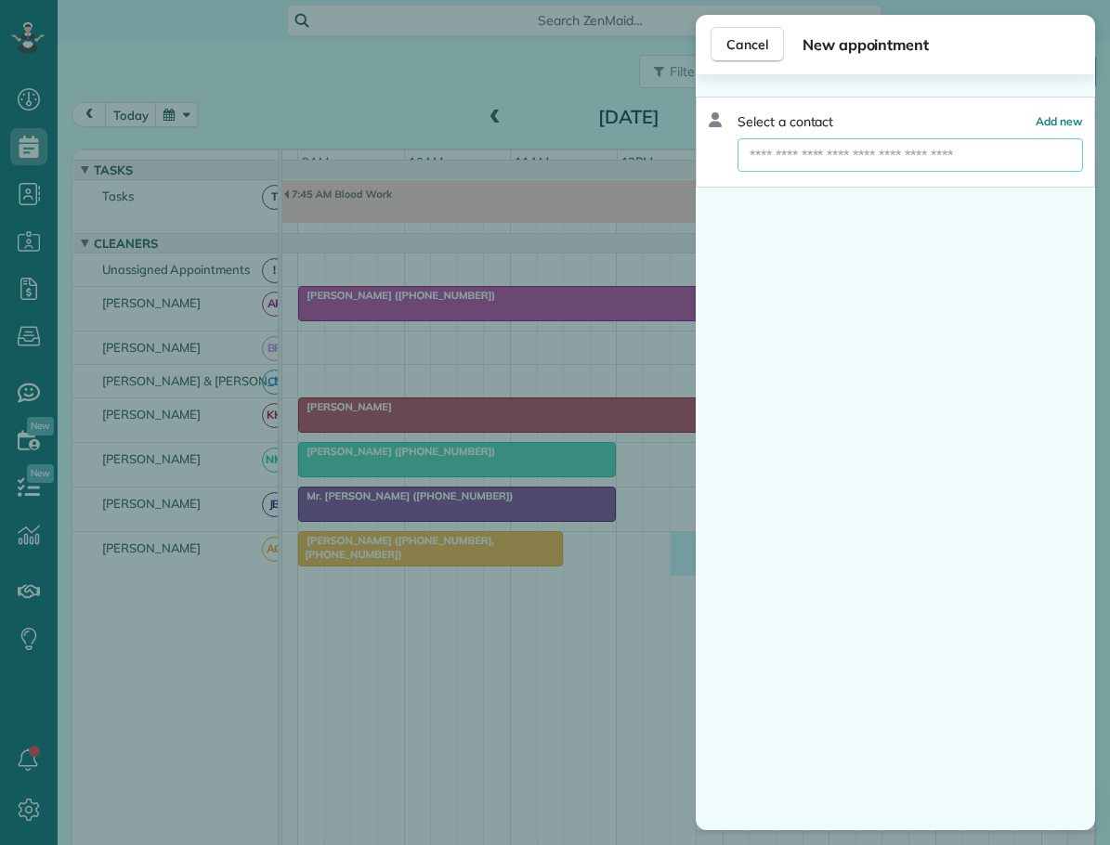
click at [873, 156] on input "text" at bounding box center [911, 154] width 346 height 33
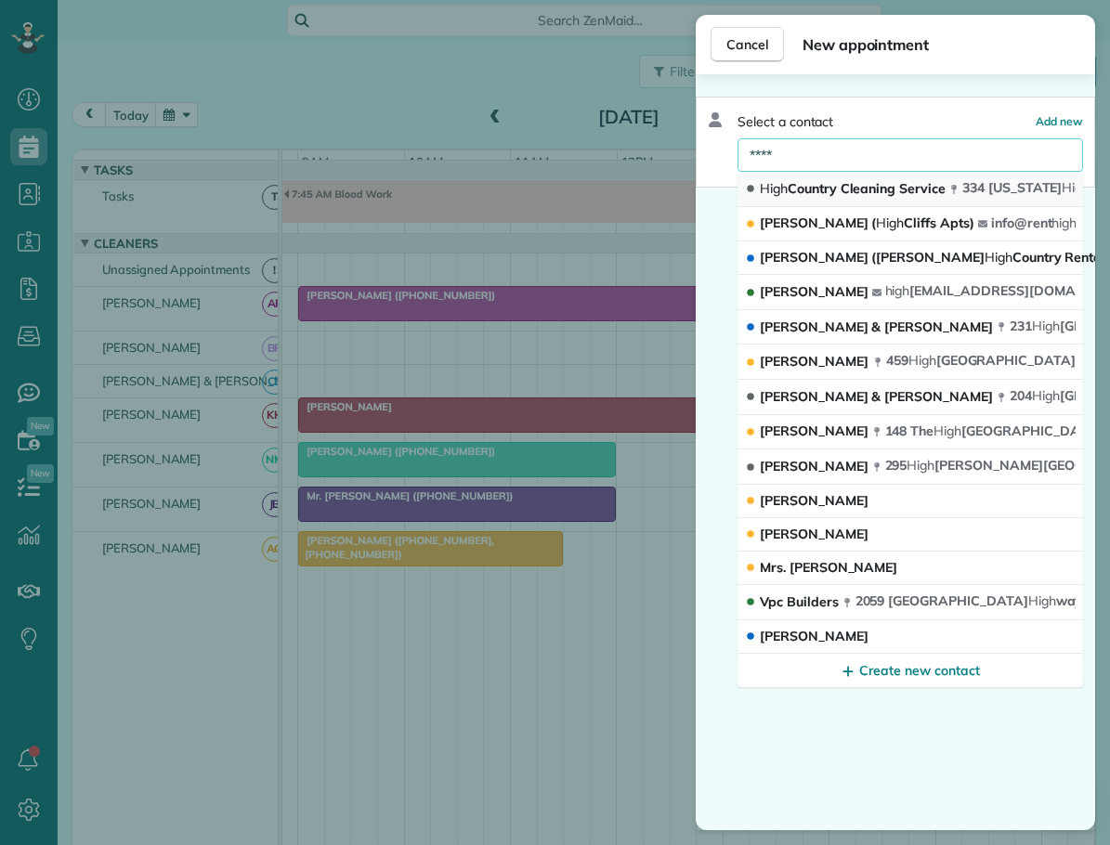
type input "****"
click at [841, 185] on span "High Country Cleaning Service" at bounding box center [853, 188] width 186 height 17
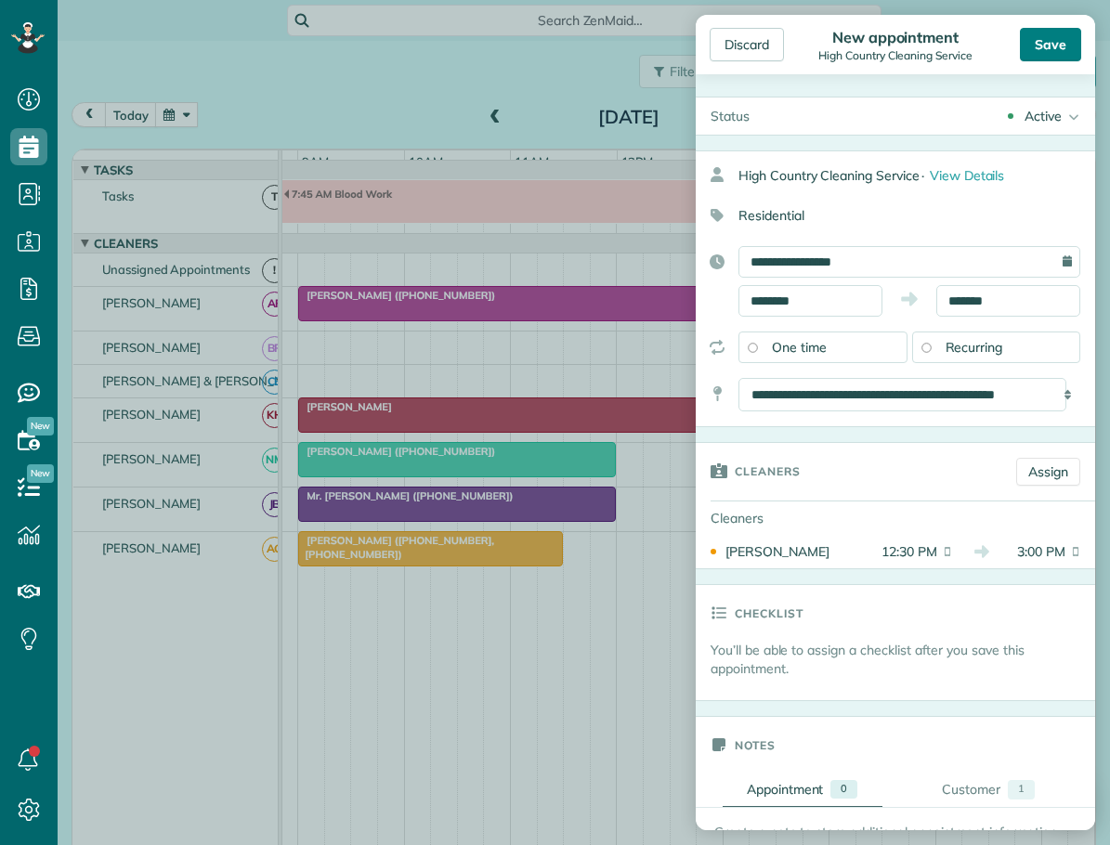
click at [1049, 42] on div "Save" at bounding box center [1050, 44] width 61 height 33
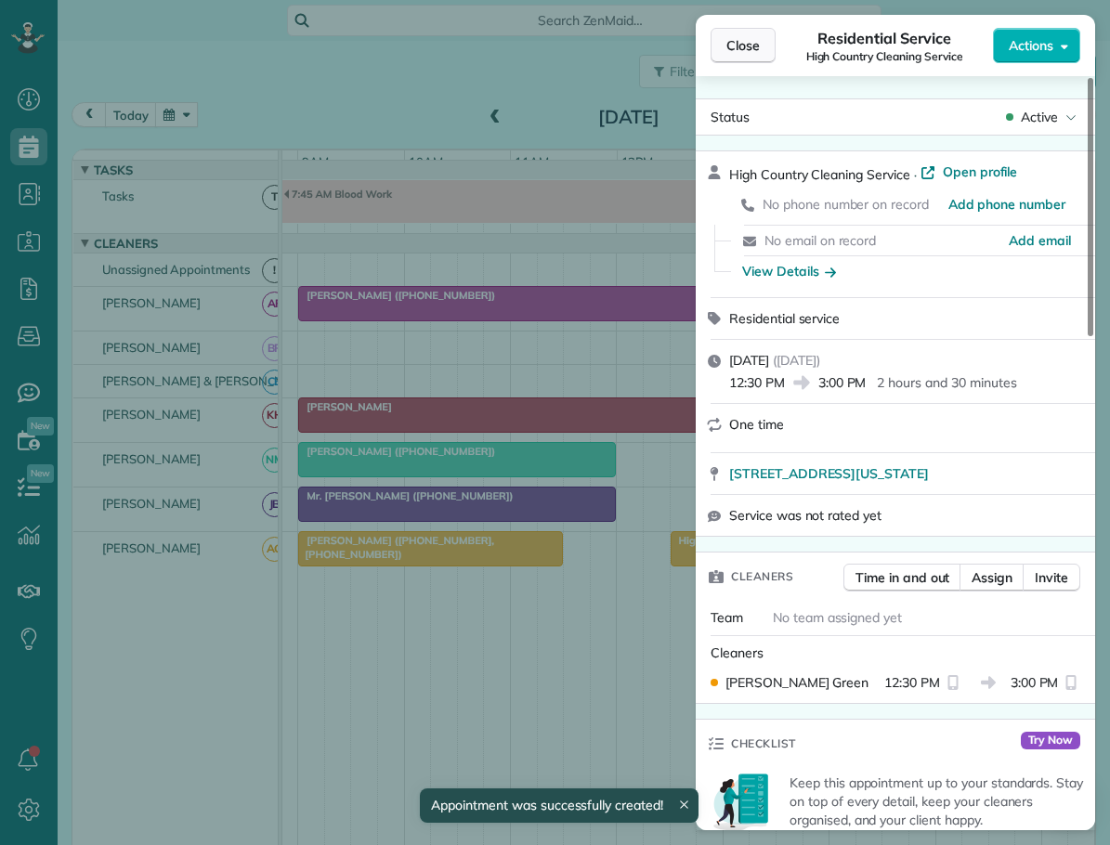
click at [729, 42] on span "Close" at bounding box center [743, 45] width 33 height 19
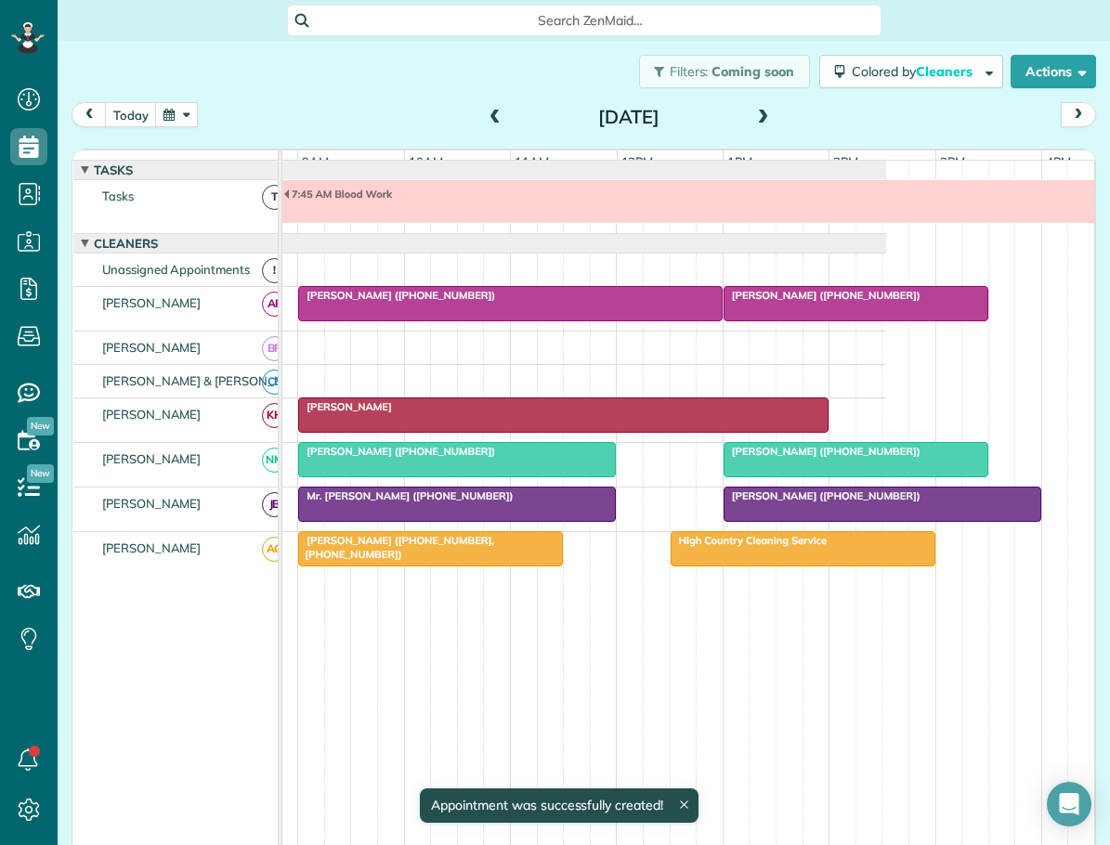
click at [756, 110] on span at bounding box center [763, 118] width 20 height 17
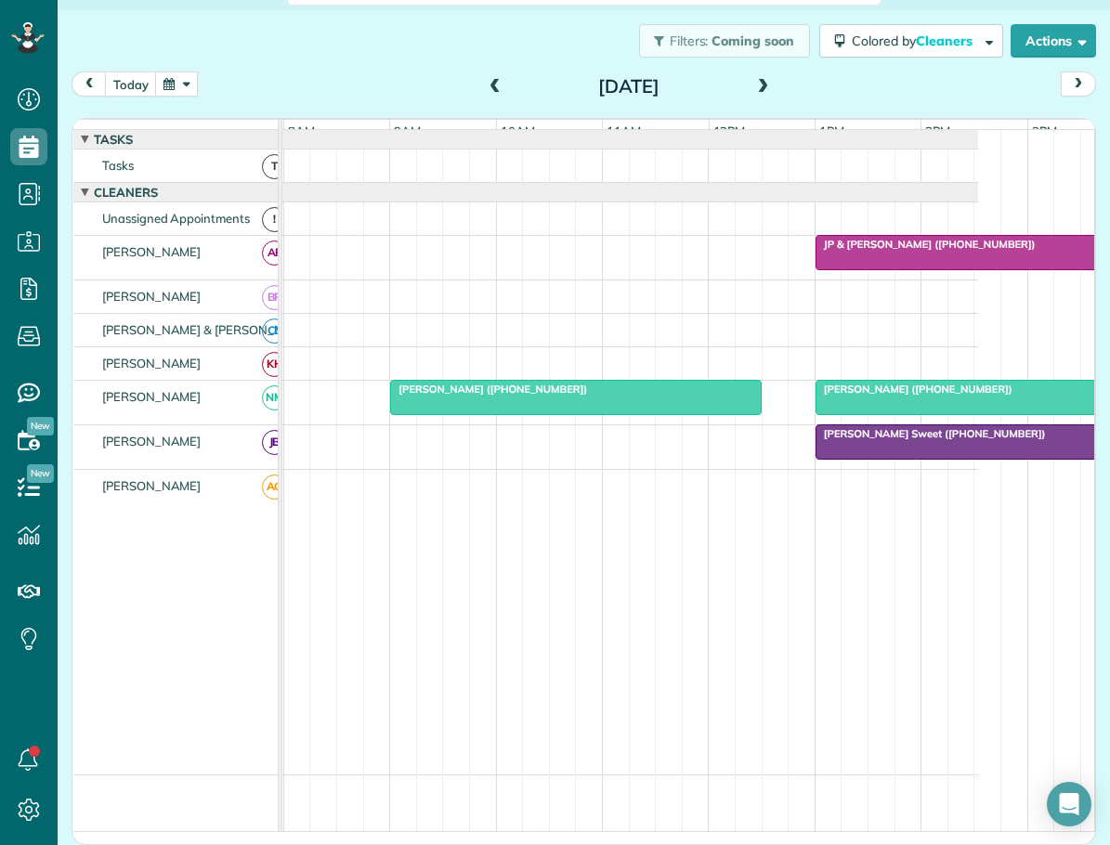
scroll to position [0, 144]
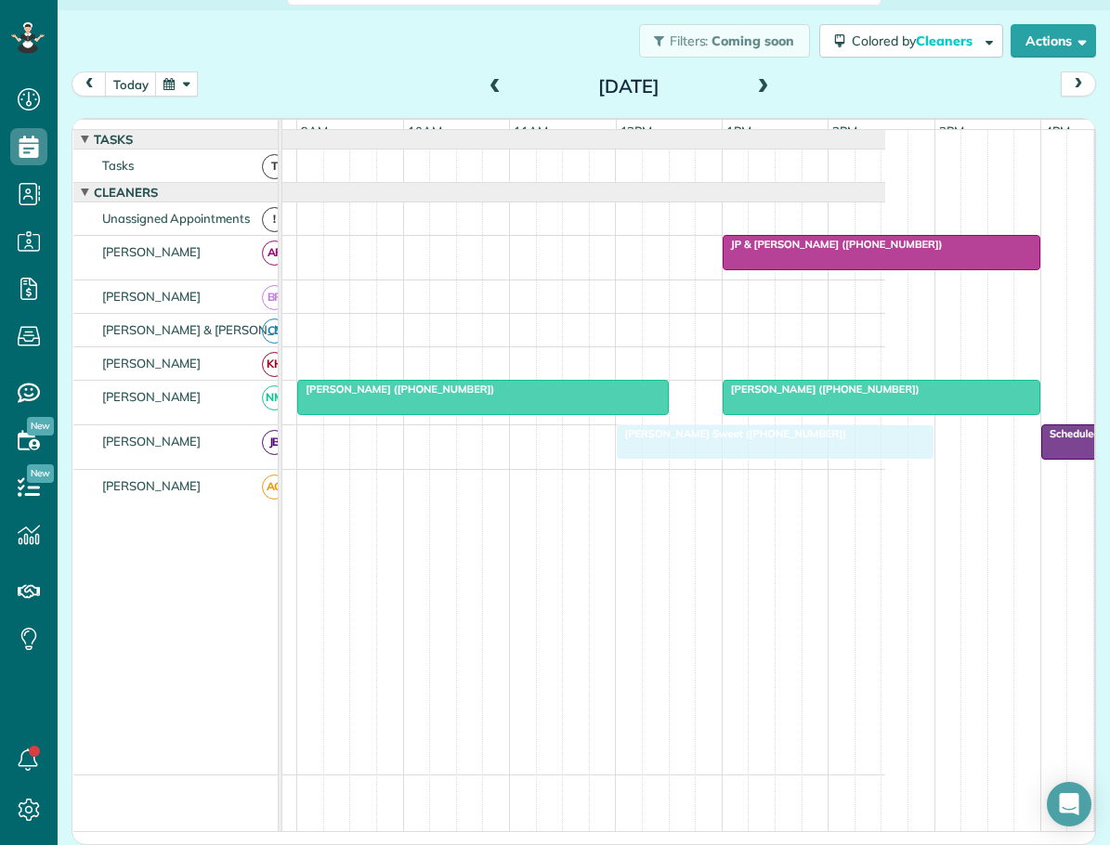
drag, startPoint x: 802, startPoint y: 449, endPoint x: 683, endPoint y: 452, distance: 119.0
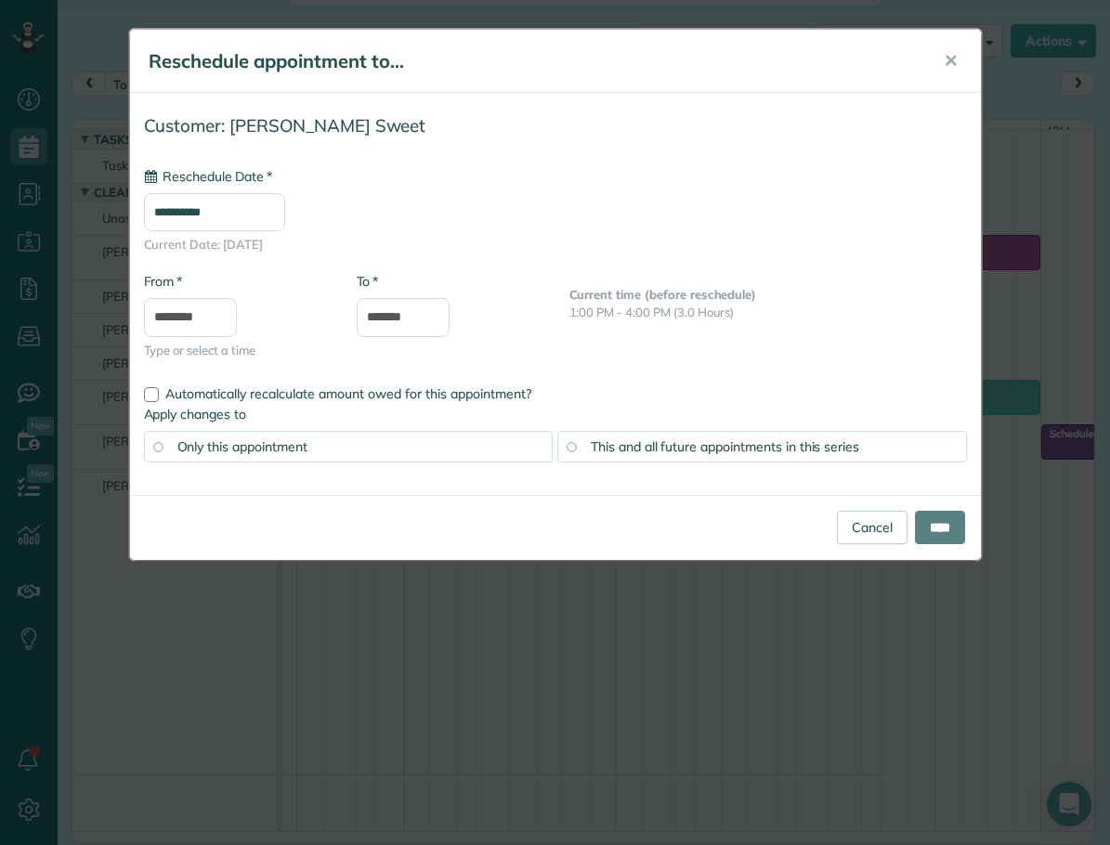
type input "**********"
click at [941, 523] on input "****" at bounding box center [940, 527] width 50 height 33
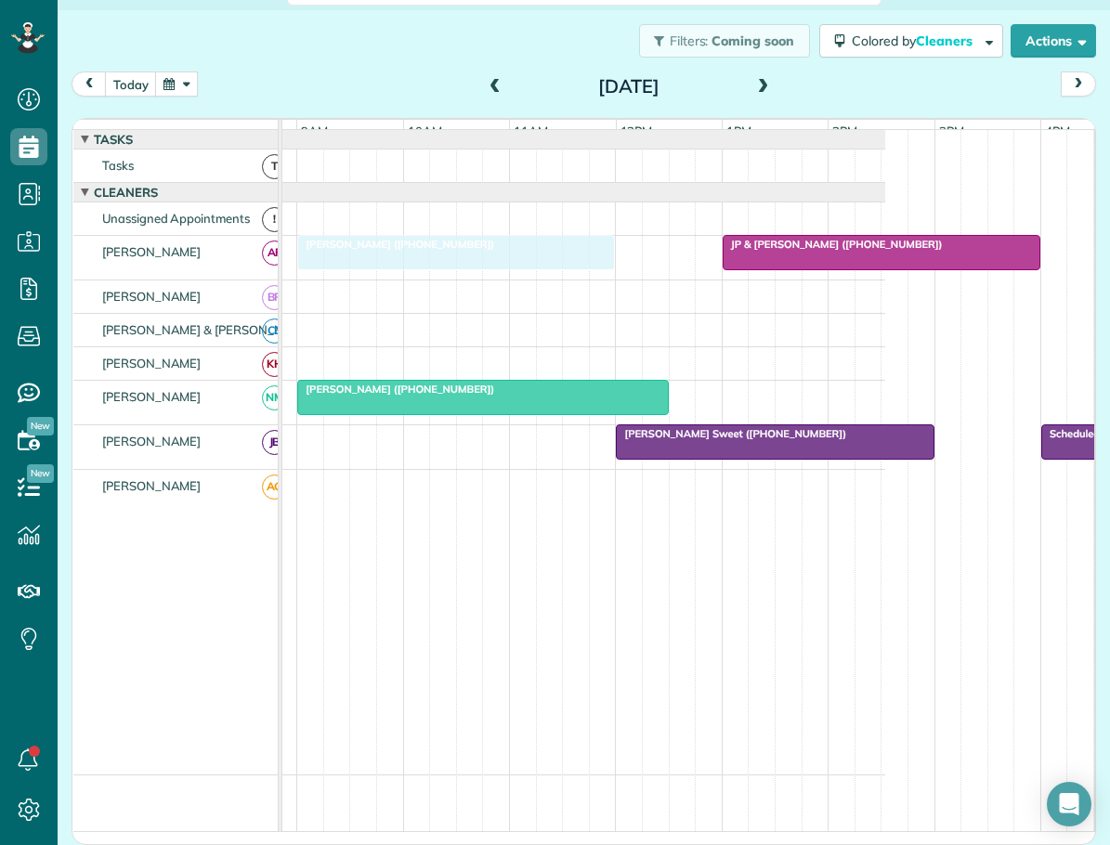
drag, startPoint x: 773, startPoint y: 408, endPoint x: 351, endPoint y: 268, distance: 444.5
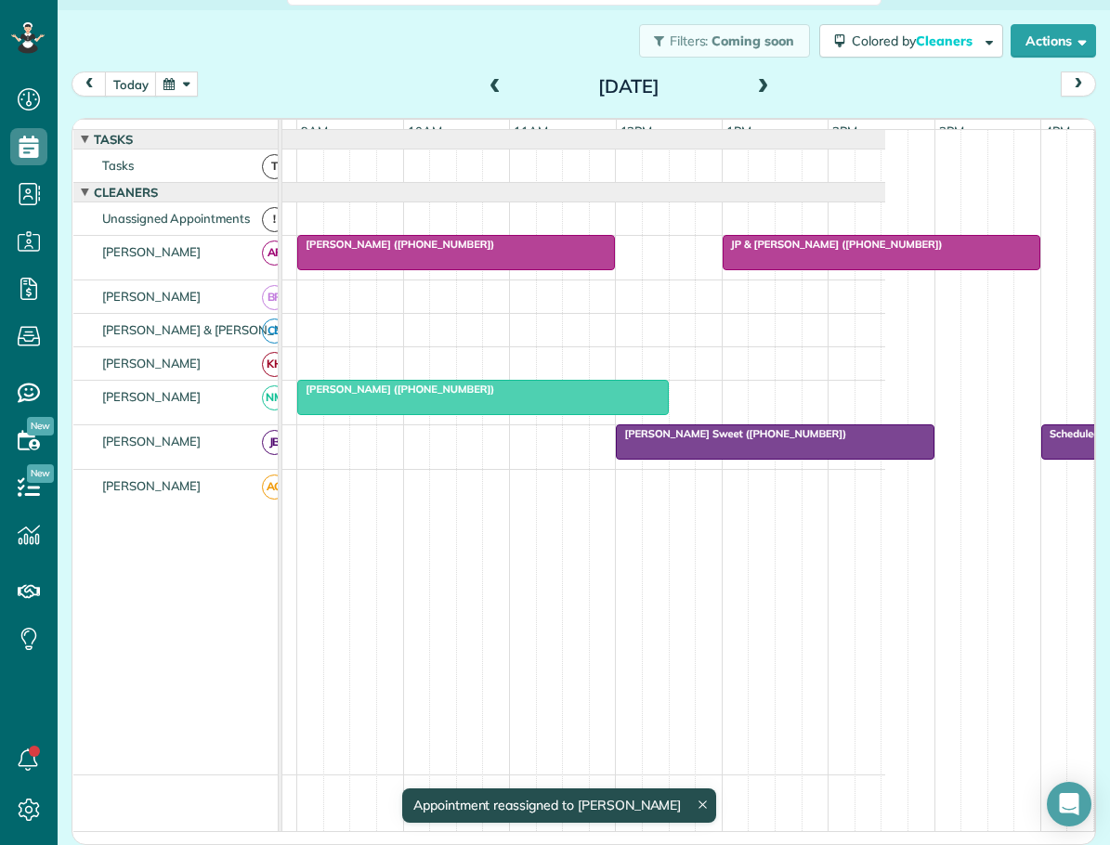
click at [527, 396] on div "Jan Hayes (+18284343538)" at bounding box center [483, 389] width 360 height 13
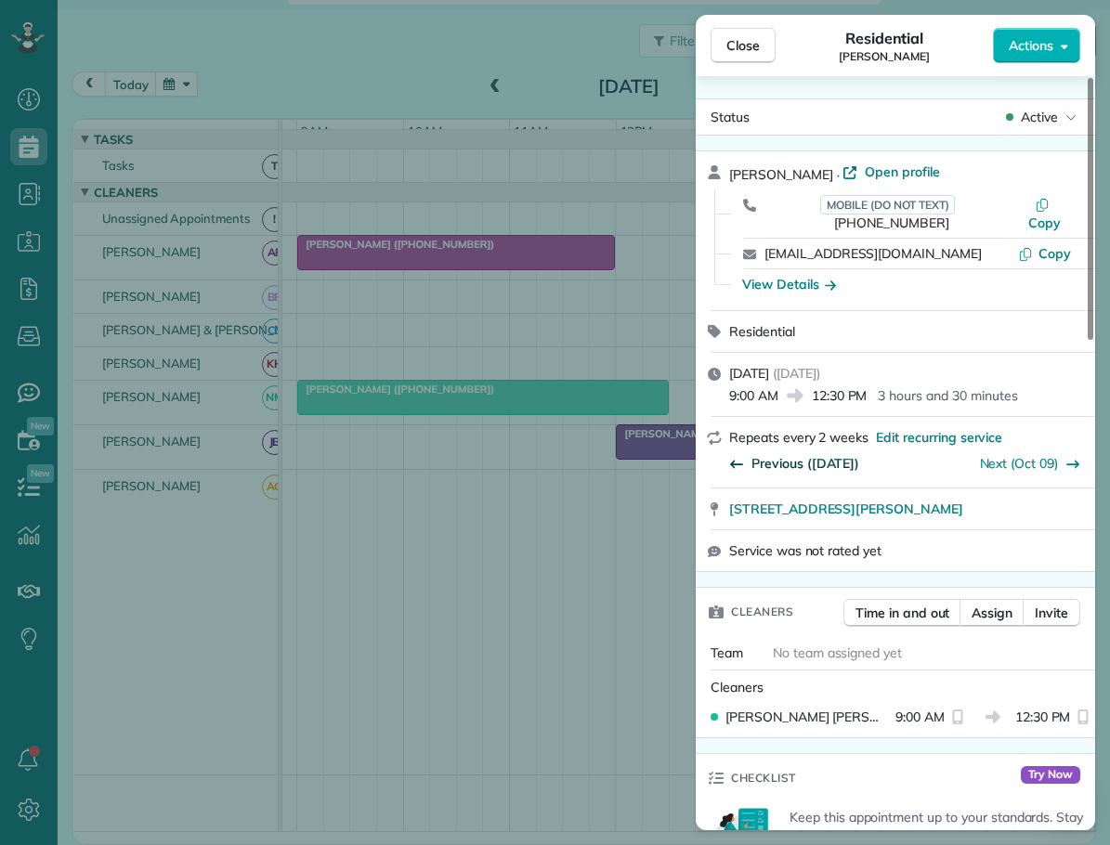
click at [806, 454] on span "Previous (Sep 11)" at bounding box center [806, 463] width 108 height 19
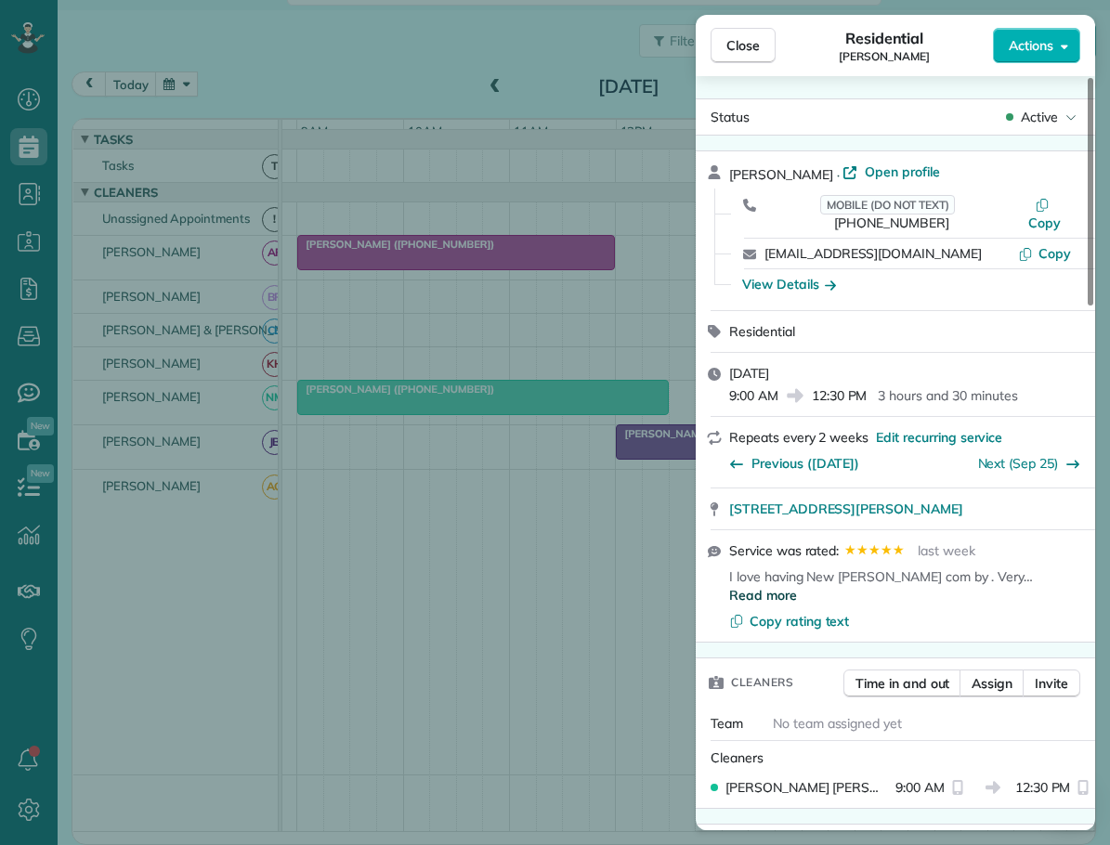
click at [797, 586] on span "Read more" at bounding box center [763, 595] width 68 height 19
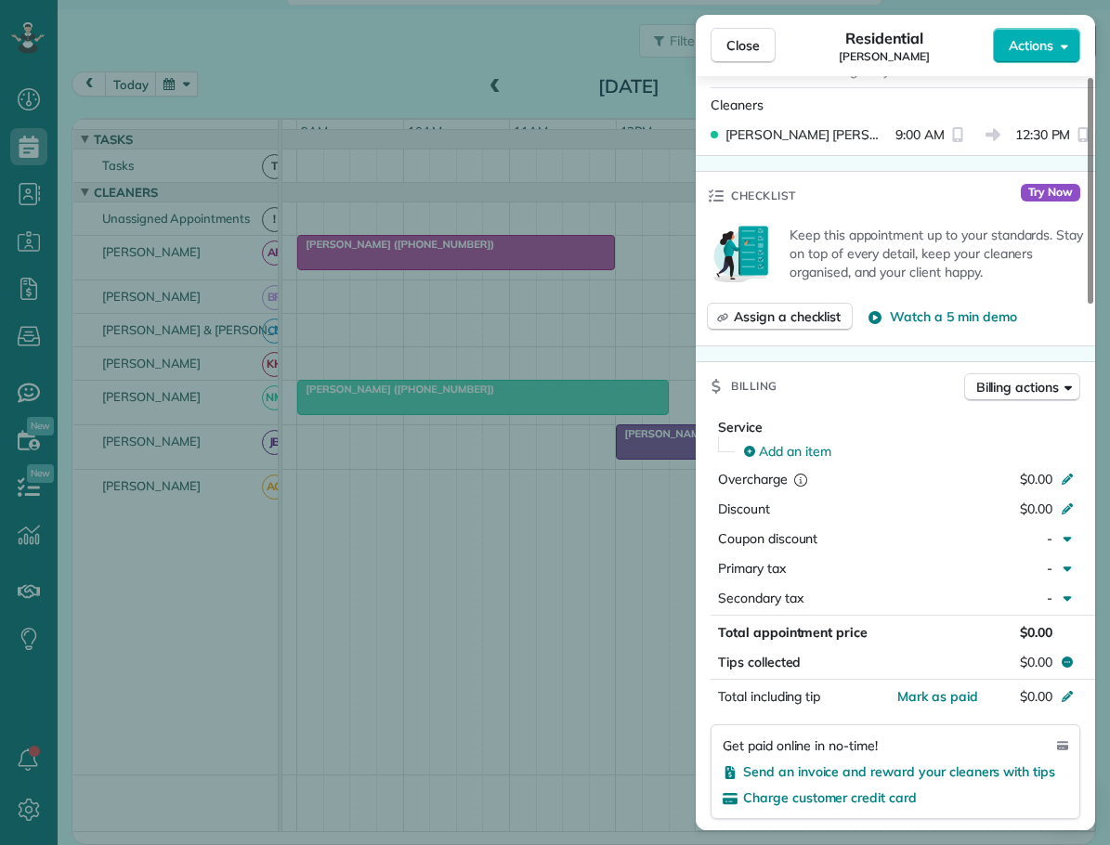
scroll to position [1025, 0]
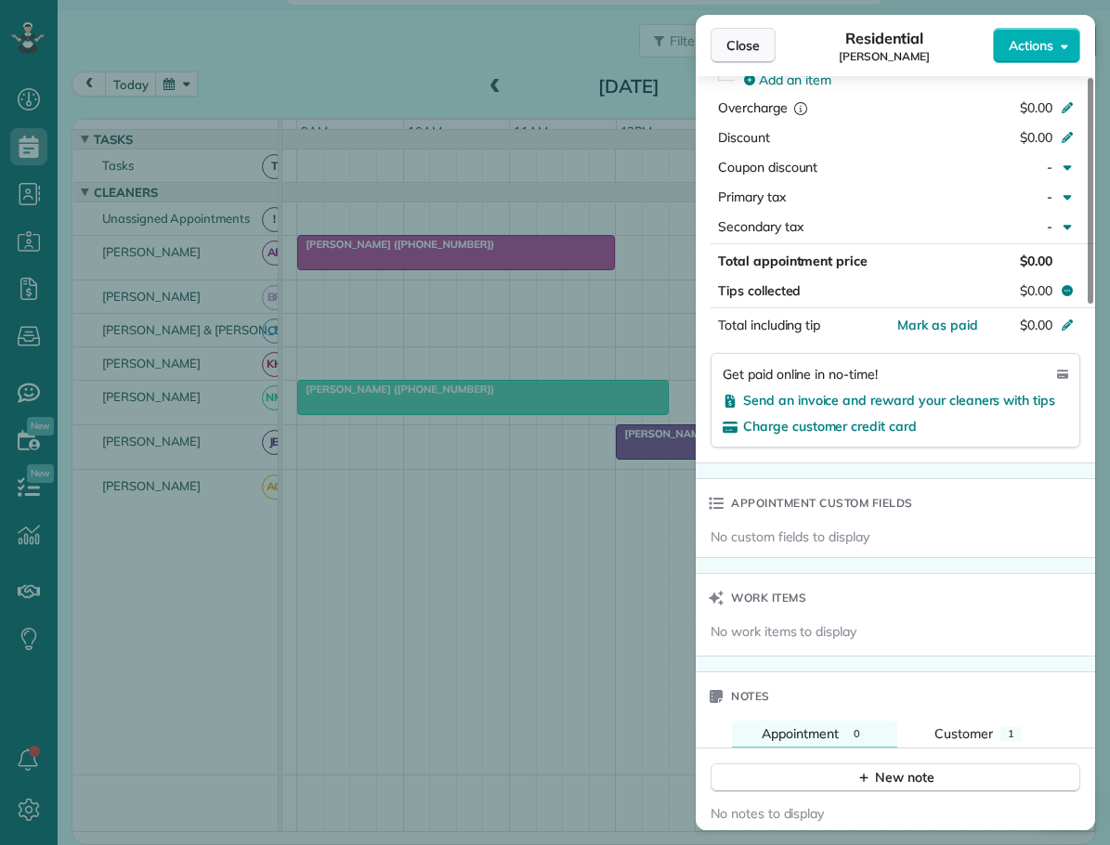
click at [752, 41] on span "Close" at bounding box center [743, 45] width 33 height 19
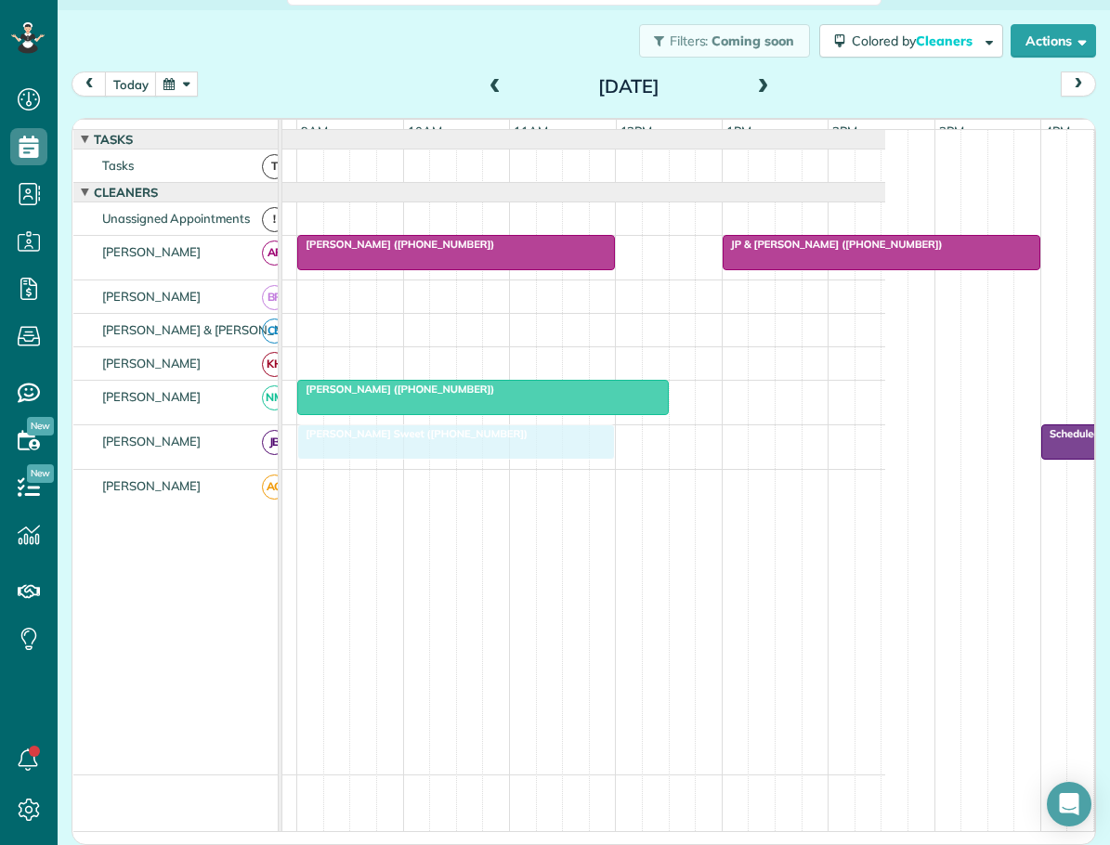
drag, startPoint x: 788, startPoint y: 447, endPoint x: 468, endPoint y: 452, distance: 319.7
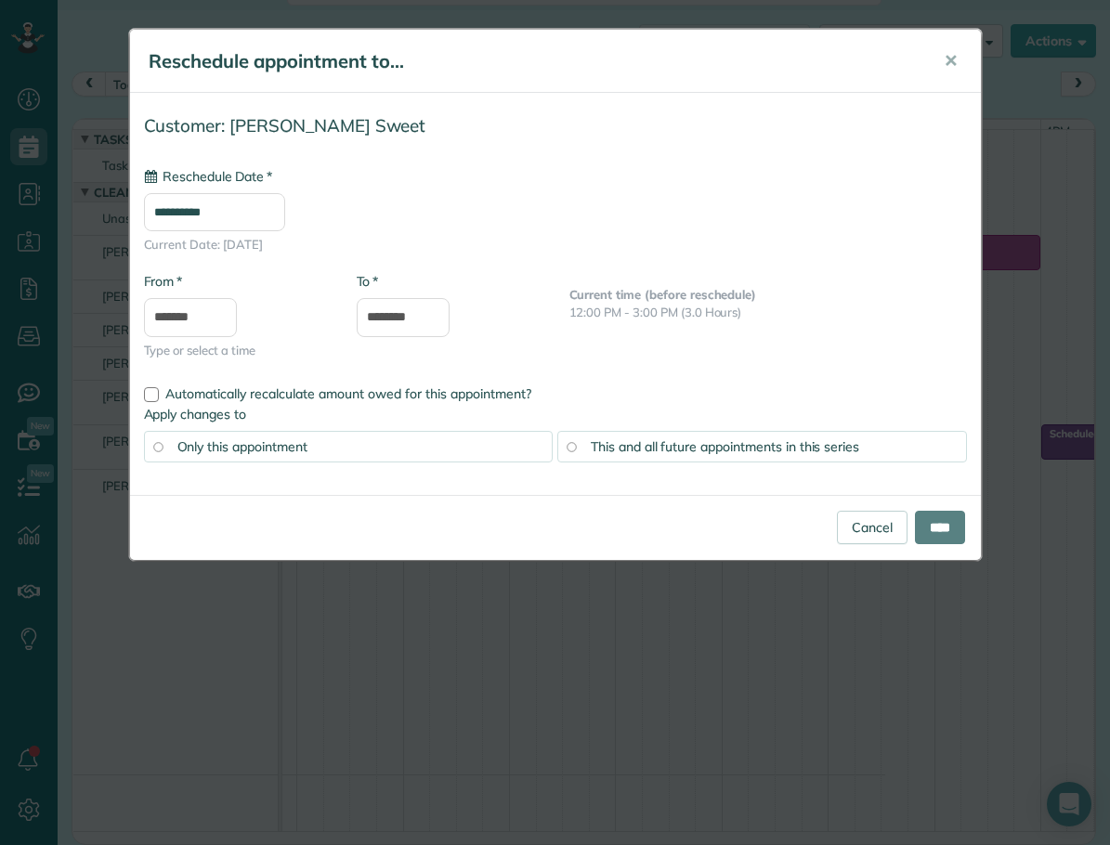
type input "**********"
click at [932, 523] on input "****" at bounding box center [940, 527] width 50 height 33
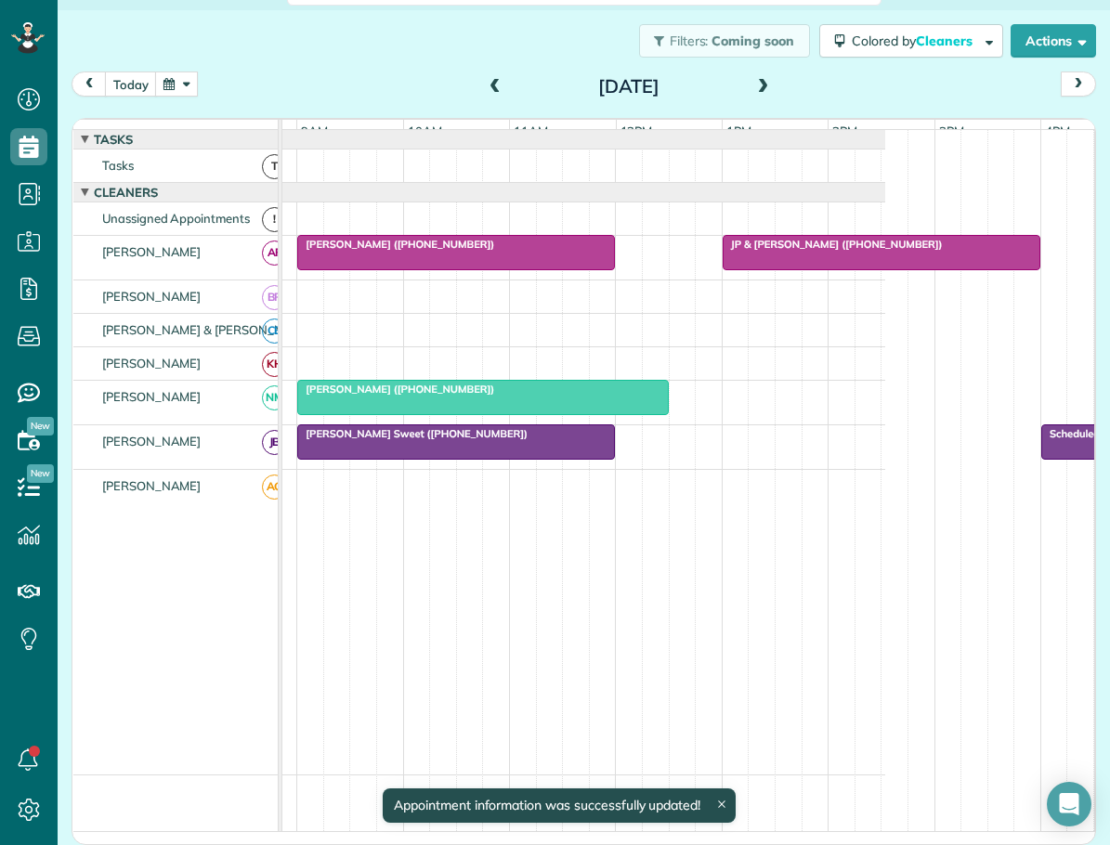
click at [753, 84] on span at bounding box center [763, 87] width 20 height 17
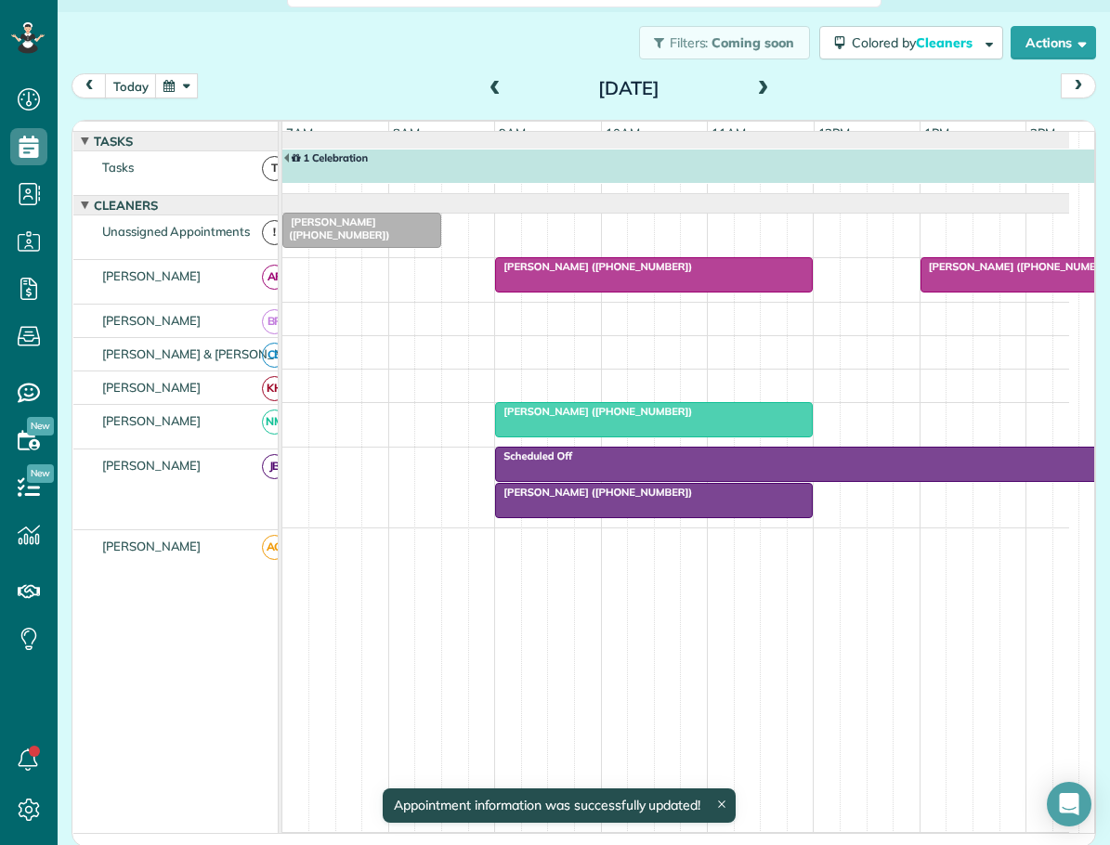
scroll to position [11, 0]
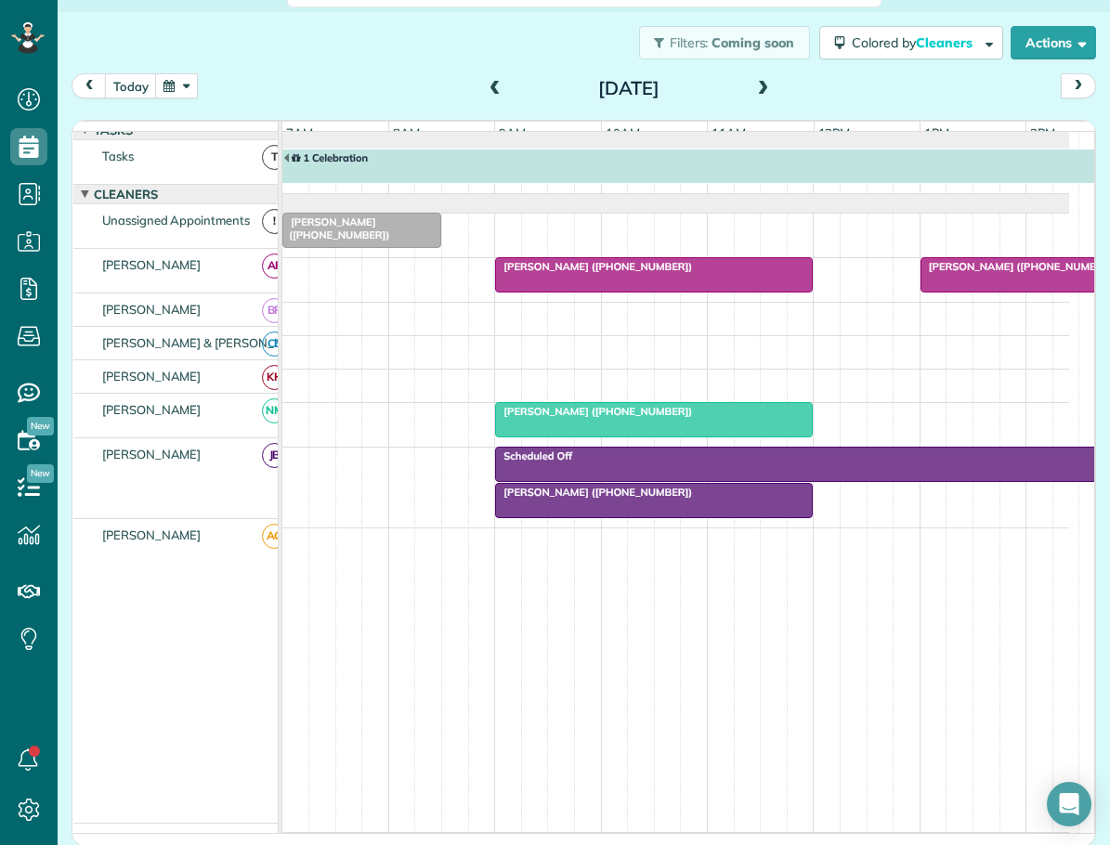
click at [354, 228] on div "Alison Neely (+19196070563)" at bounding box center [362, 229] width 148 height 27
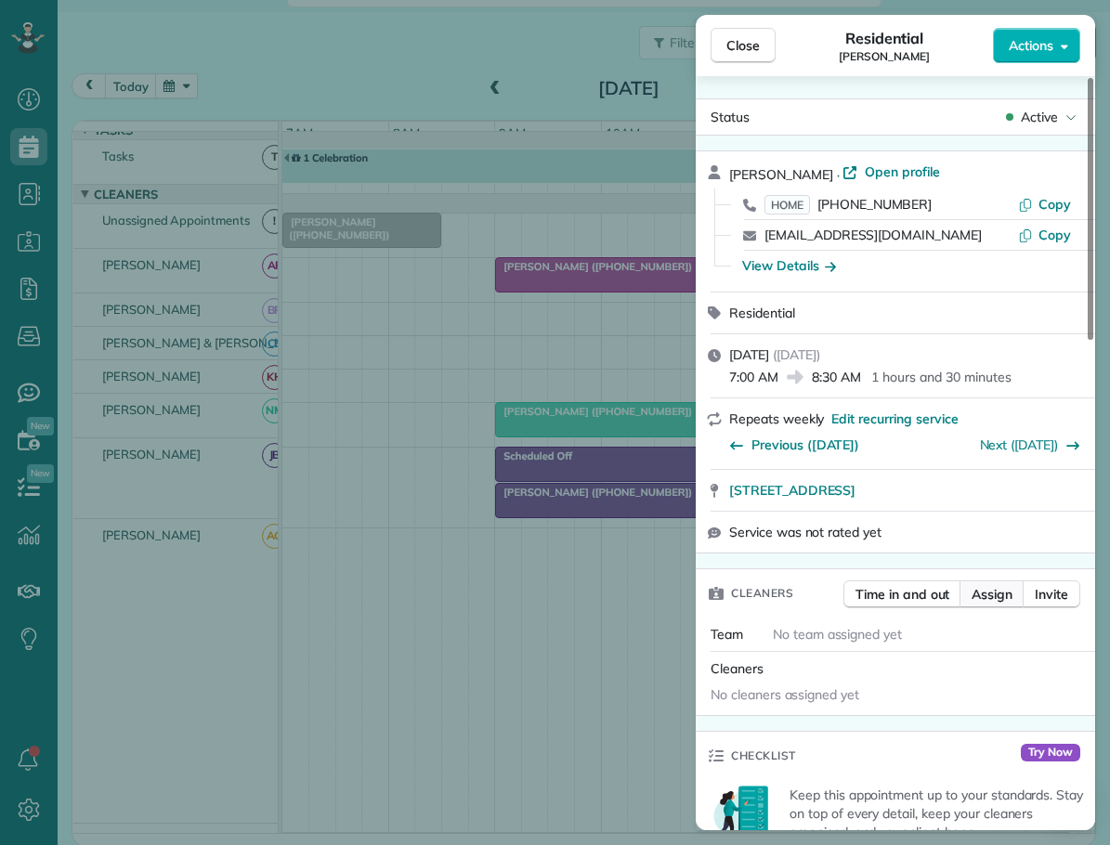
click at [993, 594] on span "Assign" at bounding box center [992, 594] width 41 height 19
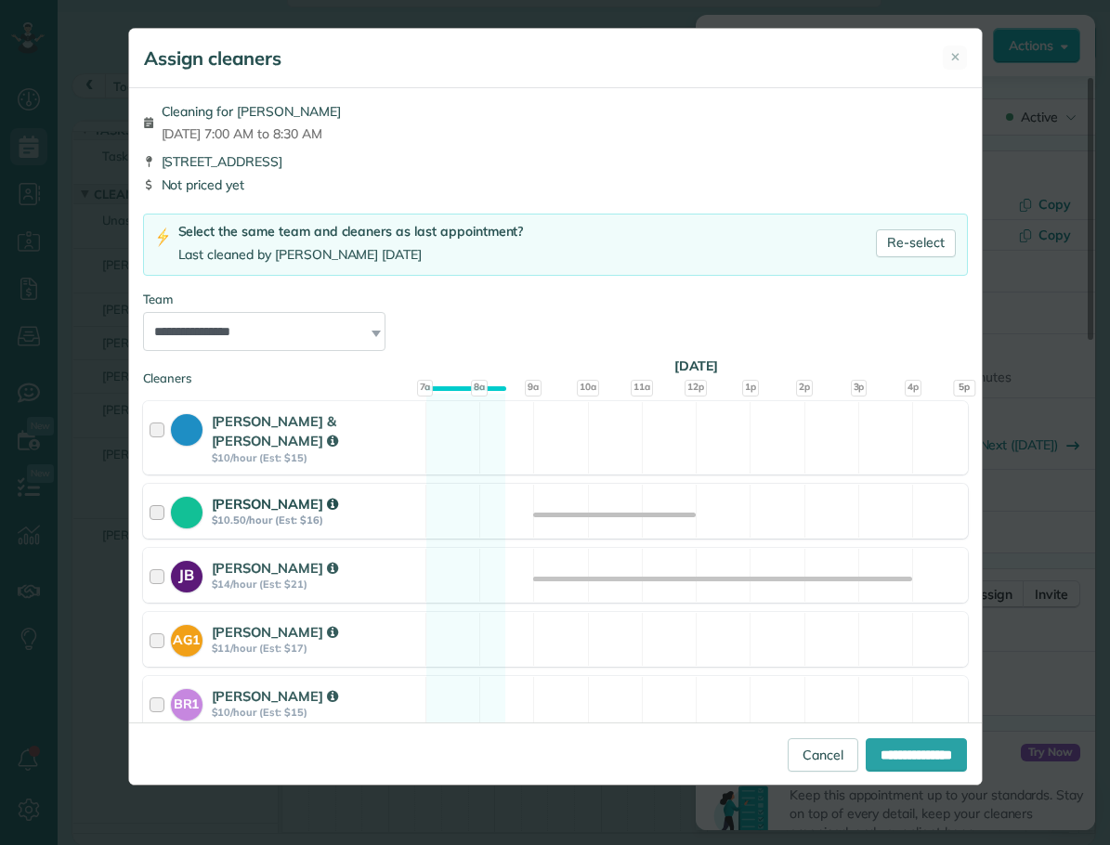
click at [152, 494] on div at bounding box center [160, 511] width 21 height 34
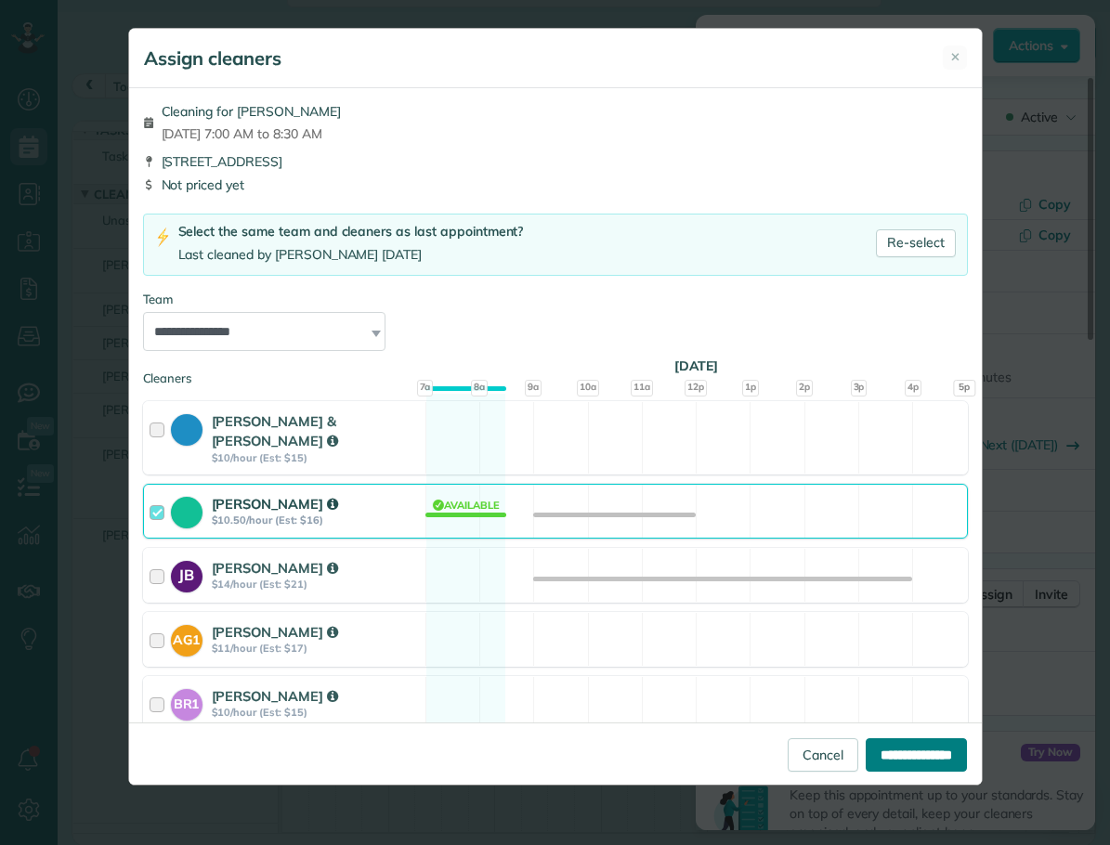
click at [876, 748] on input "**********" at bounding box center [916, 755] width 101 height 33
type input "**********"
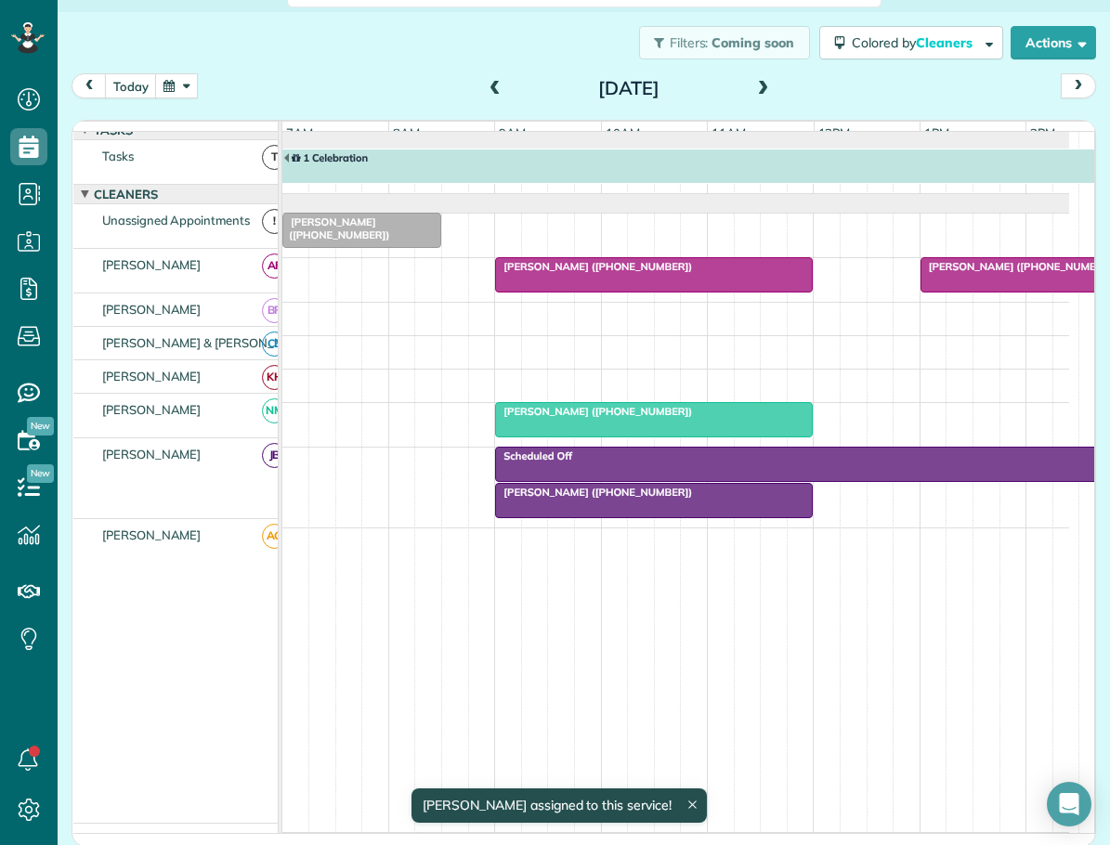
scroll to position [5, 0]
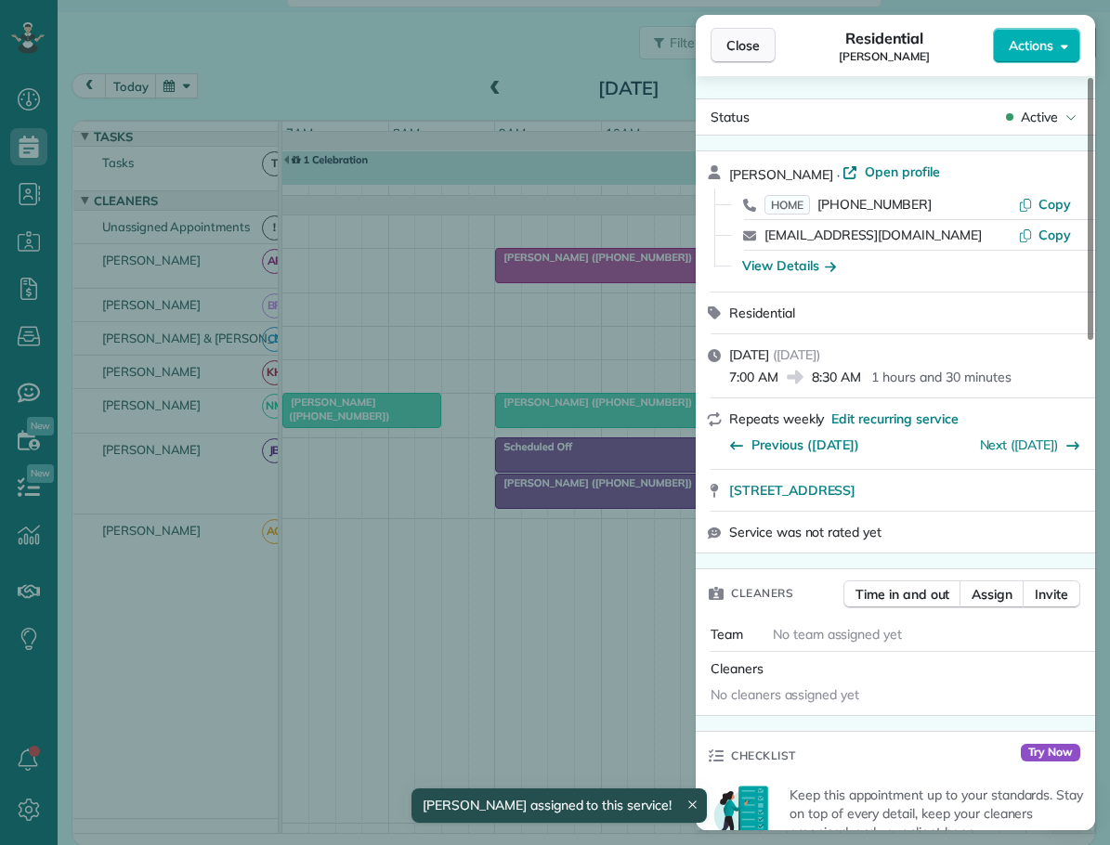
drag, startPoint x: 740, startPoint y: 35, endPoint x: 722, endPoint y: 50, distance: 23.1
click at [740, 36] on button "Close" at bounding box center [743, 45] width 65 height 35
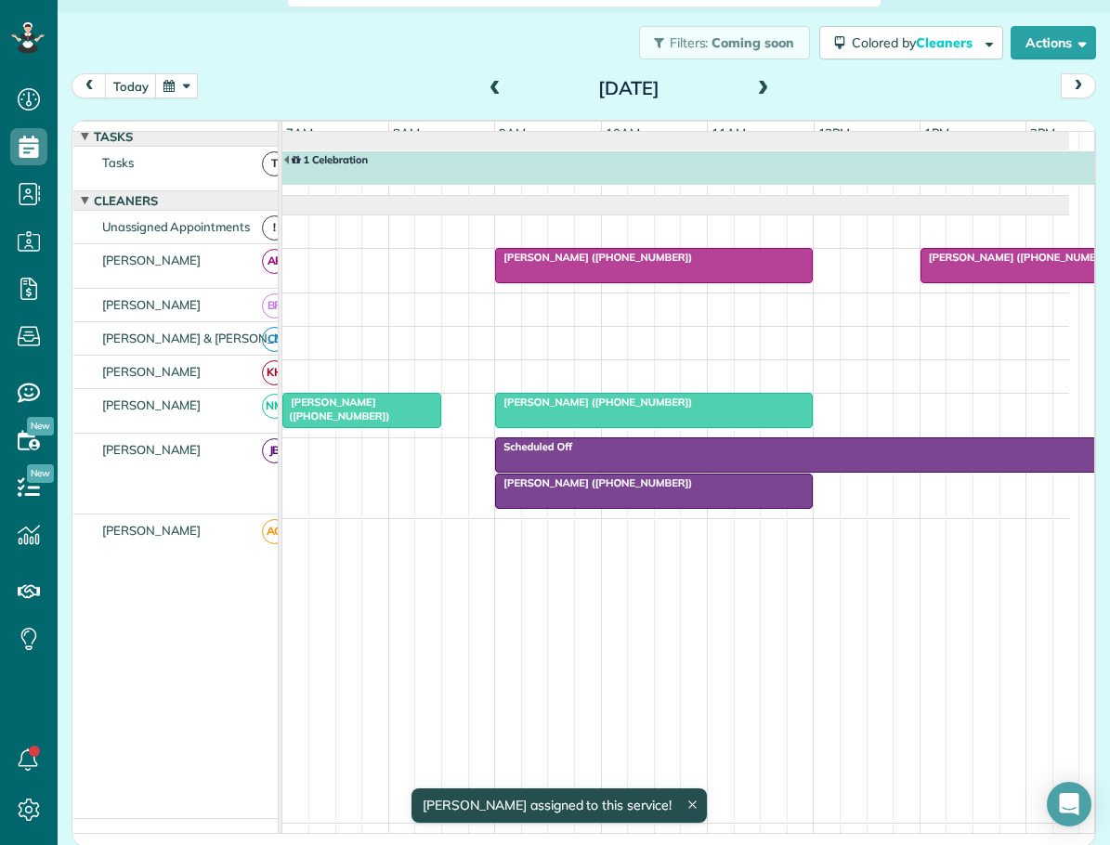
click at [488, 86] on span at bounding box center [495, 89] width 20 height 17
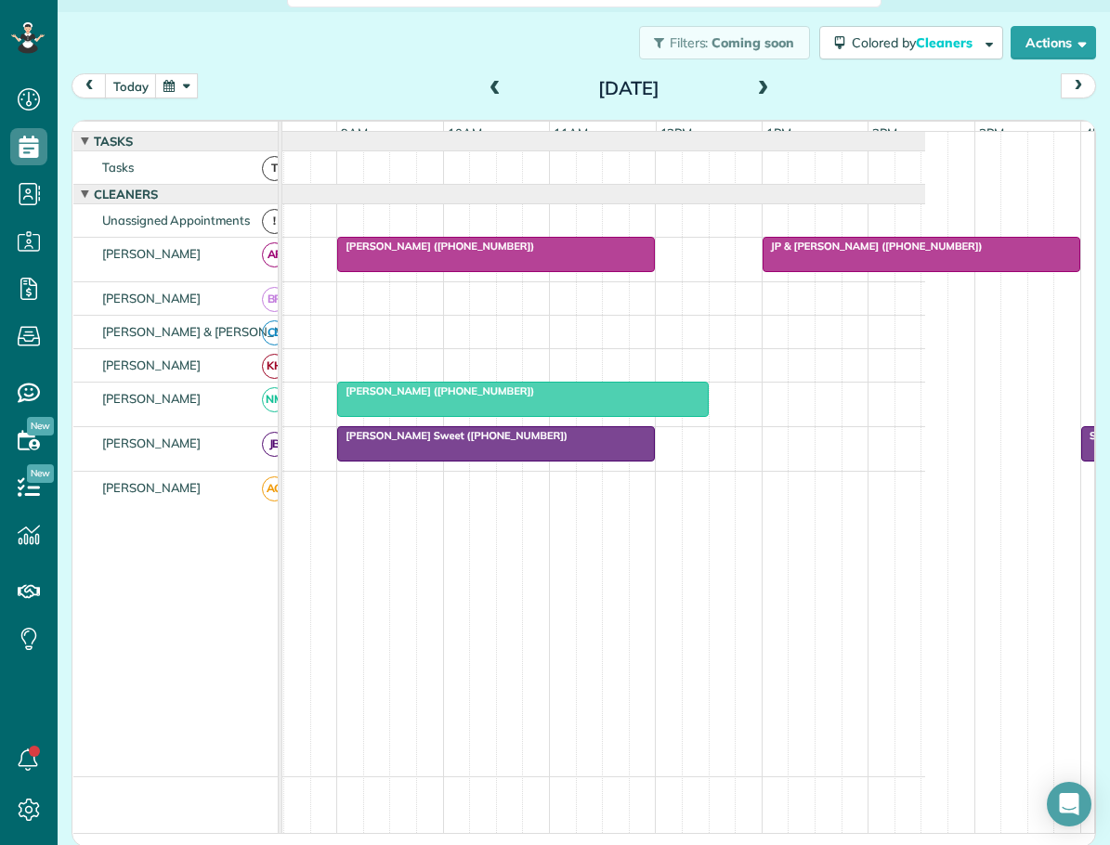
scroll to position [0, 179]
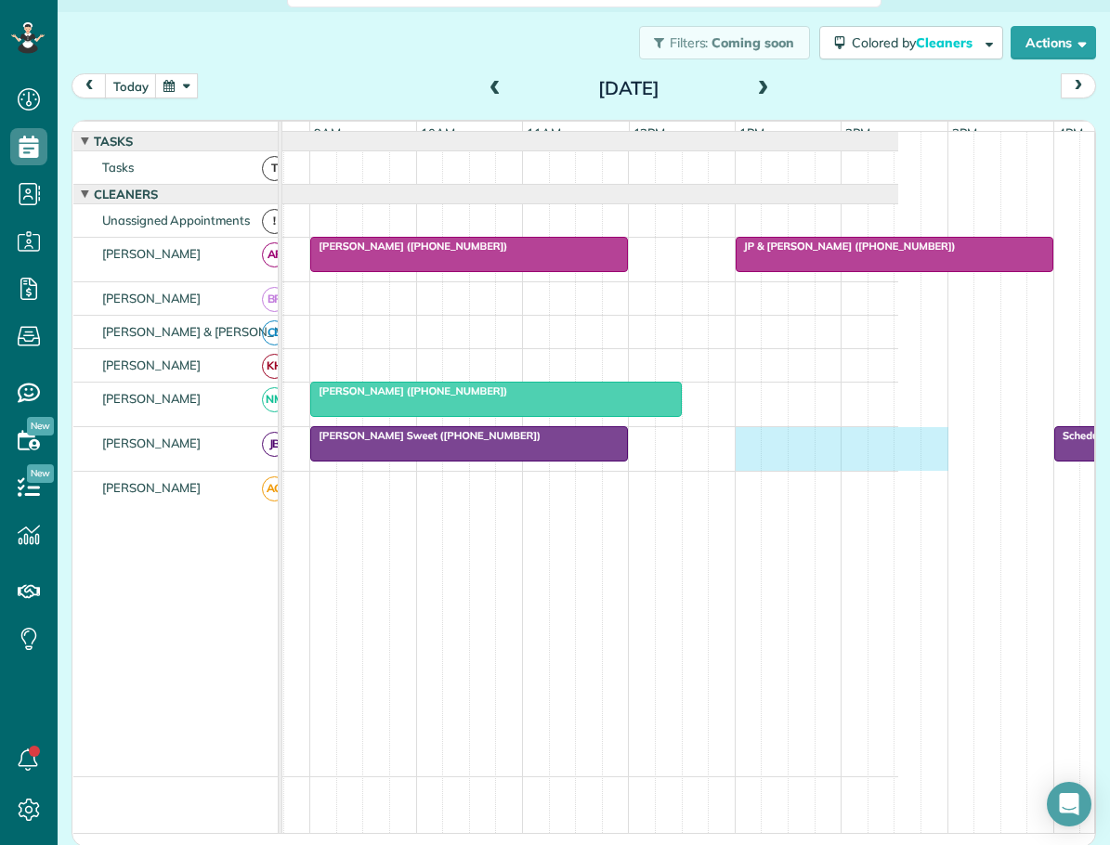
drag, startPoint x: 745, startPoint y: 452, endPoint x: 926, endPoint y: 459, distance: 181.3
click at [898, 459] on div "Scheduled Off Mrs. Bricca Sweet (+18289648406)" at bounding box center [498, 449] width 801 height 44
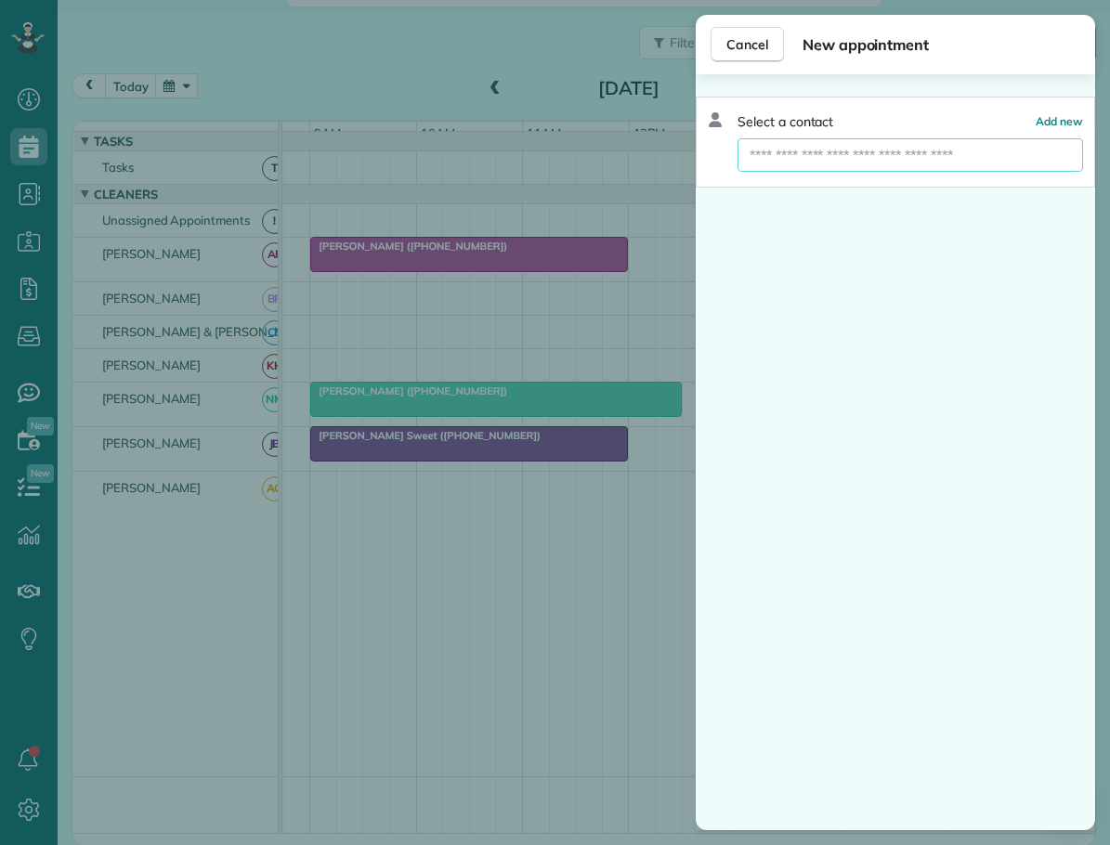
click at [864, 157] on input "text" at bounding box center [911, 154] width 346 height 33
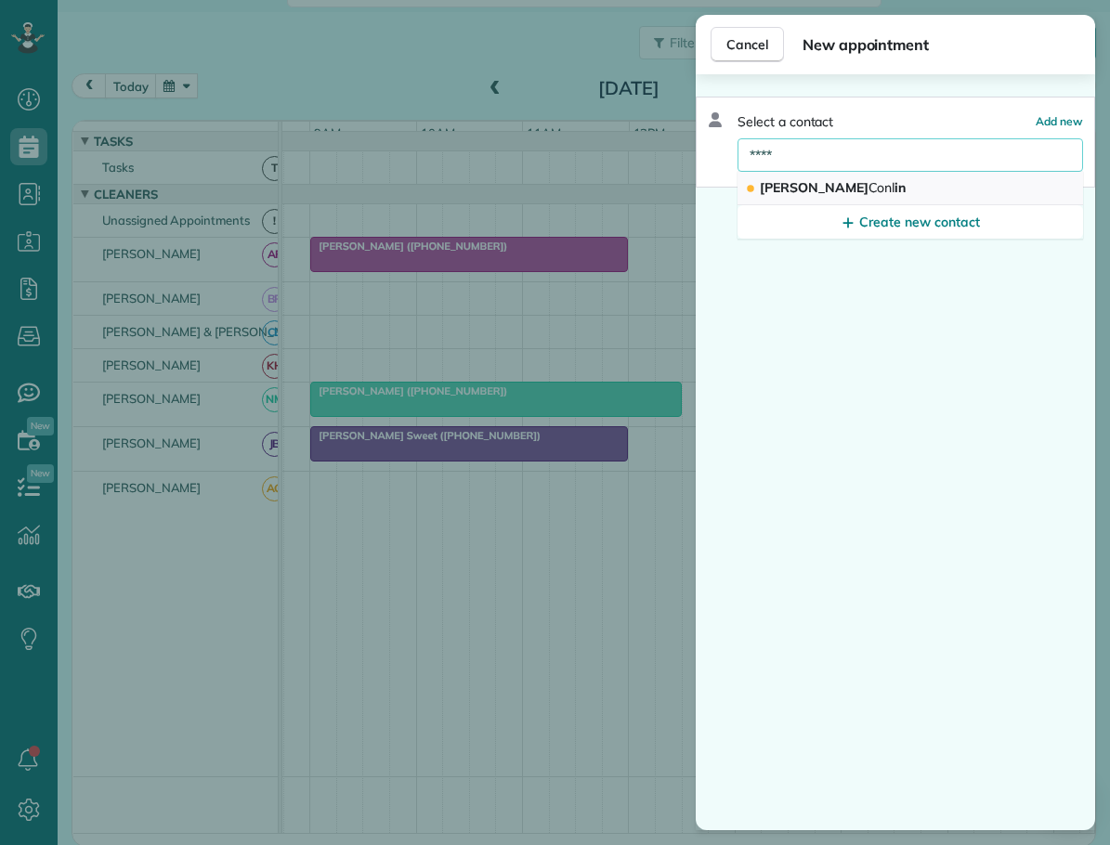
type input "****"
click at [791, 187] on span "Martin Conl in" at bounding box center [833, 187] width 146 height 17
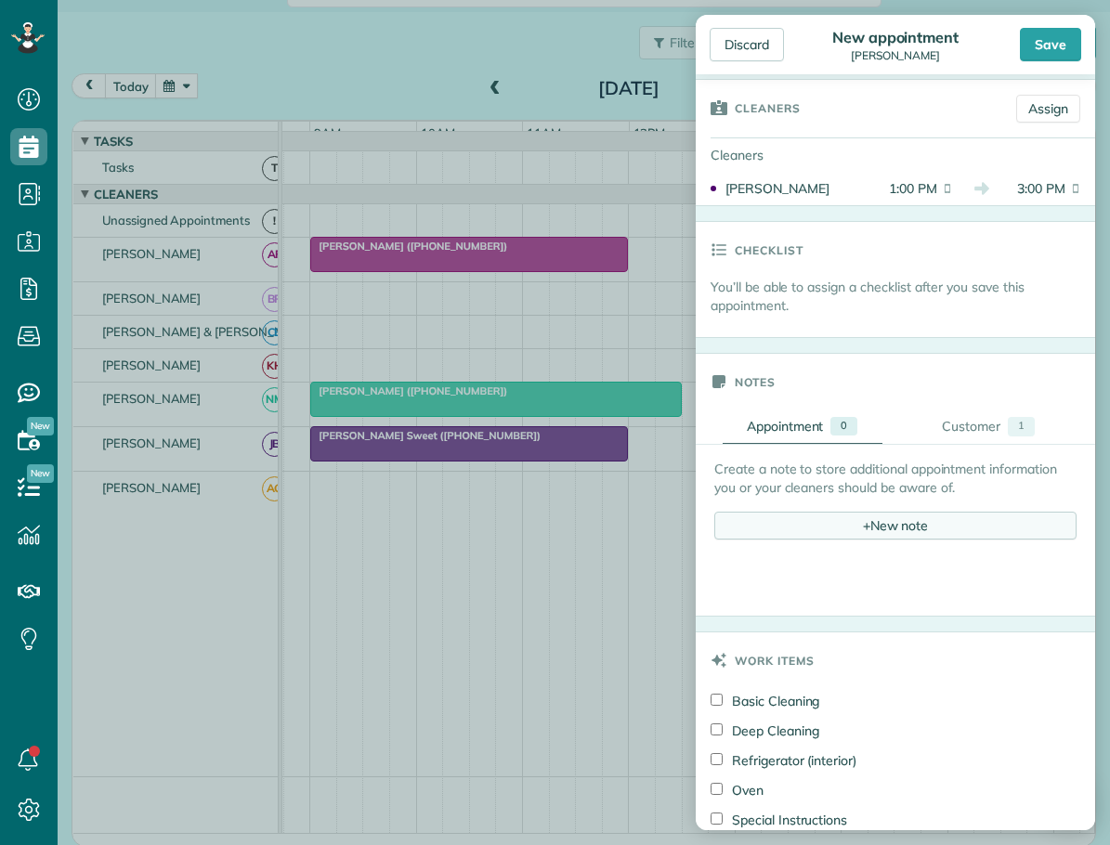
scroll to position [372, 0]
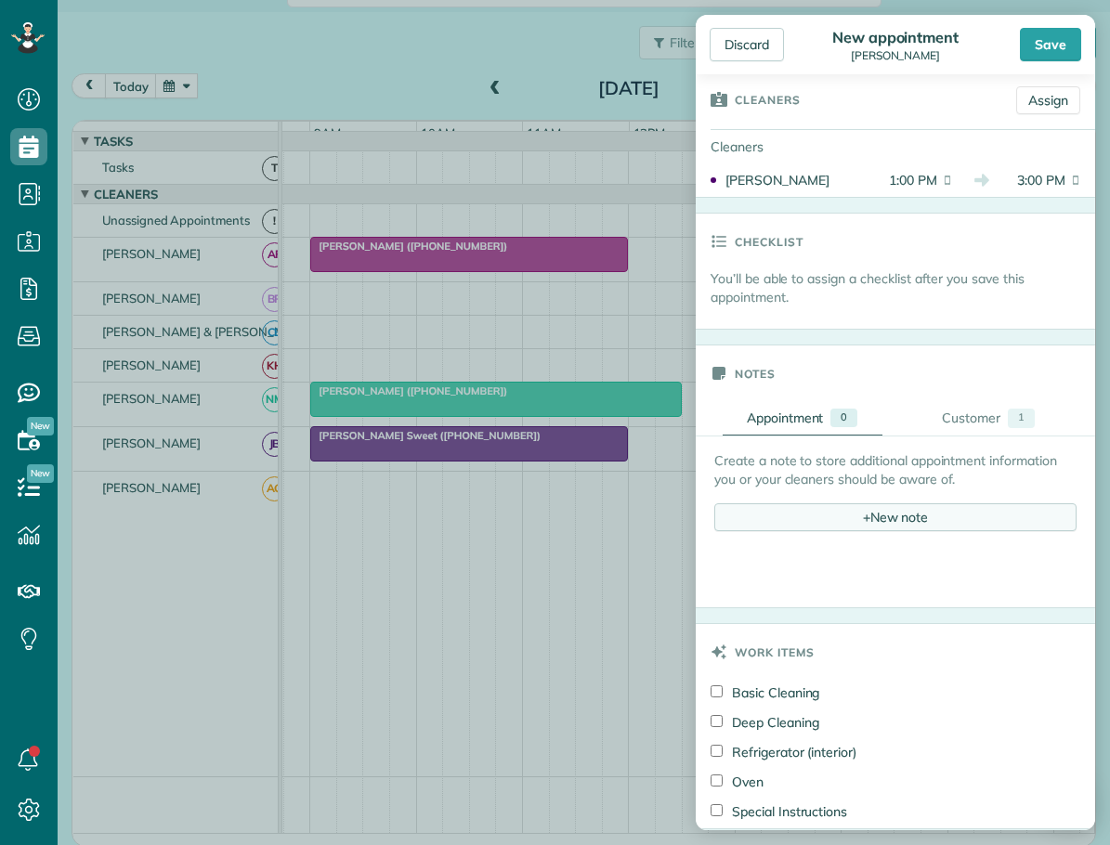
click at [863, 518] on div "+ New note" at bounding box center [895, 518] width 362 height 28
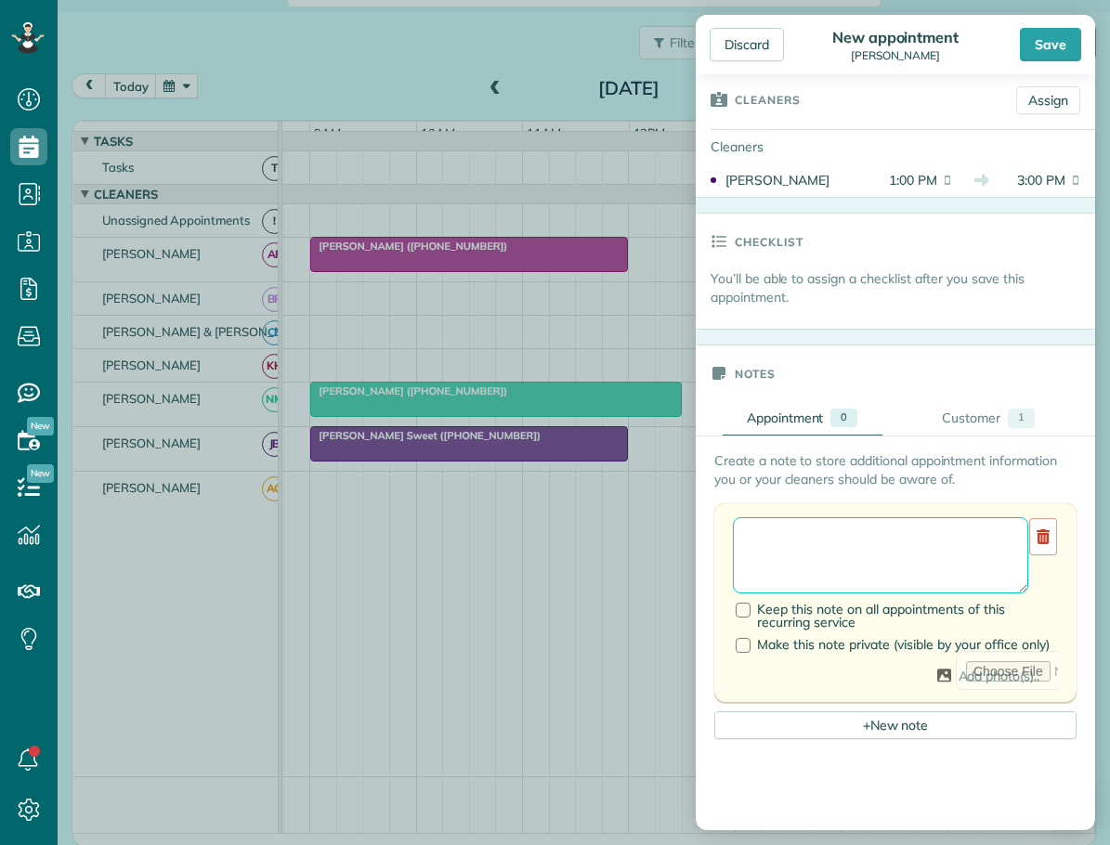
click at [780, 530] on textarea at bounding box center [880, 556] width 295 height 76
type textarea "**********"
drag, startPoint x: 1040, startPoint y: 49, endPoint x: 1025, endPoint y: 60, distance: 18.6
click at [1039, 54] on div "Save" at bounding box center [1050, 44] width 61 height 33
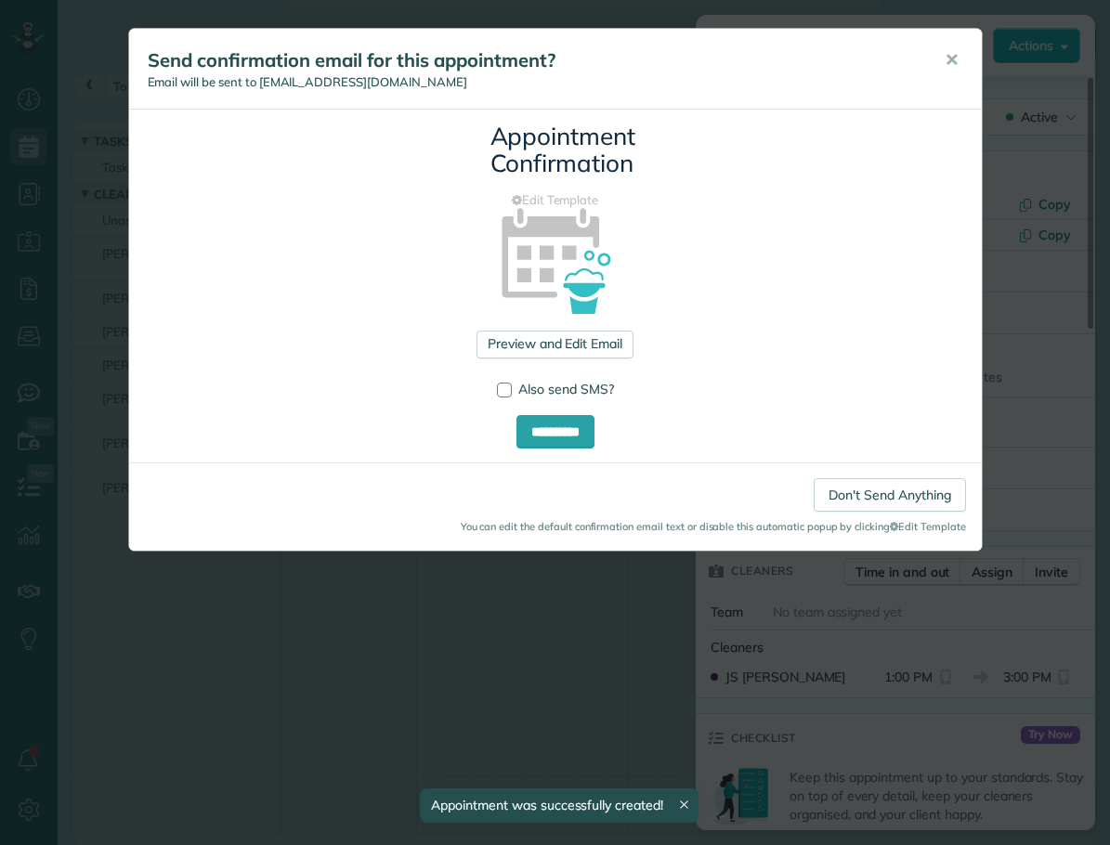
click at [951, 59] on span "✕" at bounding box center [952, 59] width 14 height 21
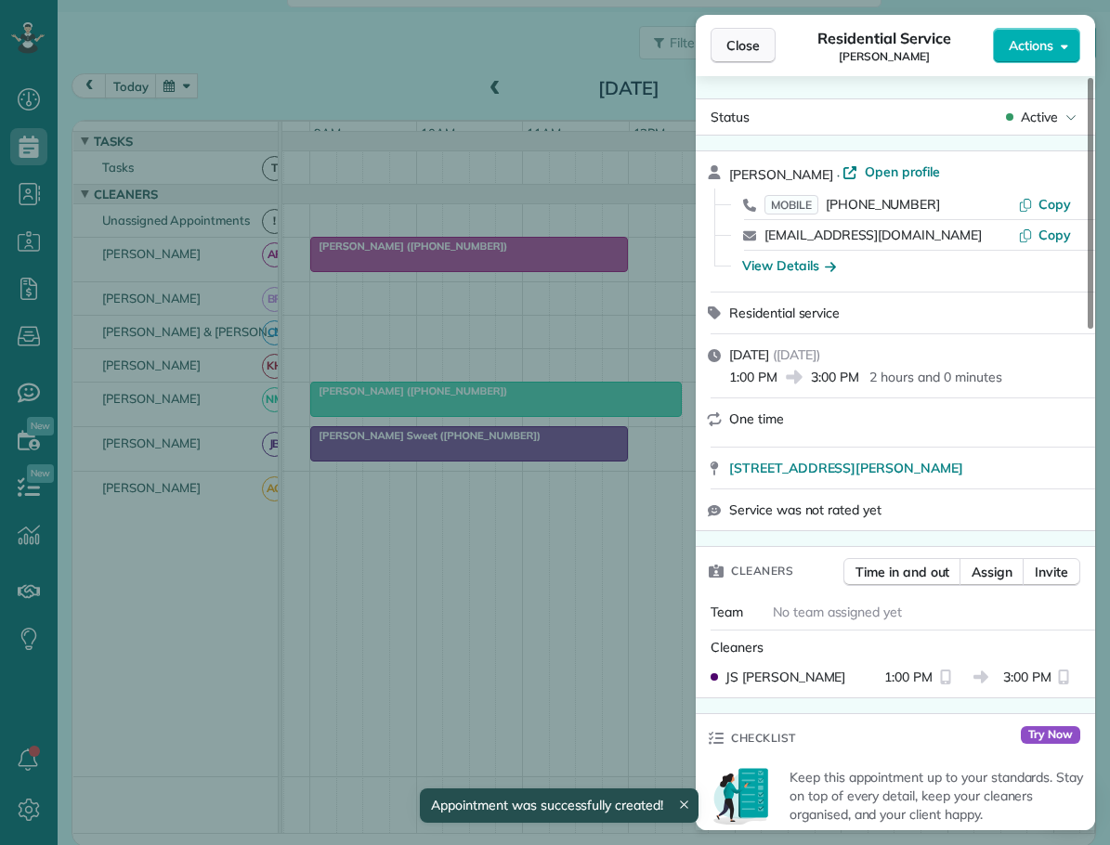
click at [753, 46] on span "Close" at bounding box center [743, 45] width 33 height 19
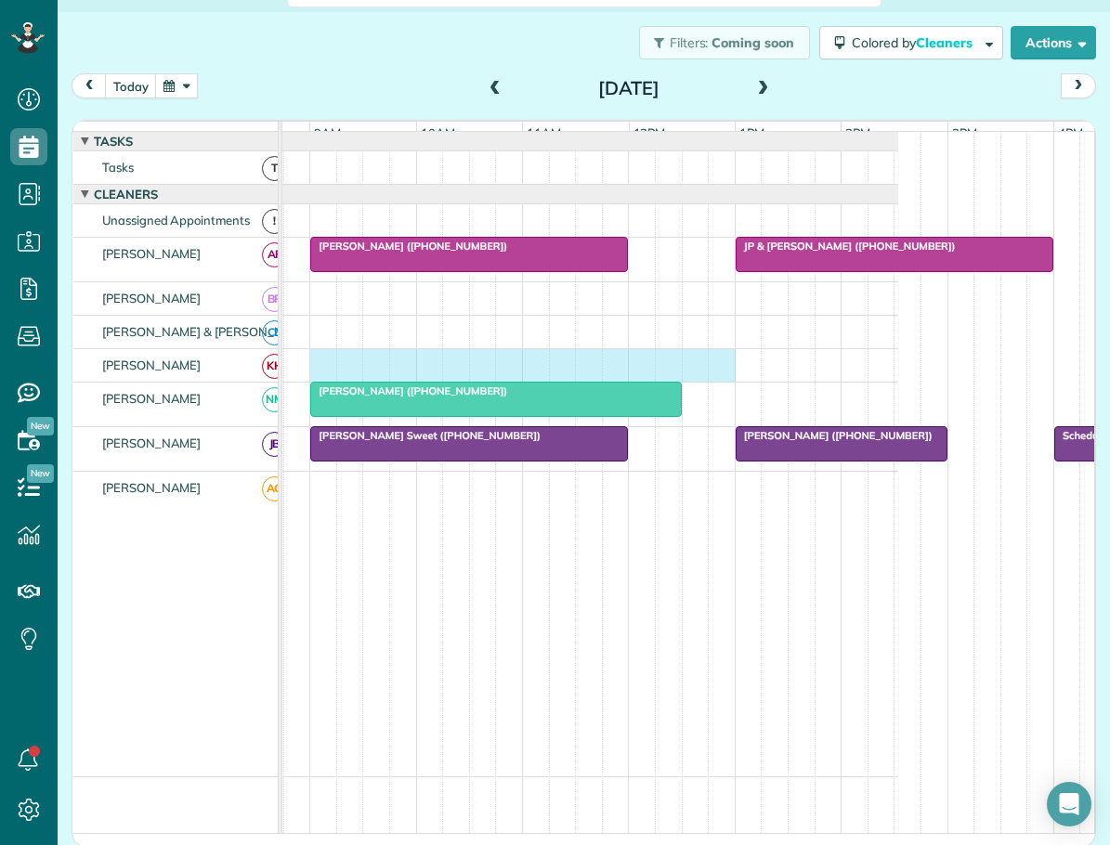
drag, startPoint x: 316, startPoint y: 367, endPoint x: 709, endPoint y: 373, distance: 393.1
click at [726, 370] on div at bounding box center [498, 365] width 801 height 33
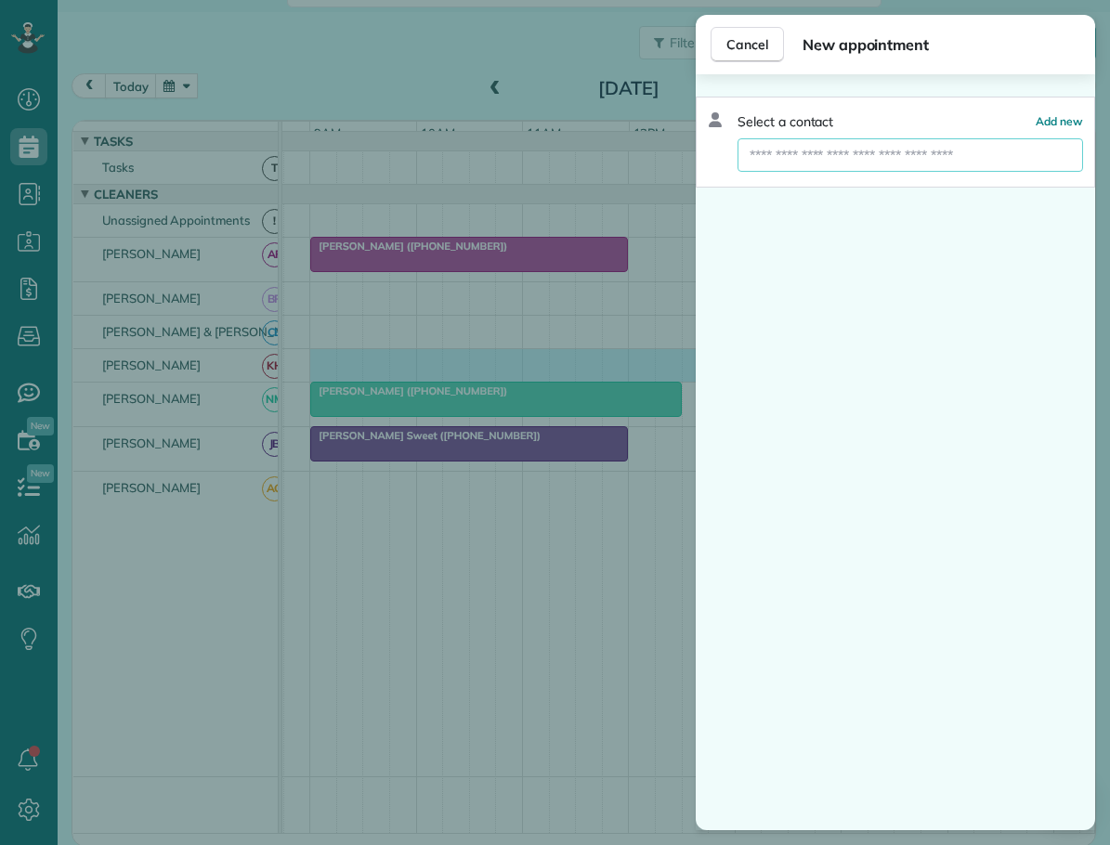
click at [793, 156] on input "text" at bounding box center [911, 154] width 346 height 33
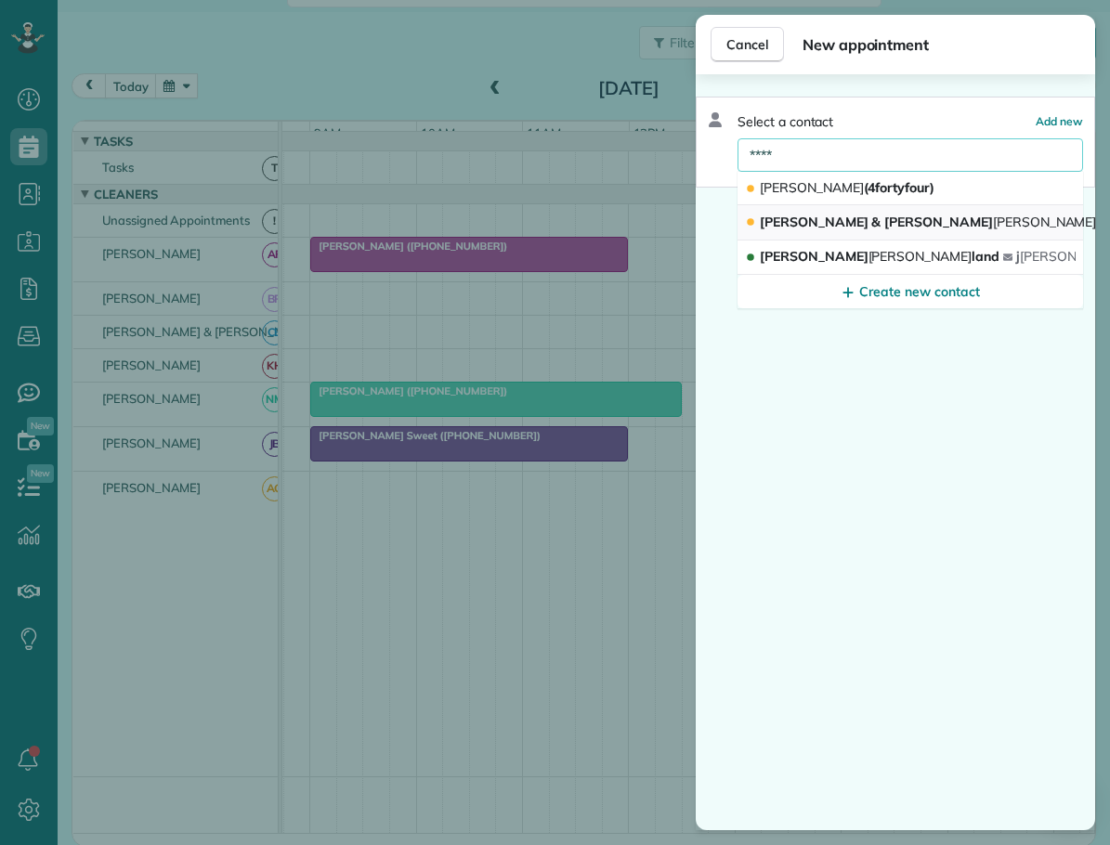
type input "****"
click at [807, 216] on span "Richard & Diane Kirk man (Chinkapin Rental)" at bounding box center [1002, 222] width 485 height 17
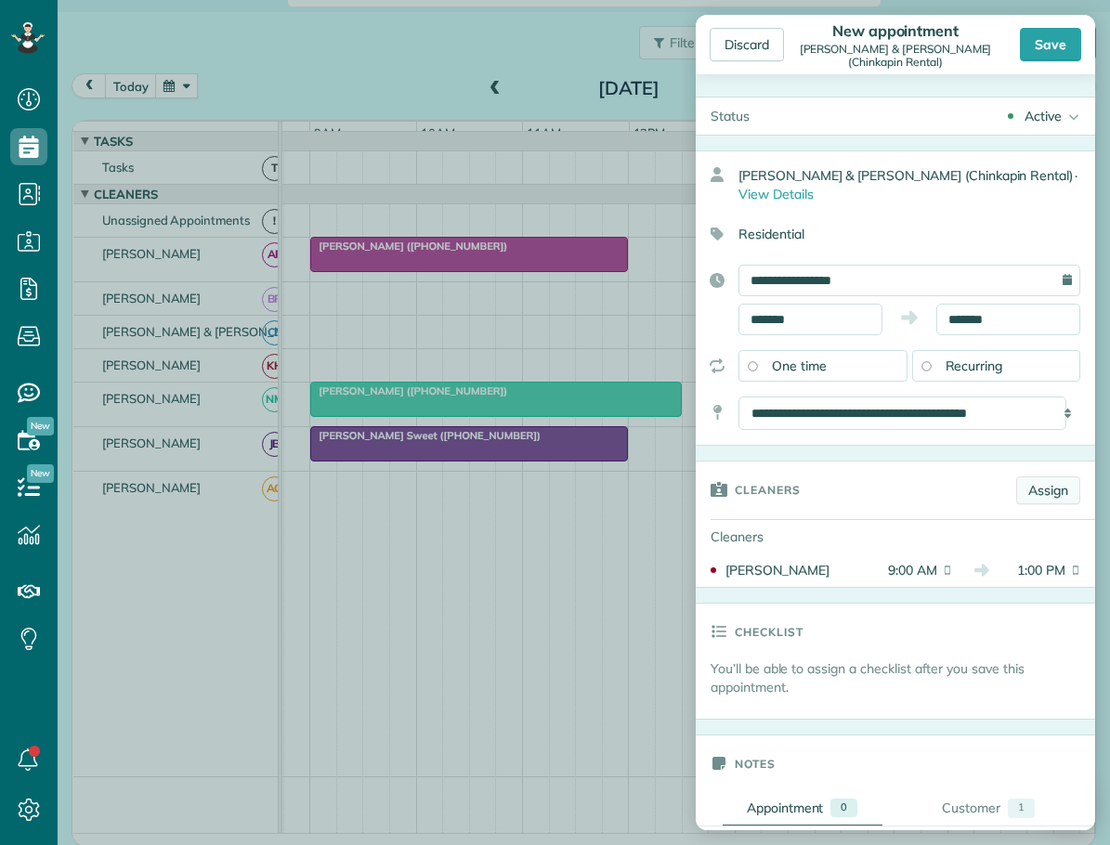
click at [1027, 484] on link "Assign" at bounding box center [1048, 491] width 64 height 28
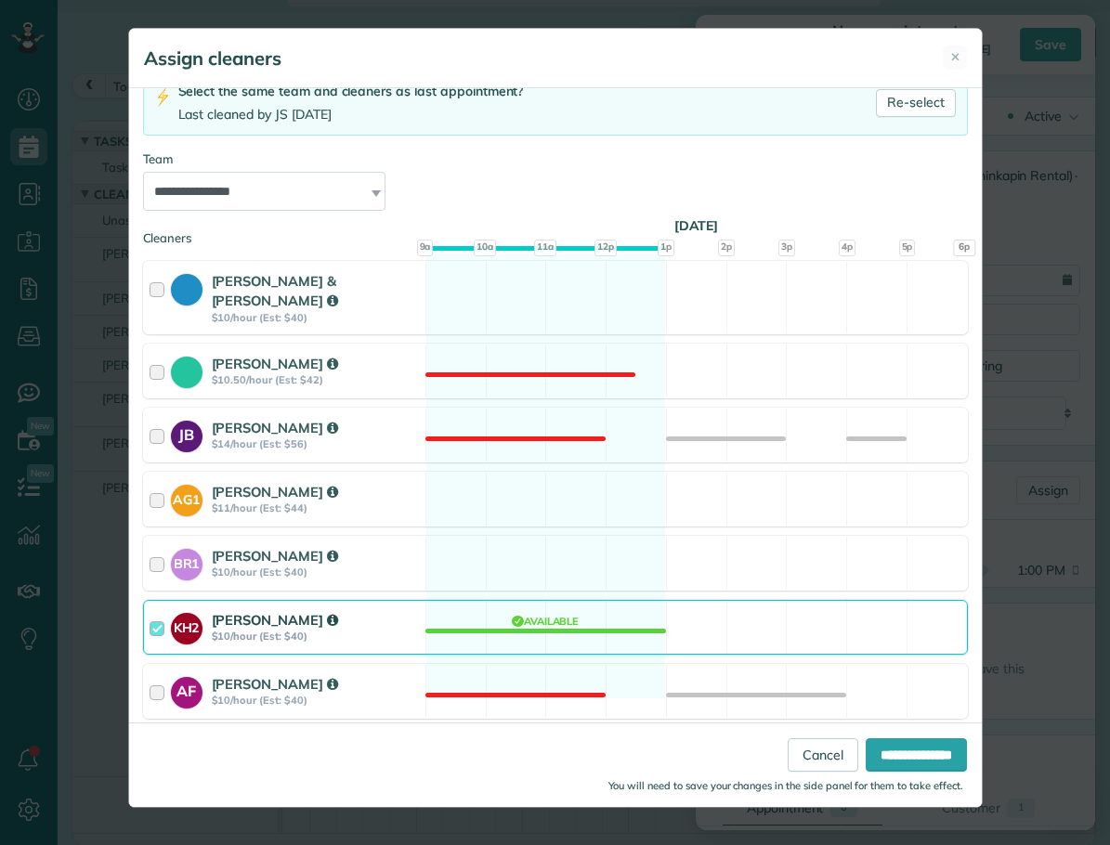
scroll to position [141, 0]
click at [157, 481] on div at bounding box center [160, 498] width 21 height 34
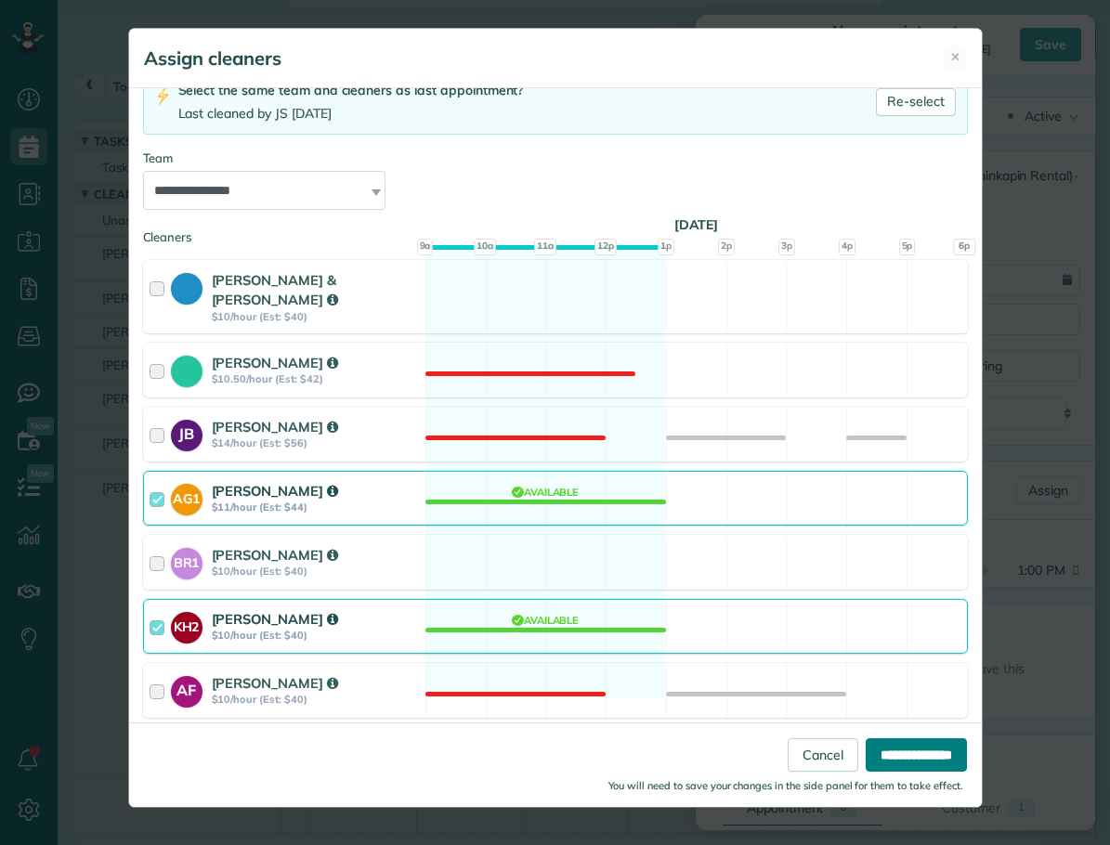
click at [926, 753] on input "**********" at bounding box center [916, 755] width 101 height 33
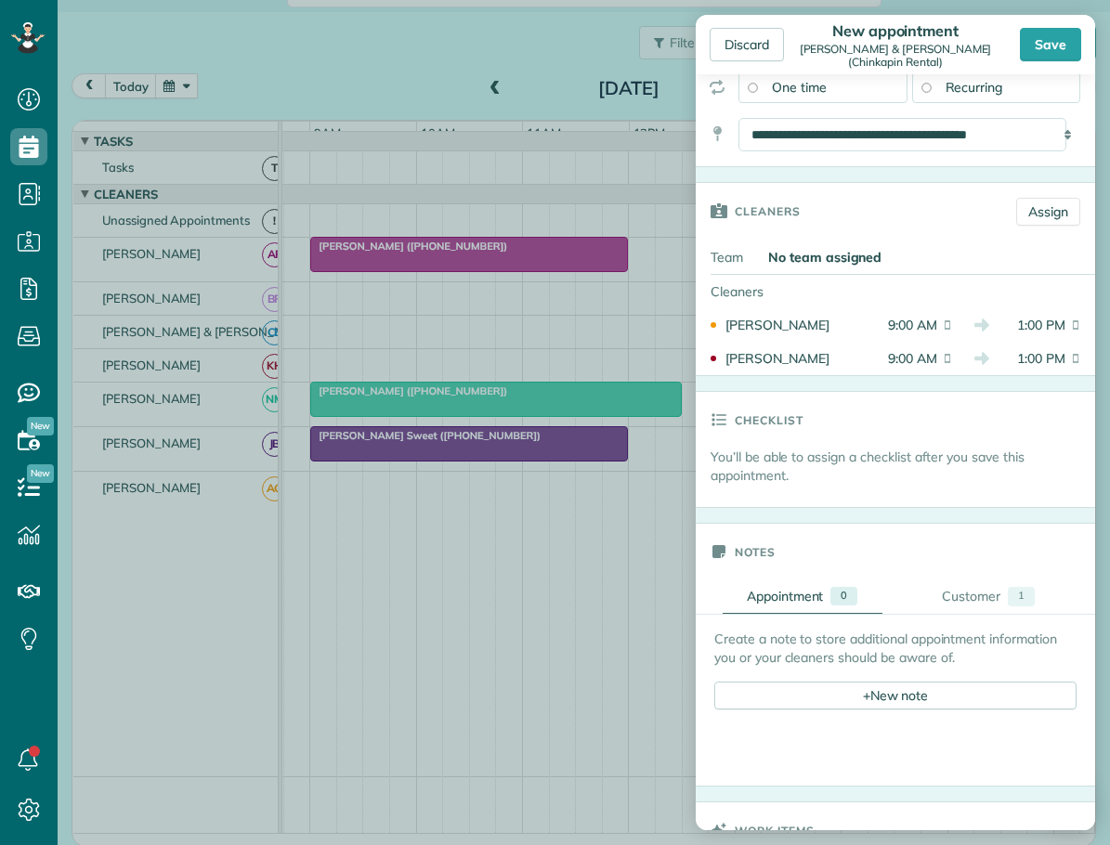
scroll to position [465, 0]
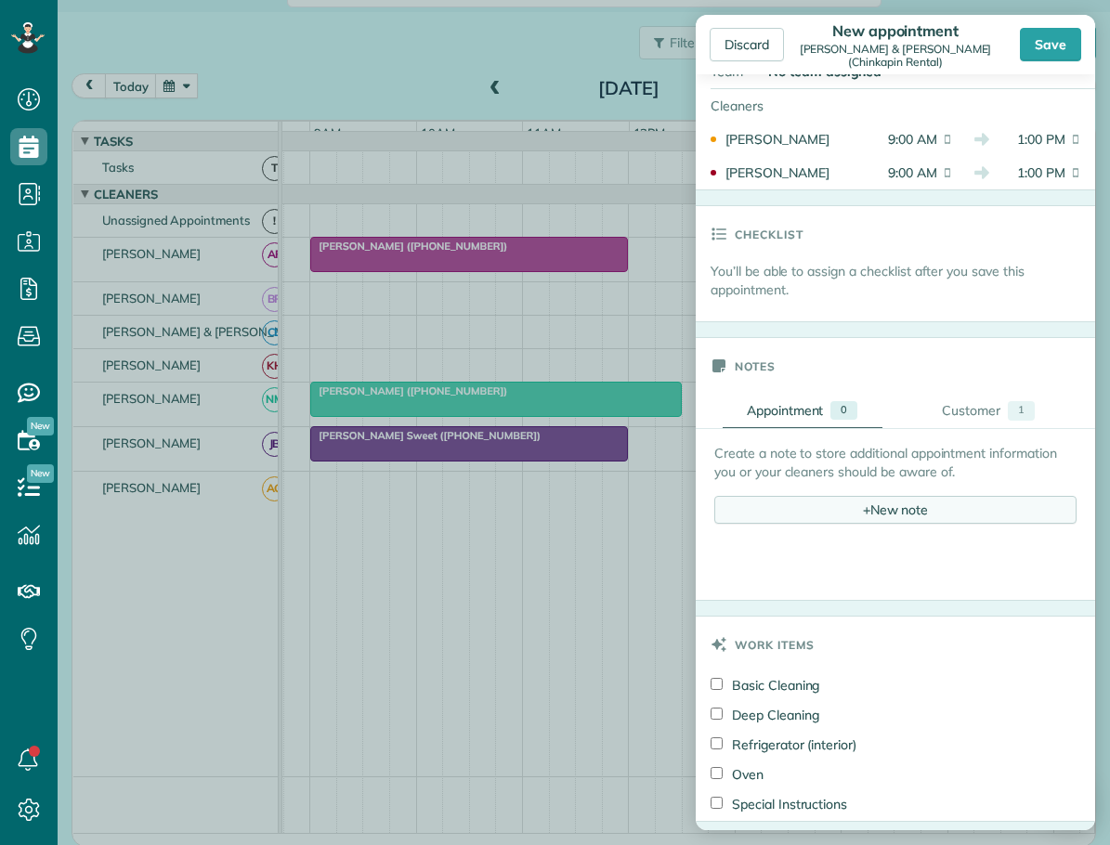
click at [853, 504] on div "+ New note" at bounding box center [895, 510] width 362 height 28
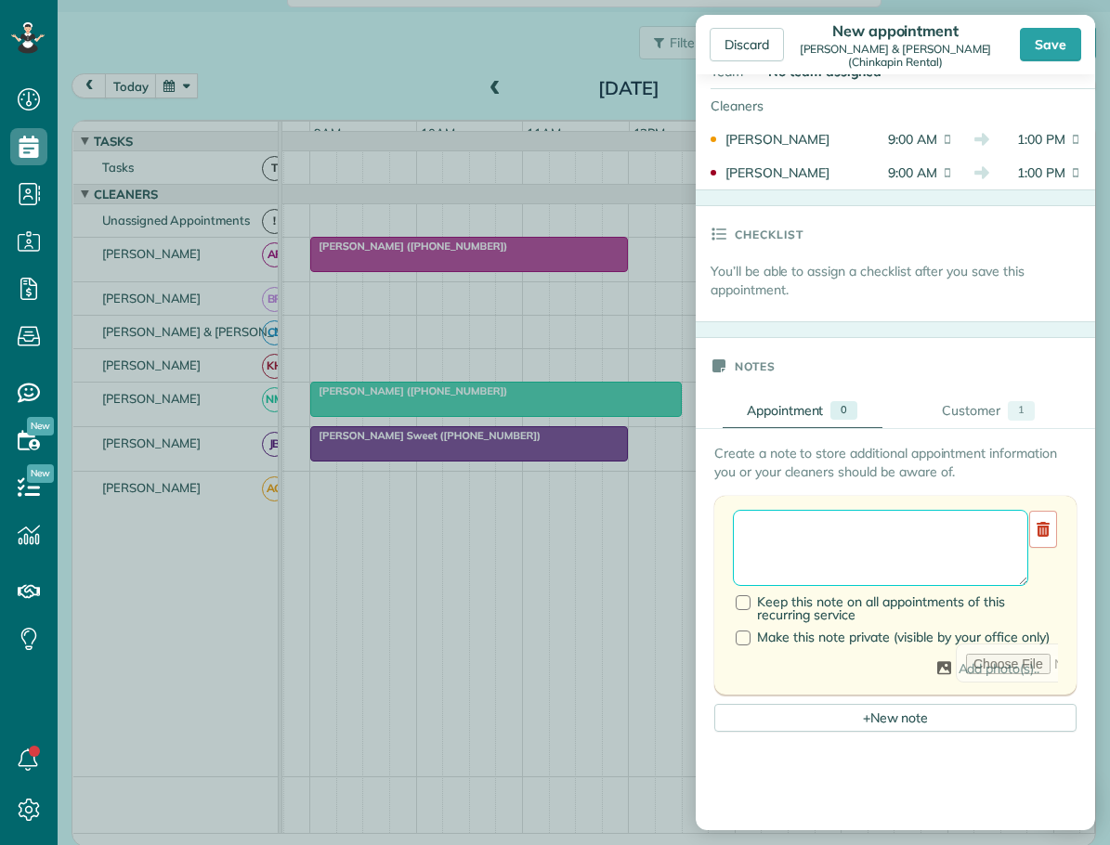
click at [769, 532] on textarea at bounding box center [880, 548] width 295 height 76
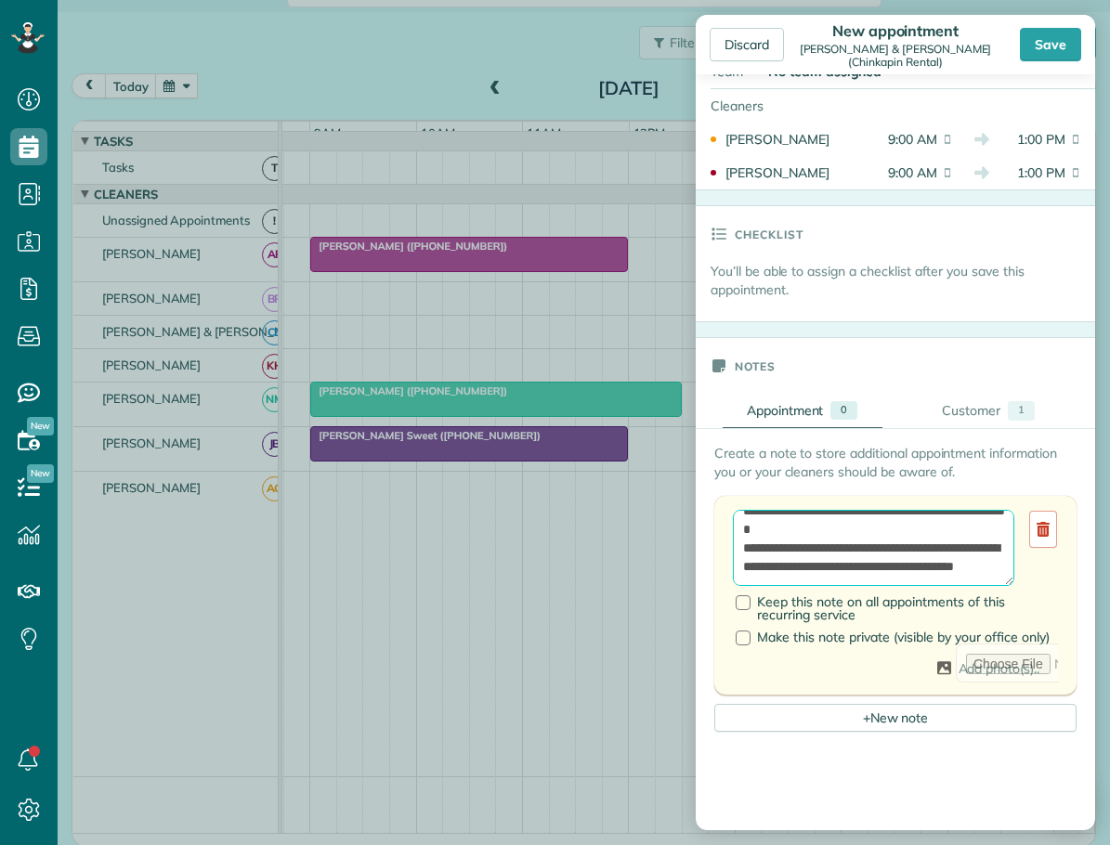
scroll to position [8, 0]
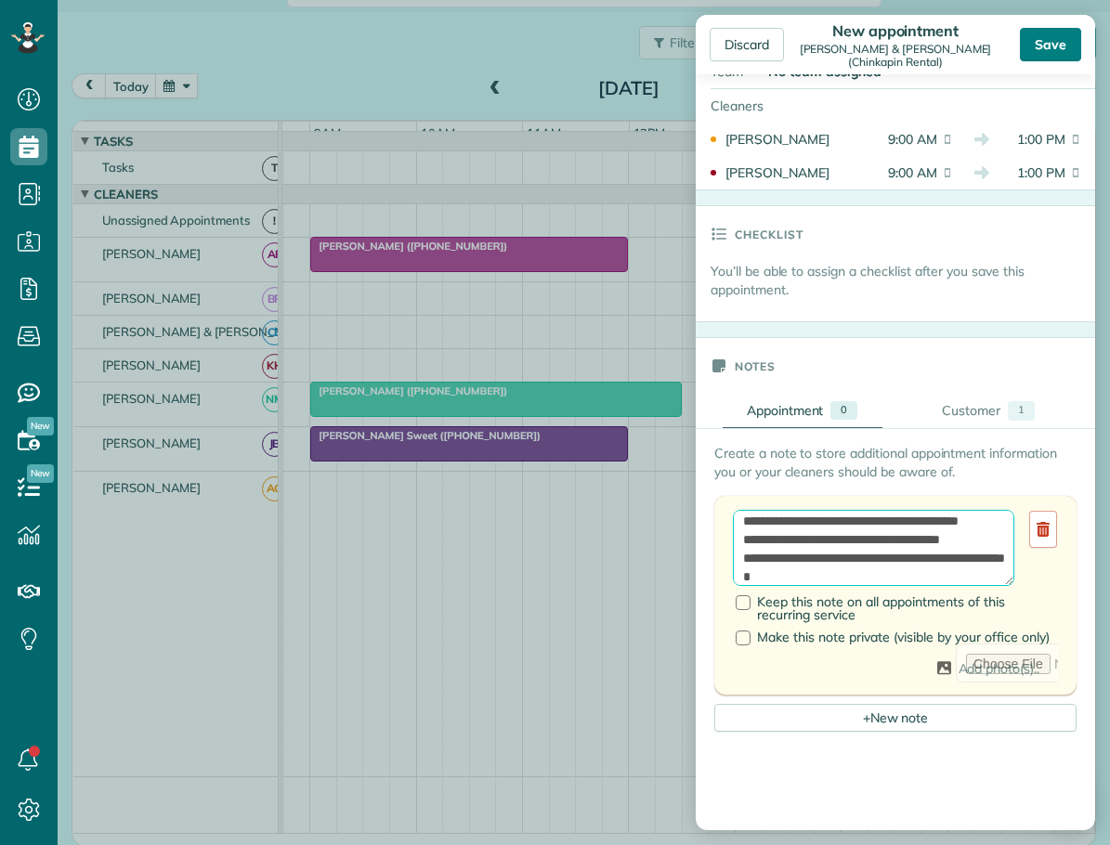
type textarea "**********"
click at [1048, 45] on div "Save" at bounding box center [1050, 44] width 61 height 33
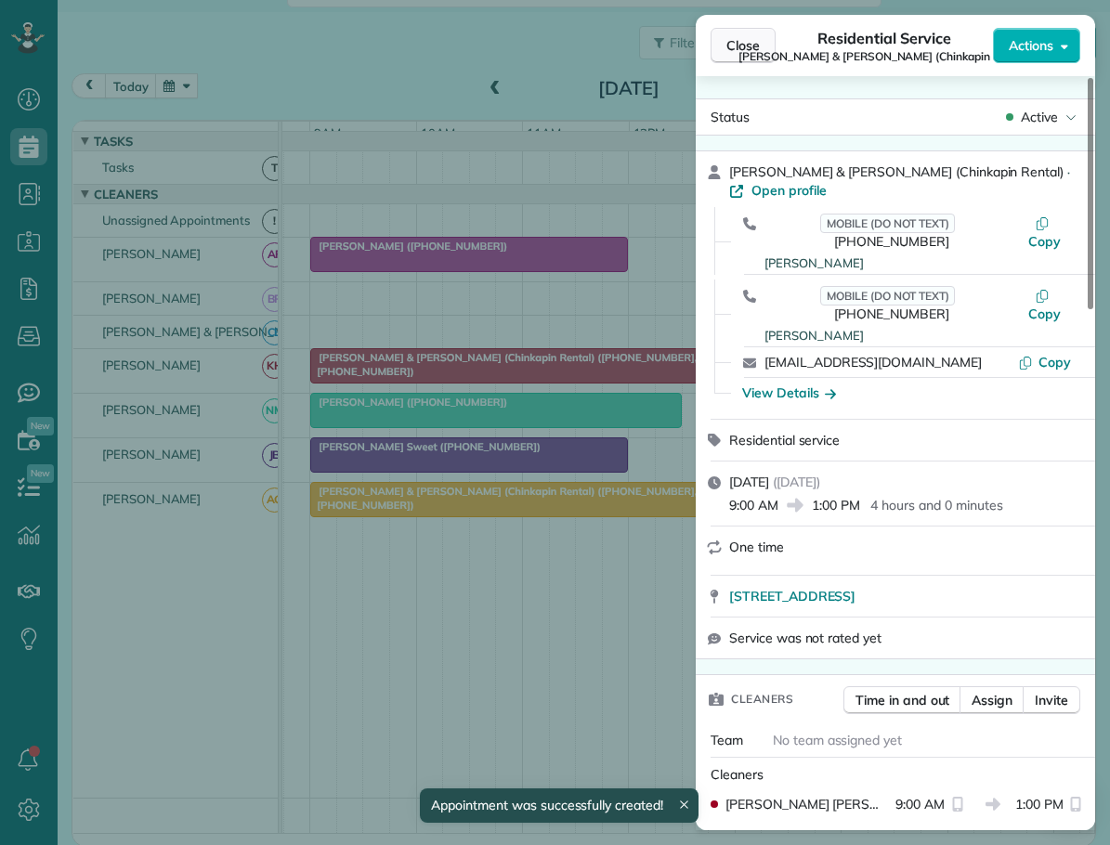
click at [749, 39] on span "Close" at bounding box center [743, 45] width 33 height 19
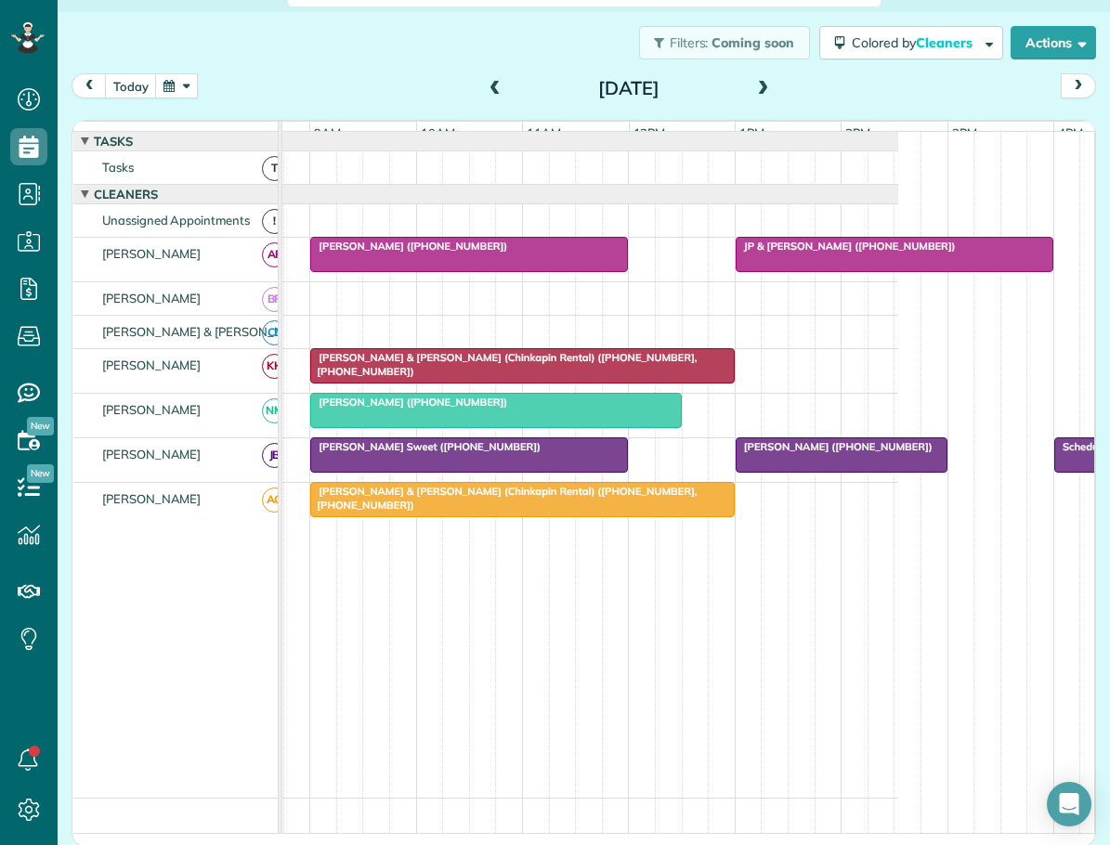
click at [489, 85] on span at bounding box center [495, 89] width 20 height 17
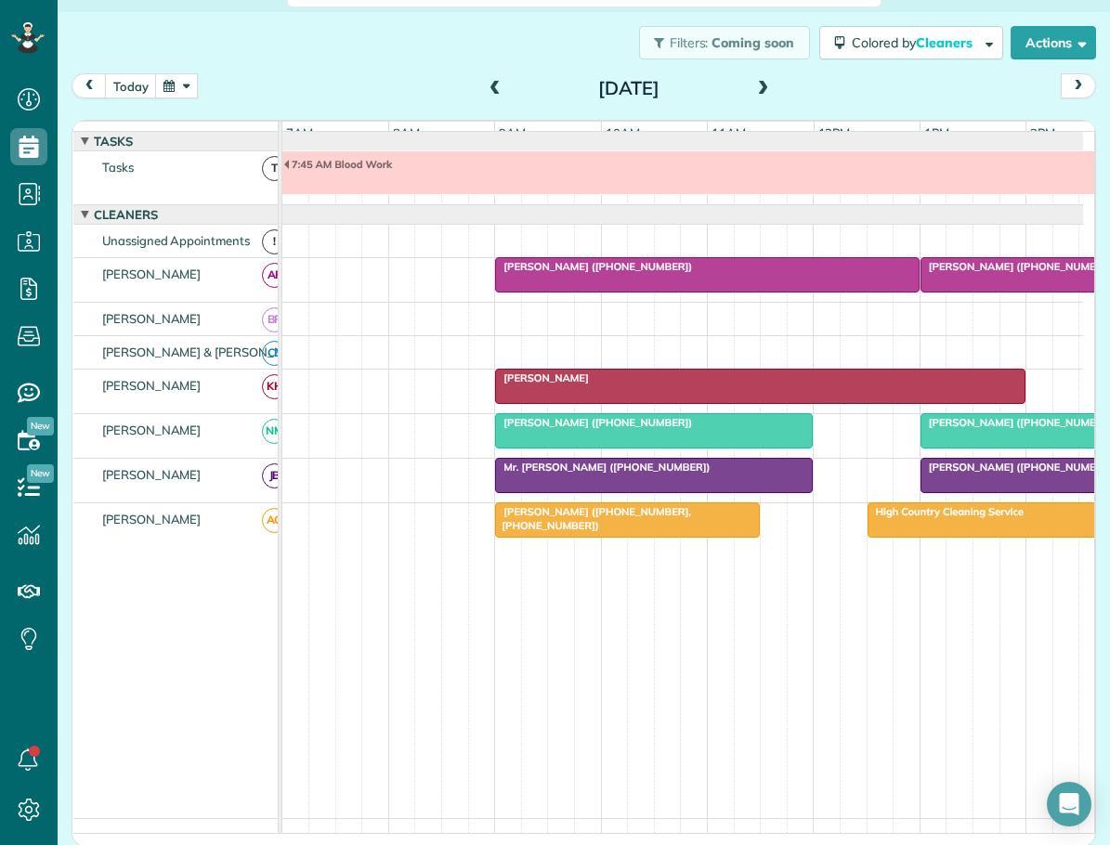
scroll to position [14, 0]
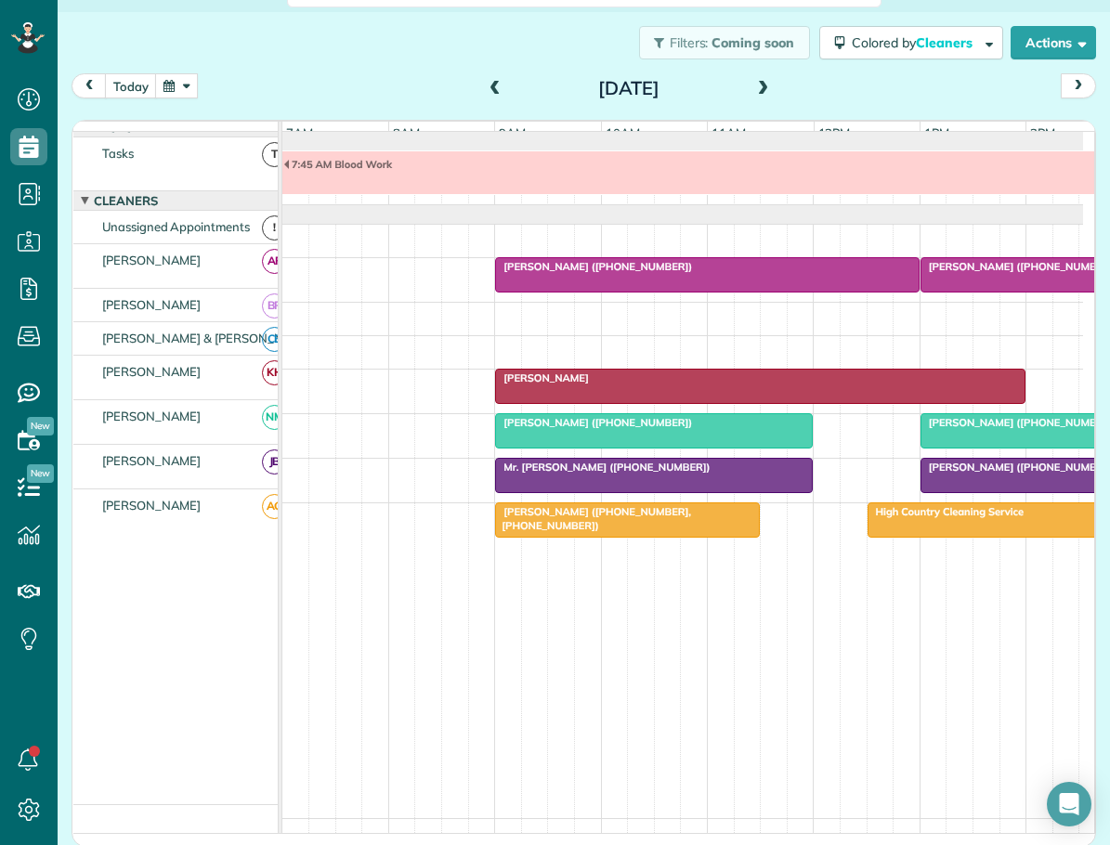
click at [753, 87] on span at bounding box center [763, 89] width 20 height 17
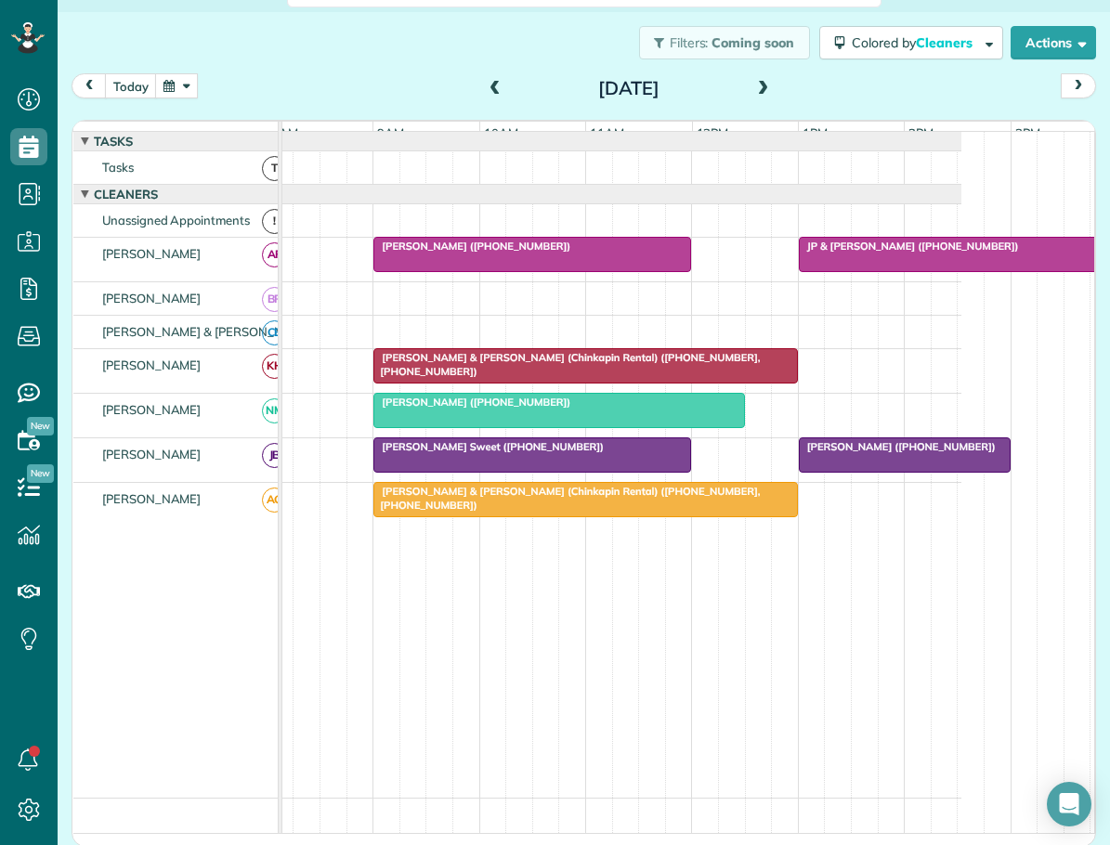
scroll to position [0, 167]
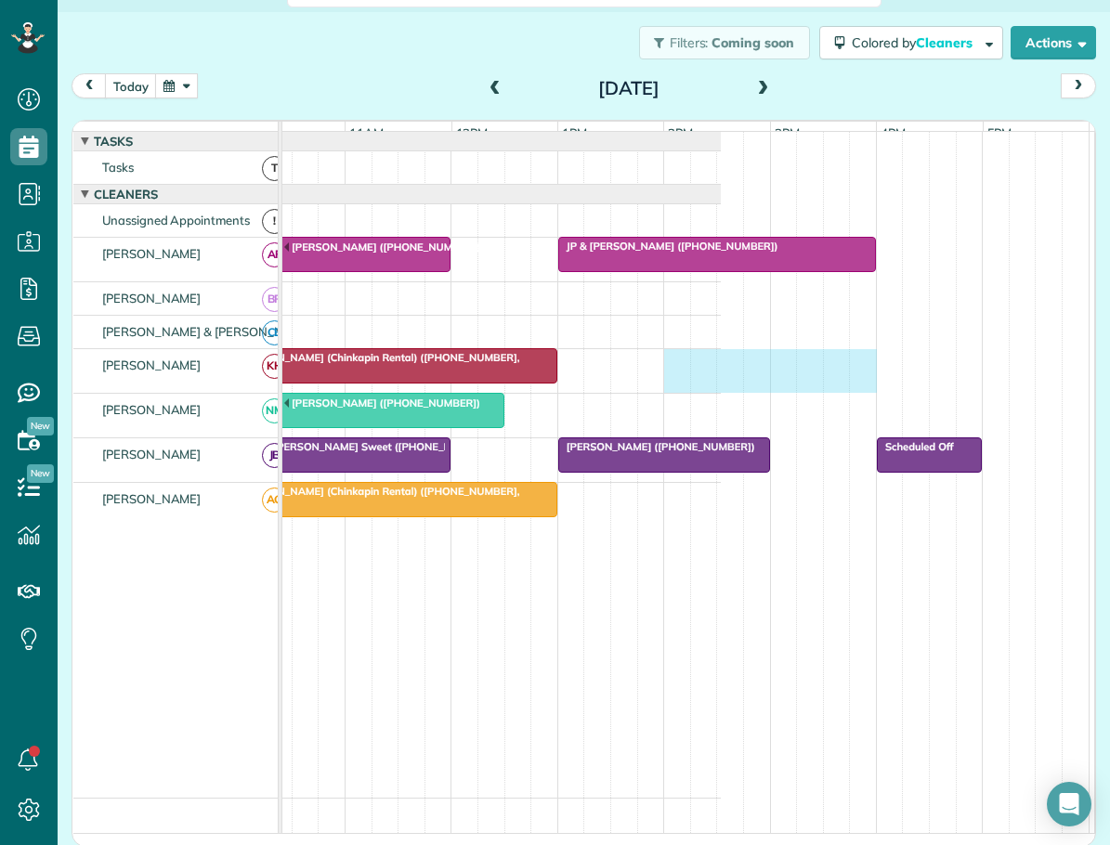
drag, startPoint x: 671, startPoint y: 370, endPoint x: 871, endPoint y: 393, distance: 201.1
click at [721, 393] on div "Richard & Diane Kirkman (Chinkapin Rental) (+19195483989, +19195484669)" at bounding box center [320, 371] width 801 height 44
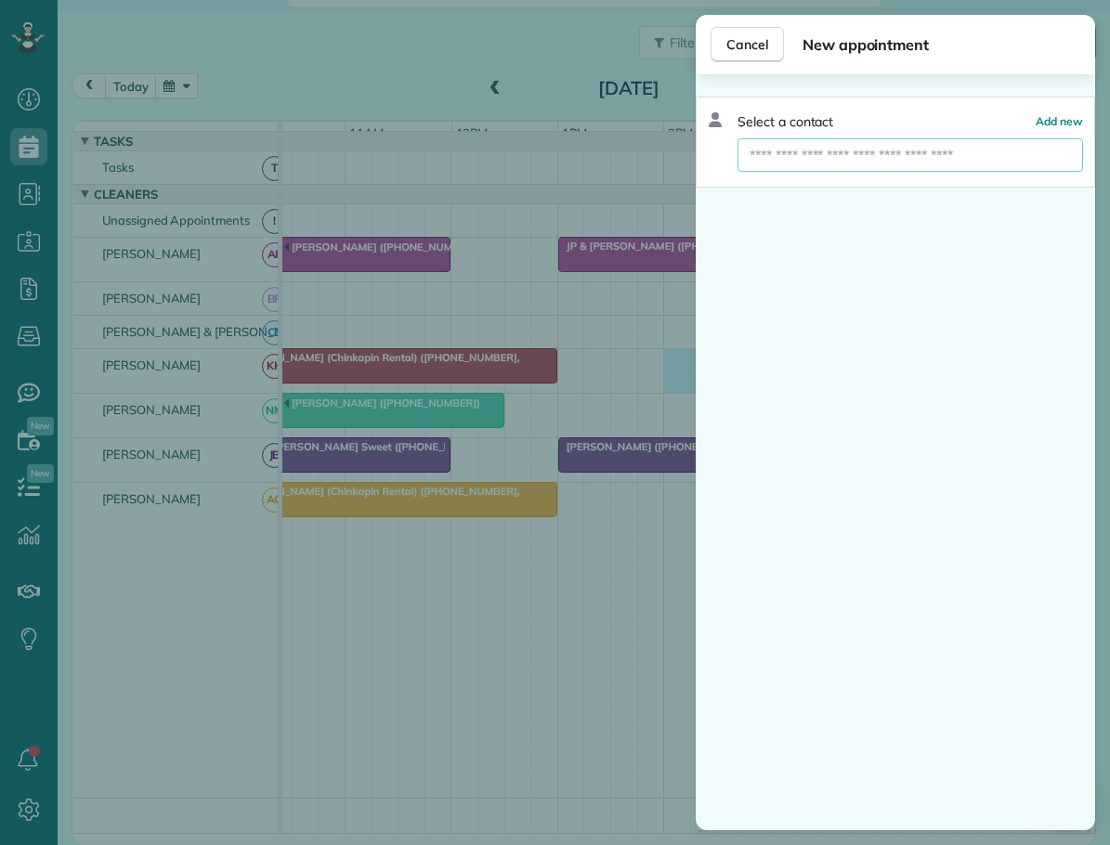
click at [874, 157] on input "text" at bounding box center [911, 154] width 346 height 33
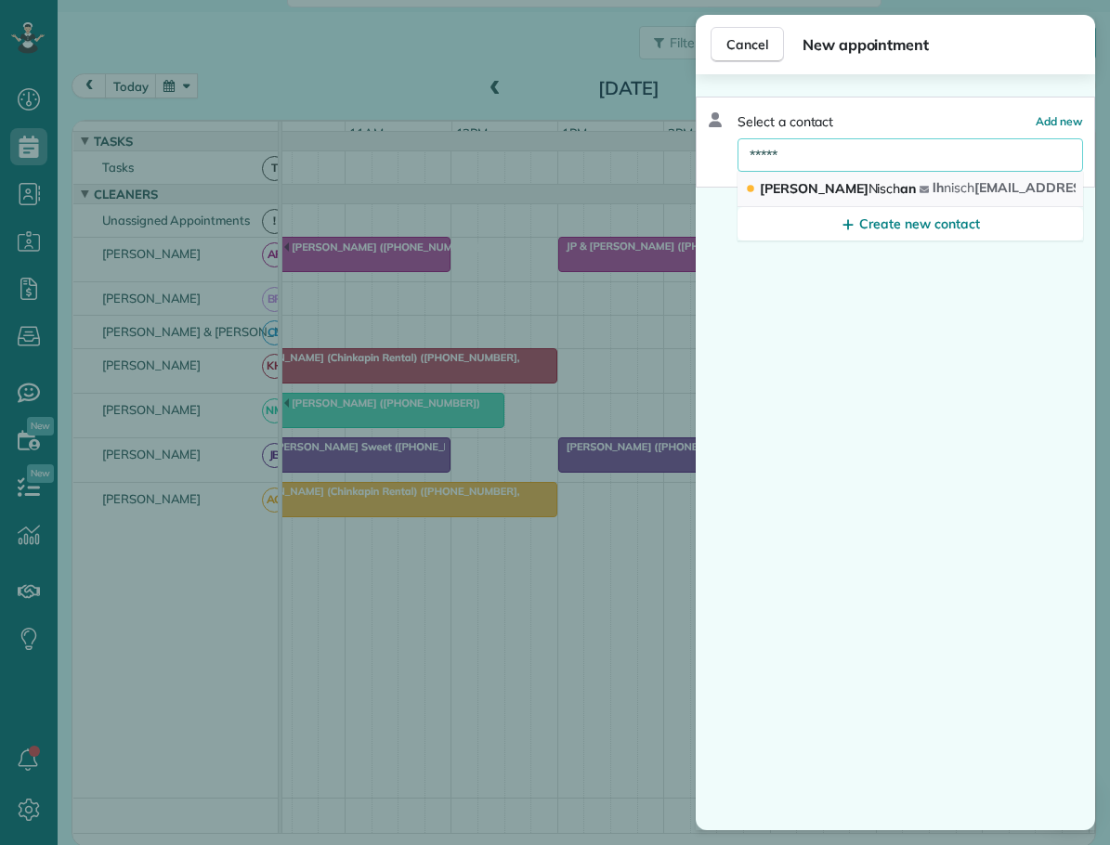
type input "*****"
click at [837, 182] on span "Leisha Nisch an" at bounding box center [838, 188] width 156 height 17
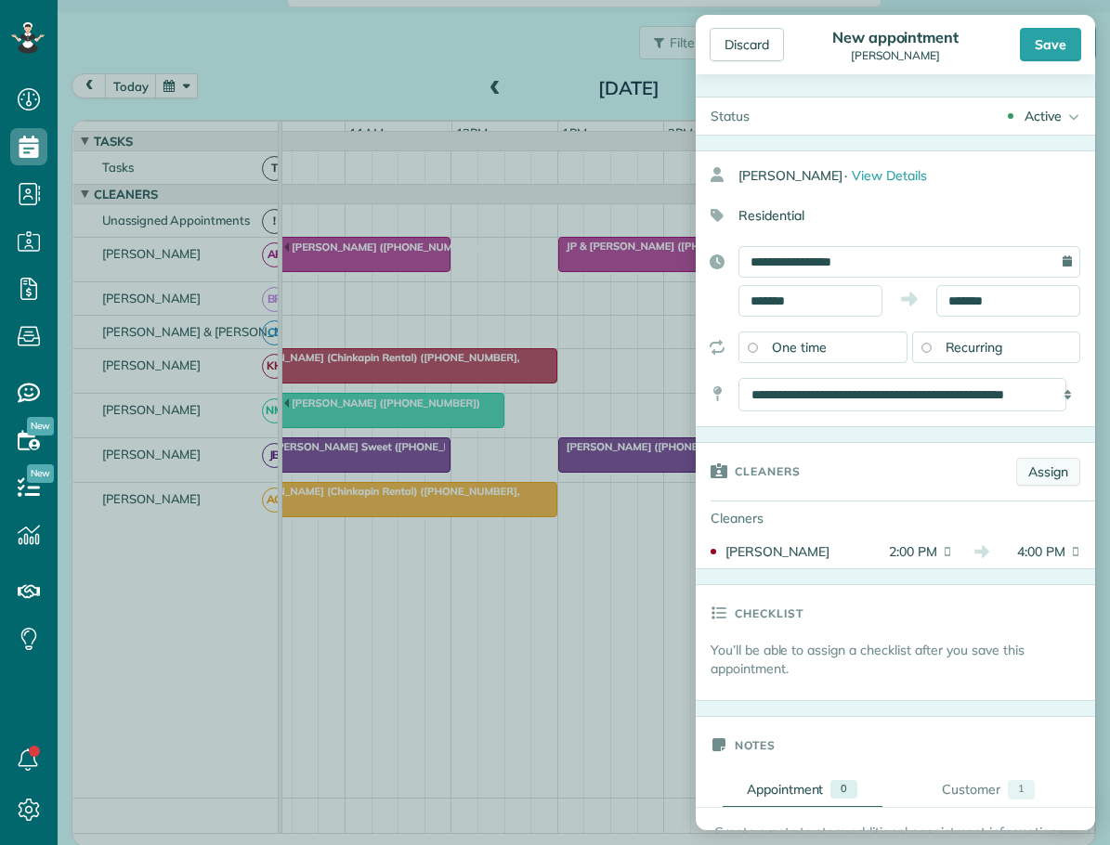
click at [1024, 470] on link "Assign" at bounding box center [1048, 472] width 64 height 28
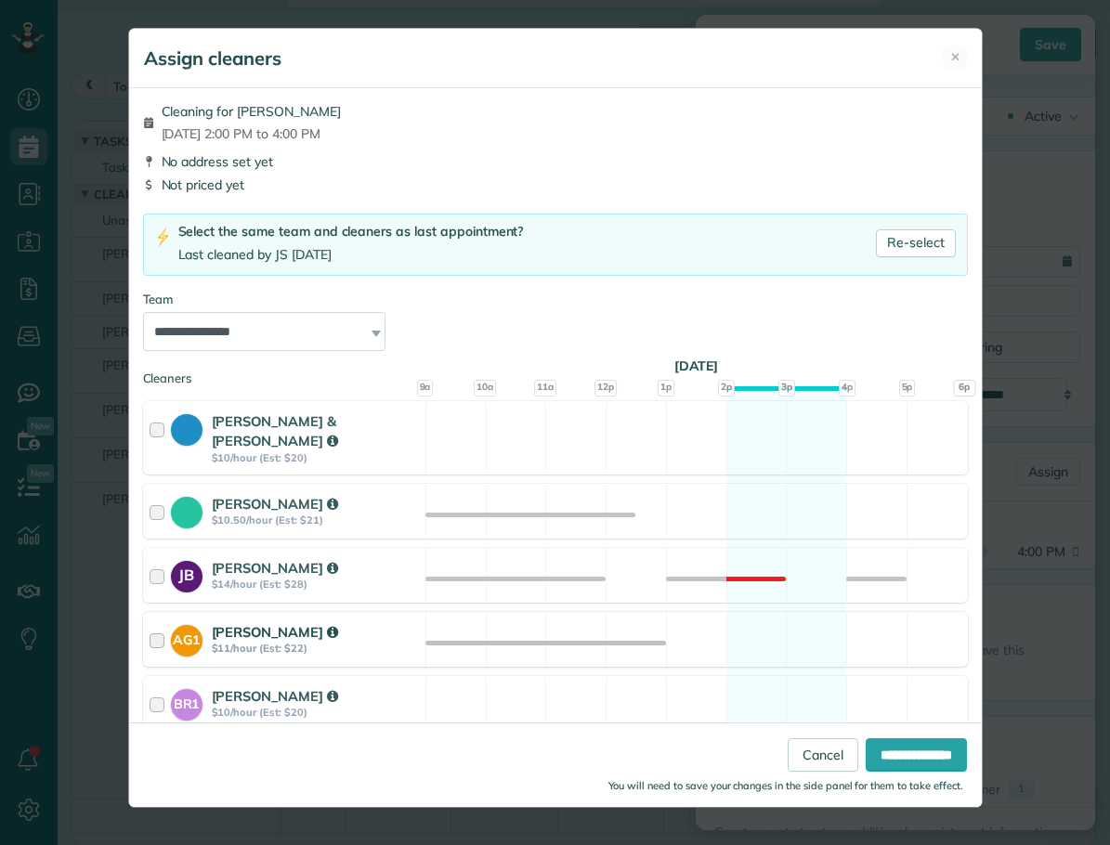
click at [158, 622] on div at bounding box center [160, 639] width 21 height 34
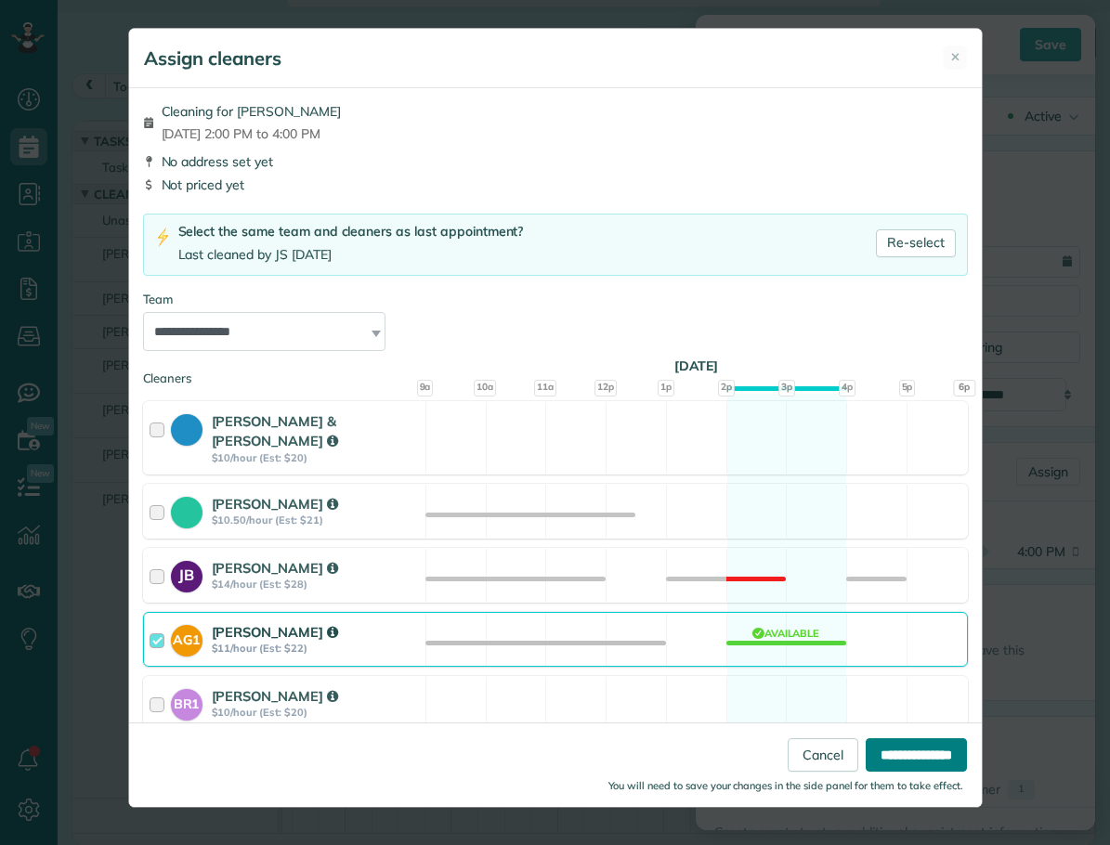
click at [917, 749] on input "**********" at bounding box center [916, 755] width 101 height 33
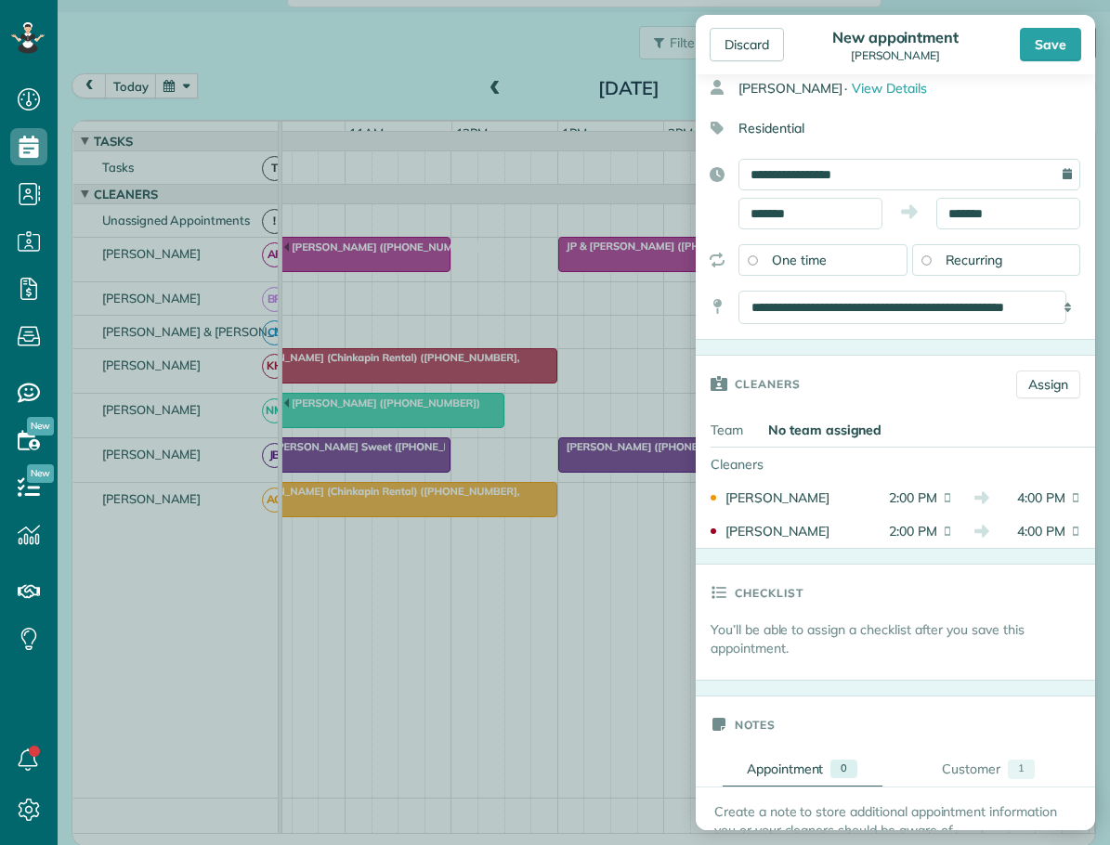
scroll to position [372, 0]
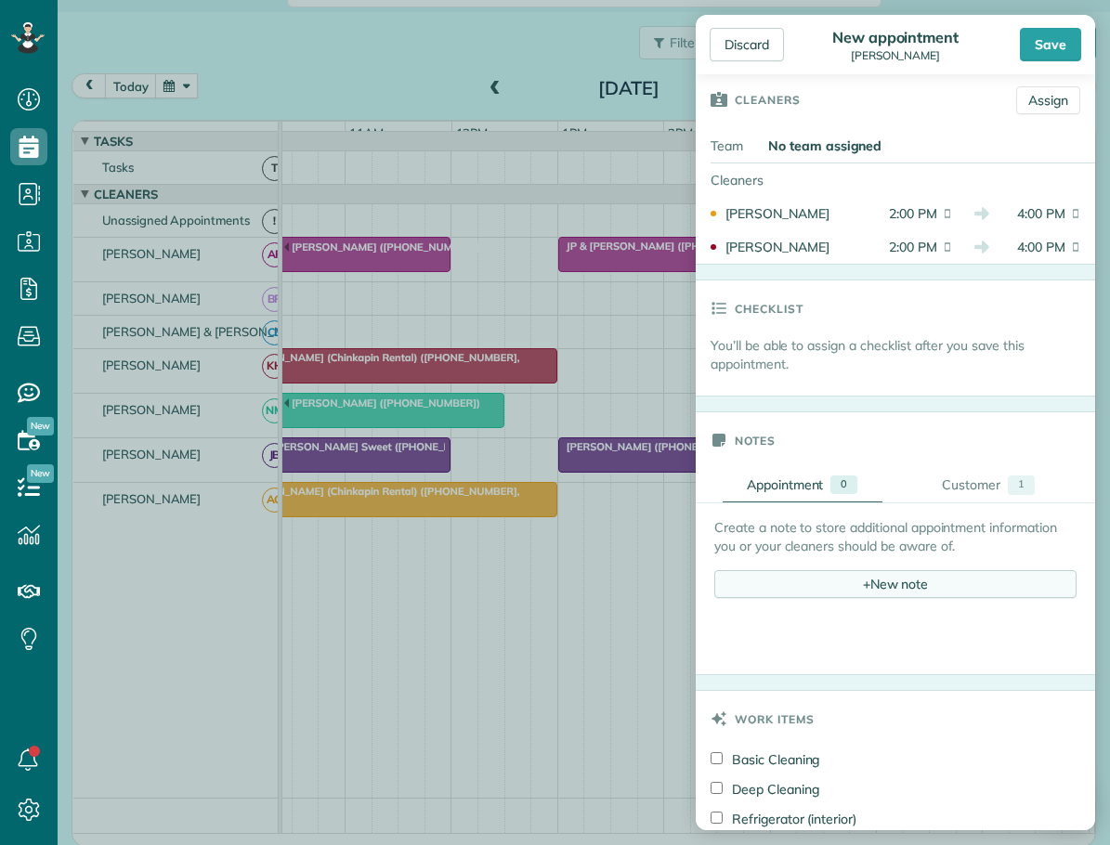
click at [874, 583] on div "+ New note" at bounding box center [895, 584] width 362 height 28
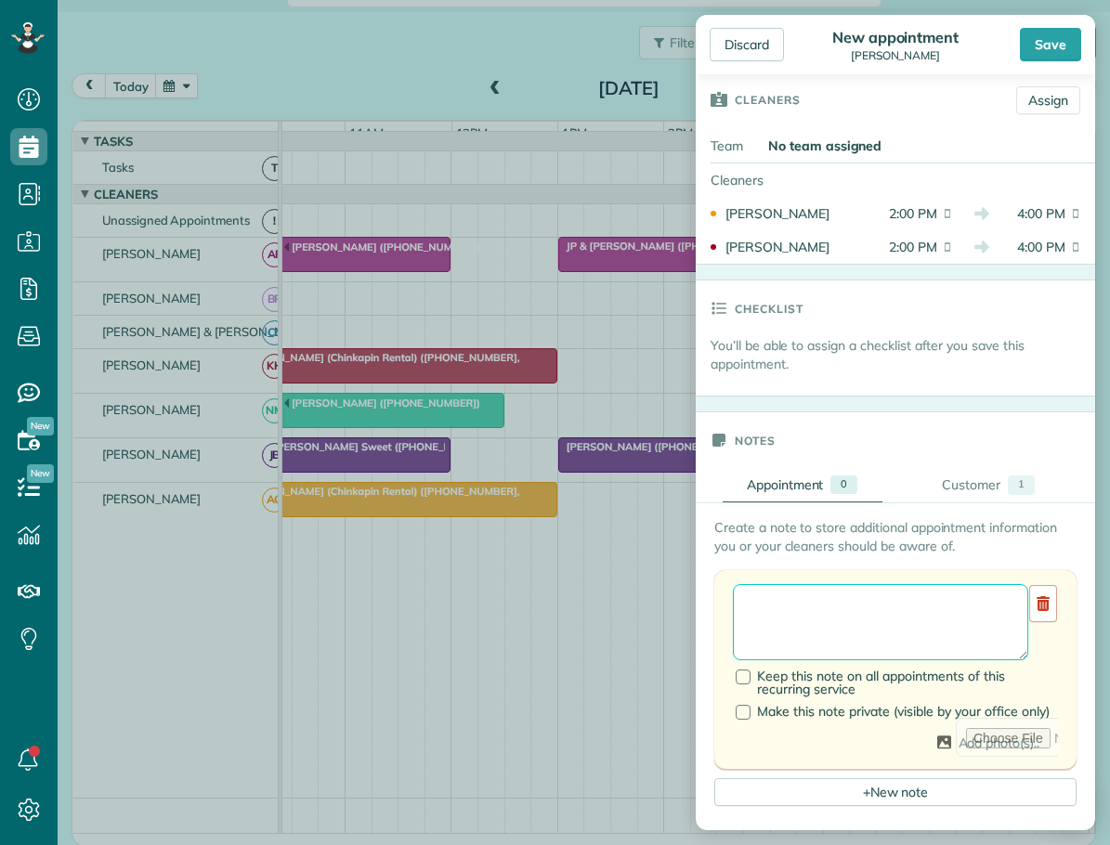
click at [751, 609] on textarea at bounding box center [880, 622] width 295 height 76
type textarea "**********"
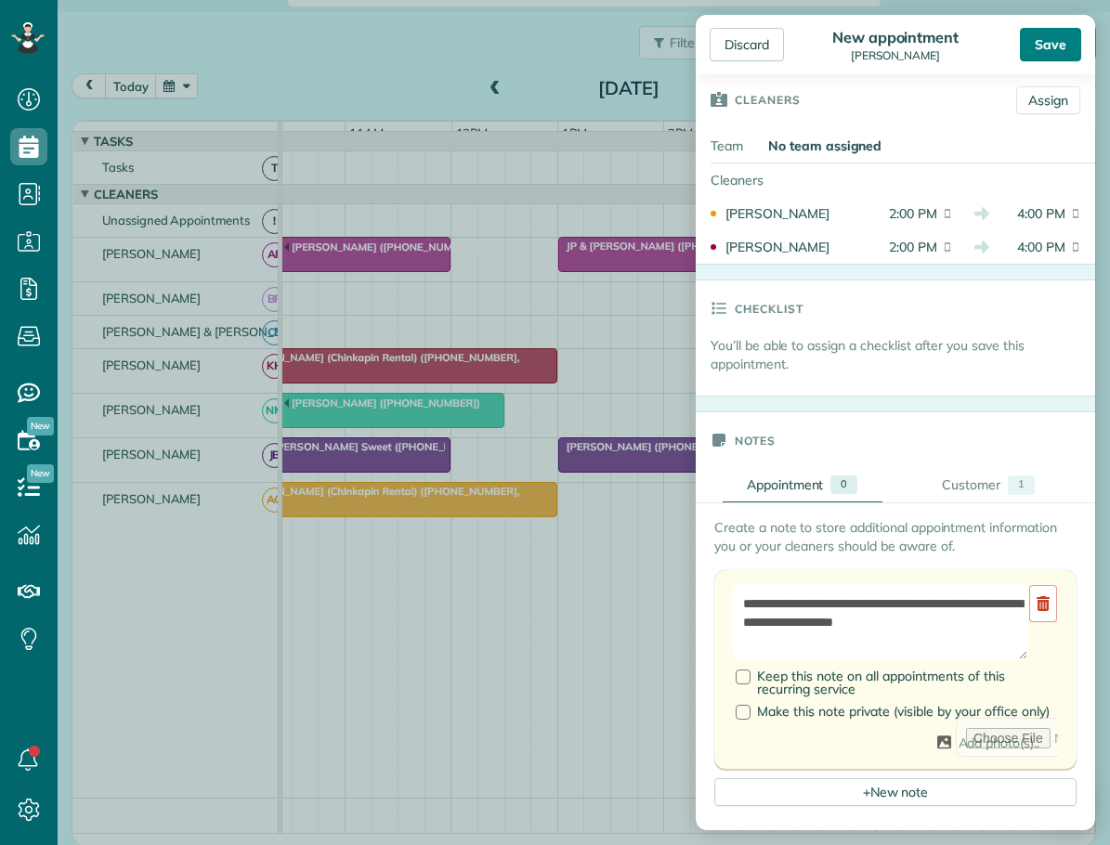
click at [1043, 45] on div "Save" at bounding box center [1050, 44] width 61 height 33
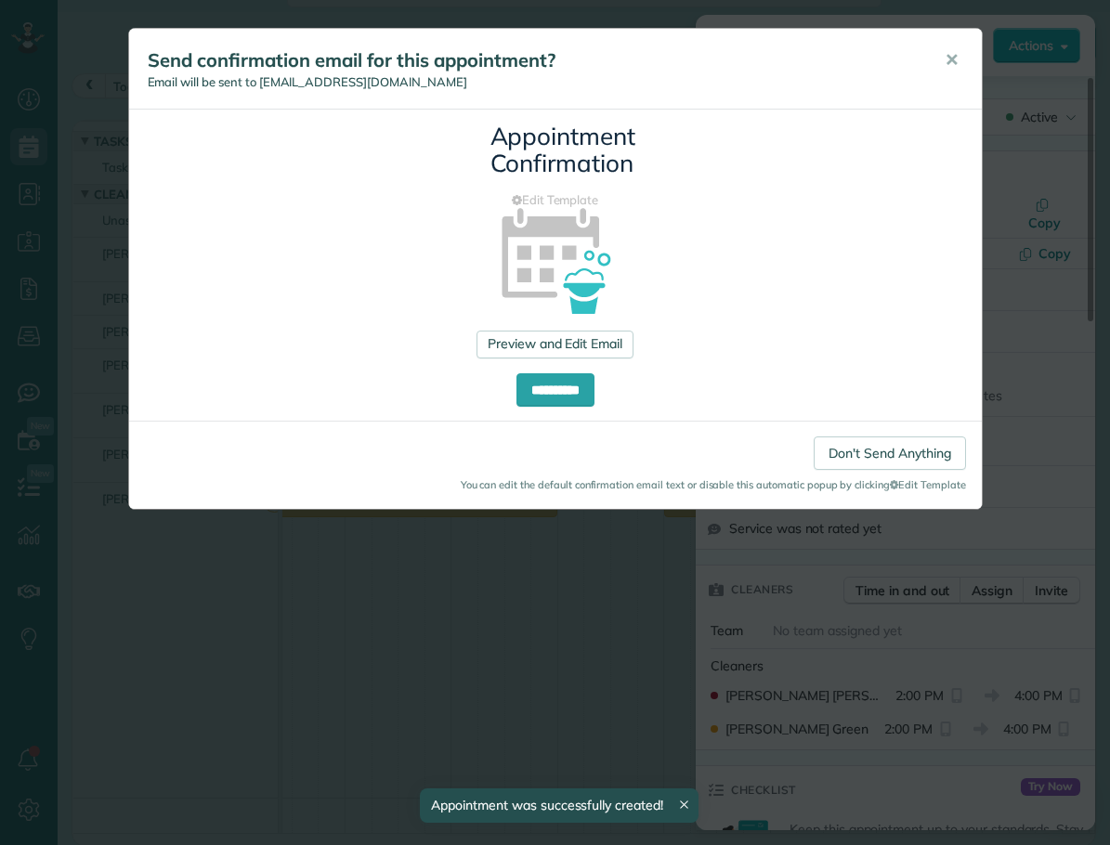
drag, startPoint x: 950, startPoint y: 56, endPoint x: 930, endPoint y: 56, distance: 20.4
click at [951, 56] on span "✕" at bounding box center [952, 59] width 14 height 21
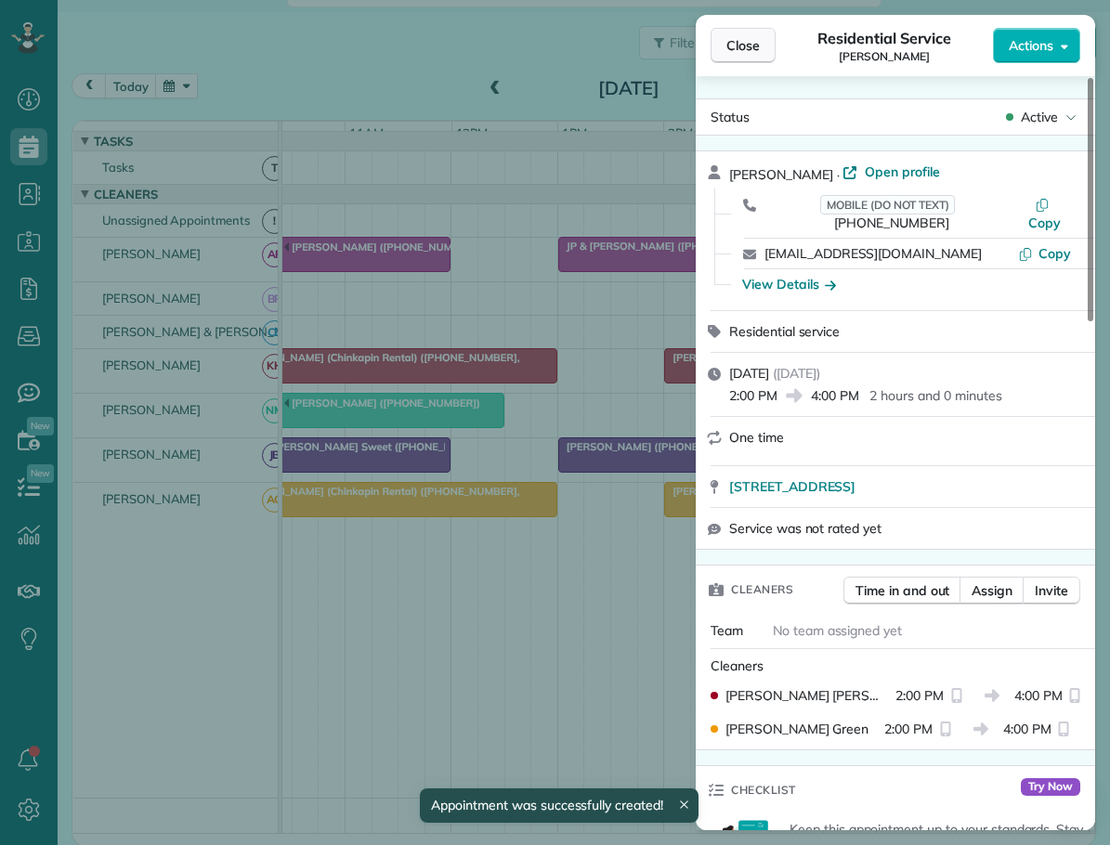
click at [735, 39] on span "Close" at bounding box center [743, 45] width 33 height 19
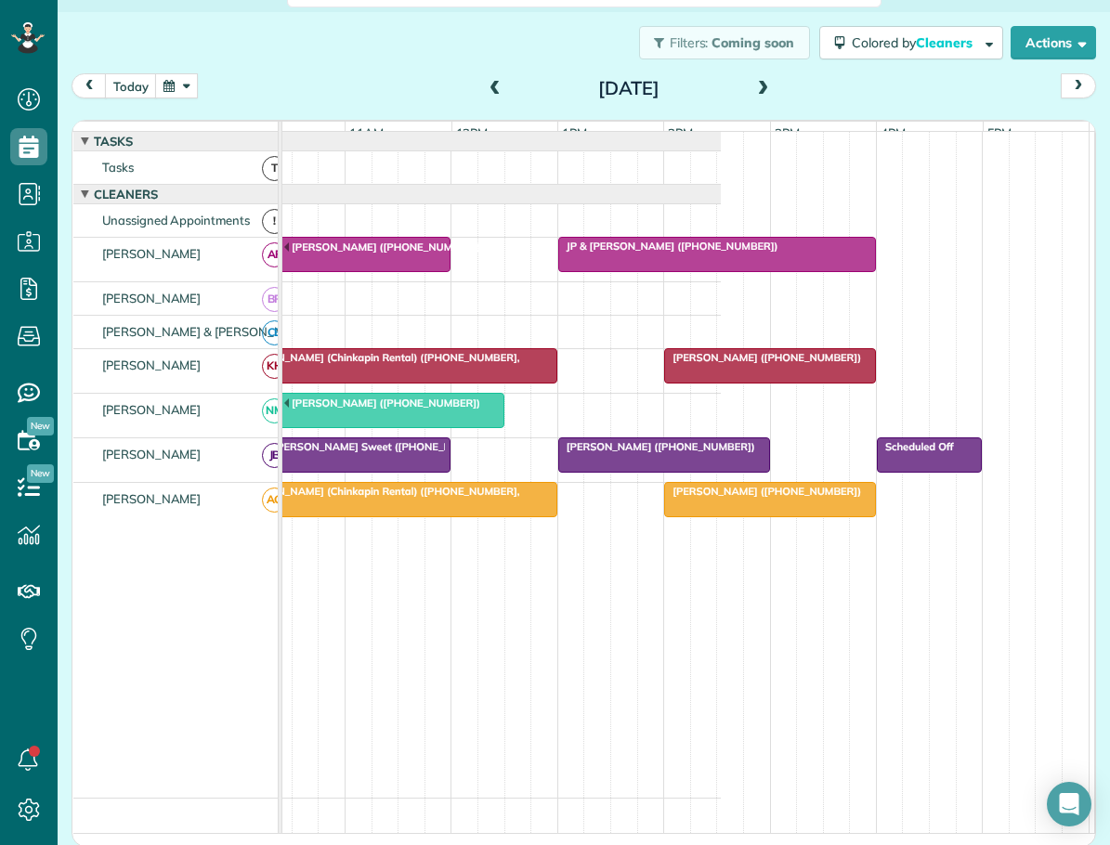
click at [753, 79] on span at bounding box center [763, 89] width 20 height 28
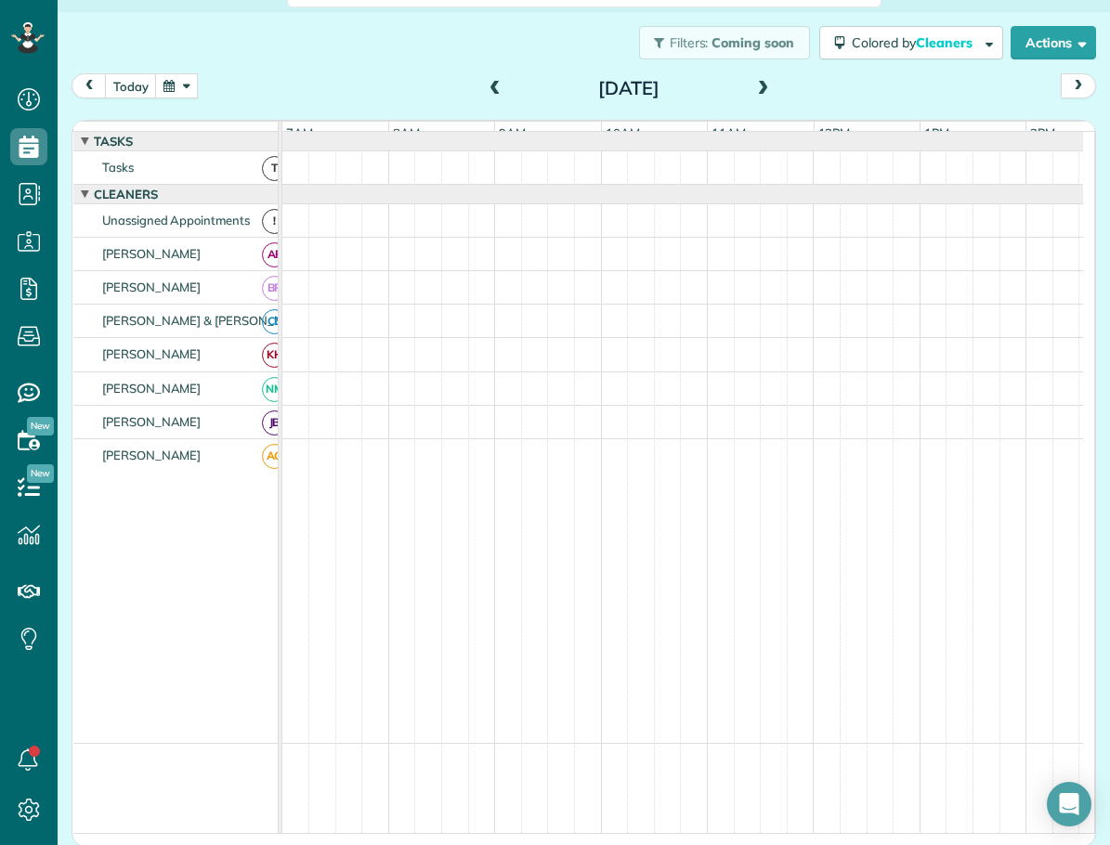
scroll to position [5, 0]
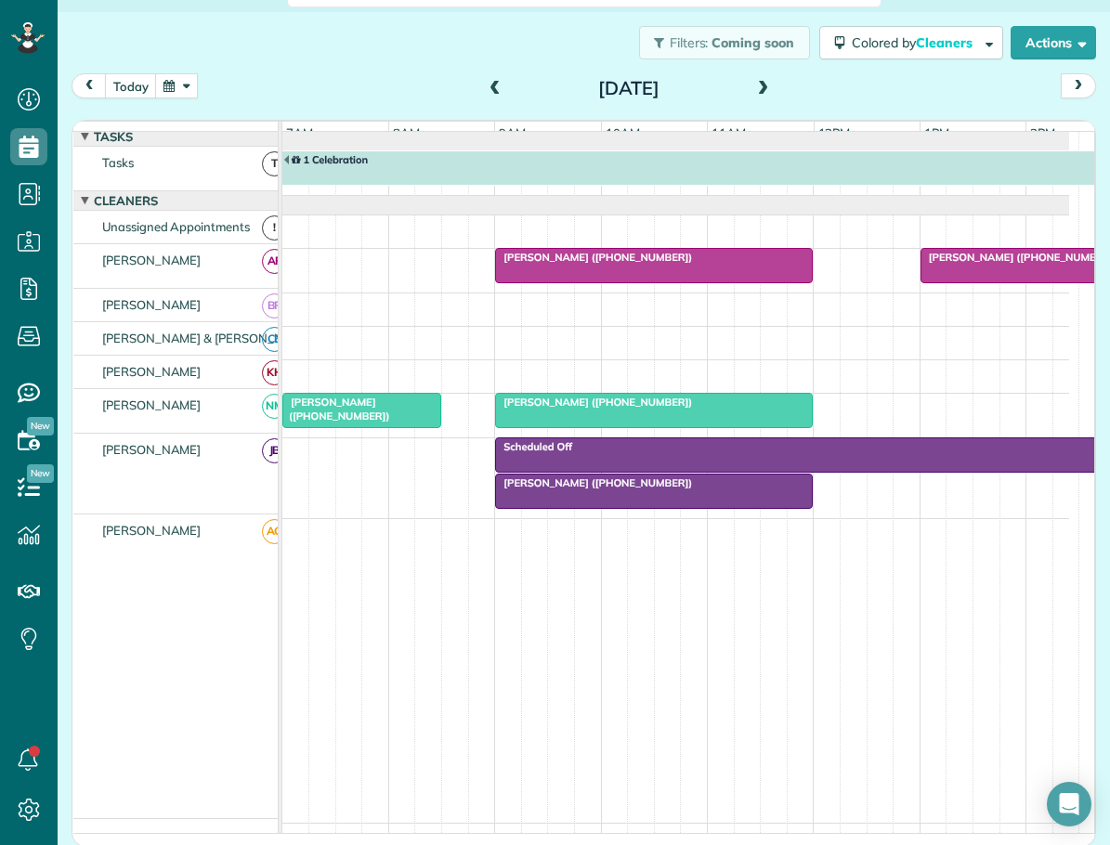
click at [489, 88] on span at bounding box center [495, 89] width 20 height 17
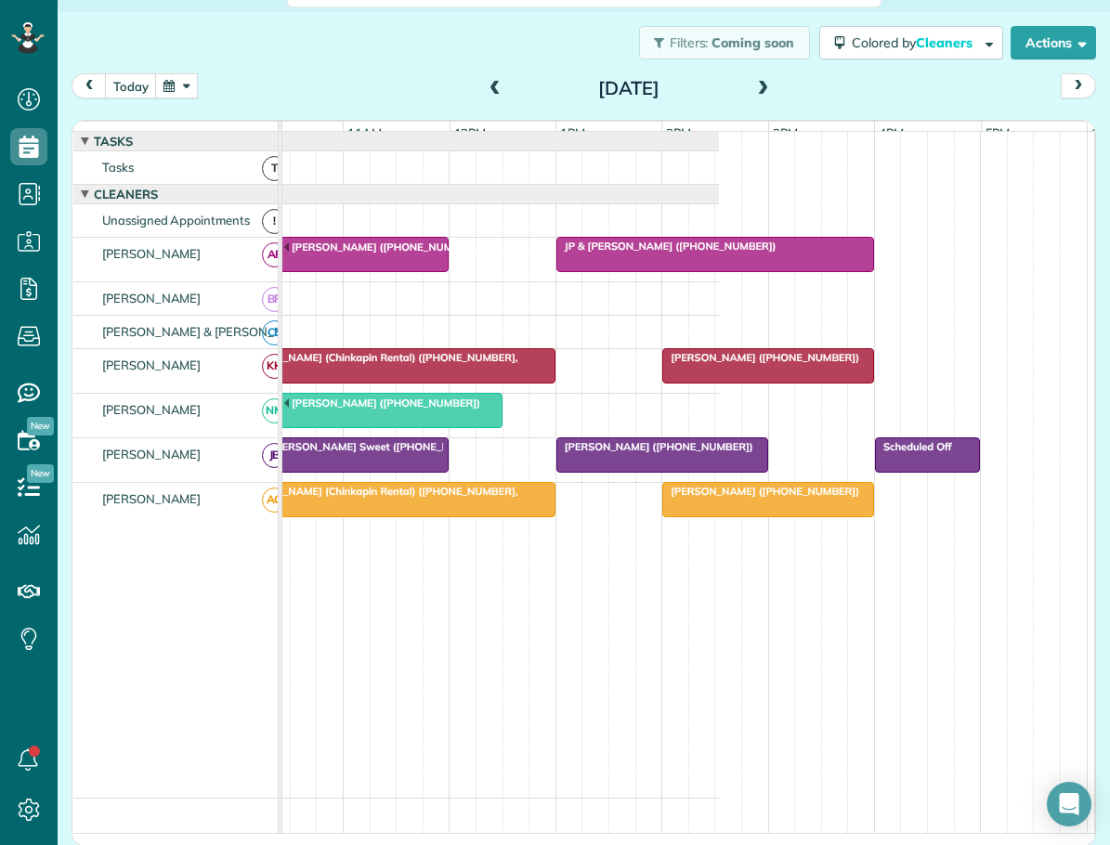
scroll to position [0, 385]
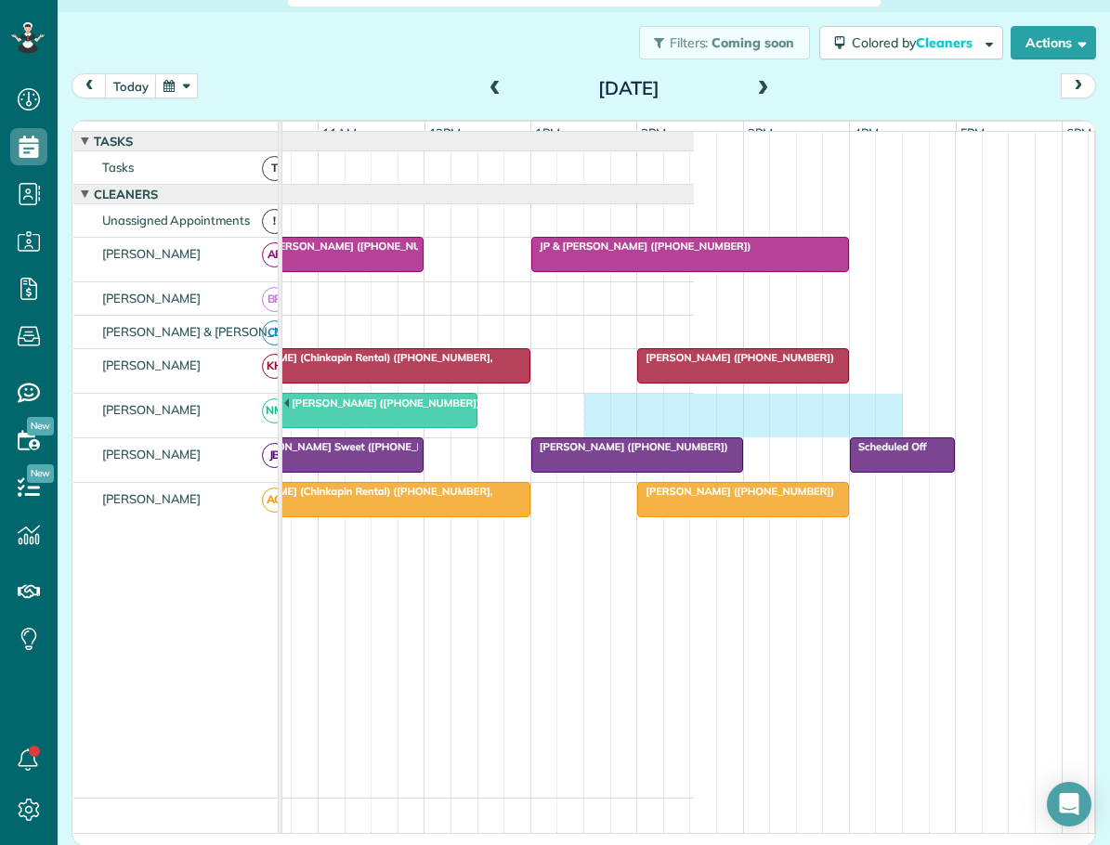
drag, startPoint x: 588, startPoint y: 410, endPoint x: 877, endPoint y: 420, distance: 289.1
click at [694, 420] on div "Jan Hayes (+18284343538)" at bounding box center [293, 416] width 801 height 44
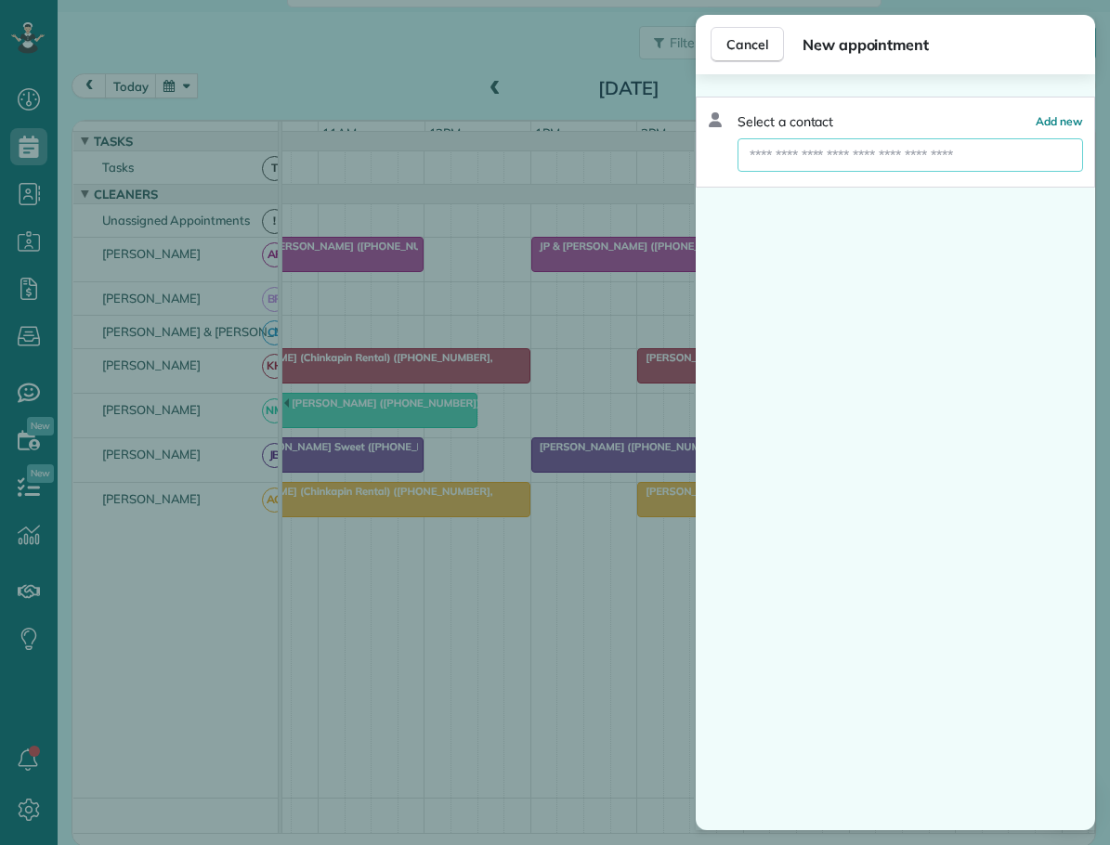
click at [841, 153] on input "text" at bounding box center [911, 154] width 346 height 33
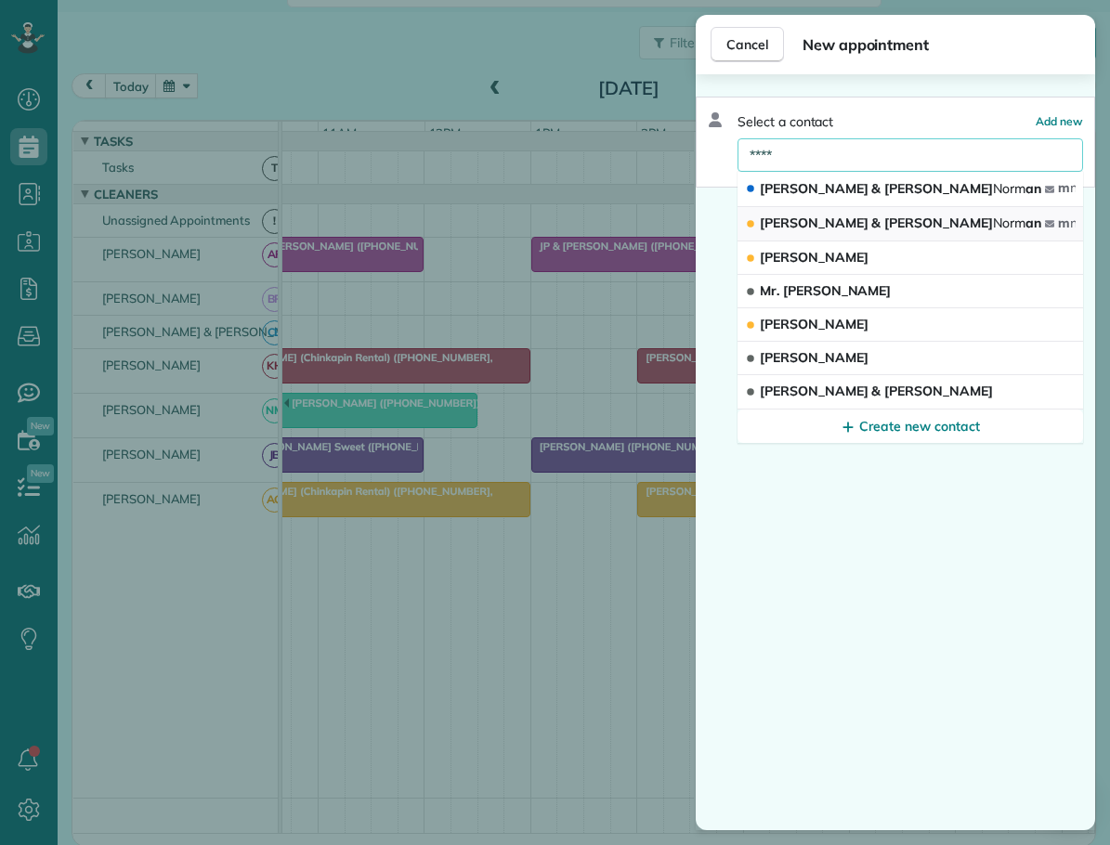
type input "****"
click at [825, 218] on span "Joe & Melissa Norm an" at bounding box center [901, 223] width 282 height 17
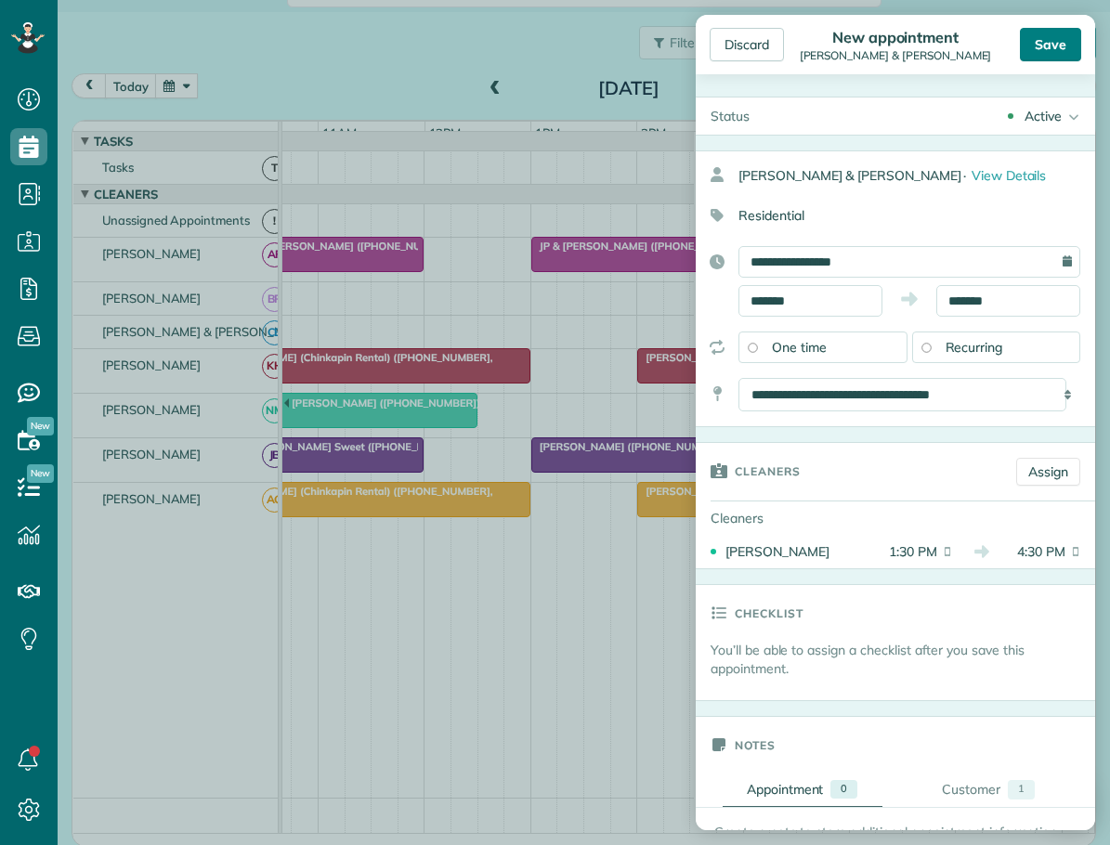
click at [1067, 42] on div "Save" at bounding box center [1050, 44] width 61 height 33
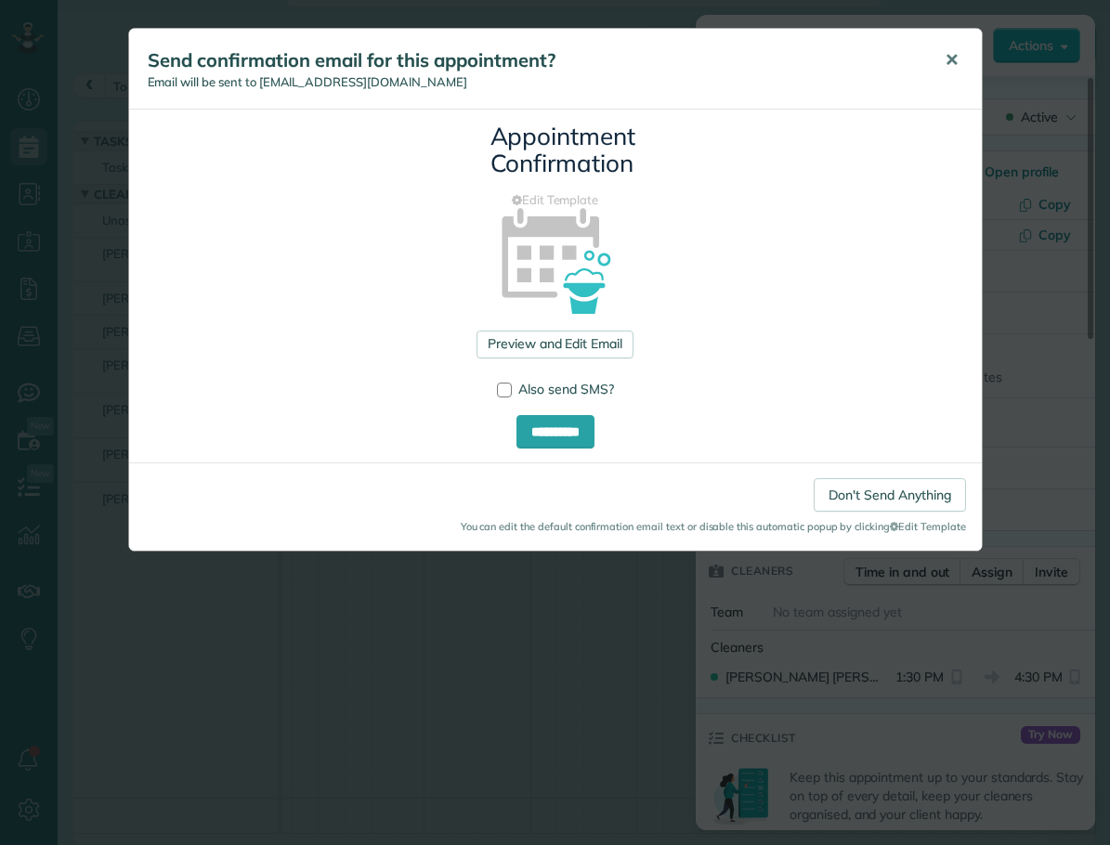
click at [953, 56] on span "✕" at bounding box center [952, 59] width 14 height 21
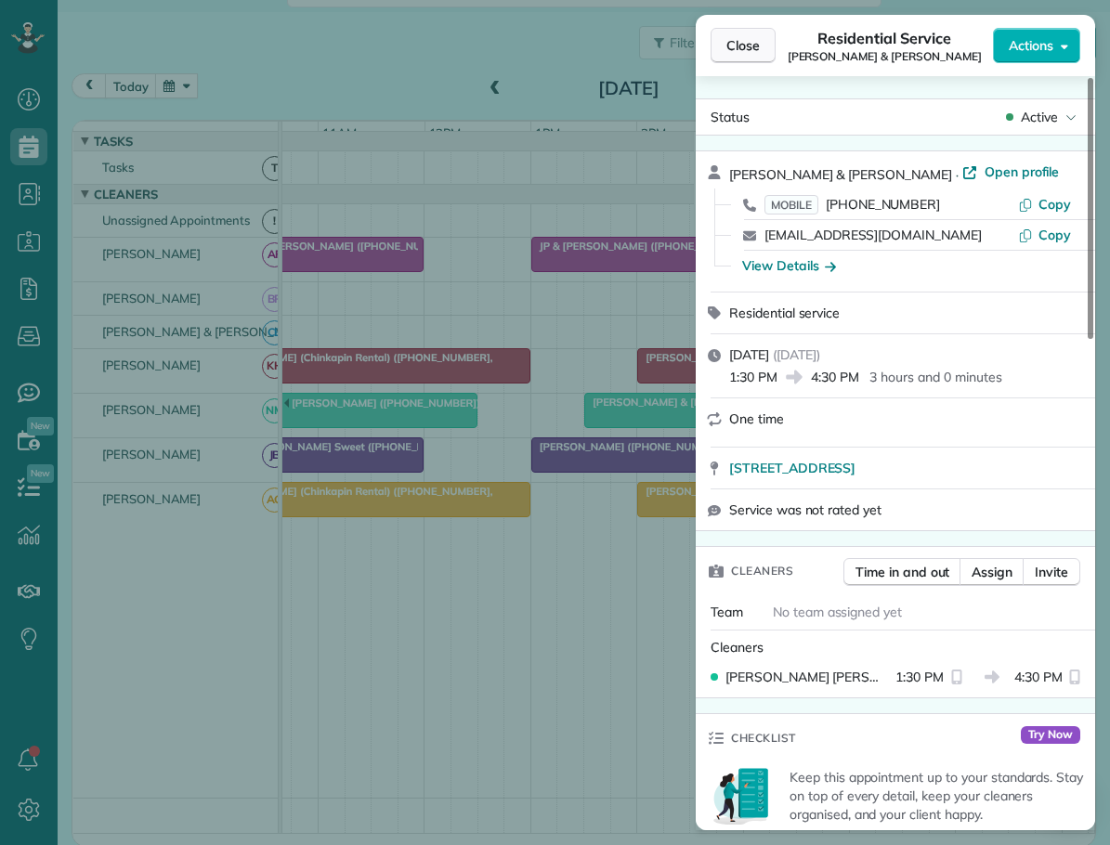
click at [753, 46] on span "Close" at bounding box center [743, 45] width 33 height 19
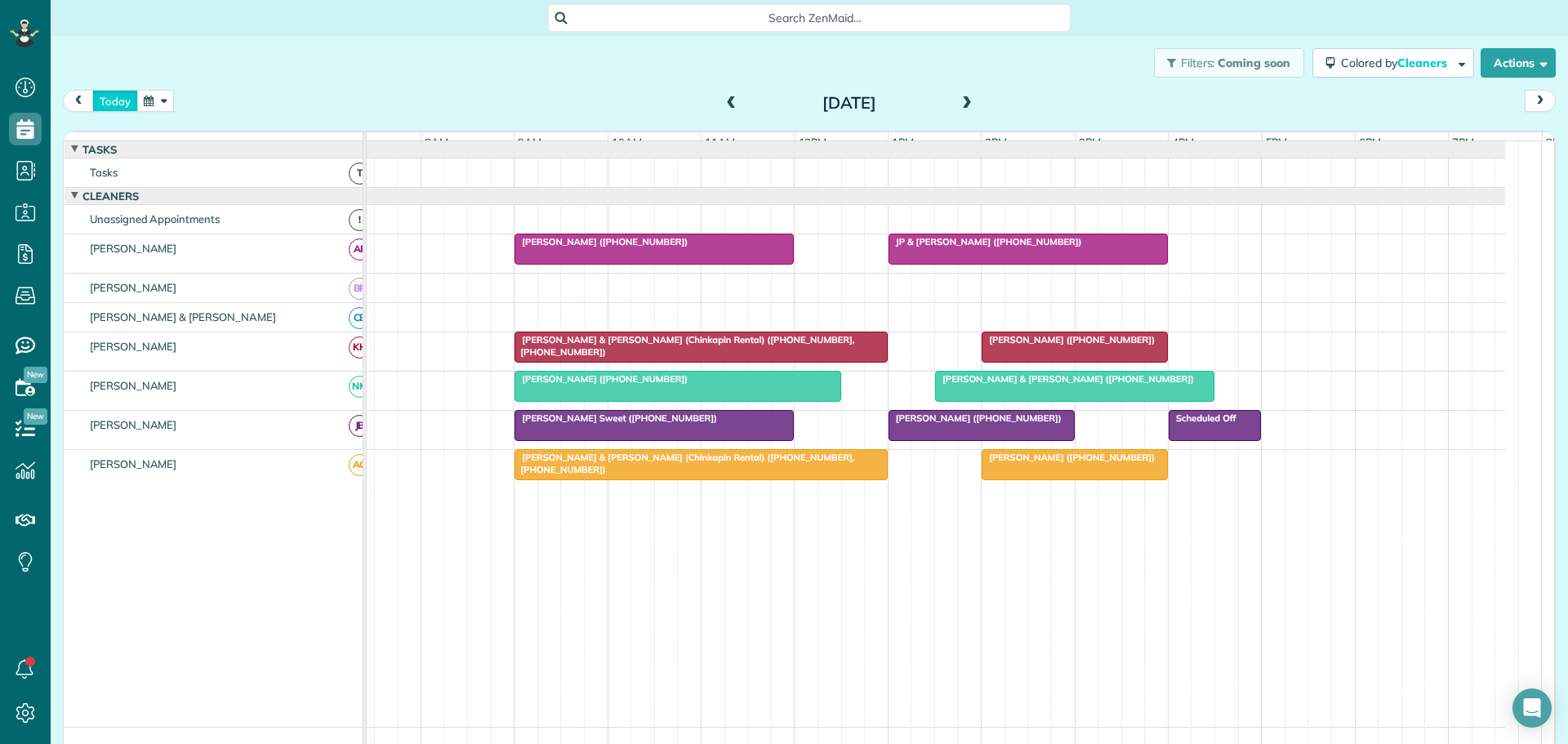
click at [113, 103] on button "today" at bounding box center [115, 100] width 46 height 22
